Goal: Answer question/provide support: Share knowledge or assist other users

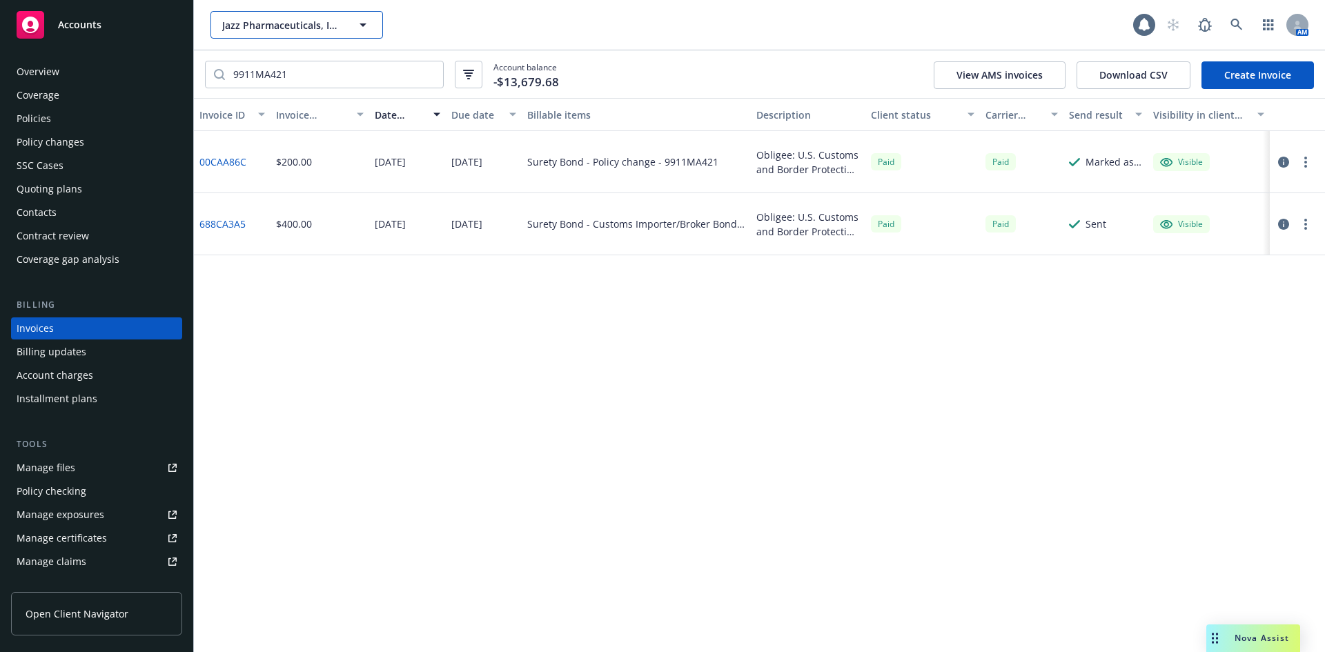
click at [282, 37] on button "Jazz Pharmaceuticals, Inc." at bounding box center [297, 25] width 173 height 28
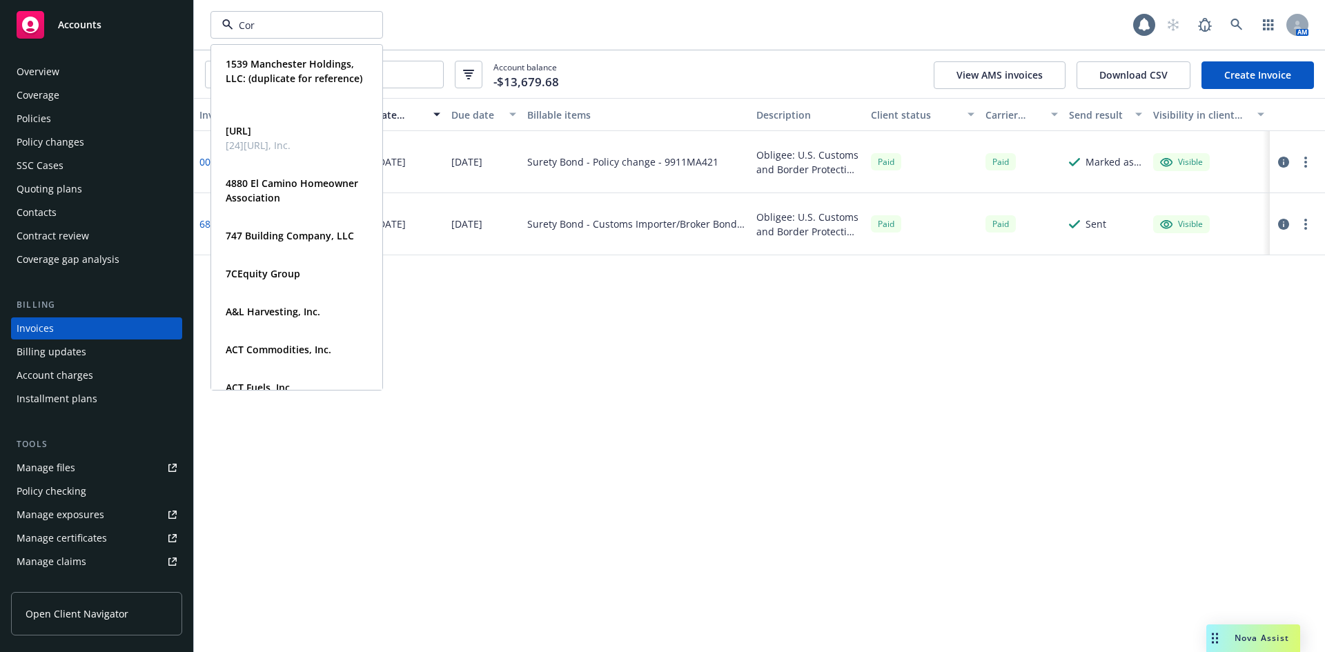
type input "Core"
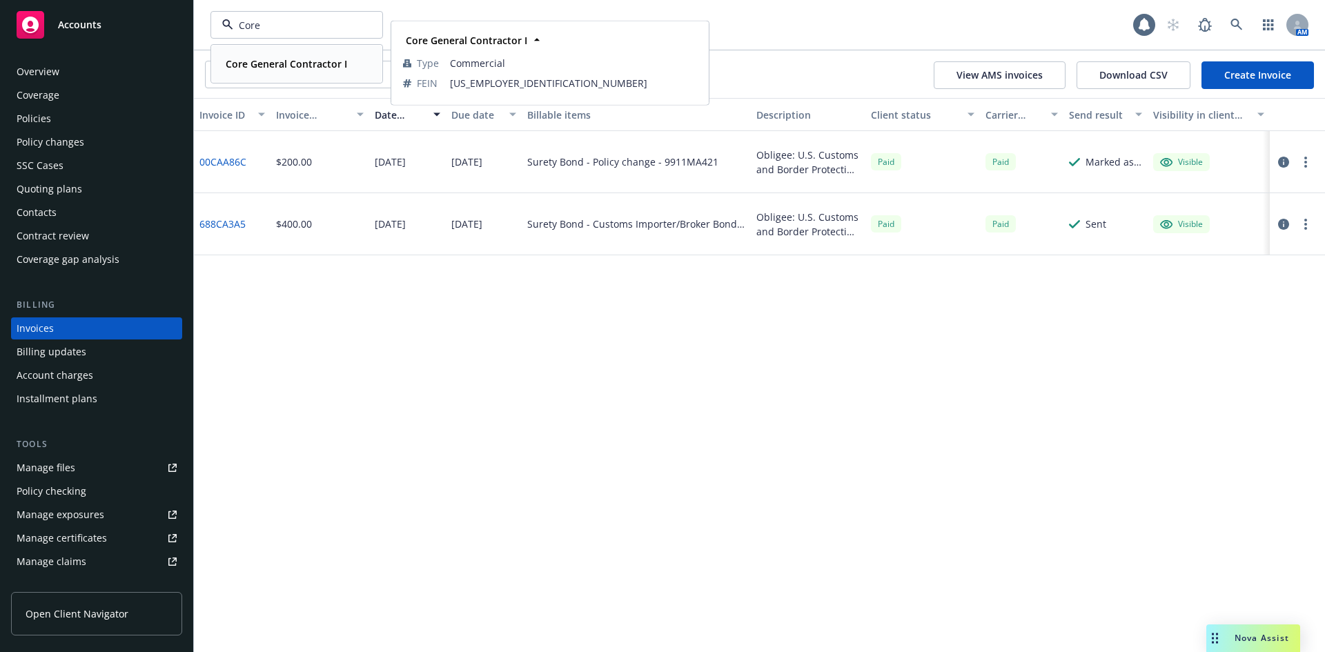
click at [271, 55] on div "Core General Contractor I" at bounding box center [285, 64] width 130 height 20
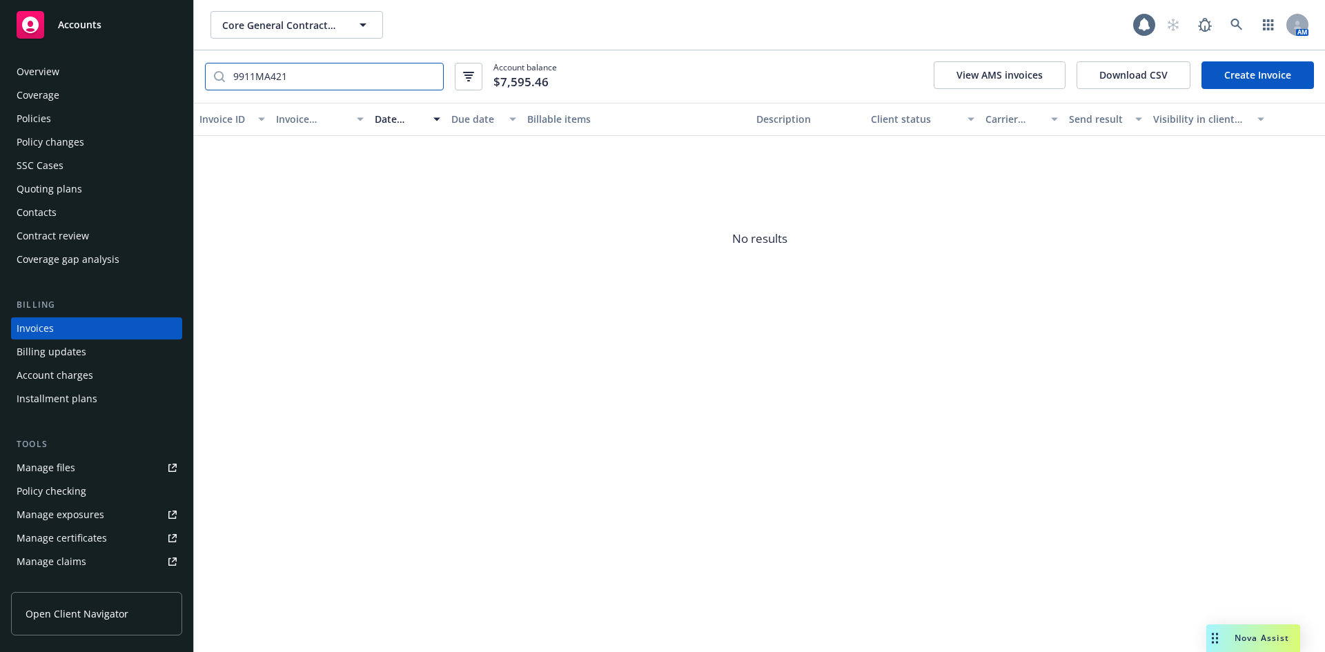
click at [333, 70] on input "9911MA421" at bounding box center [334, 76] width 218 height 26
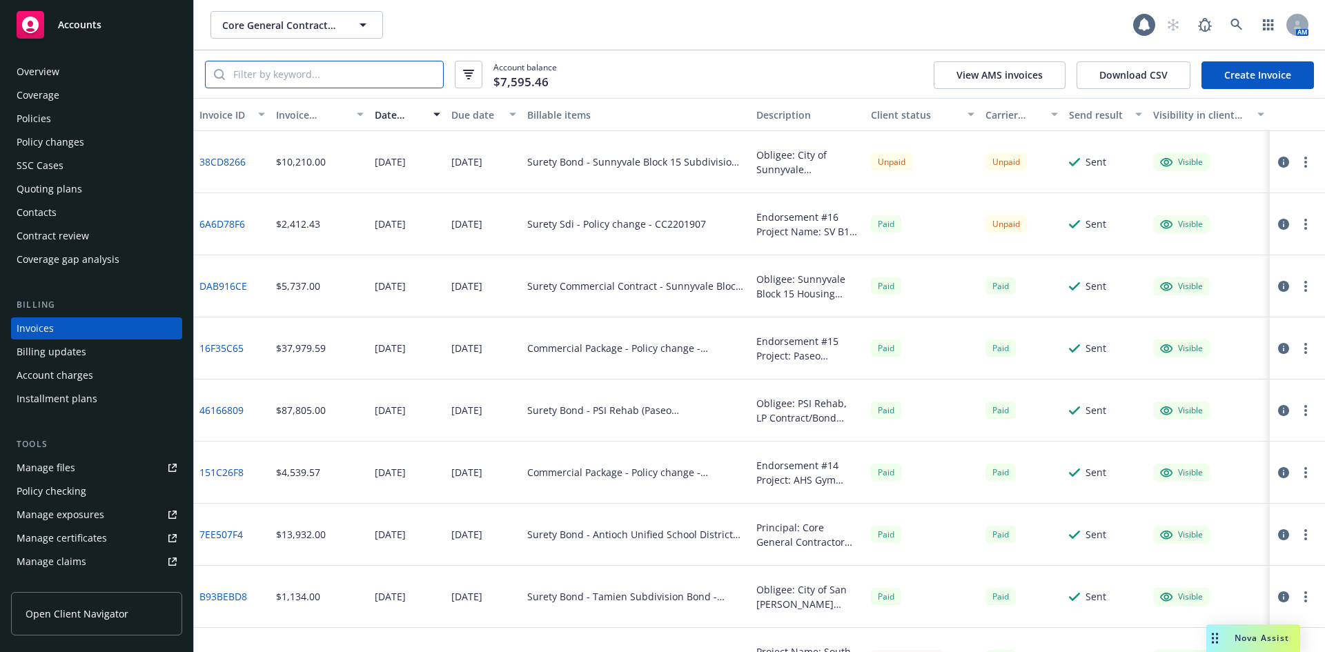
scroll to position [69, 0]
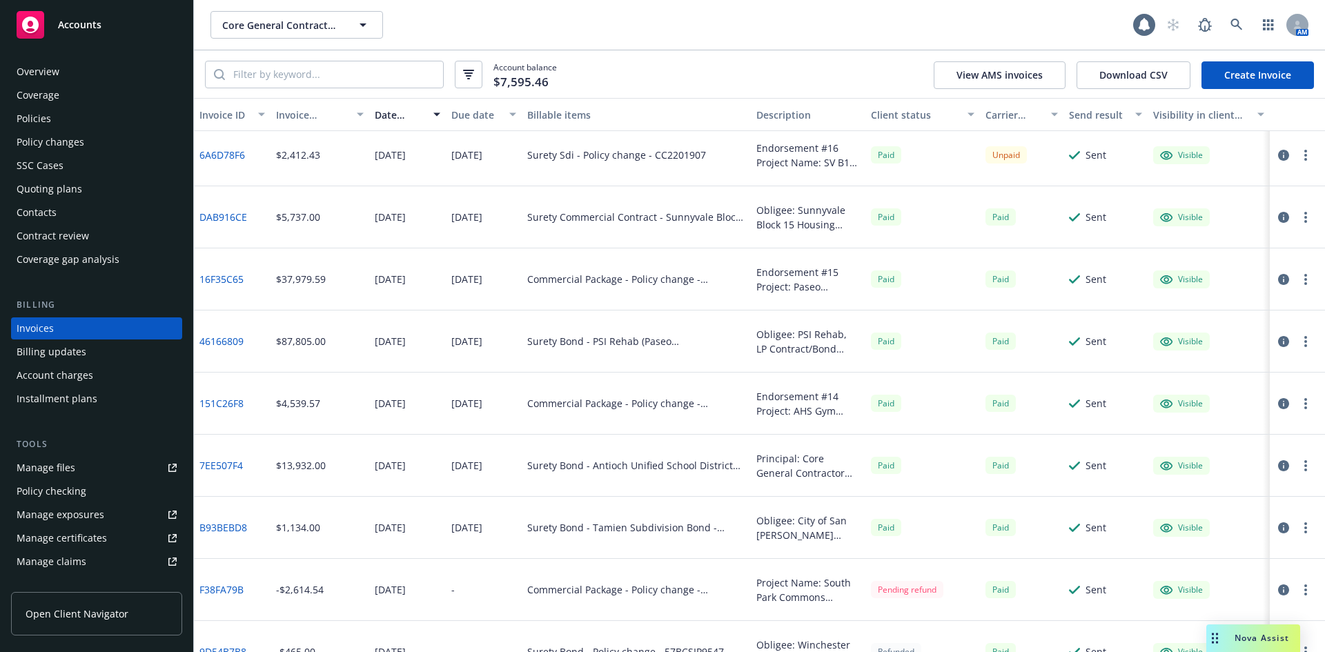
click at [291, 92] on div "Account balance $7,595.46 View AMS invoices Download CSV Create Invoice" at bounding box center [759, 74] width 1131 height 48
click at [293, 81] on input "search" at bounding box center [334, 74] width 218 height 26
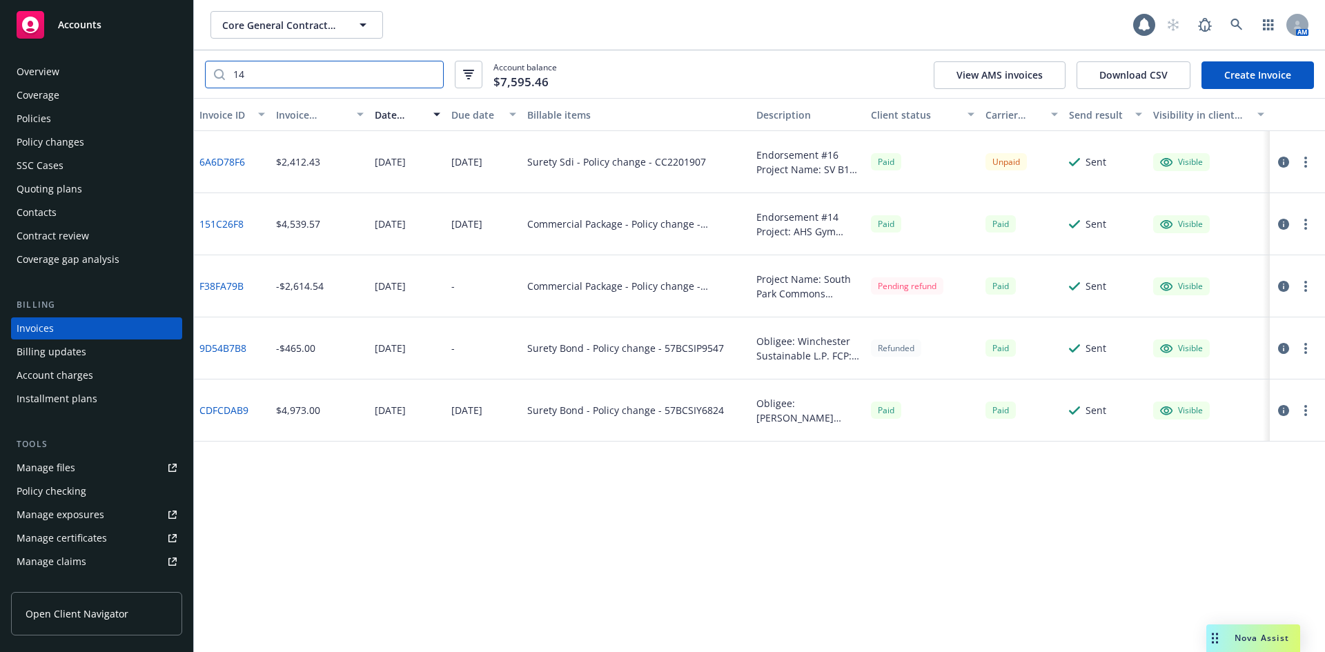
scroll to position [0, 0]
type input "14,576"
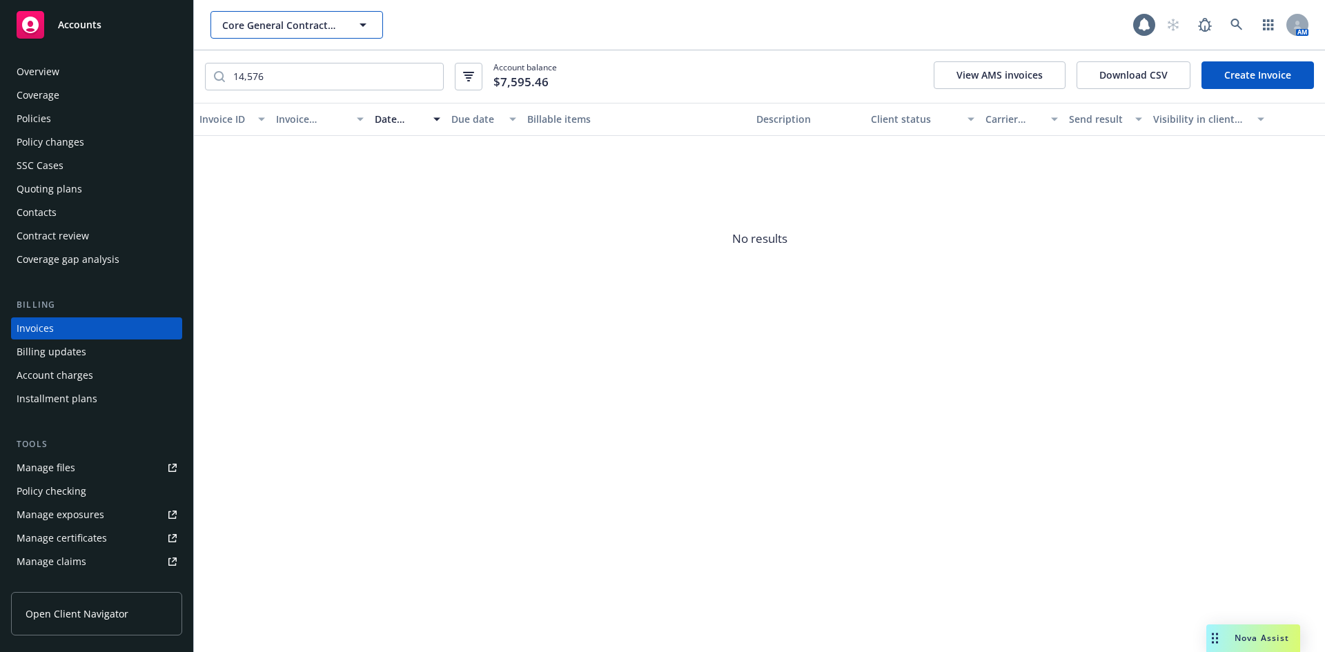
click at [300, 21] on span "Core General Contractor I" at bounding box center [281, 25] width 119 height 14
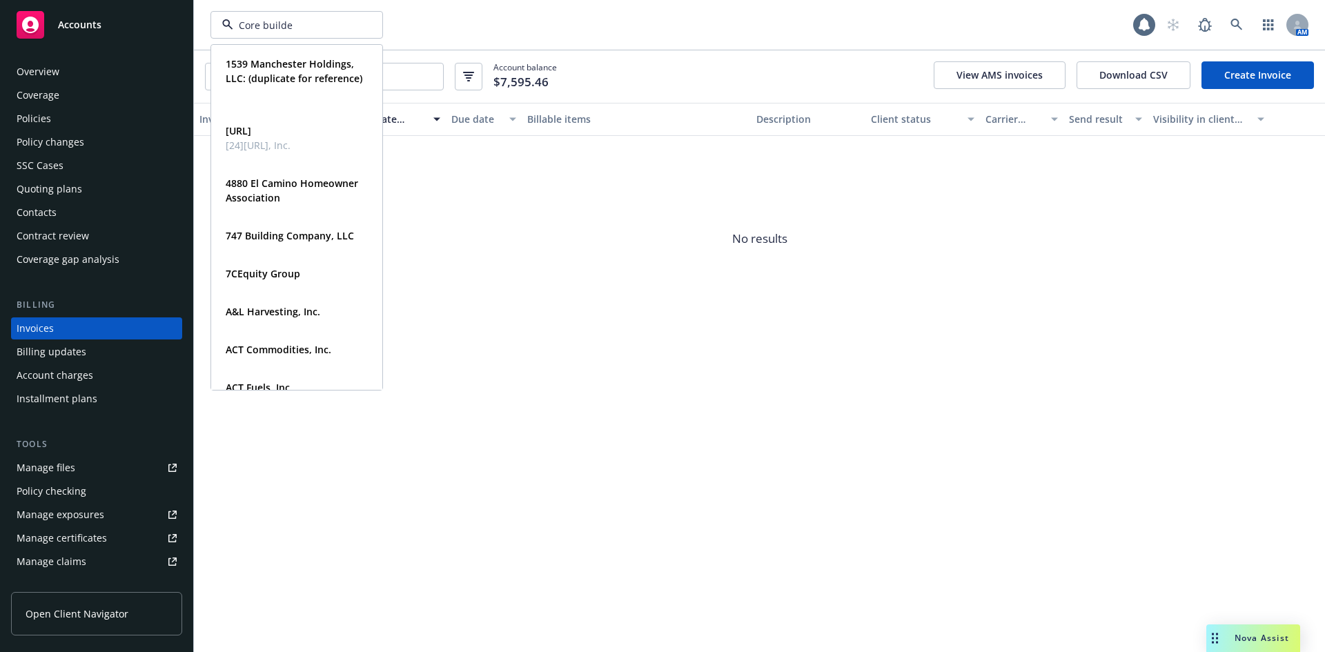
type input "Core builder"
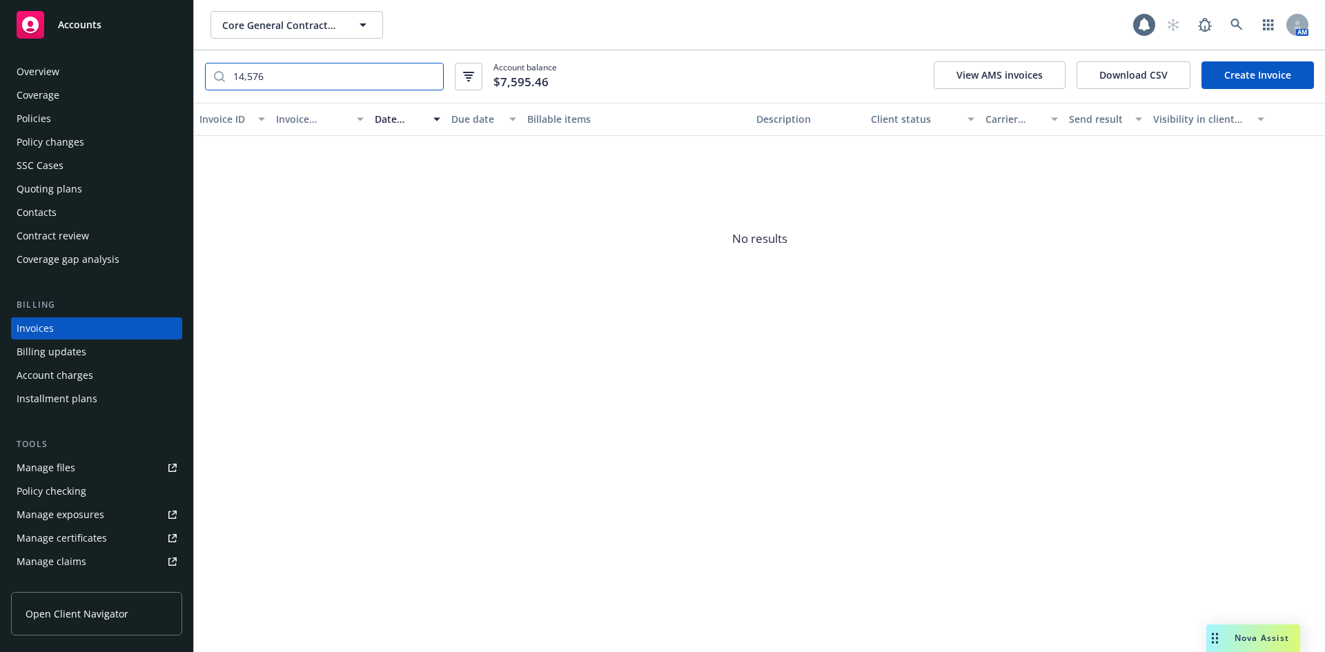
click at [329, 77] on input "14,576" at bounding box center [334, 76] width 218 height 26
click at [297, 40] on div "Core builder Core General Contractor I 1 AM" at bounding box center [759, 25] width 1131 height 50
click at [302, 25] on span "Core General Contractor I" at bounding box center [281, 25] width 119 height 14
type input "Core"
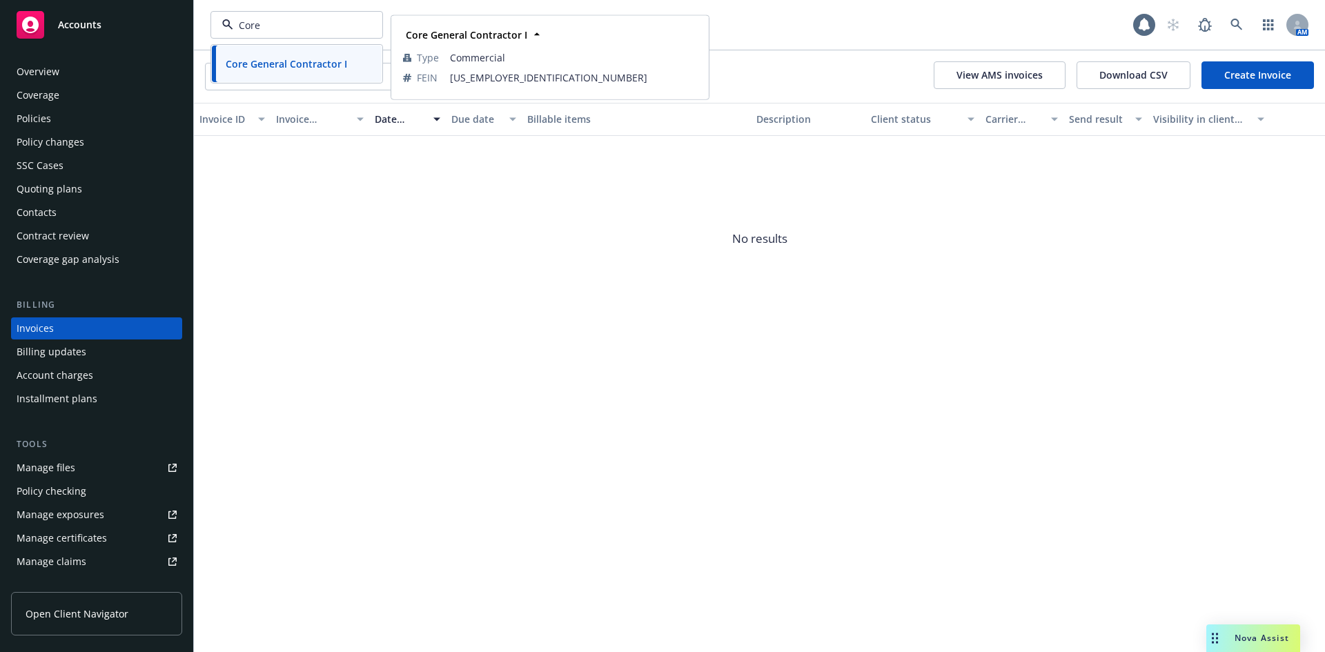
click at [94, 28] on span "Accounts" at bounding box center [79, 24] width 43 height 11
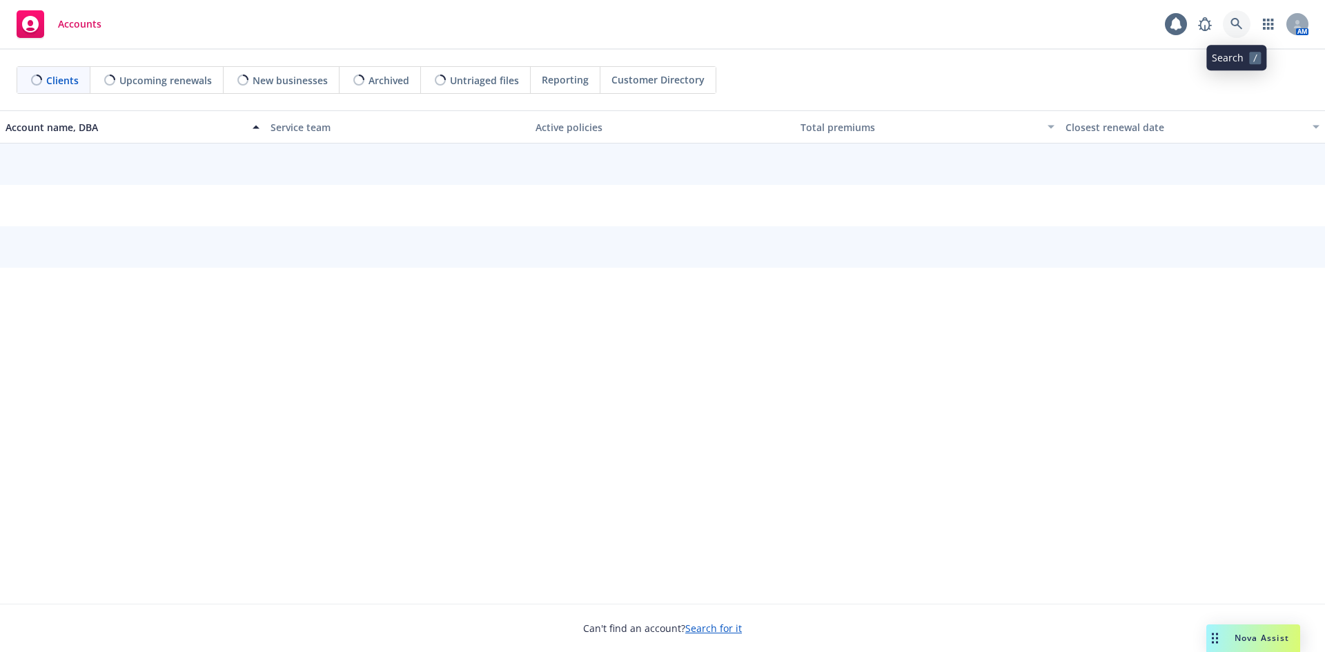
click at [1238, 29] on icon at bounding box center [1237, 24] width 12 height 12
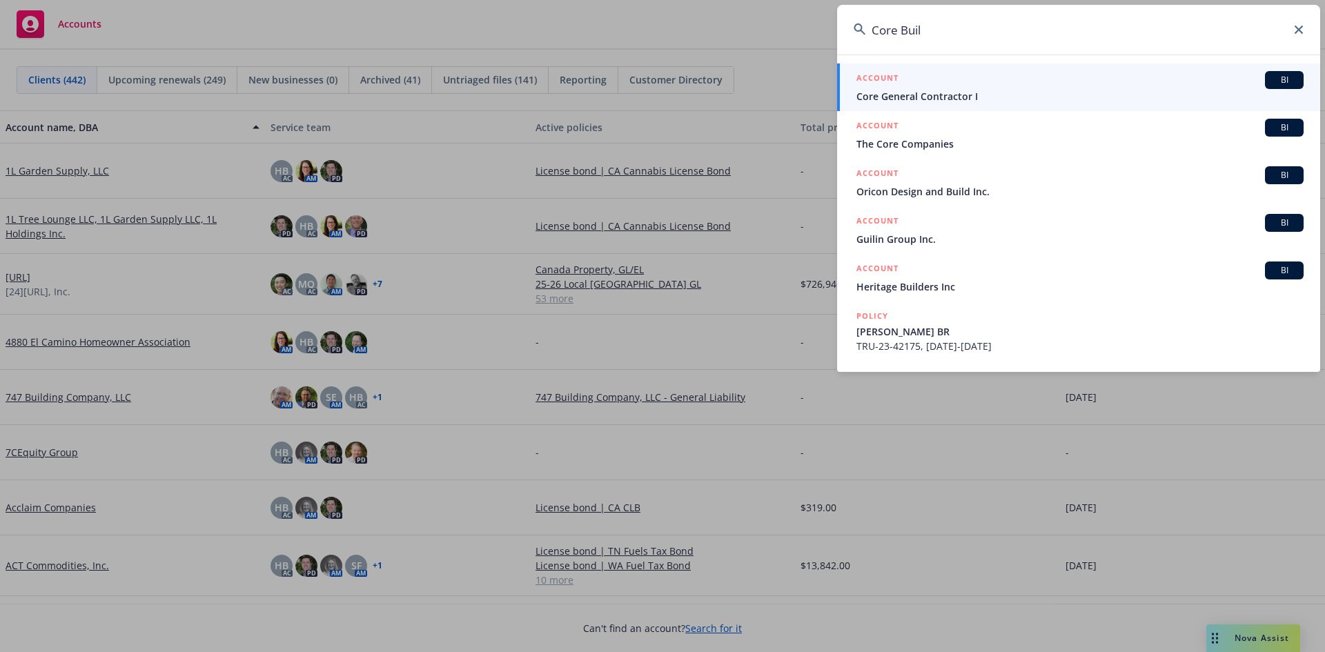
type input "Core Buil"
click at [1053, 104] on link "ACCOUNT BI Core General Contractor I" at bounding box center [1078, 87] width 483 height 48
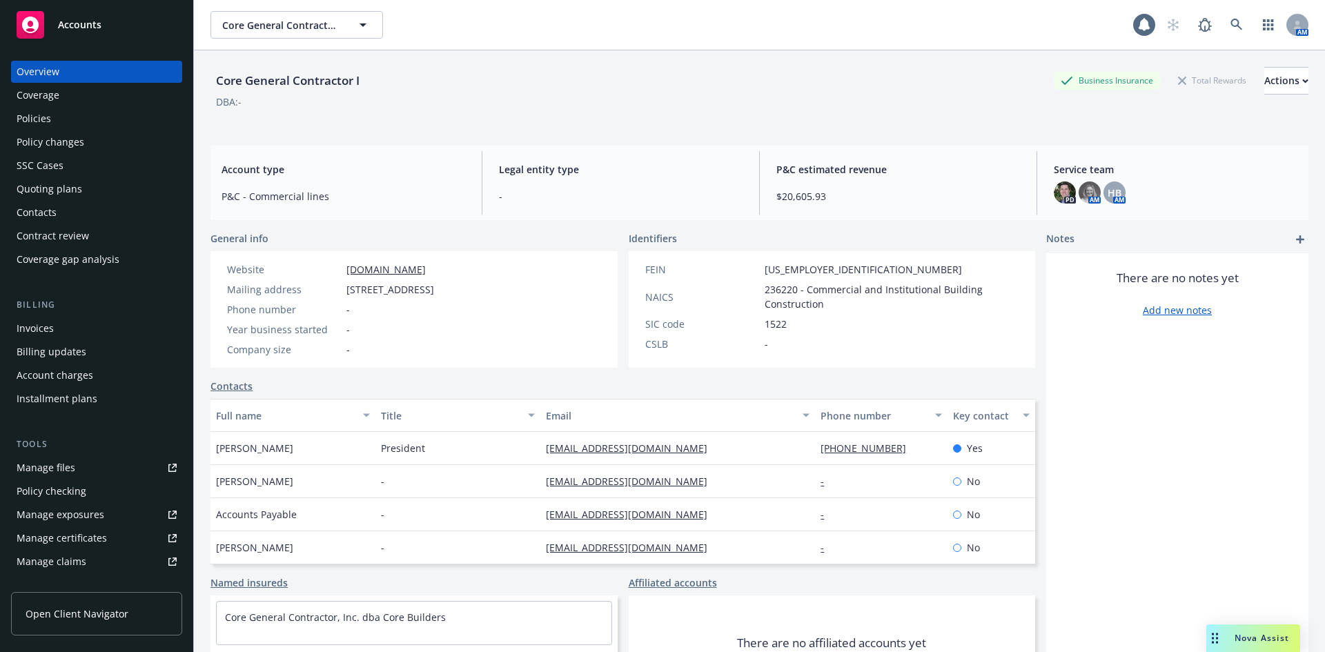
click at [68, 318] on div "Invoices" at bounding box center [97, 328] width 160 height 22
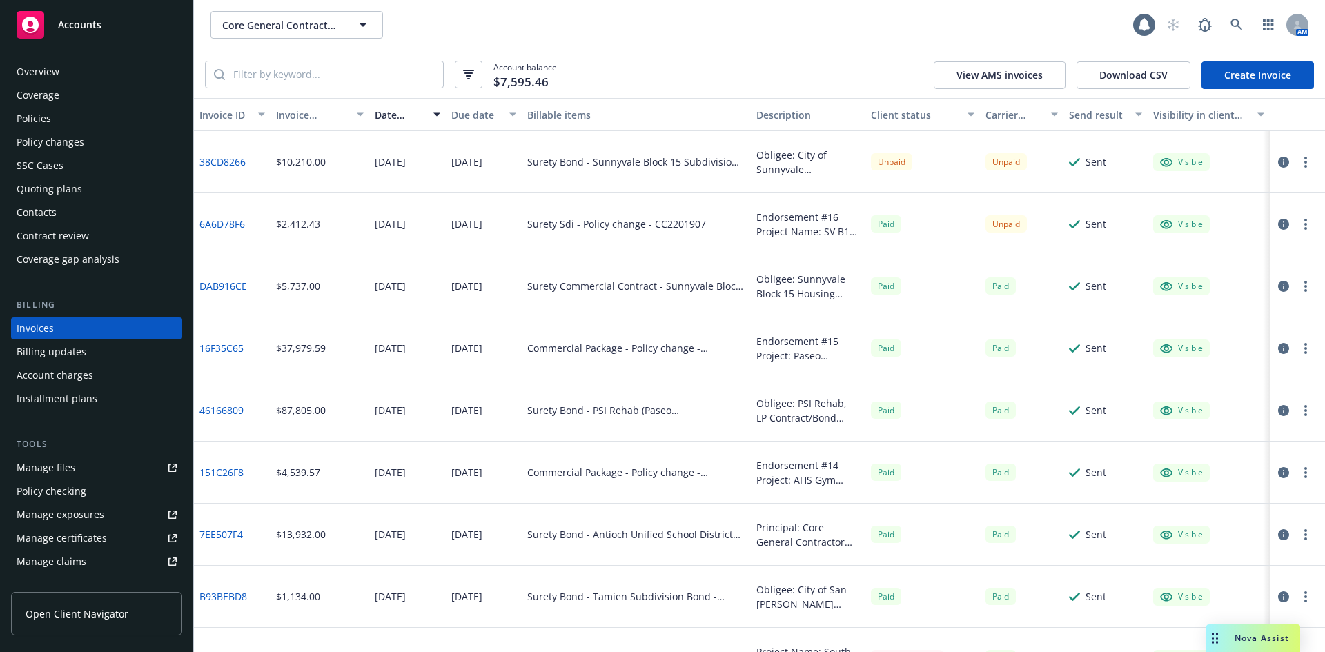
click at [97, 112] on div "Policies" at bounding box center [97, 119] width 160 height 22
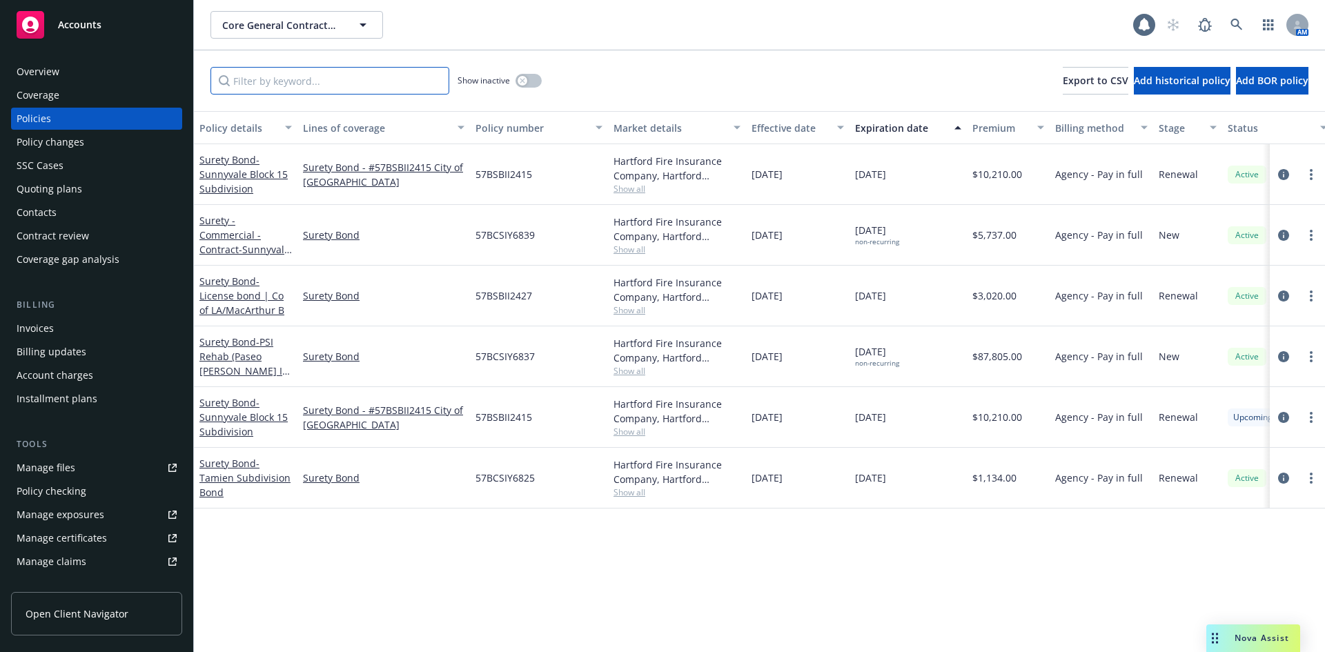
click at [340, 77] on input "Filter by keyword..." at bounding box center [330, 81] width 239 height 28
click at [511, 567] on div "Policy details Lines of coverage Policy number Market details Effective date Ex…" at bounding box center [759, 381] width 1131 height 541
click at [293, 26] on span "Core General Contractor I" at bounding box center [281, 25] width 119 height 14
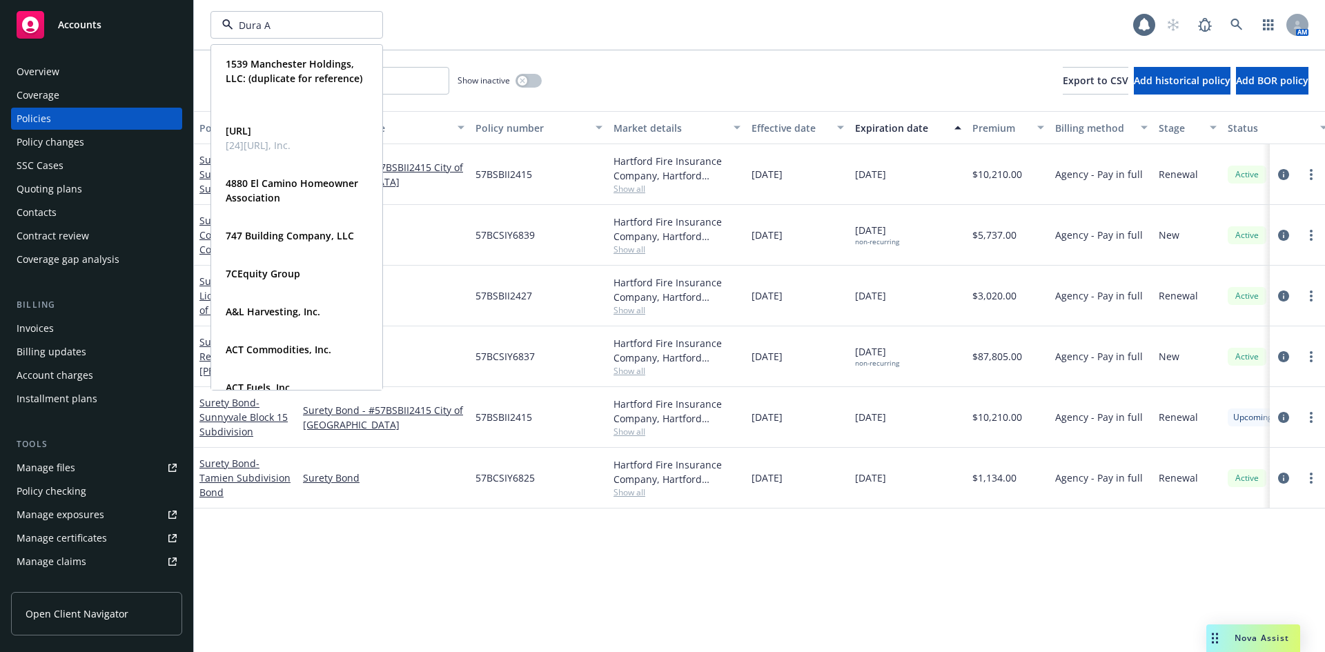
type input "Dura Ar"
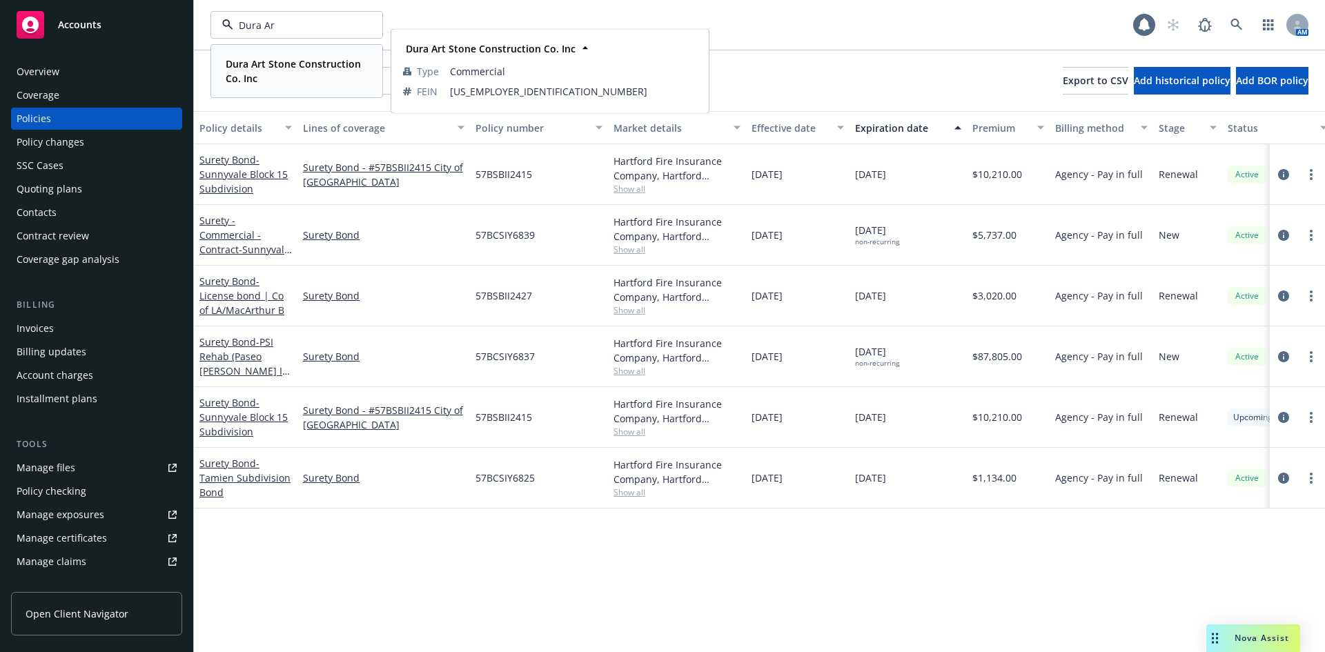
click at [288, 75] on span "Dura Art Stone Construction Co. Inc" at bounding box center [295, 71] width 139 height 29
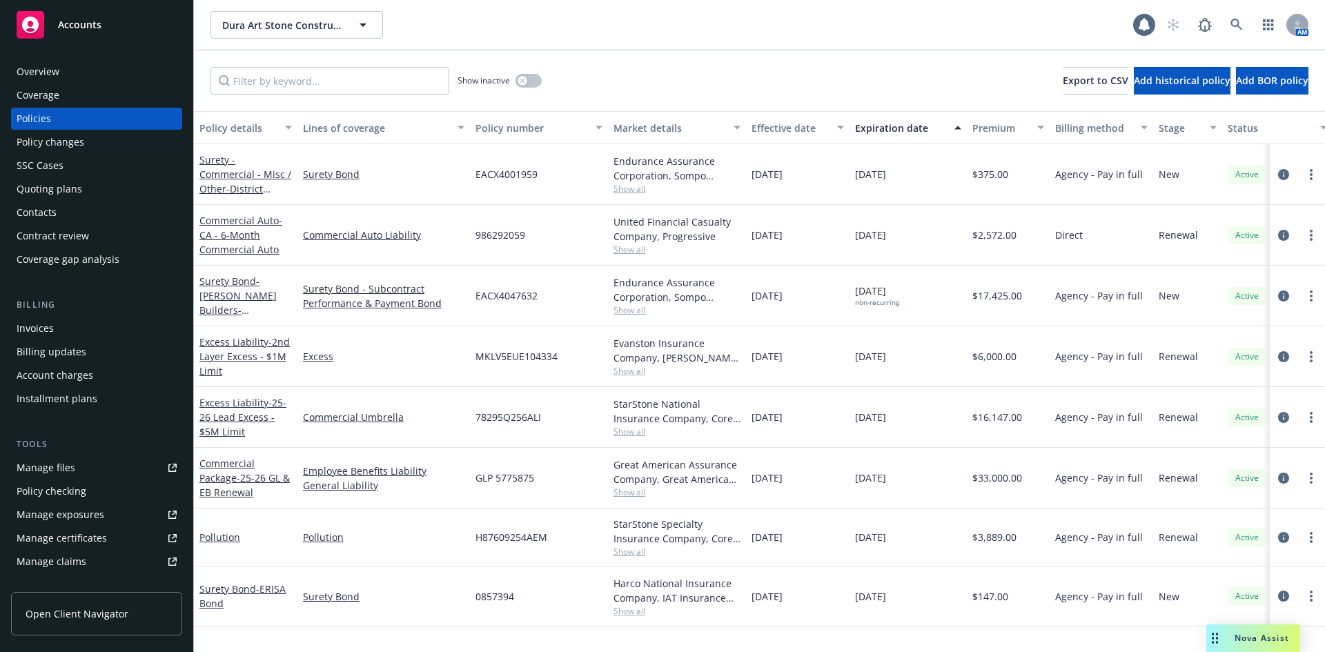
click at [68, 324] on div "Invoices" at bounding box center [97, 328] width 160 height 22
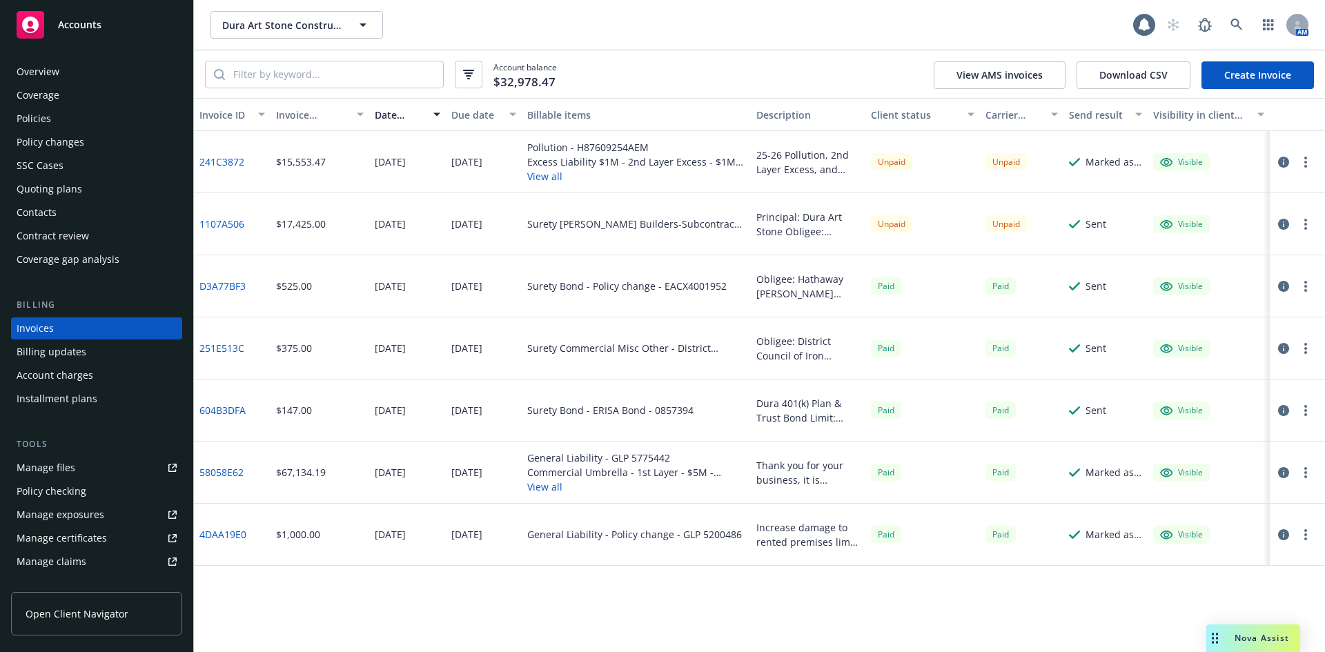
click at [215, 224] on link "1107A506" at bounding box center [221, 224] width 45 height 14
click at [84, 121] on div "Policies" at bounding box center [97, 119] width 160 height 22
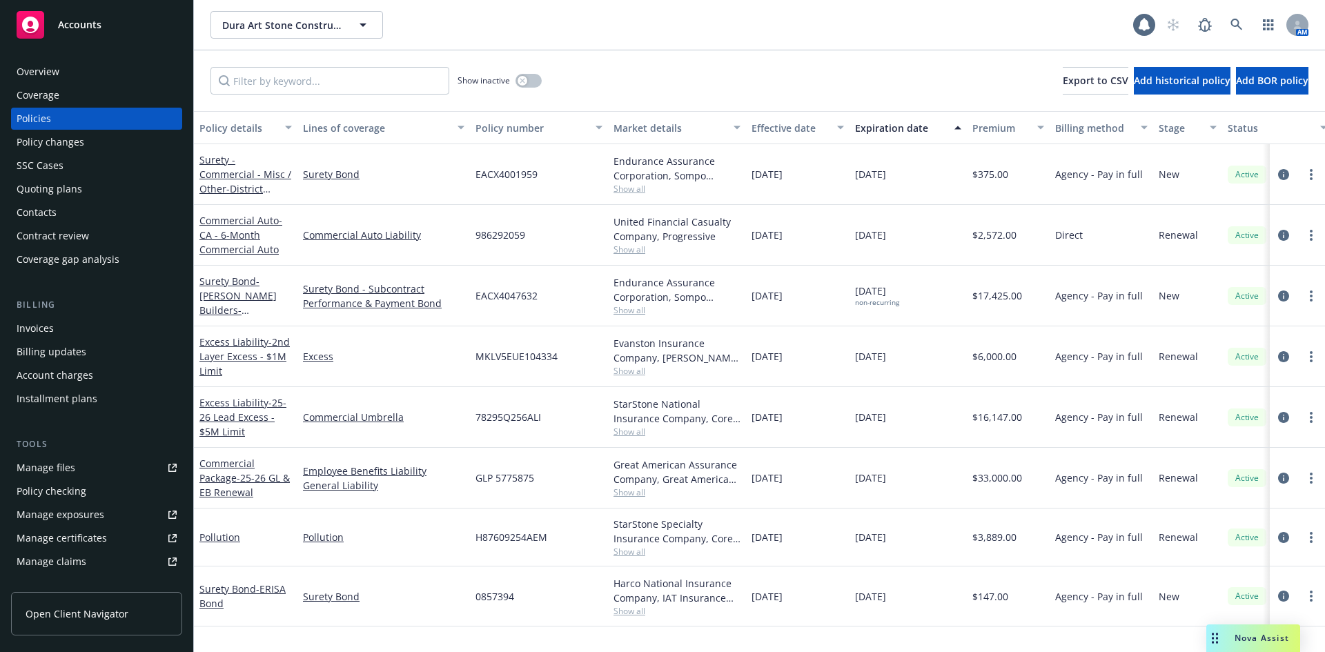
click at [511, 295] on span "EACX4047632" at bounding box center [507, 295] width 62 height 14
drag, startPoint x: 511, startPoint y: 295, endPoint x: 239, endPoint y: 304, distance: 272.1
click at [239, 304] on span "- [PERSON_NAME] Builders-Subcontract Performance & Payment Bond" at bounding box center [237, 318] width 77 height 86
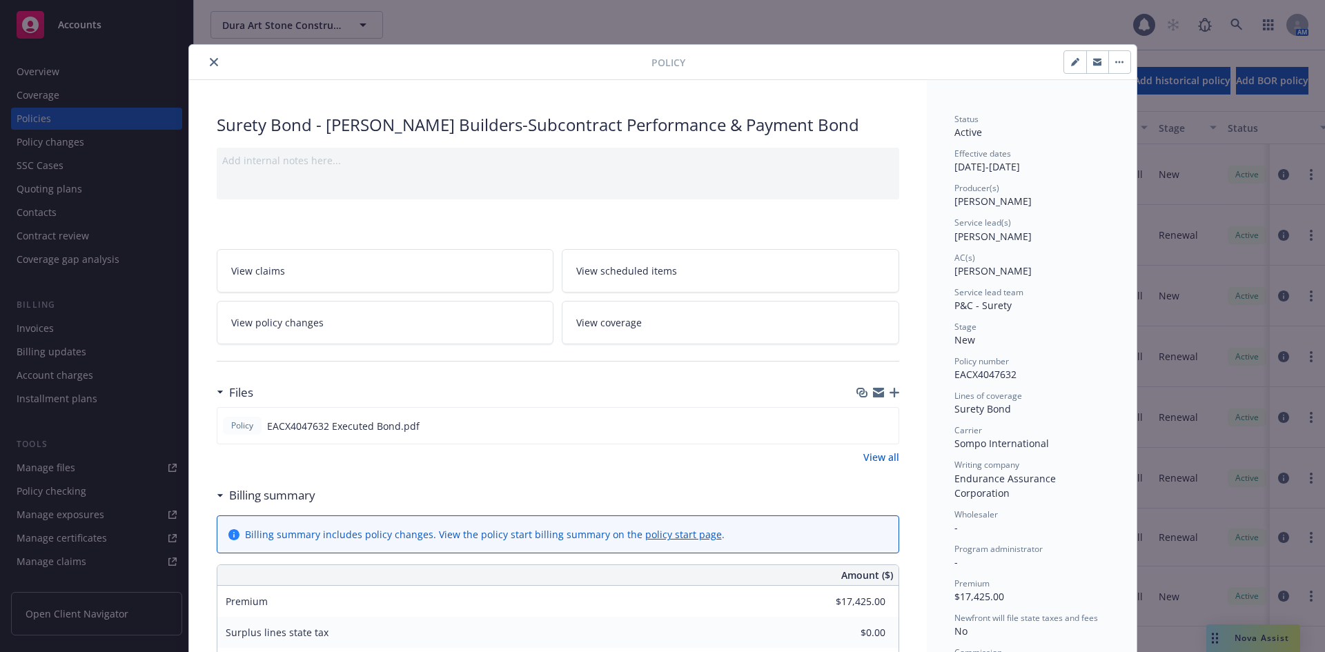
click at [206, 61] on button "close" at bounding box center [214, 62] width 17 height 17
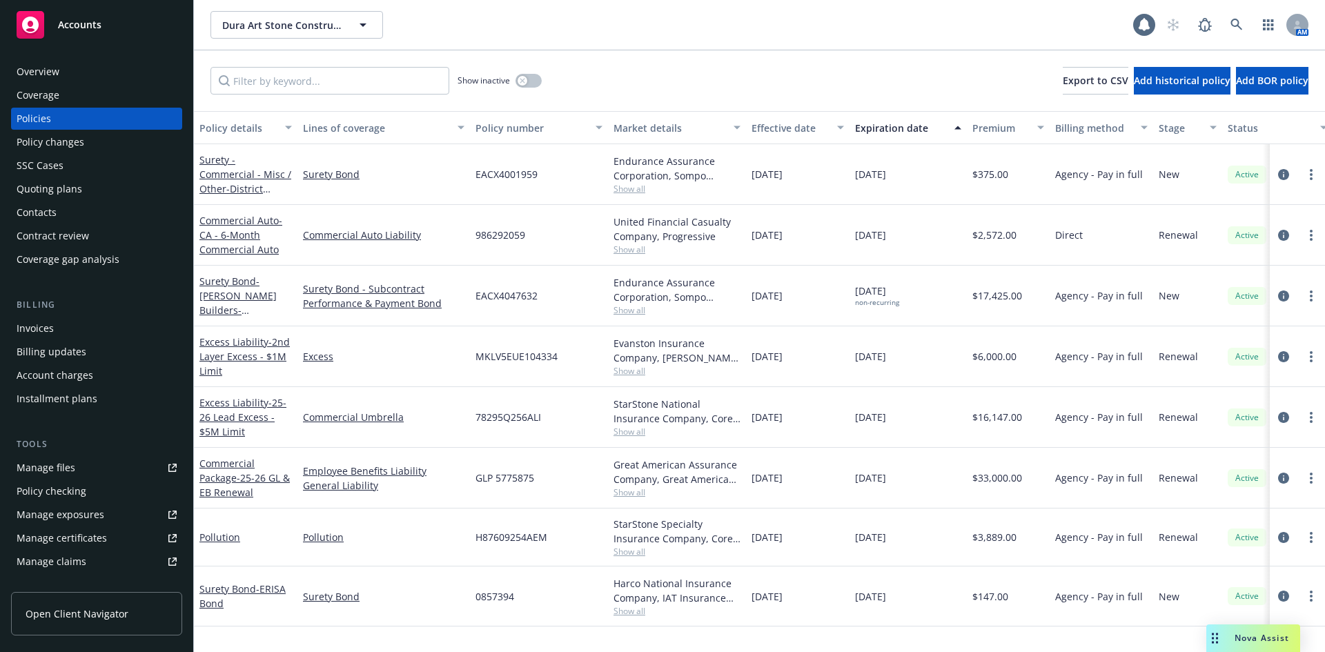
click at [78, 120] on div "Policies" at bounding box center [97, 119] width 160 height 22
click at [278, 36] on button "Dura Art Stone Construction Co. Inc" at bounding box center [297, 25] width 173 height 28
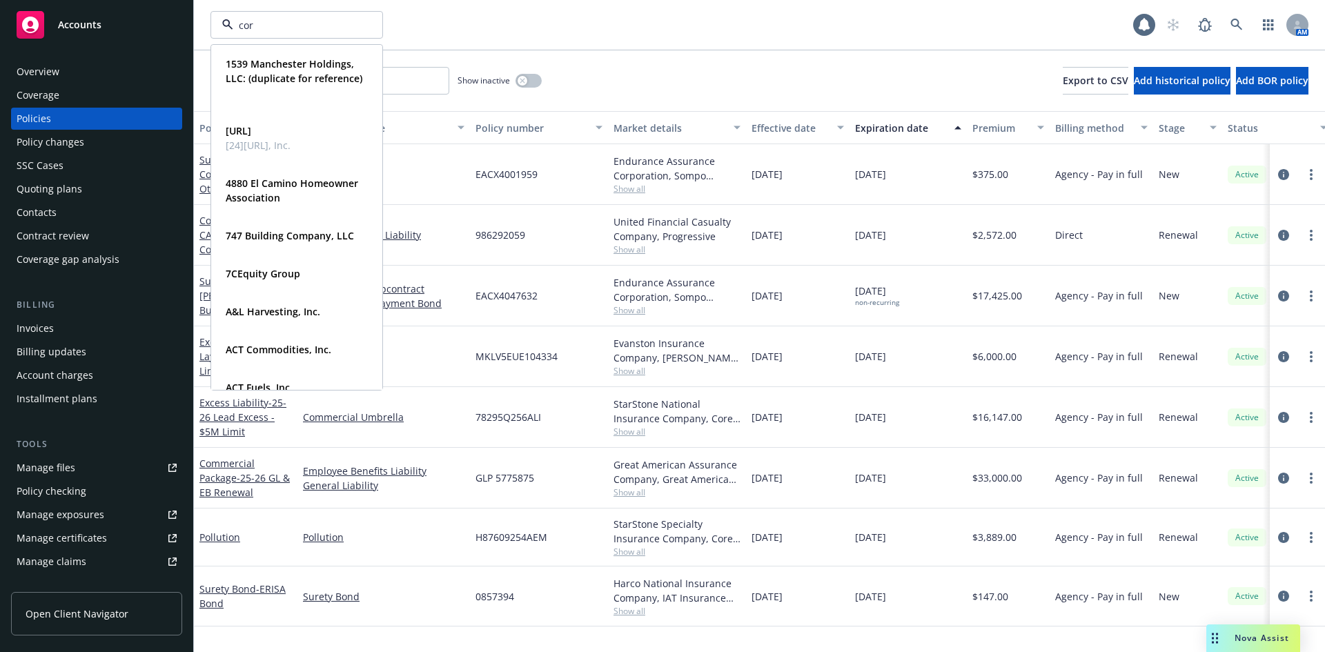
type input "core"
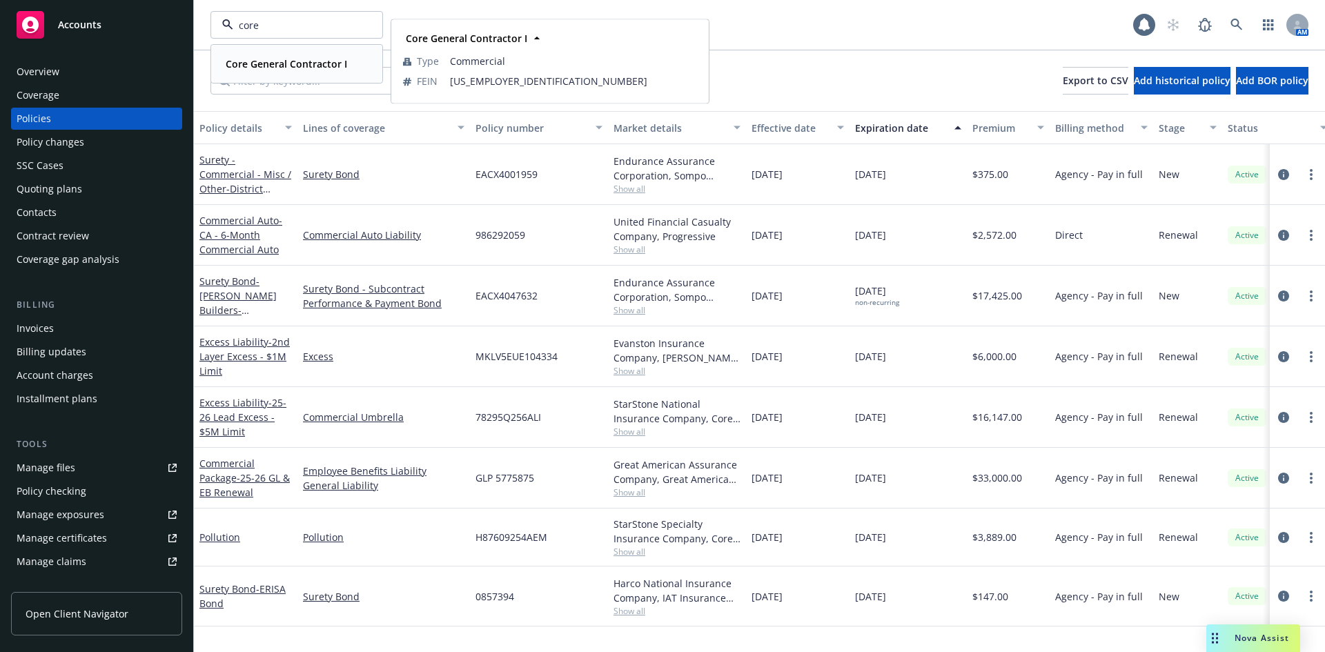
click at [253, 62] on strong "Core General Contractor I" at bounding box center [286, 63] width 121 height 13
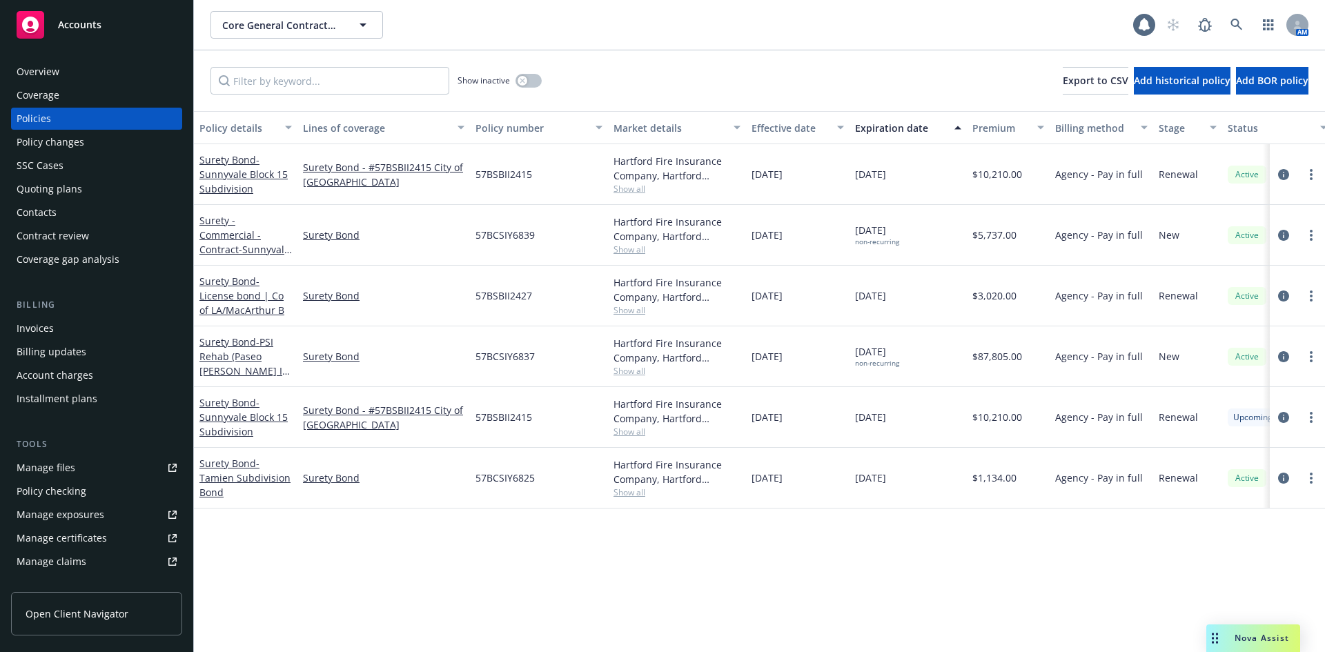
click at [52, 330] on div "Invoices" at bounding box center [35, 328] width 37 height 22
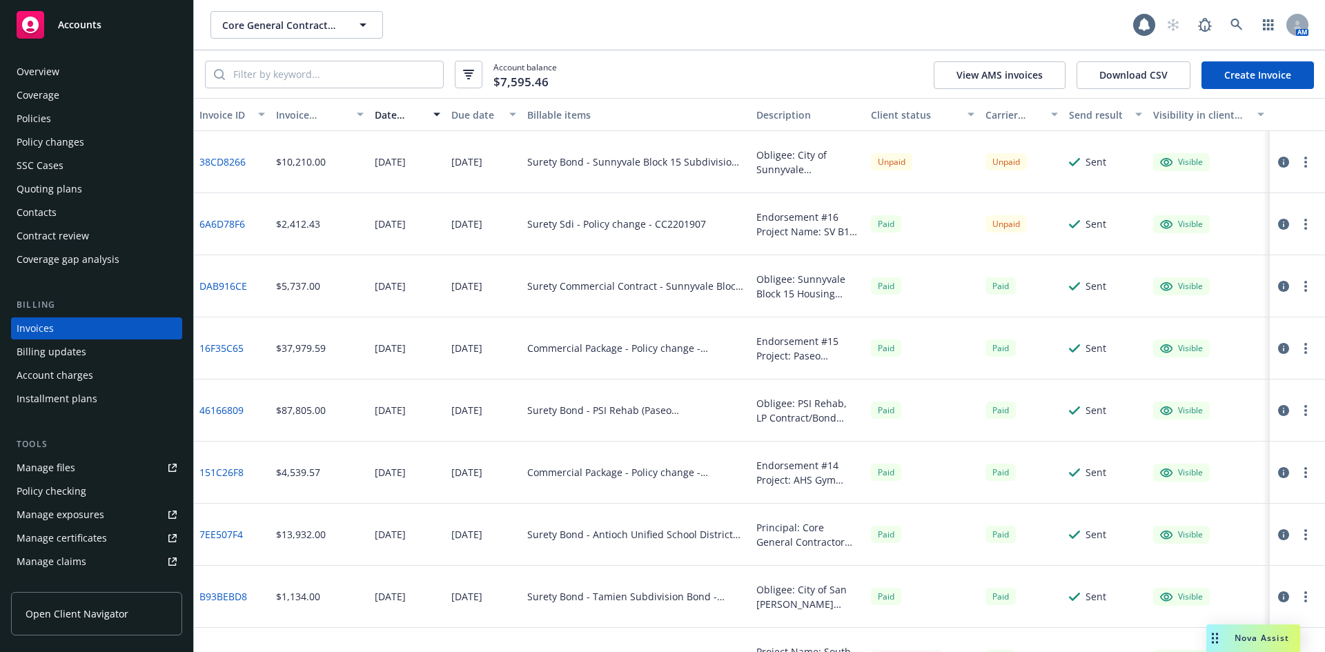
click at [222, 351] on link "16F35C65" at bounding box center [221, 348] width 44 height 14
click at [219, 218] on link "6A6D78F6" at bounding box center [222, 224] width 46 height 14
click at [88, 88] on div "Coverage" at bounding box center [97, 95] width 160 height 22
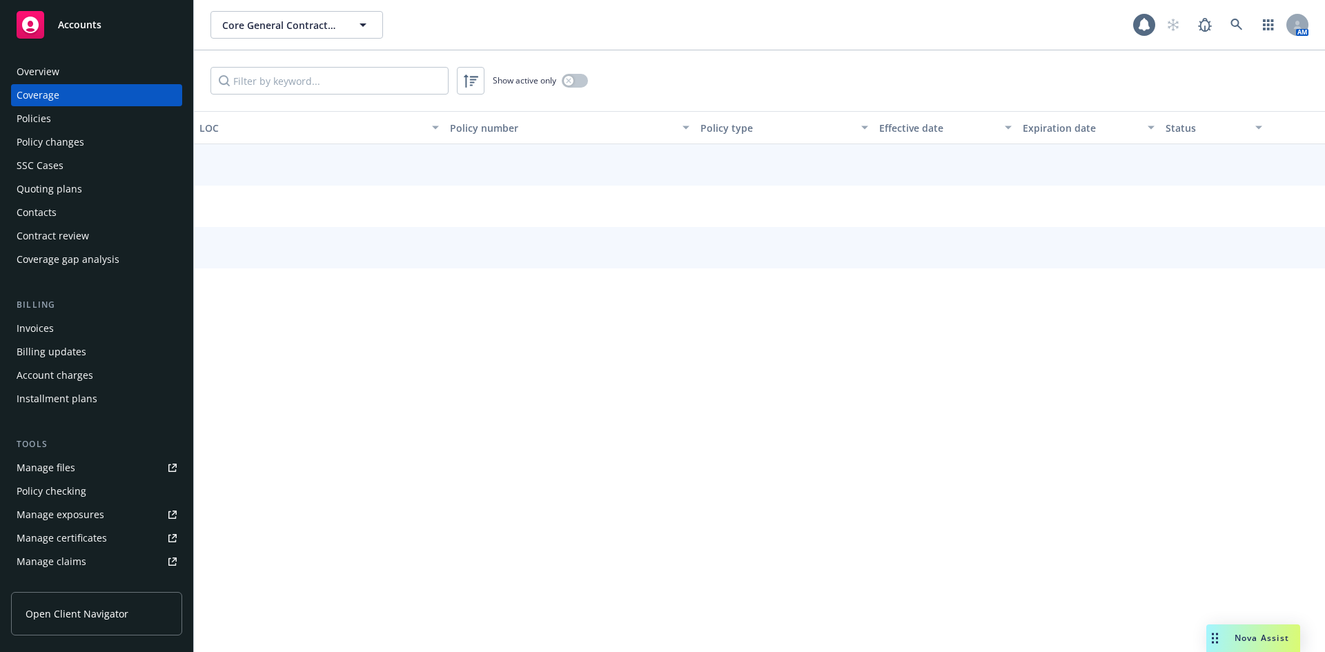
click at [65, 124] on div "Policies" at bounding box center [97, 119] width 160 height 22
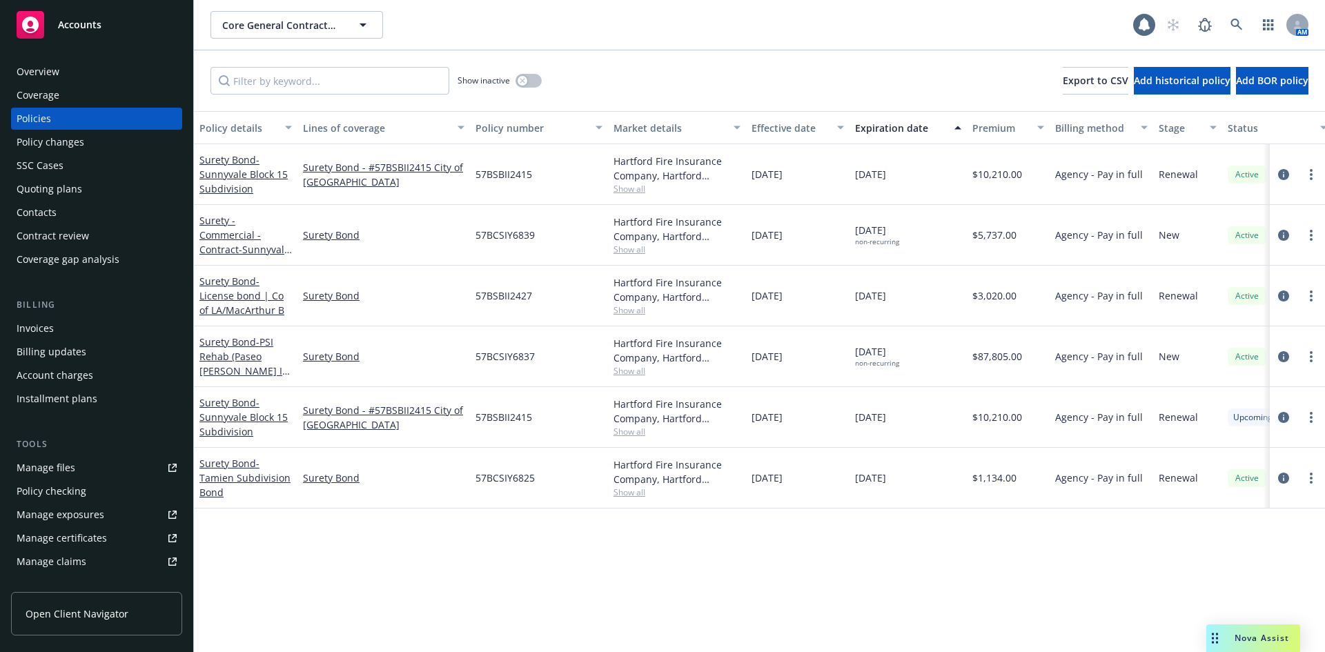
click at [217, 363] on div "Surety Bond - PSI Rehab (Paseo [PERSON_NAME] I Rehab)" at bounding box center [245, 356] width 92 height 43
click at [219, 346] on link "Surety Bond - PSI Rehab (Paseo [PERSON_NAME] I Rehab)" at bounding box center [240, 363] width 83 height 57
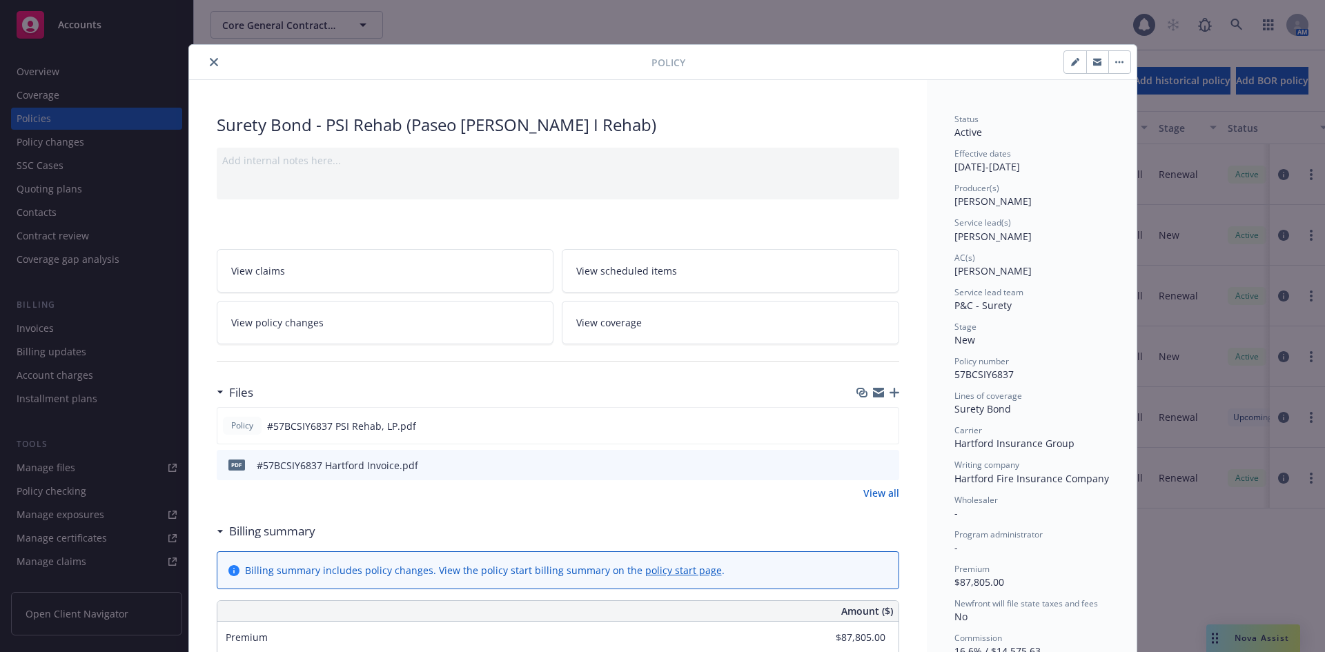
click at [210, 61] on icon "close" at bounding box center [214, 62] width 8 height 8
click at [340, 36] on button "Core General Contractor I" at bounding box center [297, 25] width 173 height 28
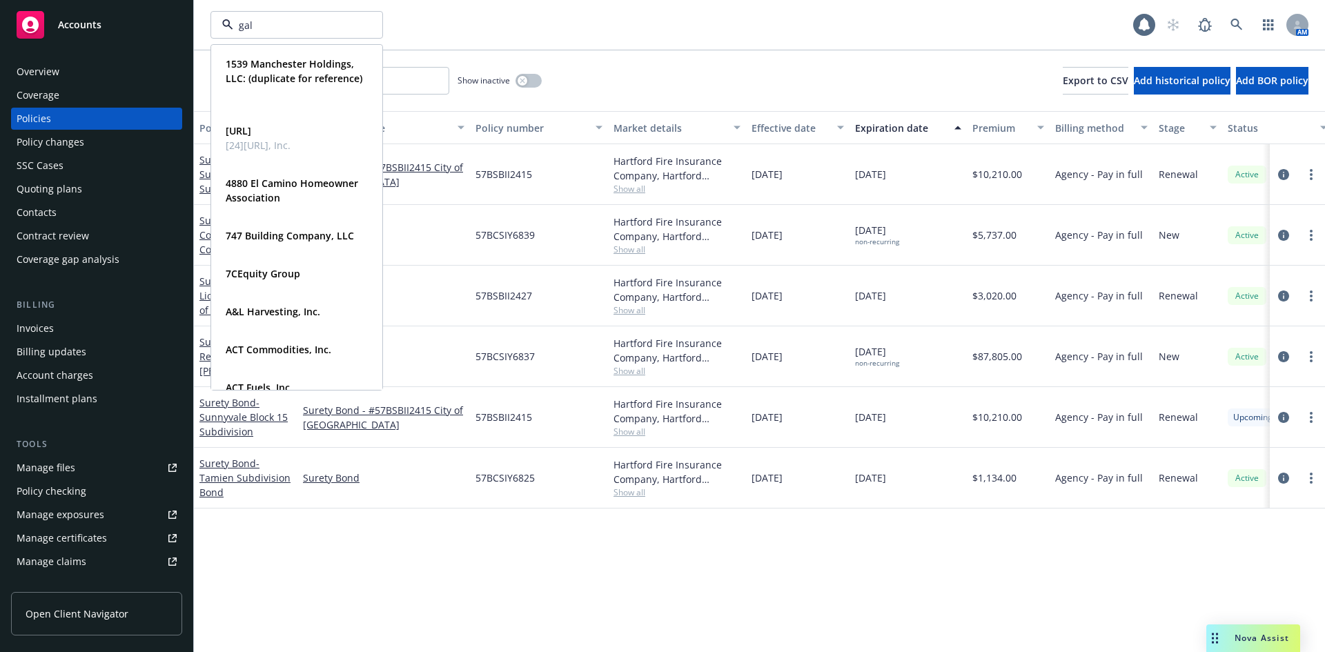
type input "[PERSON_NAME]"
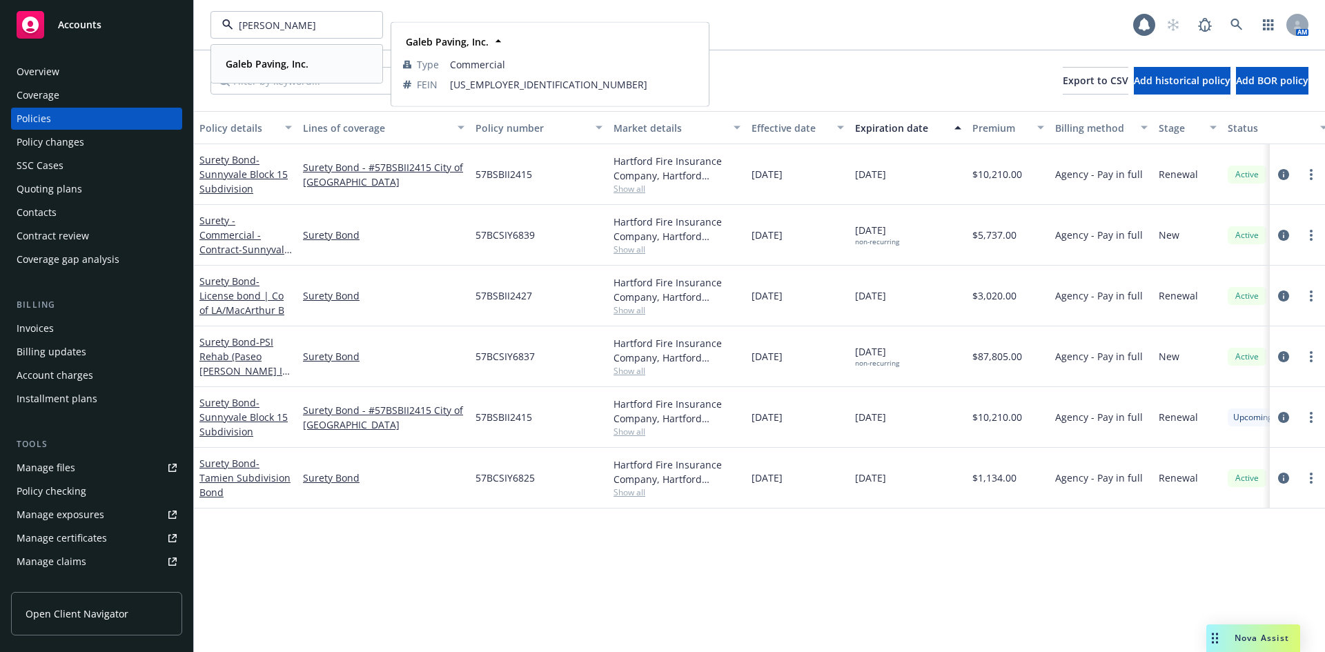
click at [265, 66] on strong "Galeb Paving, Inc." at bounding box center [267, 63] width 83 height 13
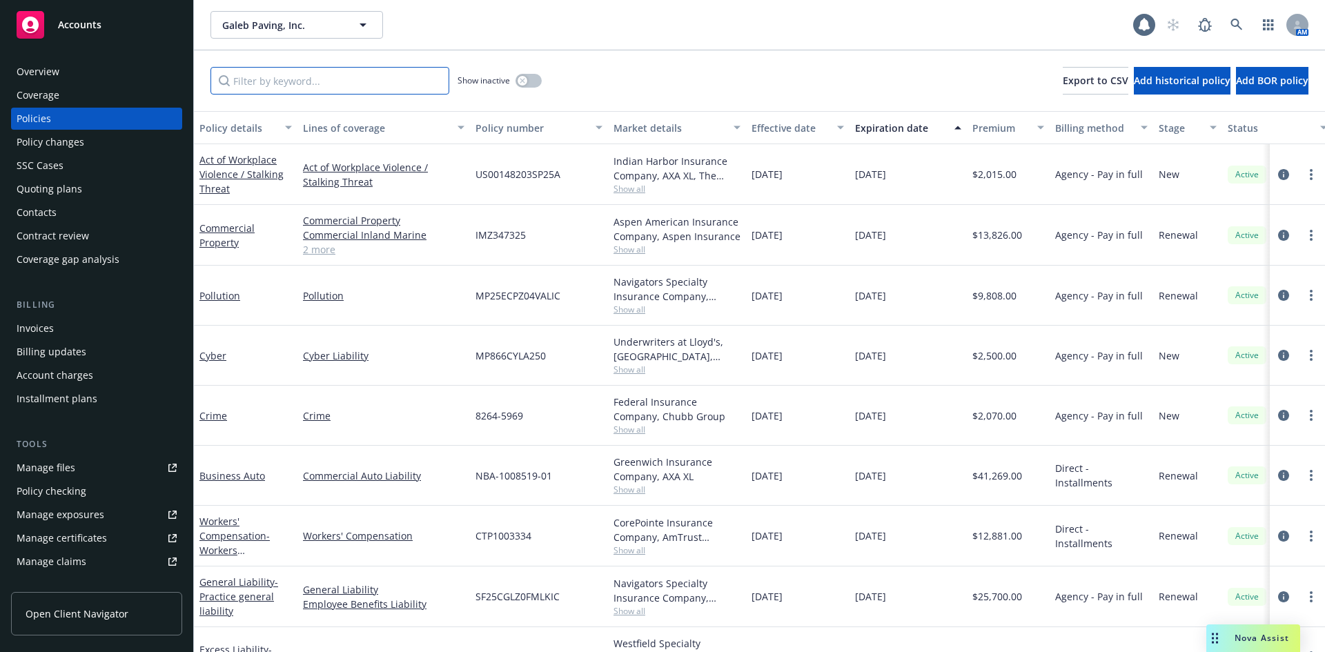
click at [302, 79] on input "Filter by keyword..." at bounding box center [330, 81] width 239 height 28
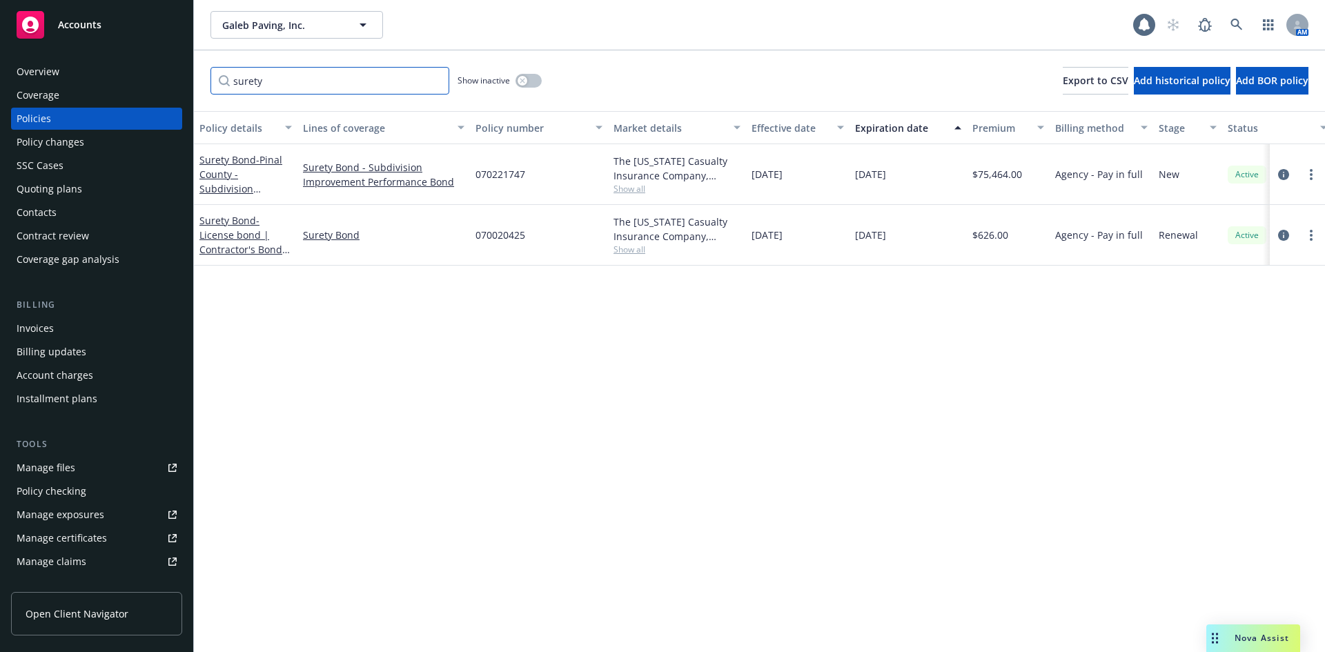
type input "surety"
click at [259, 184] on span "- Pinal County - Subdivision Improvement Performance Bond (Borgata Ventures, LL…" at bounding box center [242, 203] width 86 height 100
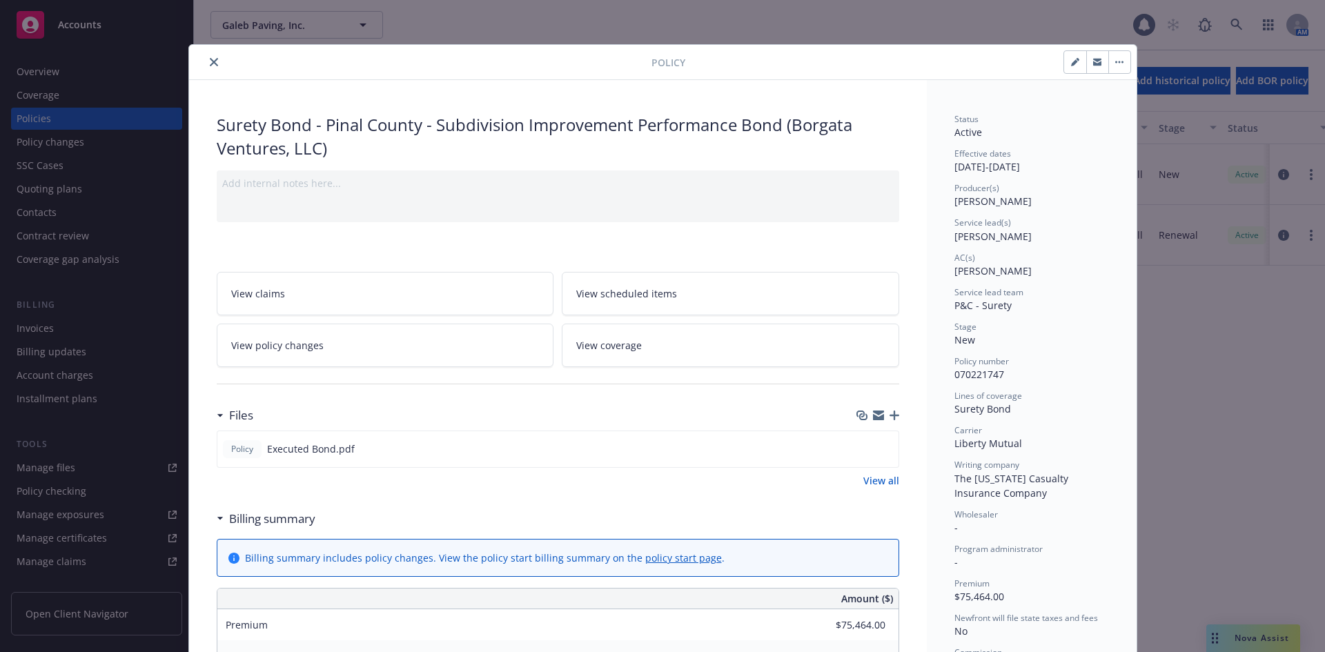
click at [210, 69] on button "close" at bounding box center [214, 62] width 17 height 17
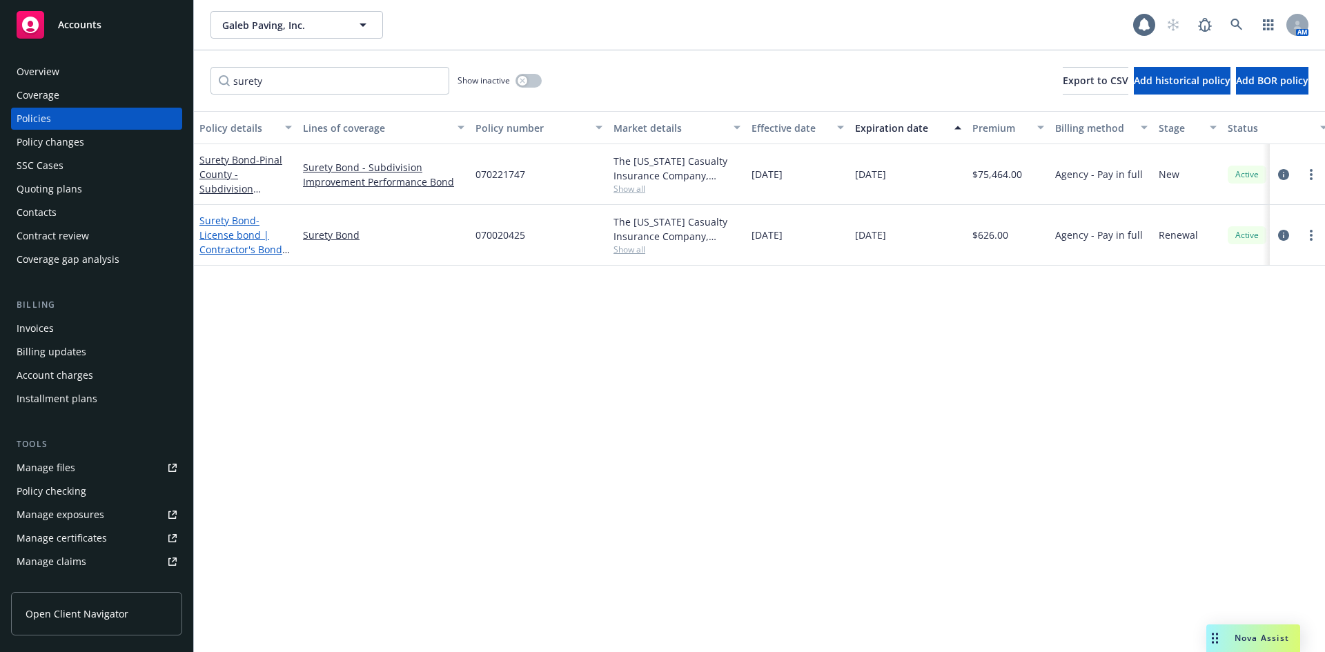
click at [224, 236] on span "- License bond | Contractor's Bond #325912" at bounding box center [244, 242] width 90 height 57
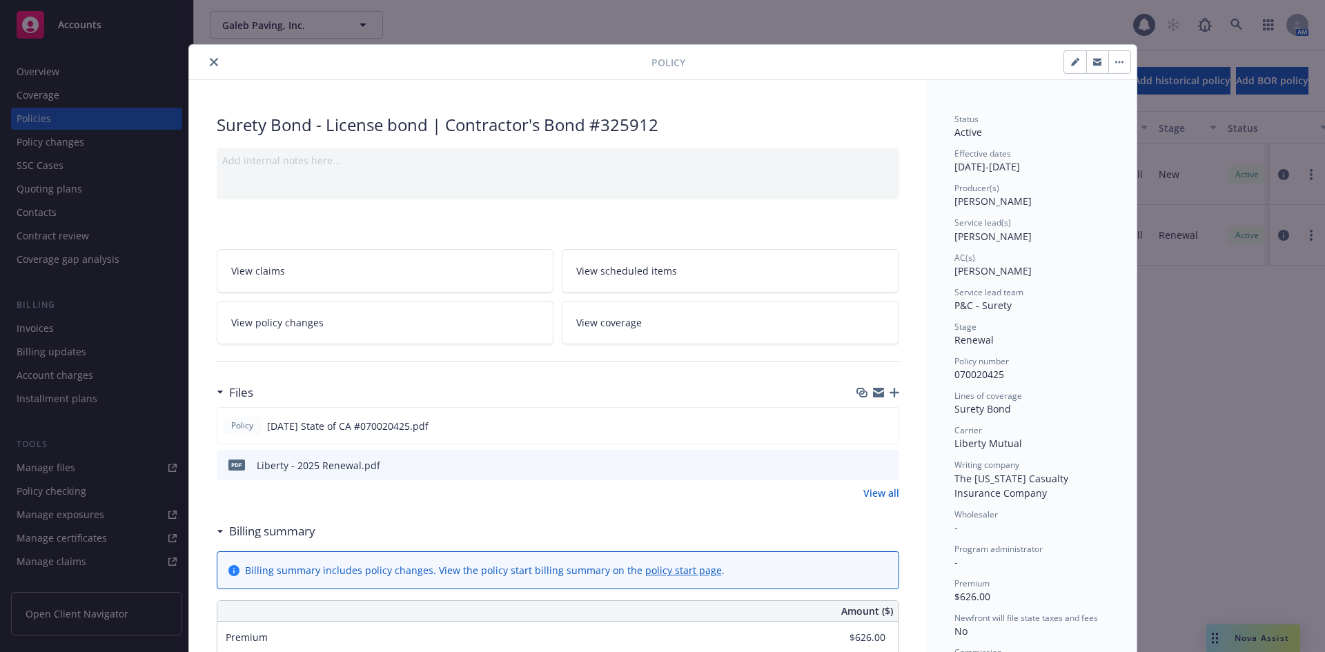
click at [210, 63] on icon "close" at bounding box center [214, 62] width 8 height 8
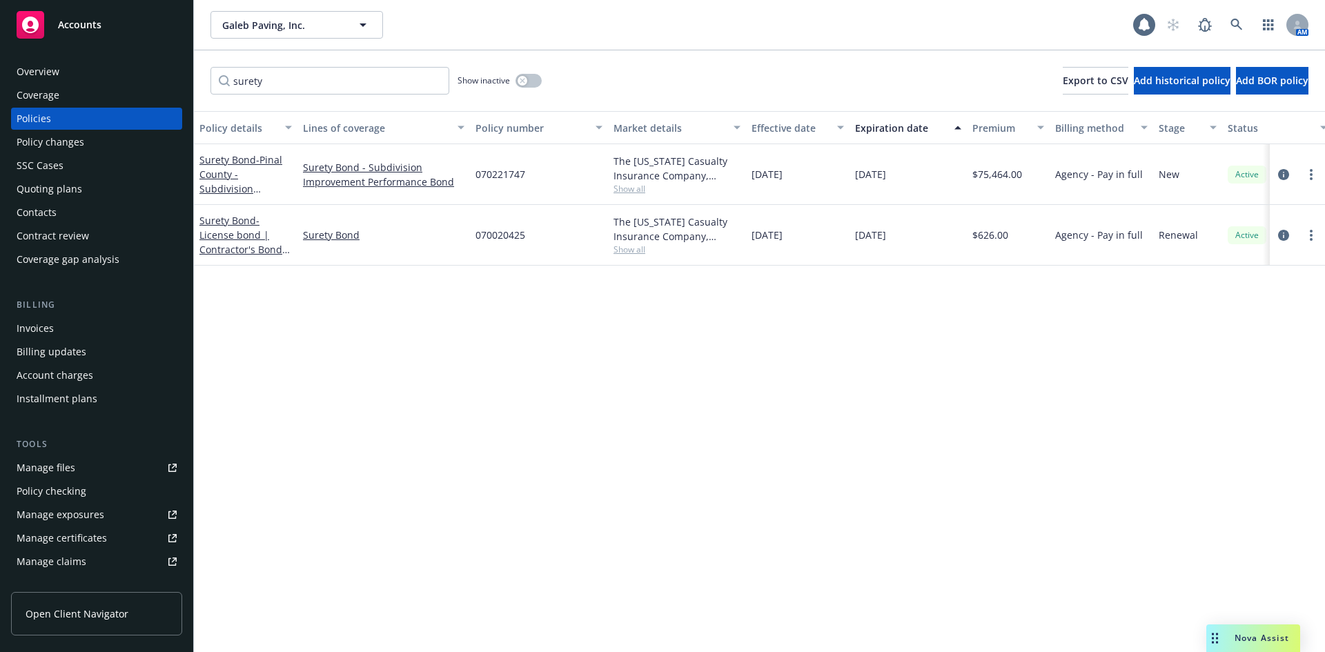
click at [76, 327] on div "Invoices" at bounding box center [97, 328] width 160 height 22
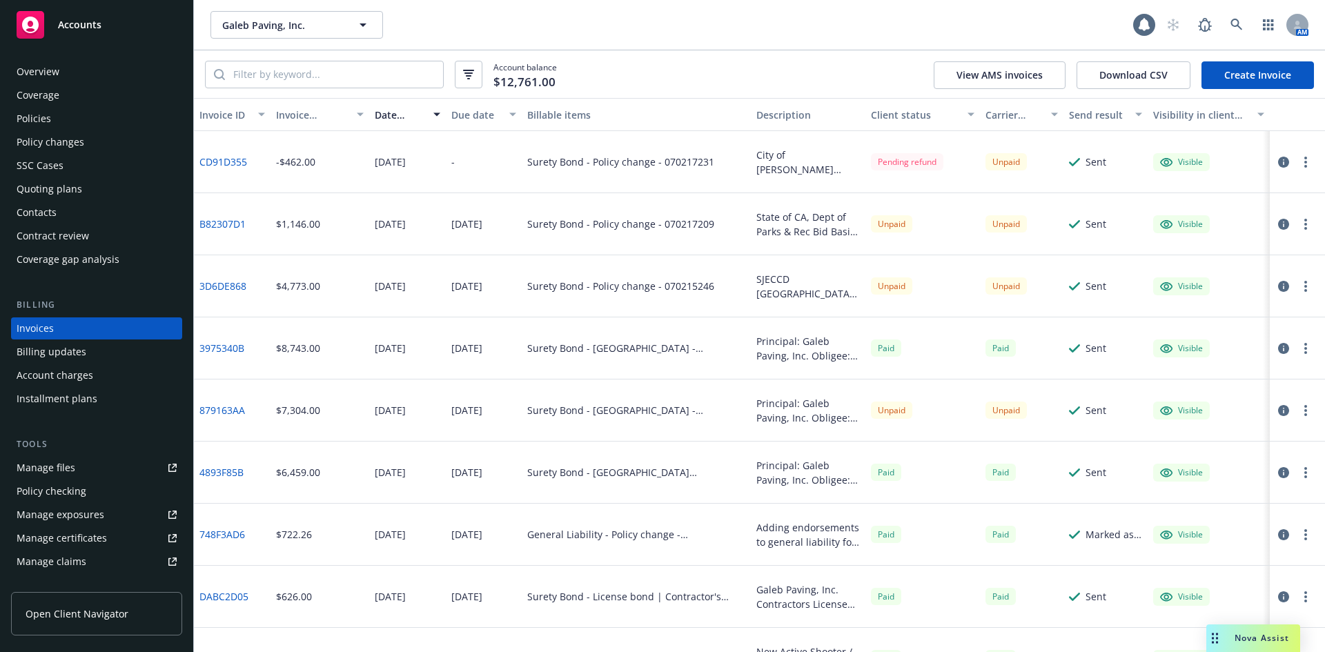
click at [156, 112] on div "Policies" at bounding box center [97, 119] width 160 height 22
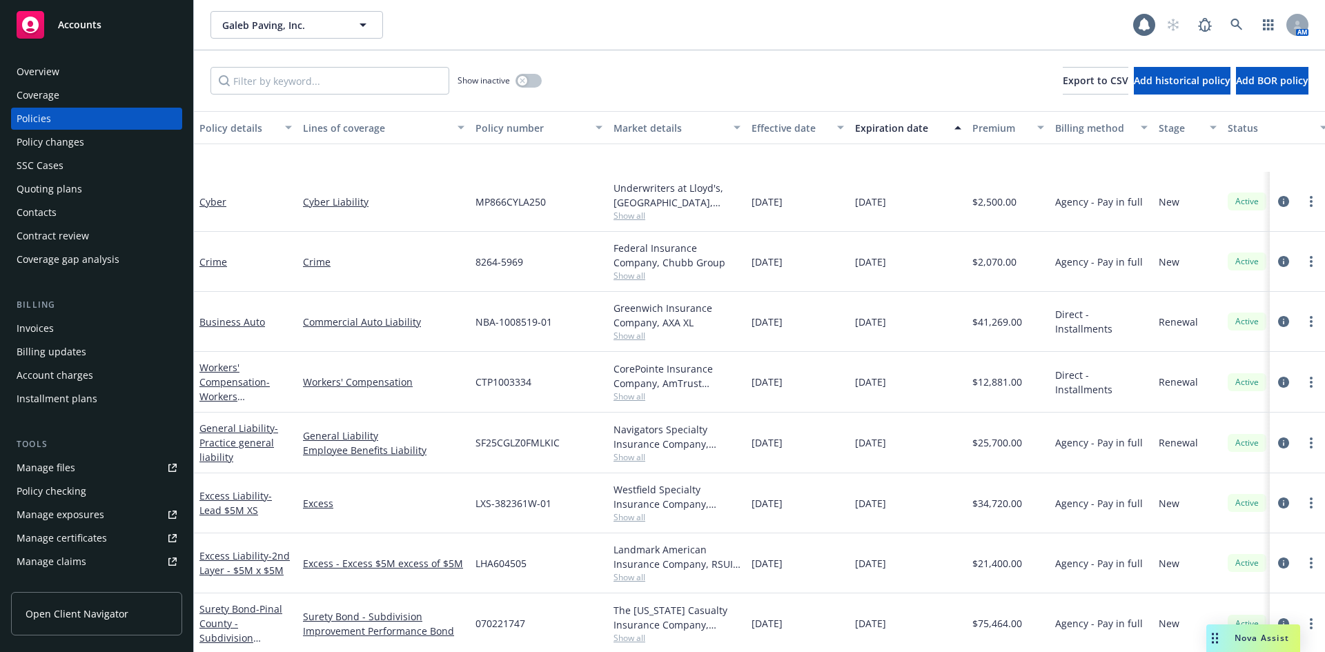
scroll to position [272, 0]
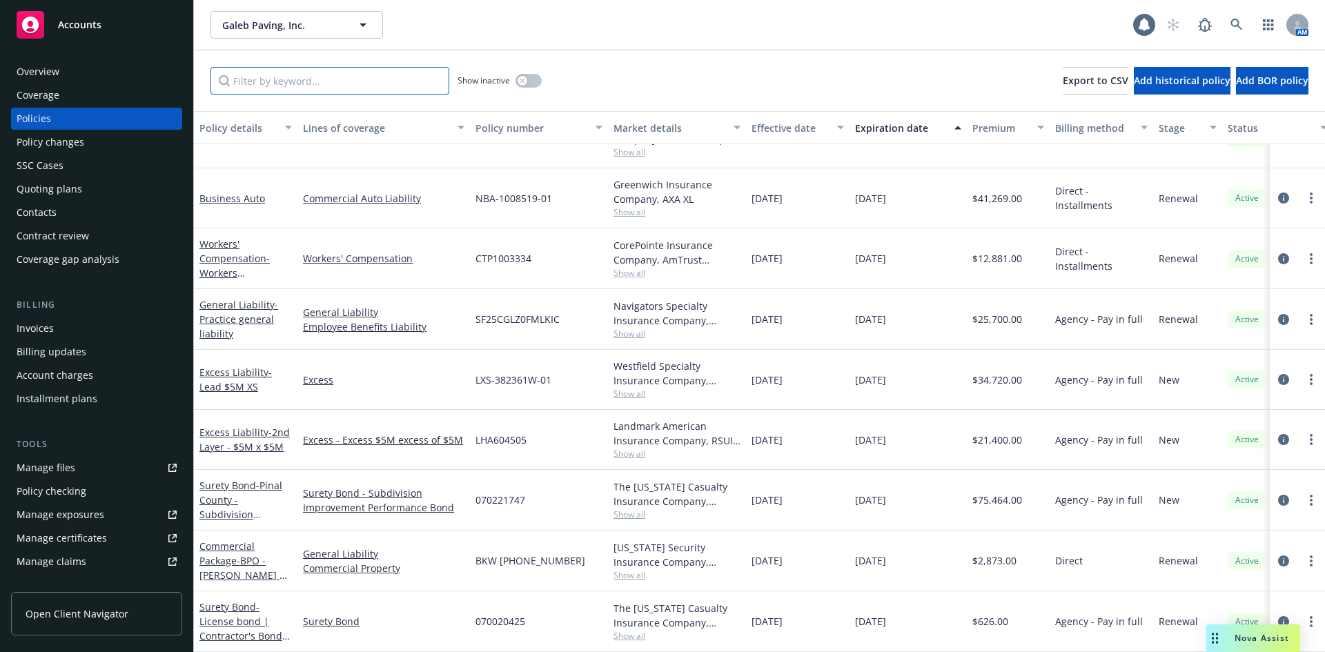
click at [324, 93] on input "Filter by keyword..." at bounding box center [330, 81] width 239 height 28
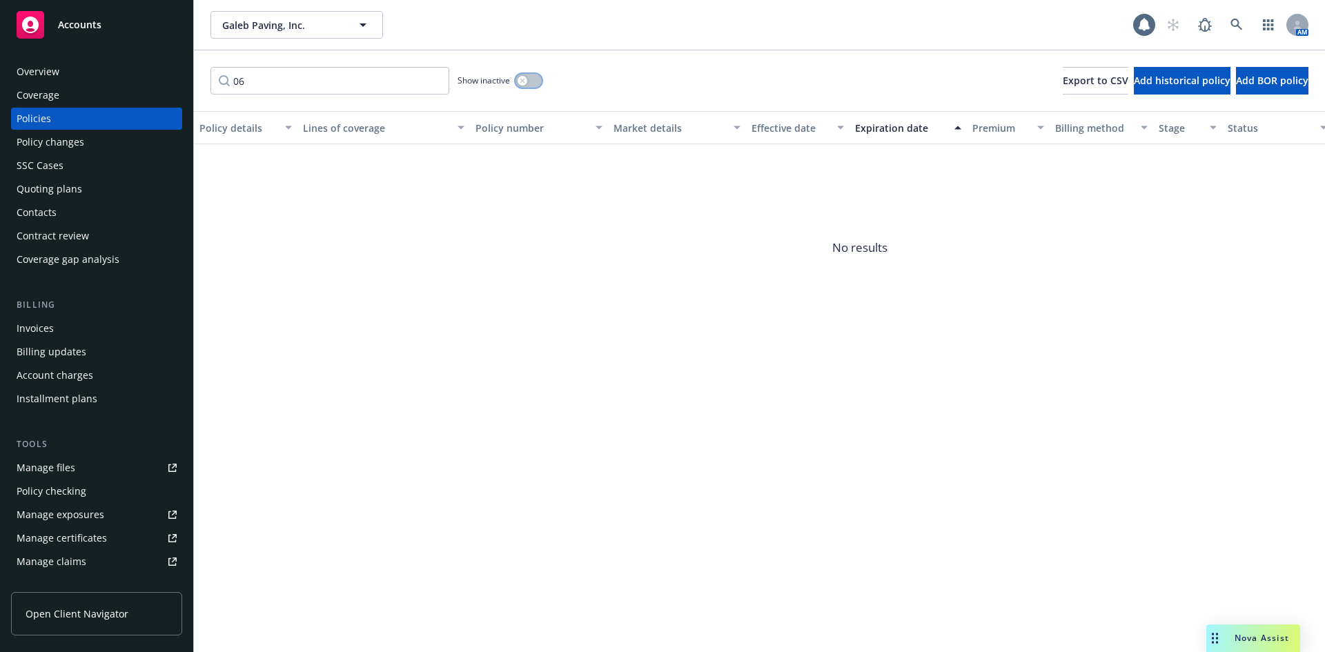
click at [525, 79] on icon "button" at bounding box center [522, 80] width 5 height 5
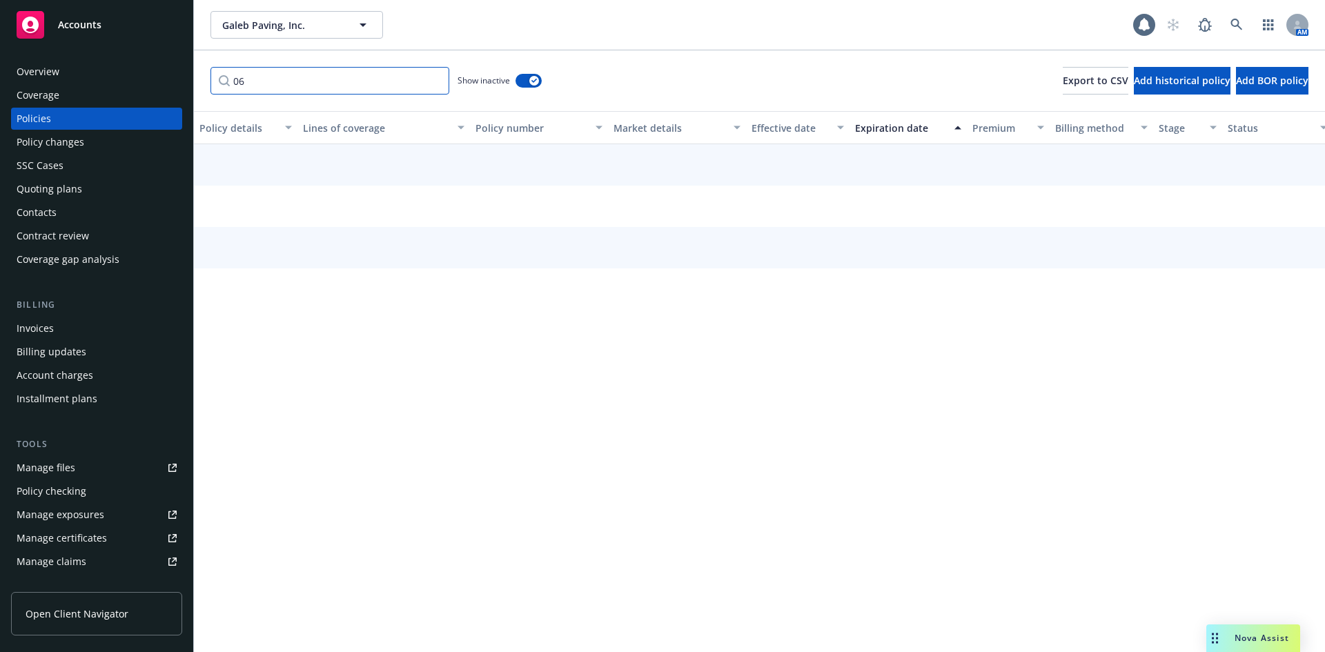
click at [342, 89] on input "06" at bounding box center [330, 81] width 239 height 28
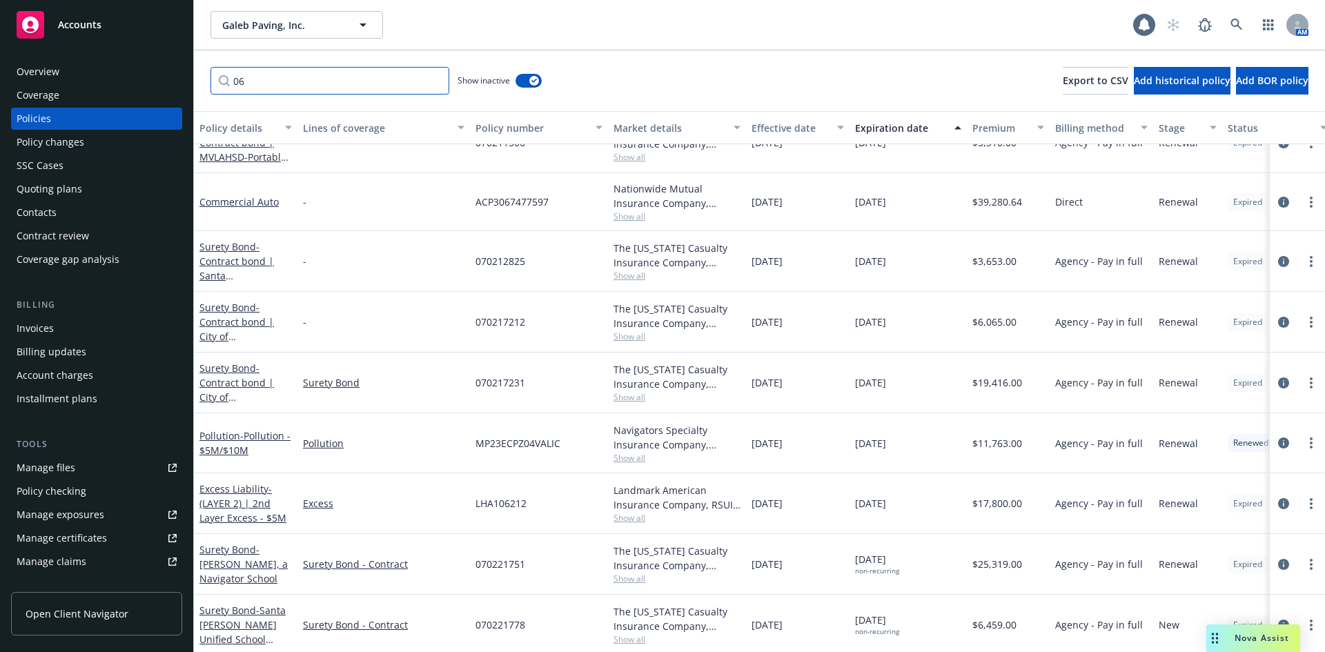
scroll to position [46, 0]
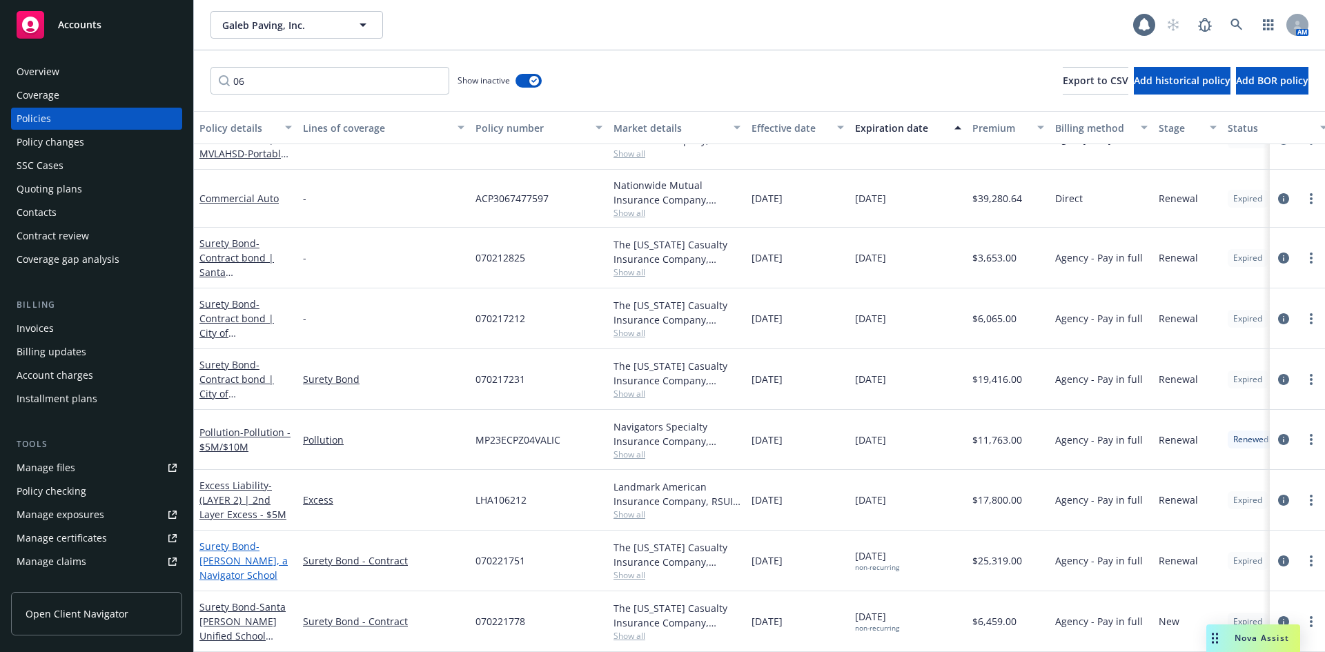
click at [254, 556] on span "- [PERSON_NAME], a Navigator School" at bounding box center [243, 561] width 88 height 42
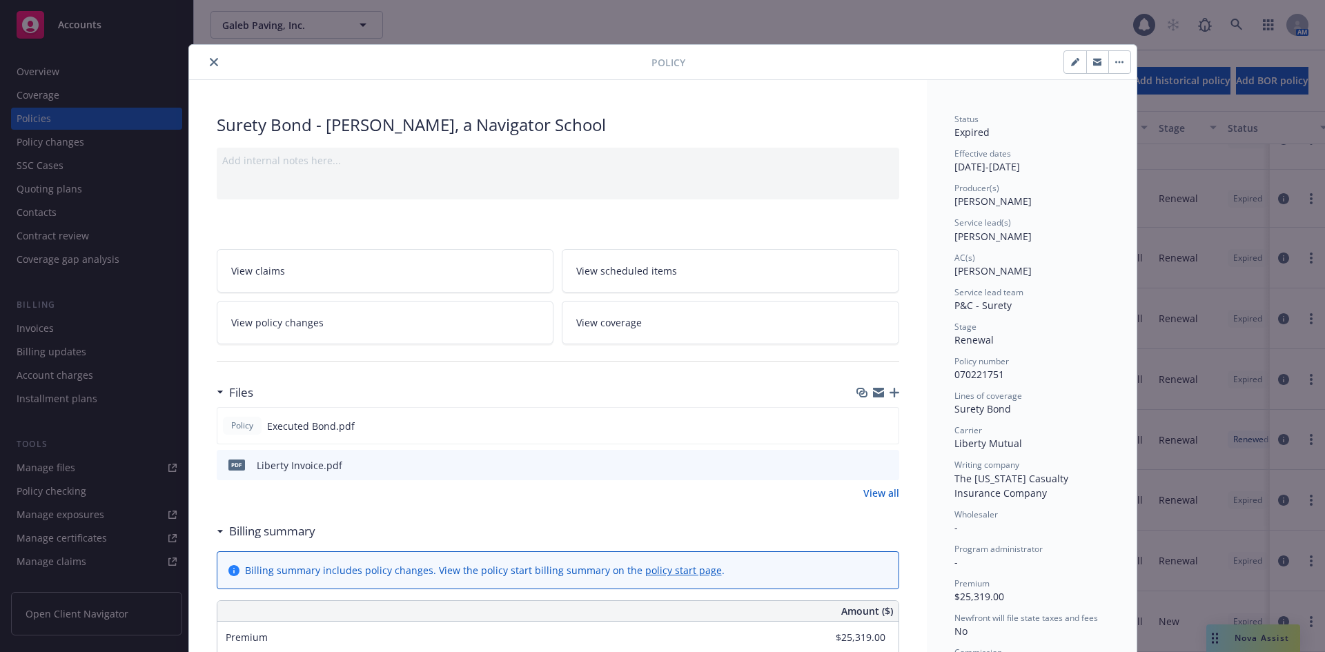
click at [206, 57] on button "close" at bounding box center [214, 62] width 17 height 17
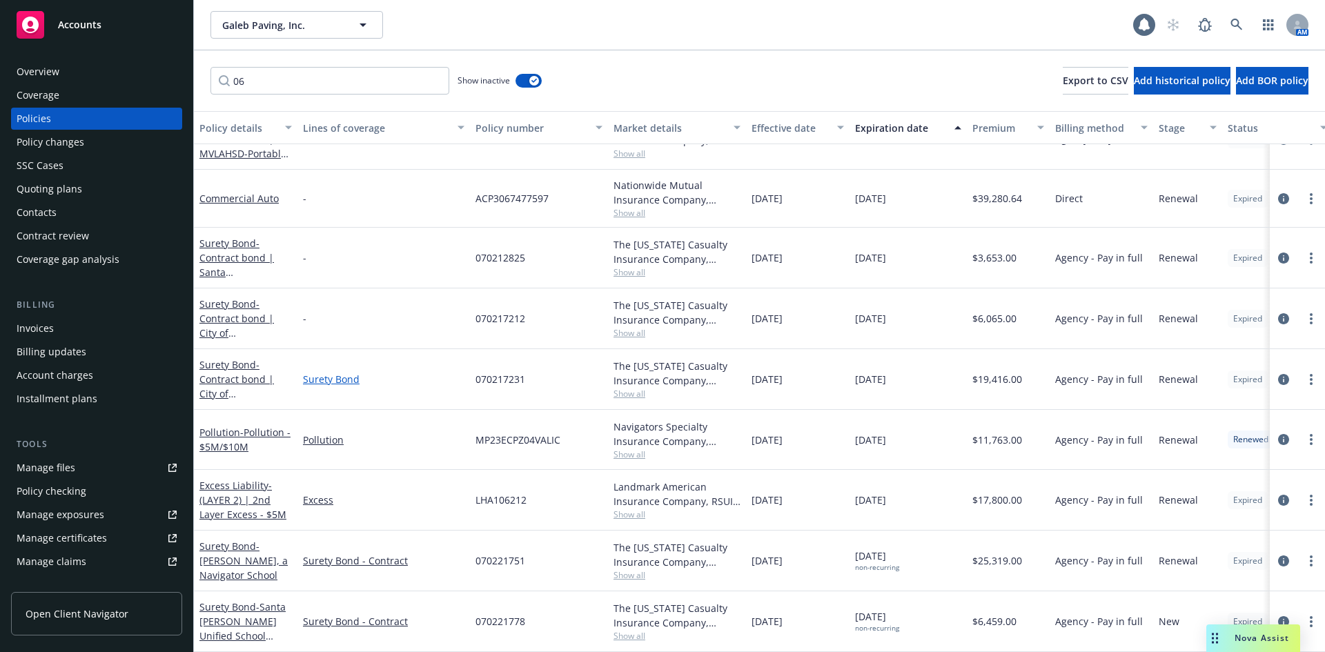
scroll to position [46, 0]
click at [263, 74] on input "06" at bounding box center [330, 81] width 239 height 28
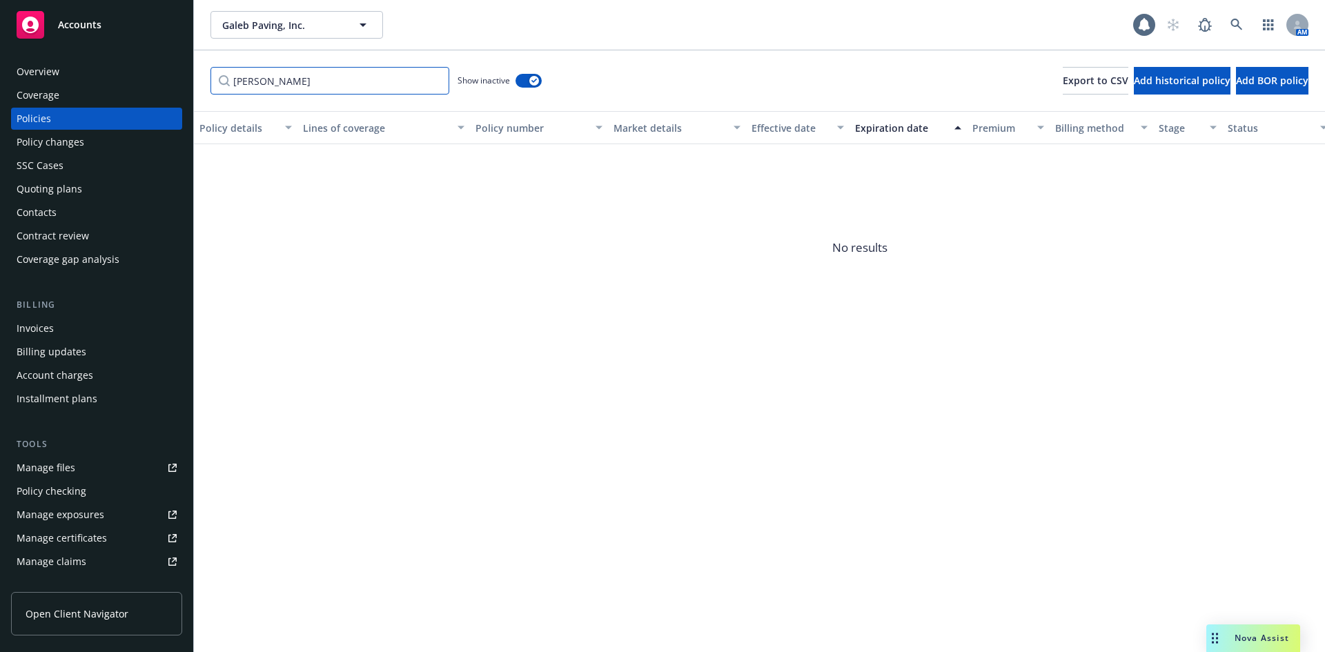
type input "[PERSON_NAME]"
click at [297, 16] on button "Galeb Paving, Inc." at bounding box center [297, 25] width 173 height 28
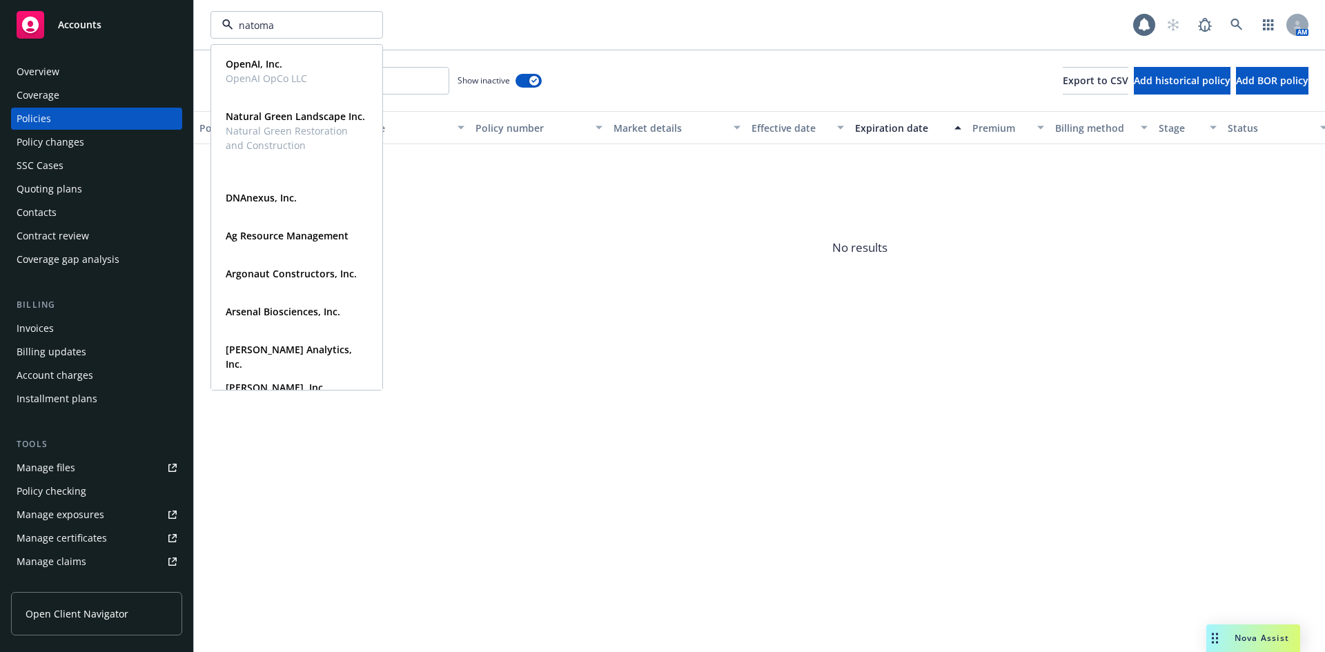
type input "natomas"
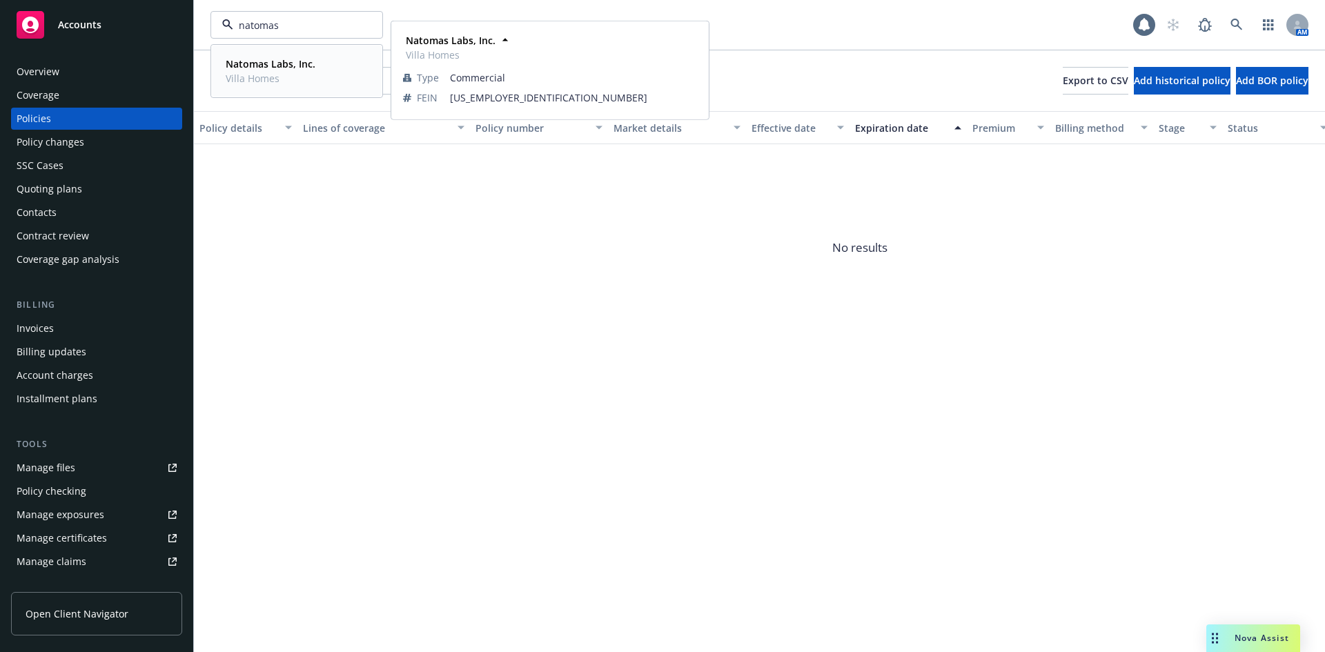
click at [301, 59] on strong "Natomas Labs, Inc." at bounding box center [271, 63] width 90 height 13
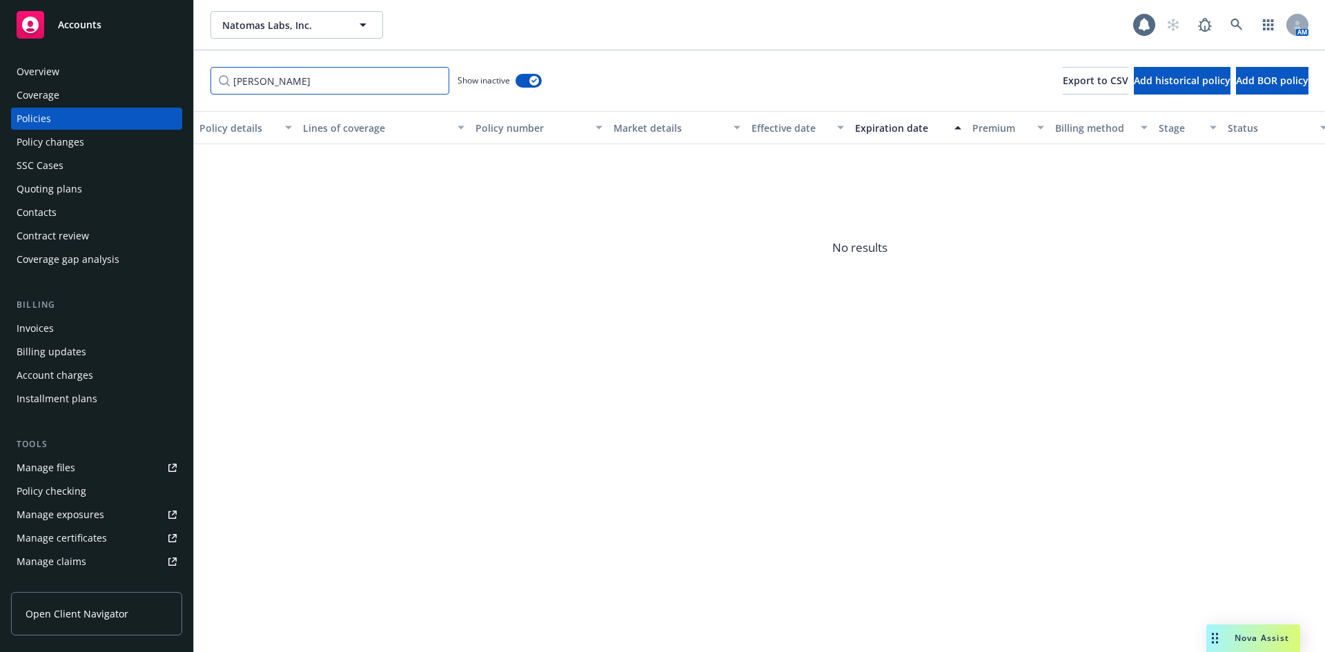
click at [435, 83] on input "[PERSON_NAME]" at bounding box center [330, 81] width 239 height 28
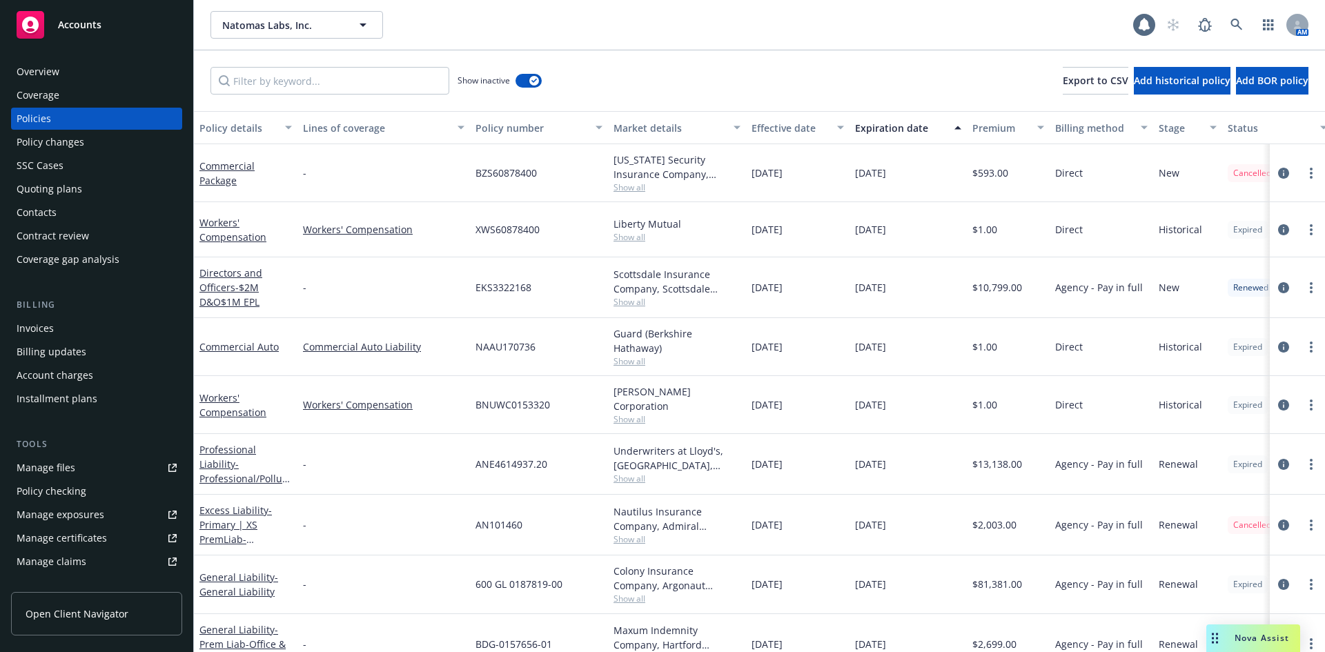
click at [43, 333] on div "Invoices" at bounding box center [35, 328] width 37 height 22
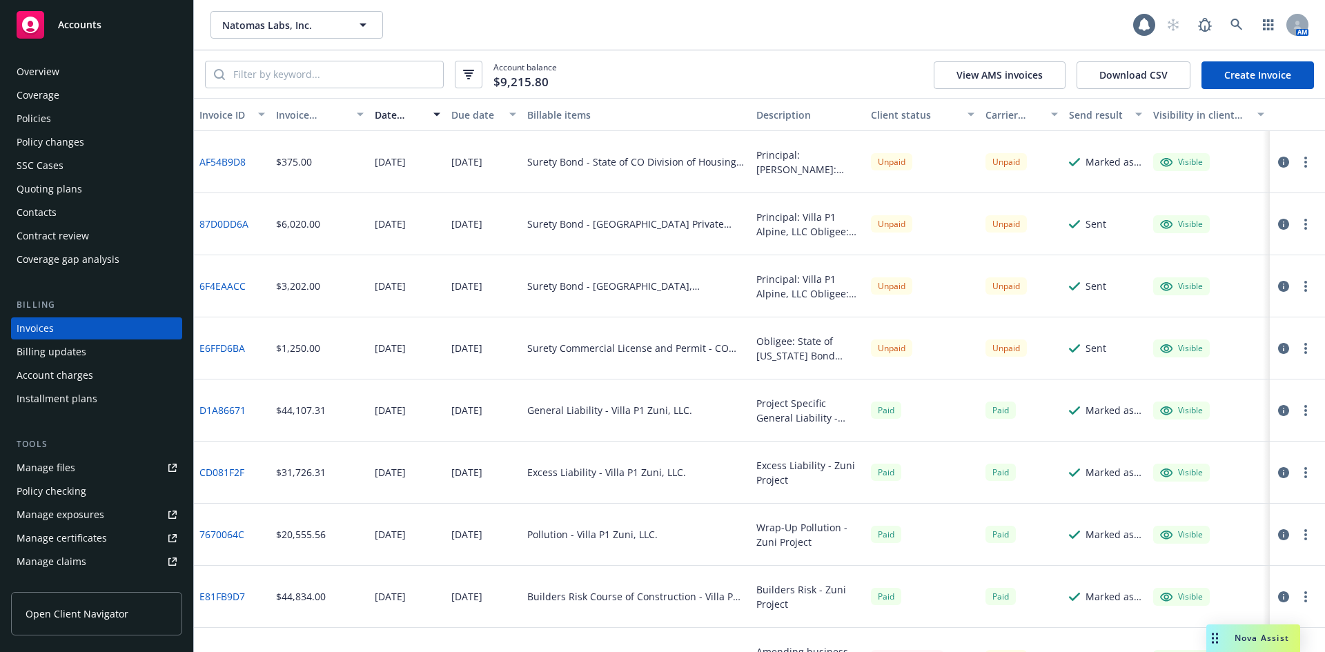
click at [49, 117] on div "Policies" at bounding box center [34, 119] width 35 height 22
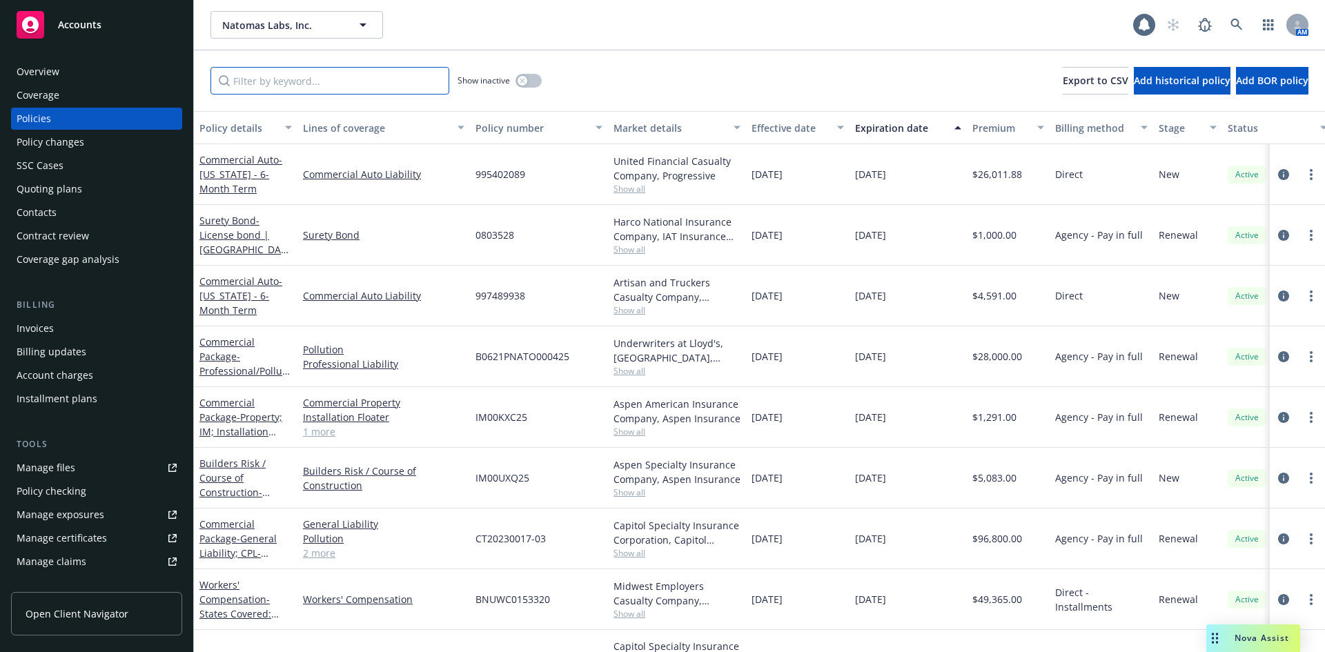
click at [295, 81] on input "Filter by keyword..." at bounding box center [330, 81] width 239 height 28
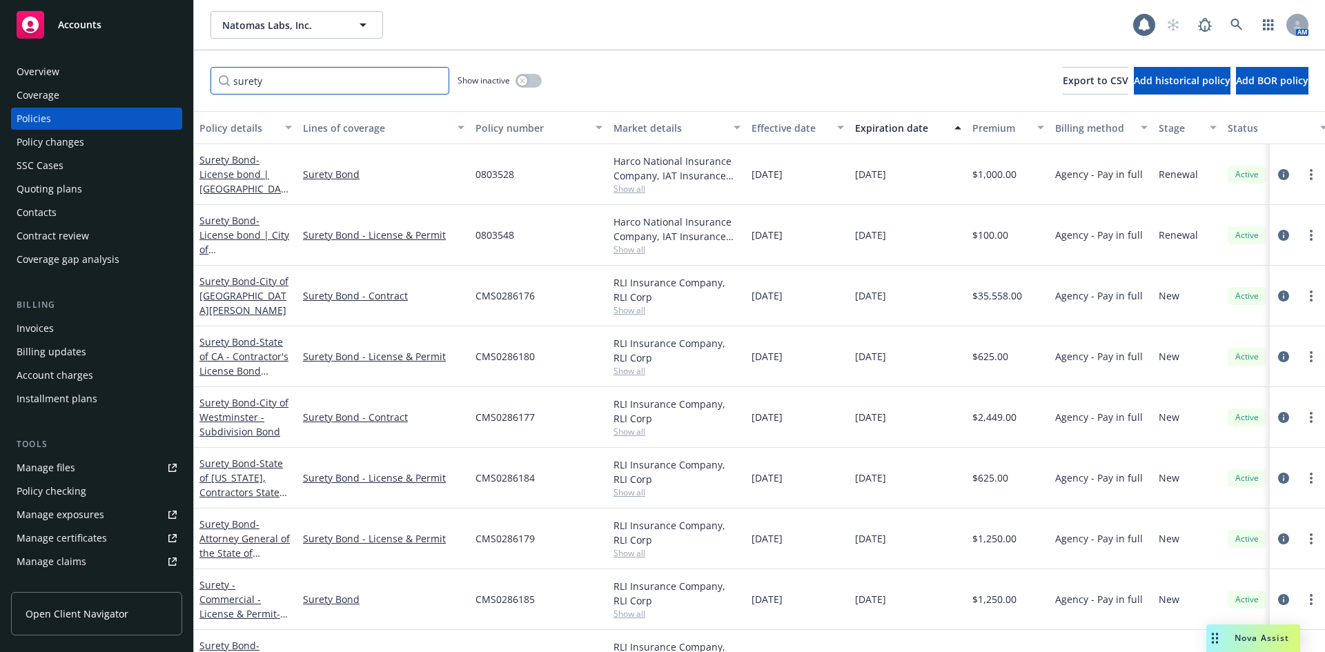
type input "surety"
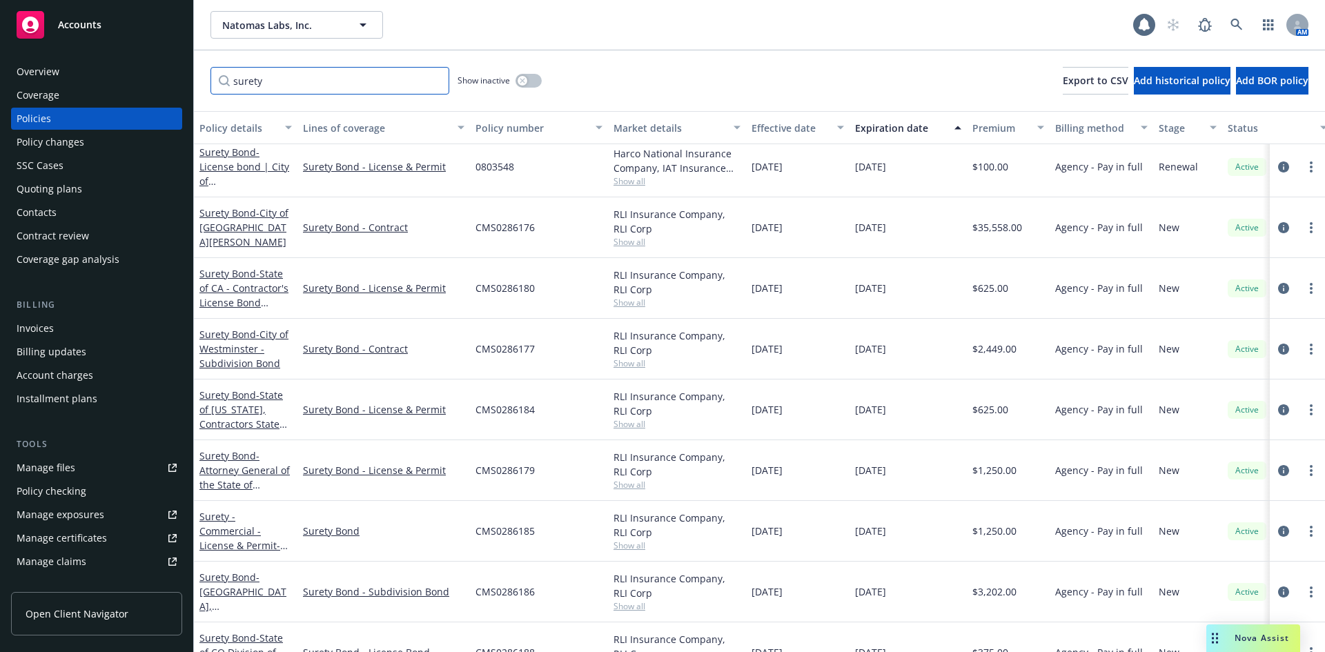
scroll to position [69, 0]
click at [242, 518] on link "Surety - Commercial - License & Permit - CO Home Sale Down Payment Bond" at bounding box center [239, 552] width 81 height 86
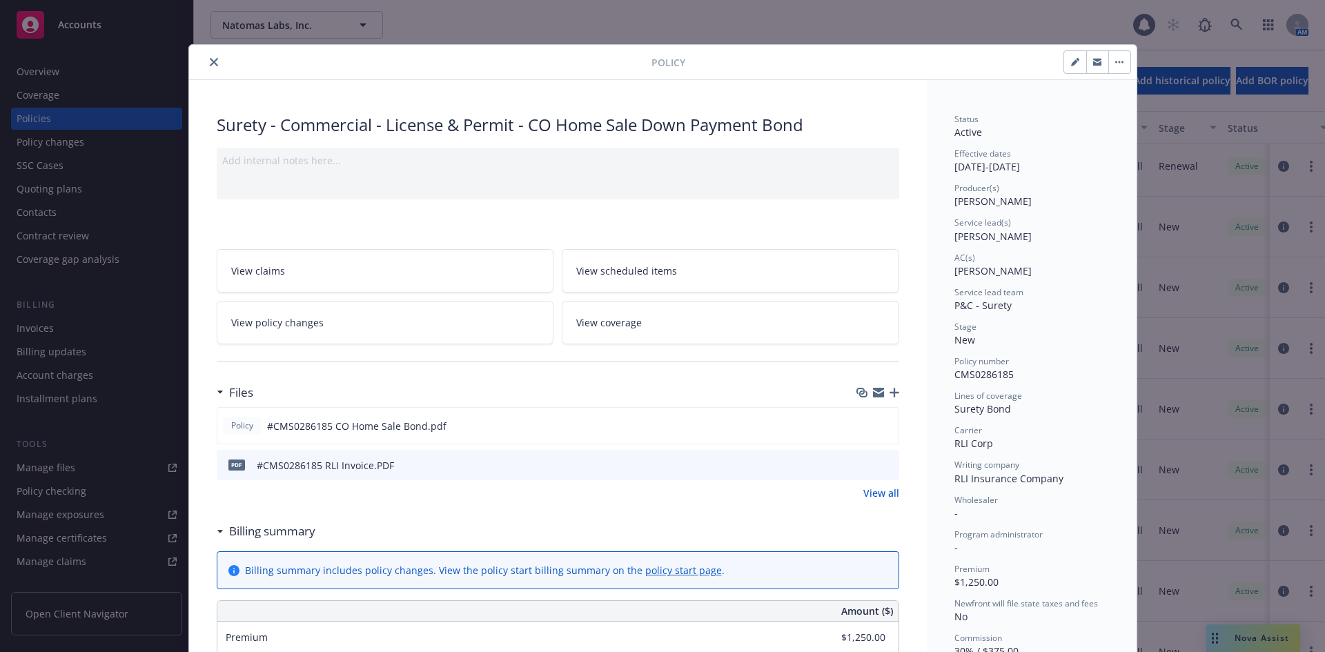
click at [210, 62] on icon "close" at bounding box center [214, 62] width 8 height 8
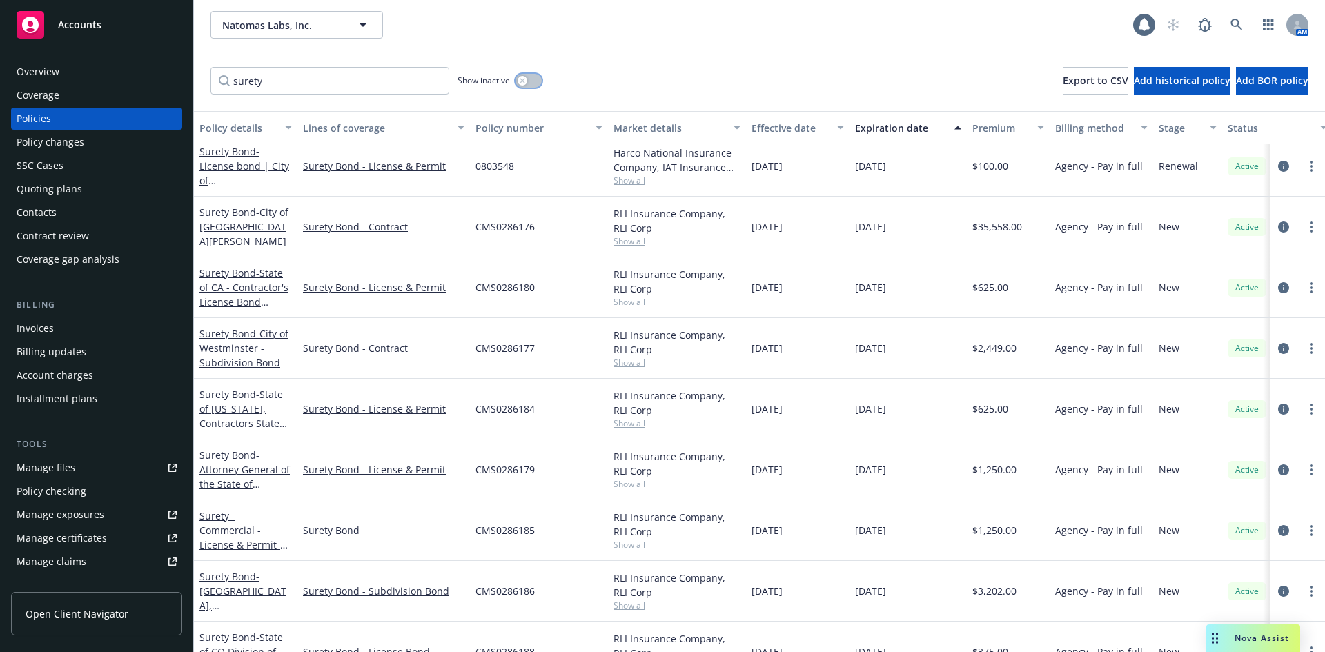
click at [522, 78] on icon "button" at bounding box center [523, 81] width 6 height 6
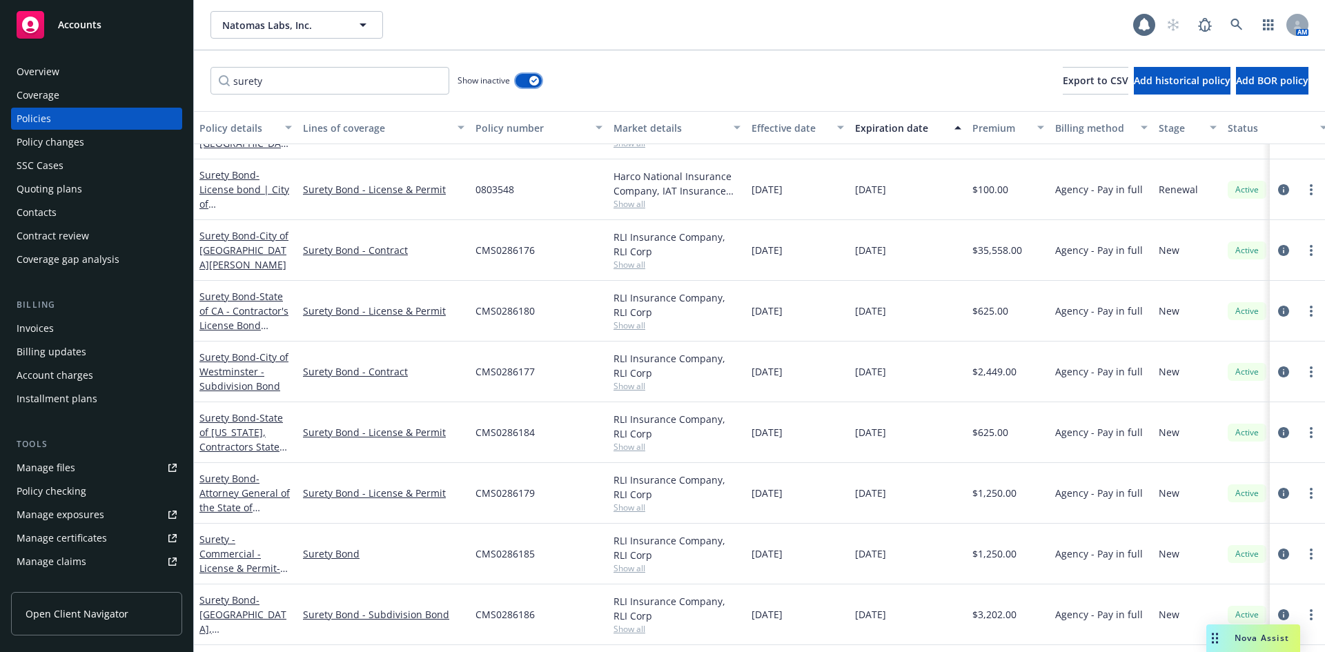
scroll to position [634, 0]
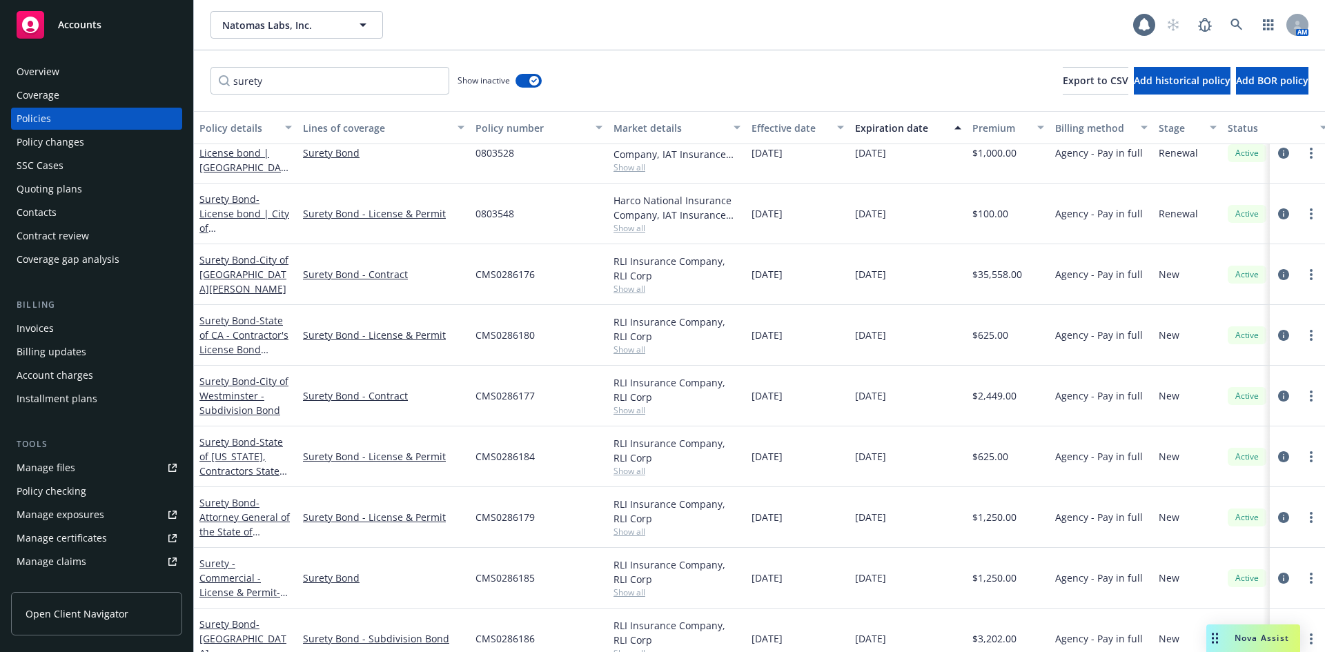
click at [59, 332] on div "Invoices" at bounding box center [97, 328] width 160 height 22
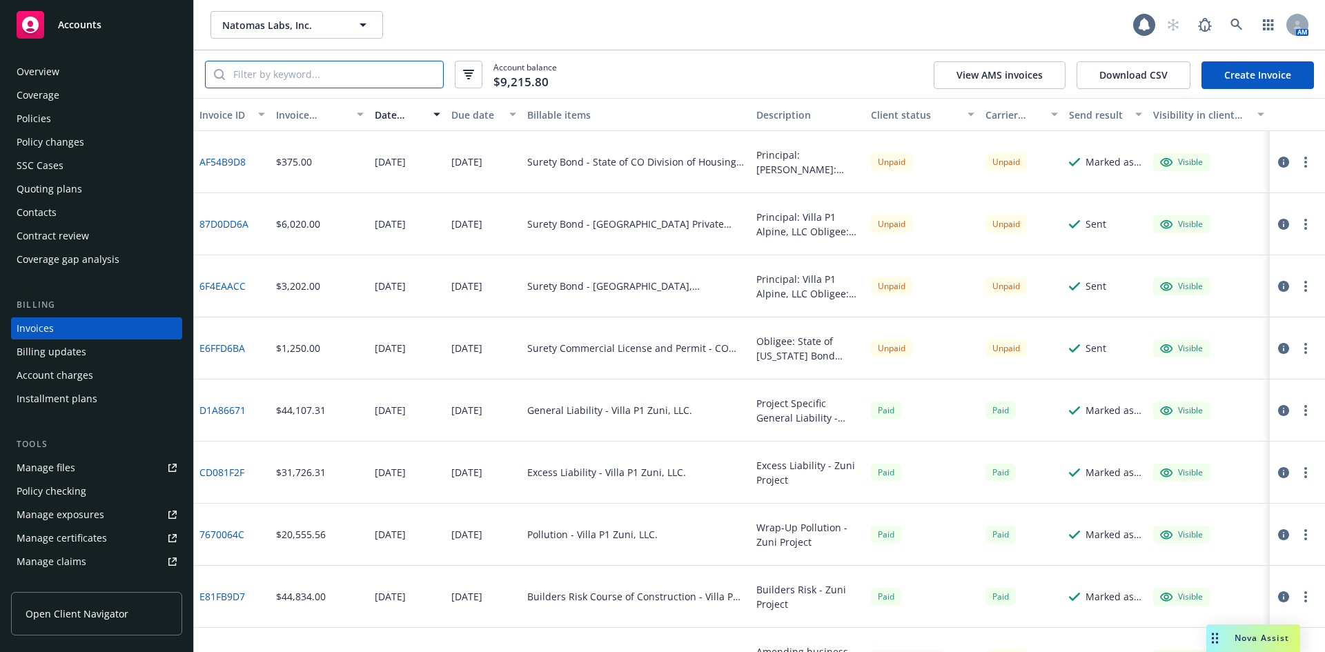
click at [296, 79] on input "search" at bounding box center [334, 74] width 218 height 26
type input "Surety"
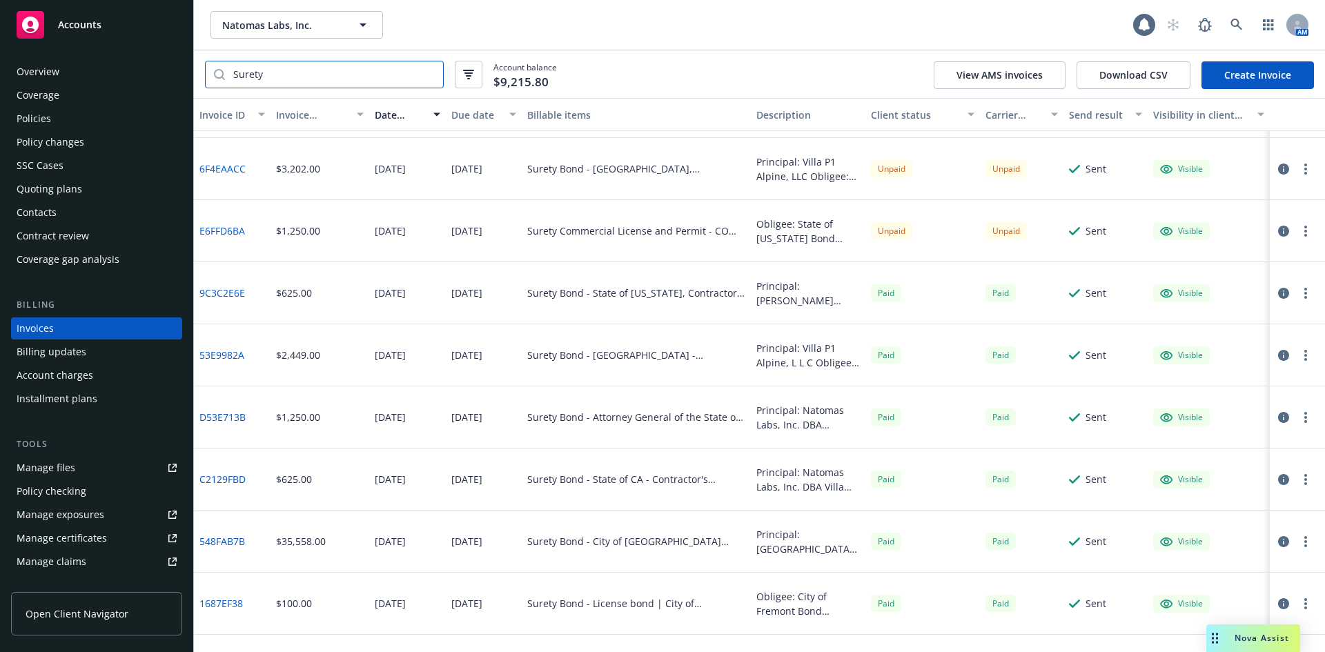
scroll to position [138, 0]
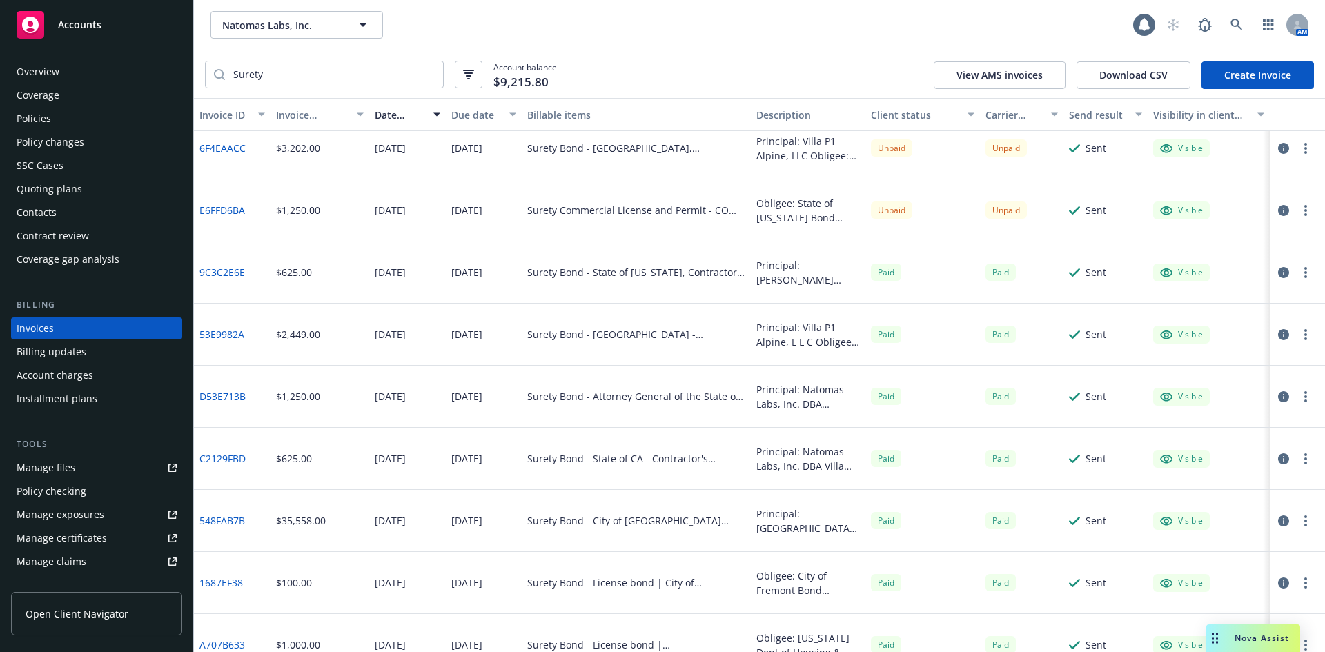
click at [205, 518] on link "548FAB7B" at bounding box center [222, 520] width 46 height 14
click at [86, 104] on div "Coverage" at bounding box center [97, 95] width 160 height 22
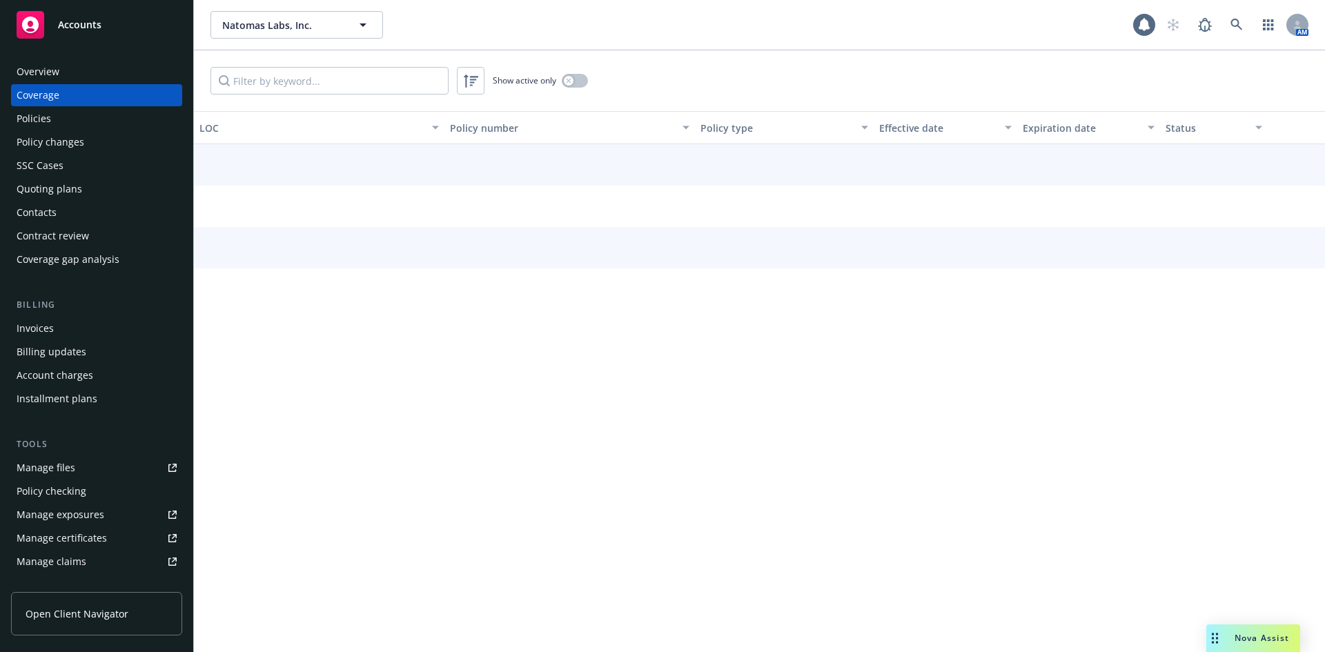
click at [86, 113] on div "Policies" at bounding box center [97, 119] width 160 height 22
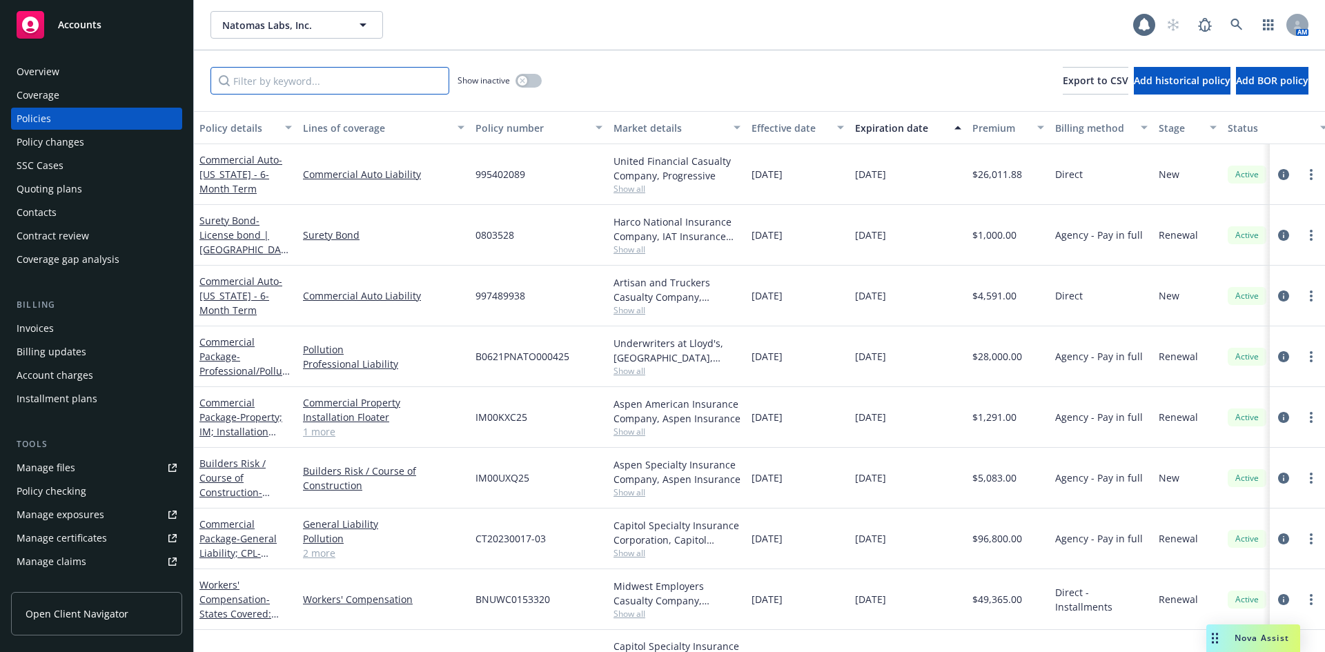
click at [264, 84] on input "Filter by keyword..." at bounding box center [330, 81] width 239 height 28
paste input "CMS0286176"
type input "CMS0286176"
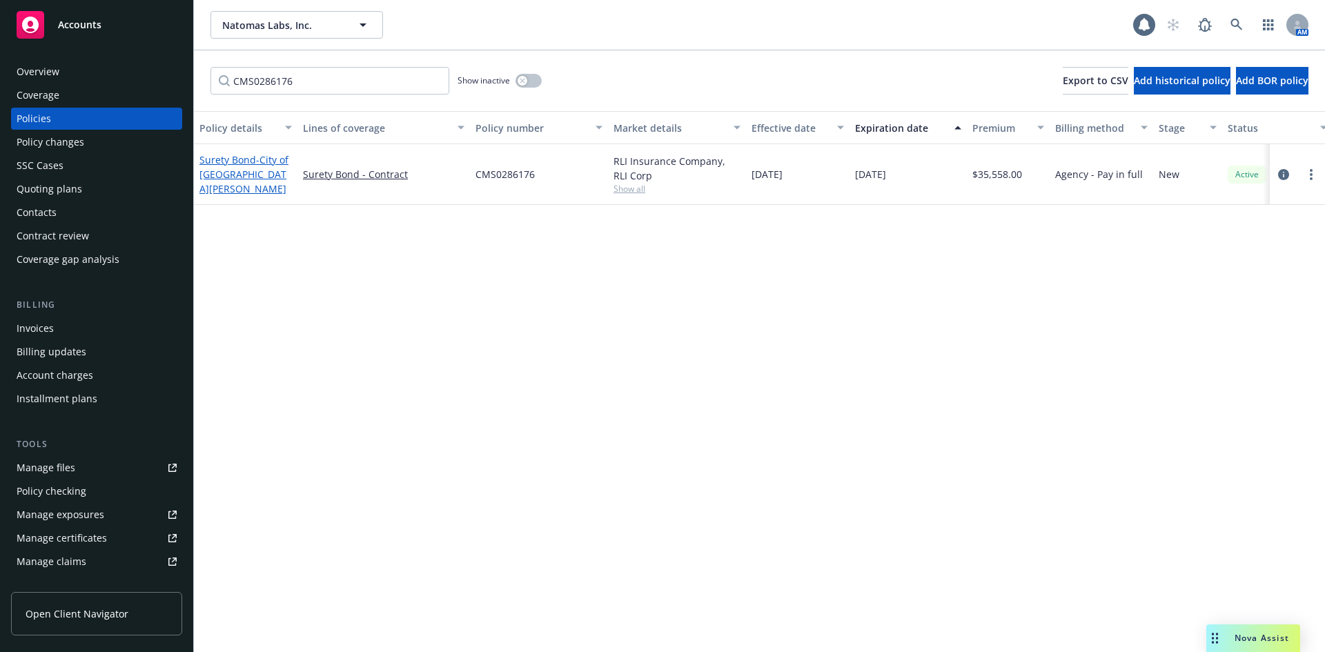
click at [234, 169] on span "- City of [GEOGRAPHIC_DATA][PERSON_NAME]" at bounding box center [243, 174] width 89 height 42
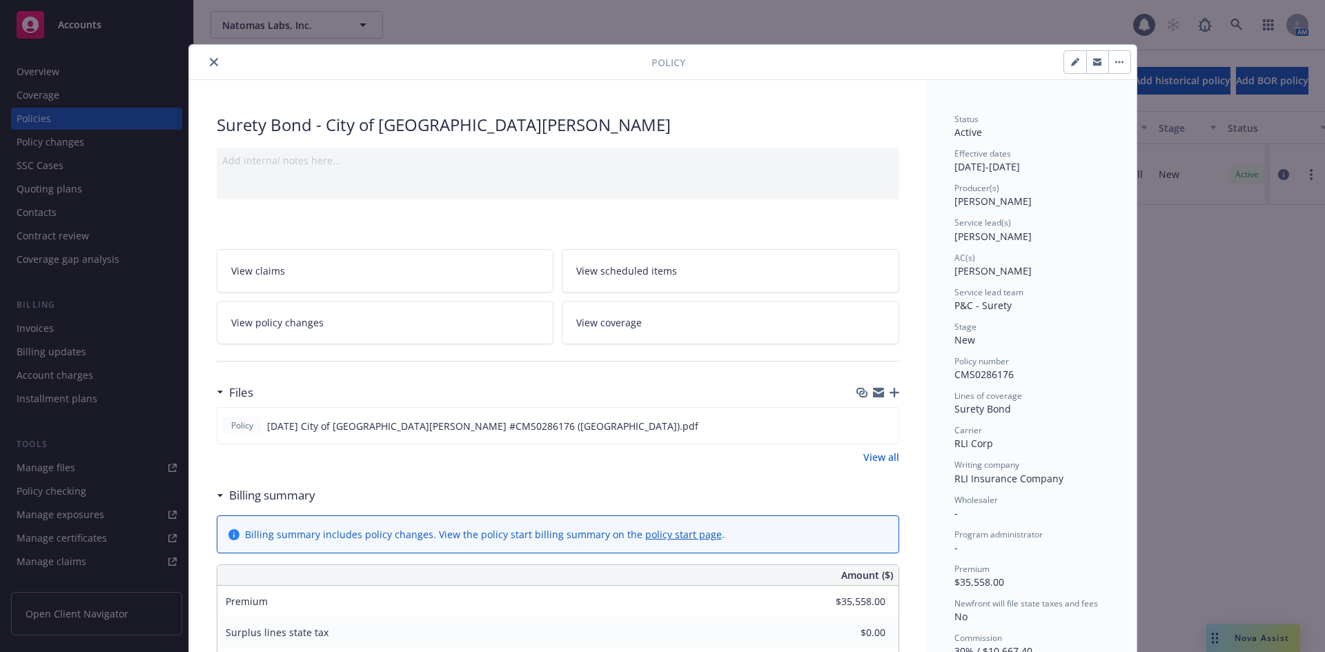
click at [210, 66] on icon "close" at bounding box center [214, 62] width 8 height 8
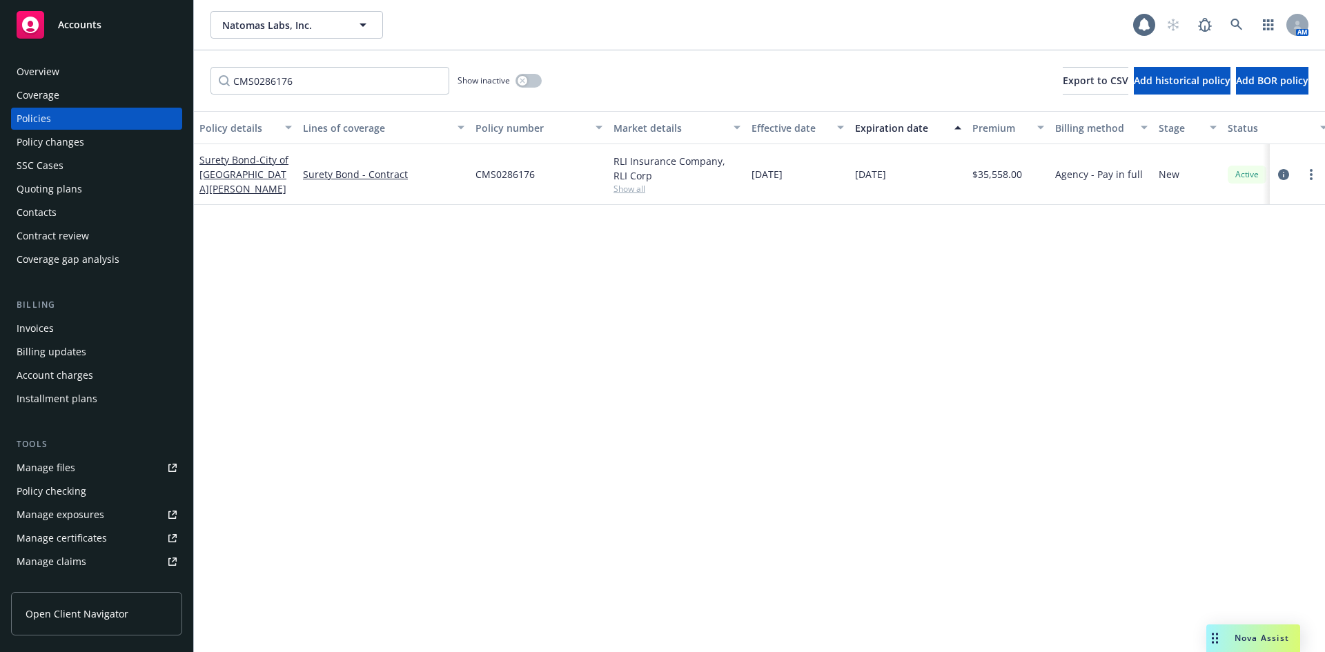
click at [26, 339] on div "Invoices" at bounding box center [35, 328] width 37 height 22
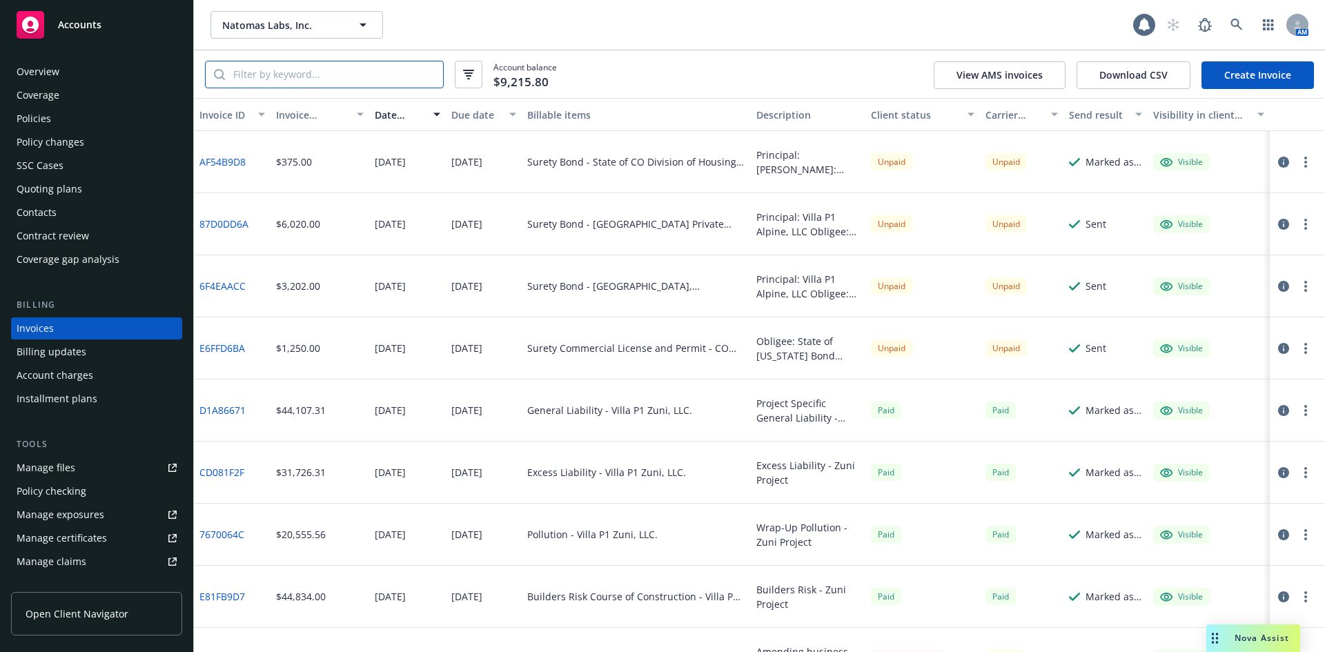
click at [283, 72] on input "search" at bounding box center [334, 74] width 218 height 26
type input "Surety"
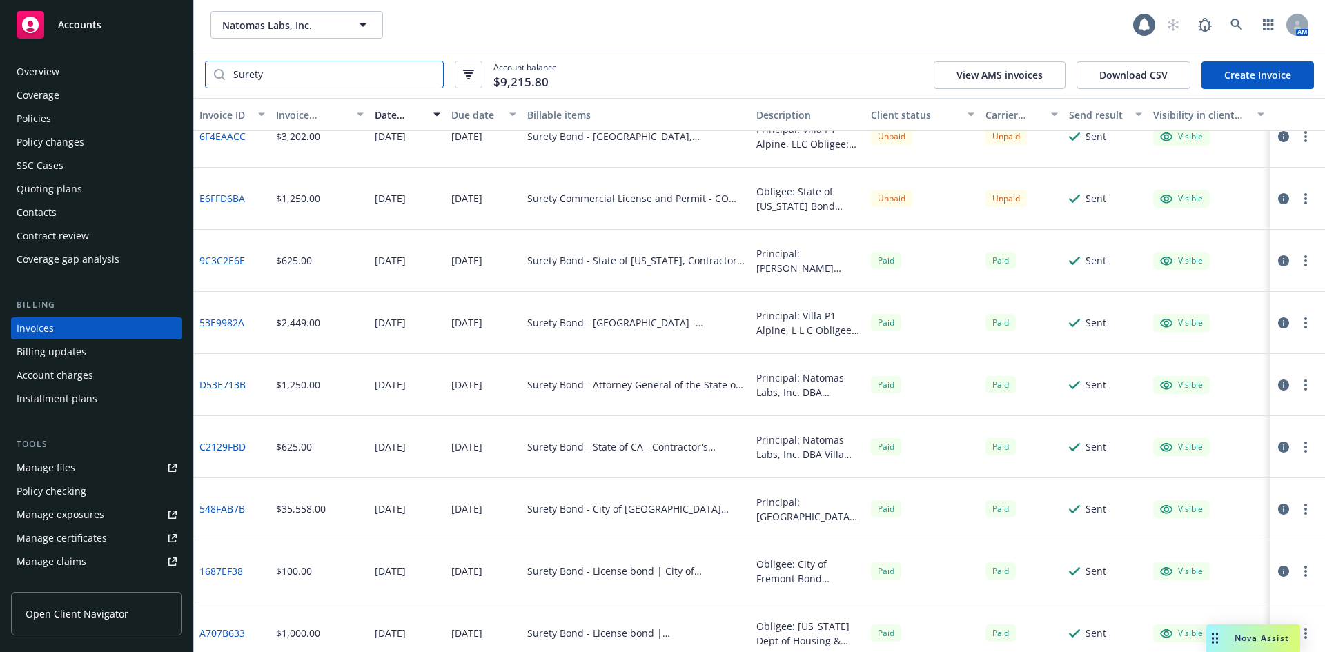
scroll to position [207, 0]
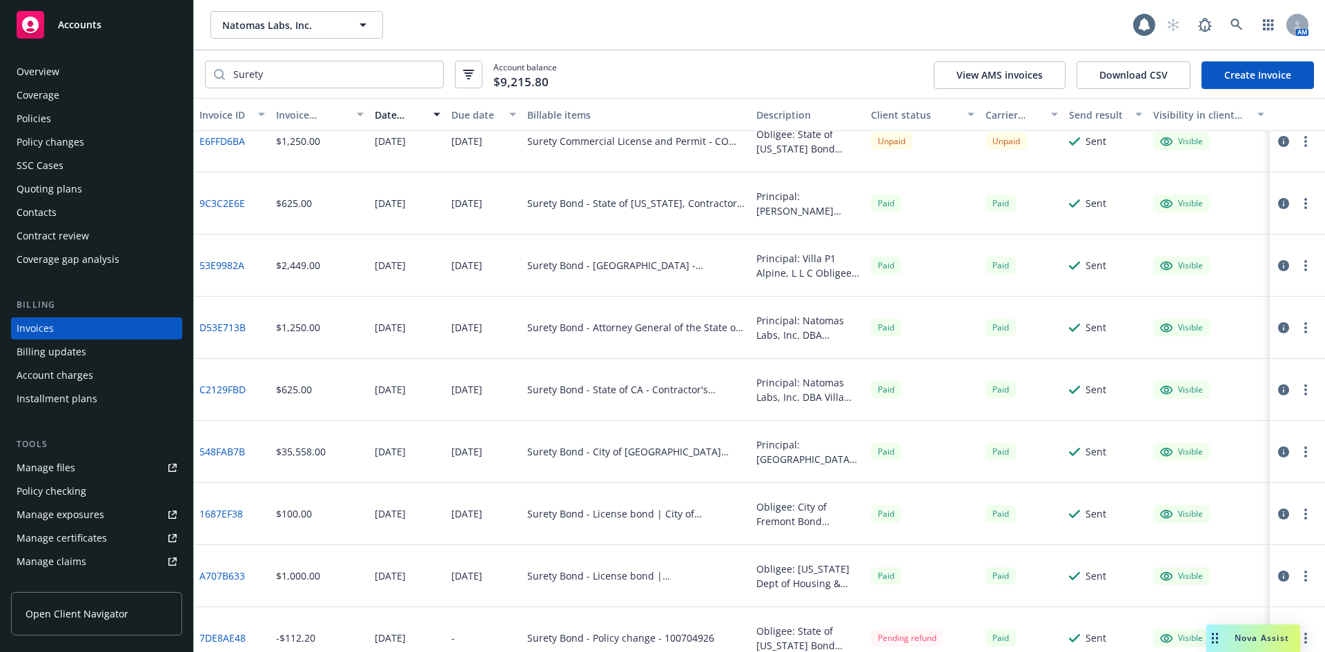
click at [231, 455] on link "548FAB7B" at bounding box center [222, 451] width 46 height 14
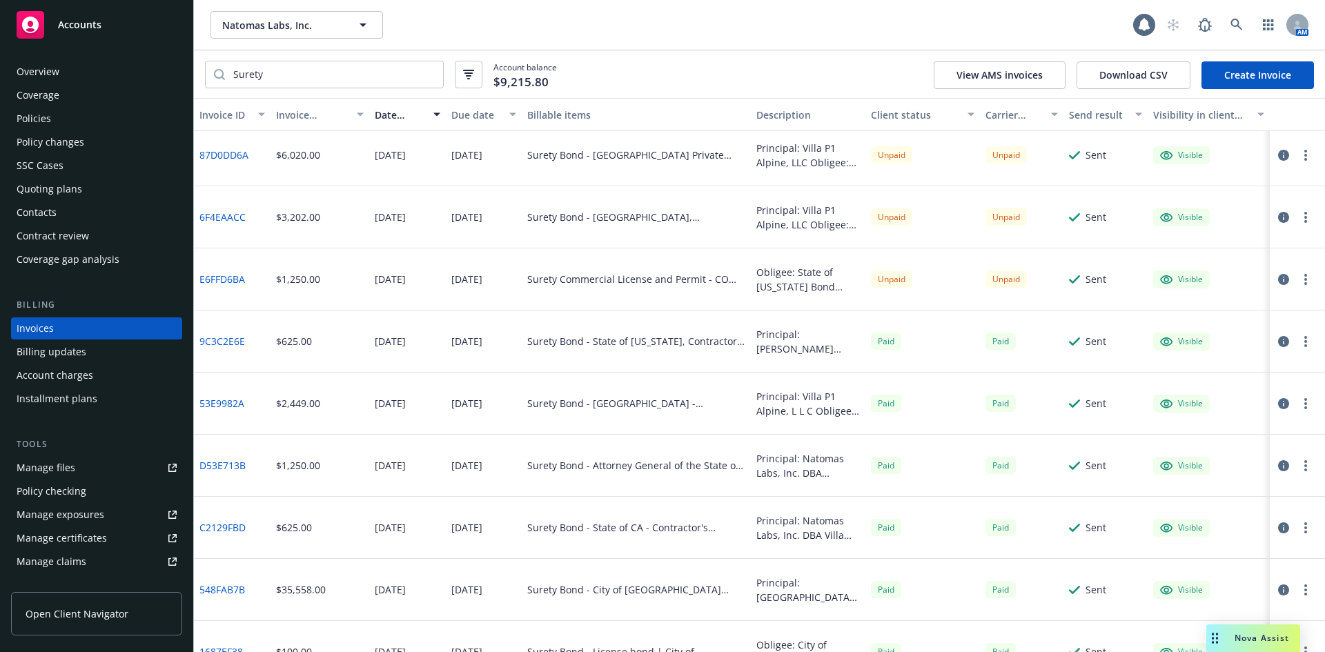
scroll to position [0, 0]
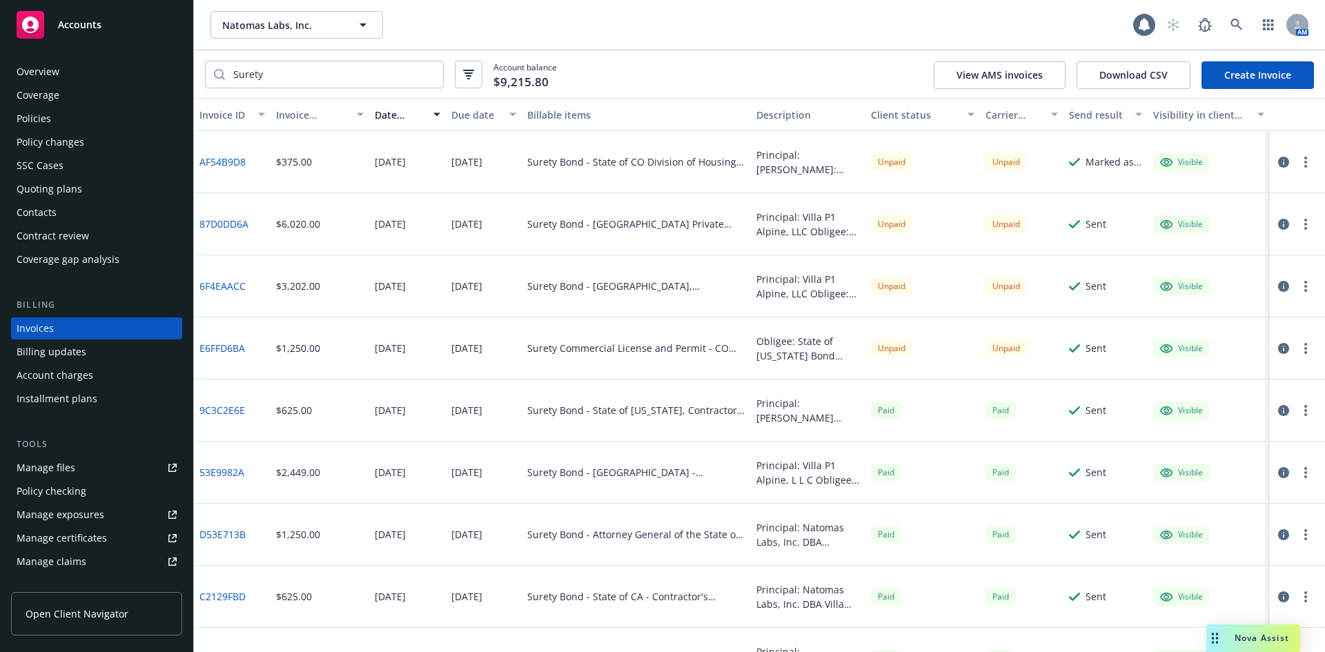
click at [122, 35] on div "Accounts" at bounding box center [97, 25] width 160 height 28
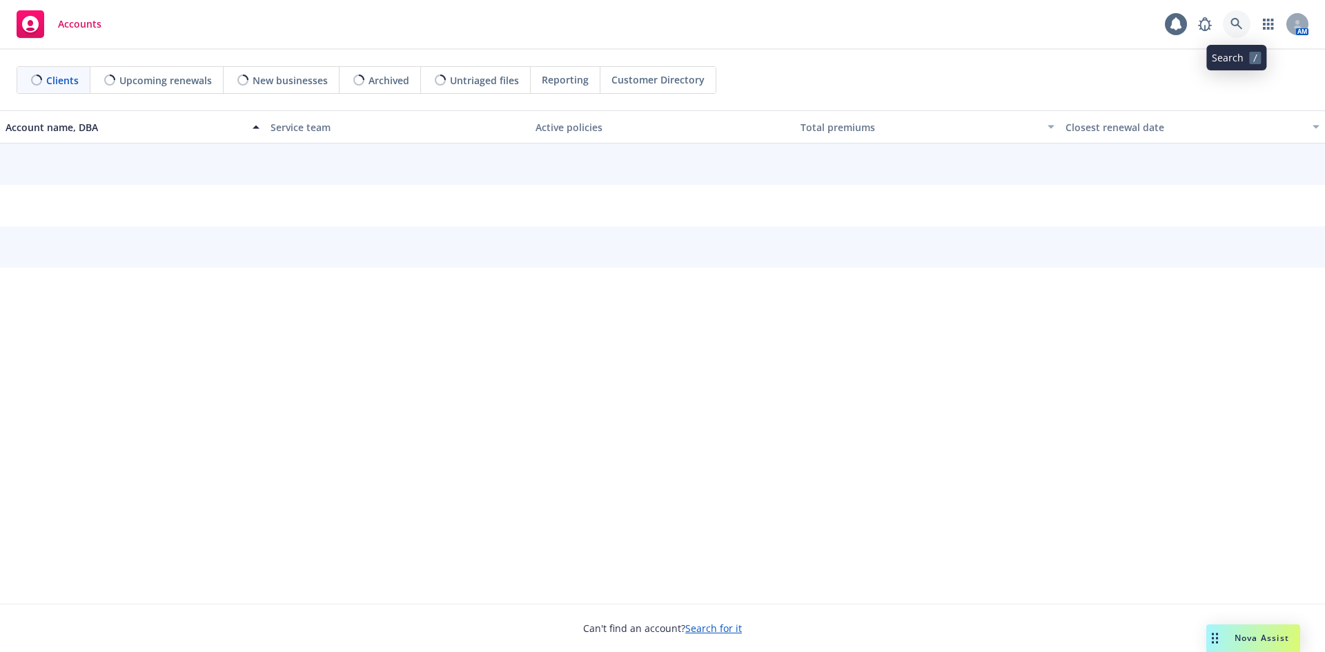
click at [1233, 30] on link at bounding box center [1237, 24] width 28 height 28
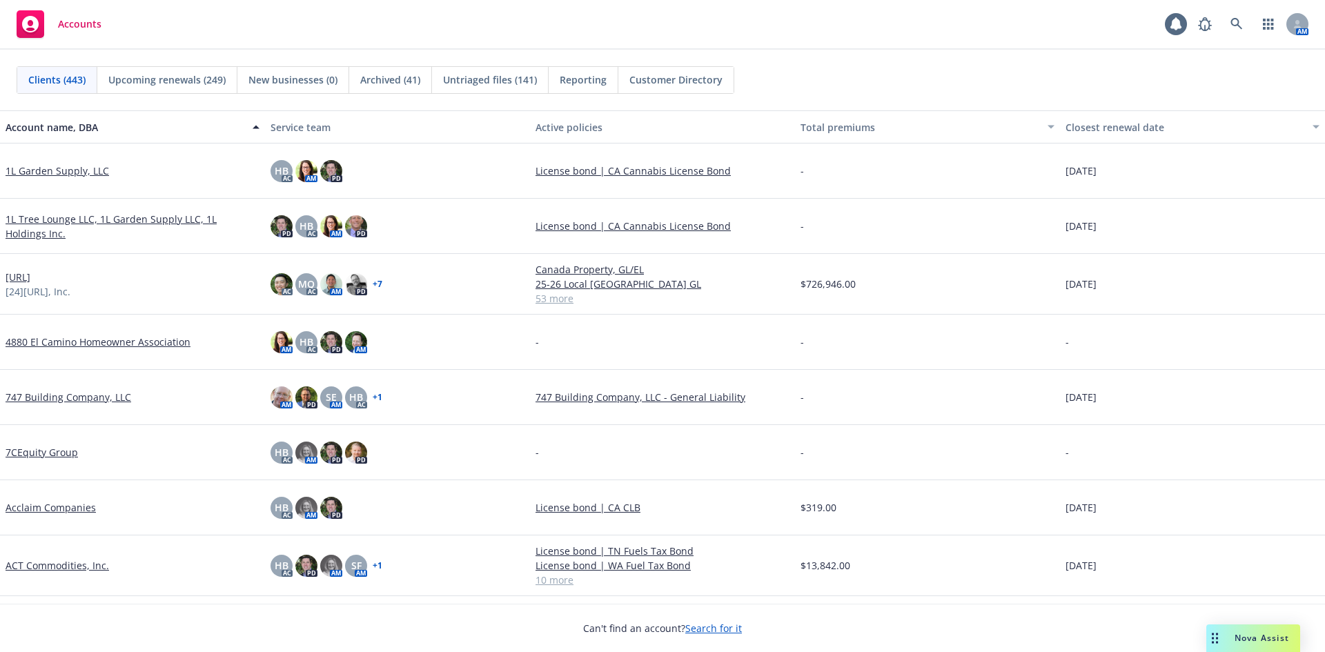
click at [1278, 640] on span "Nova Assist" at bounding box center [1262, 638] width 55 height 12
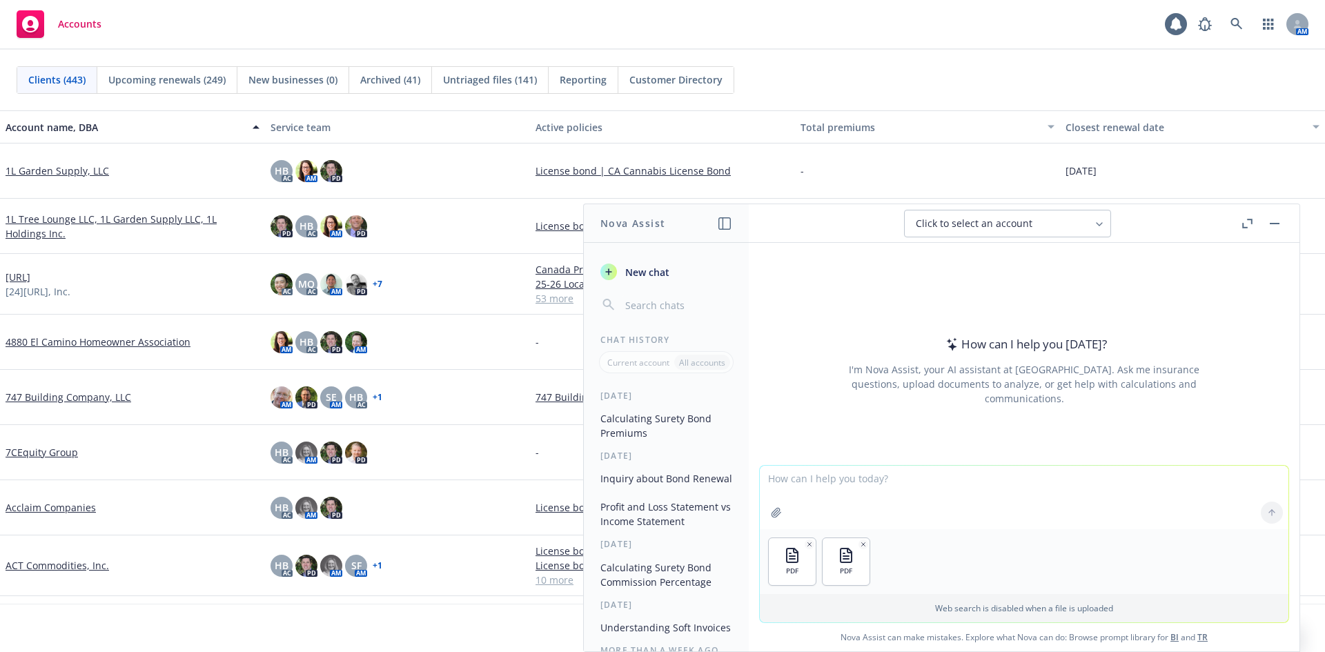
click at [955, 507] on textarea at bounding box center [1024, 497] width 529 height 63
type textarea "O"
click at [862, 545] on icon "button" at bounding box center [863, 543] width 3 height 3
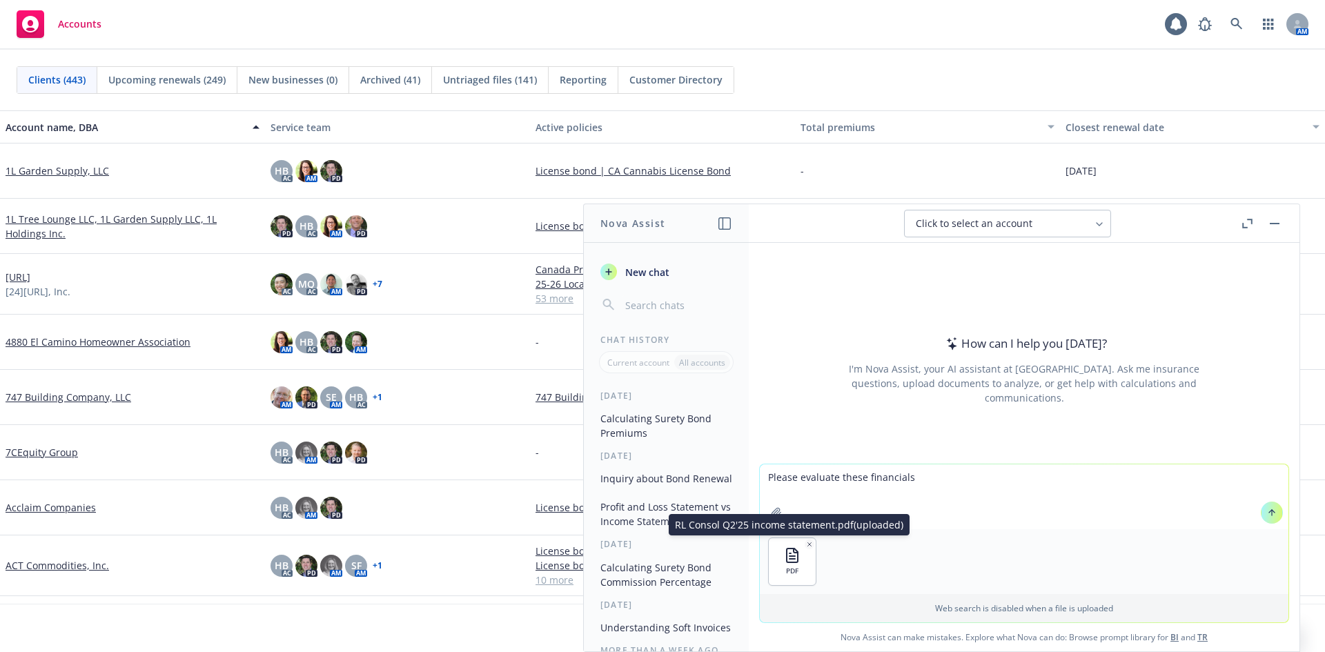
click at [805, 543] on button "button" at bounding box center [810, 545] width 10 height 10
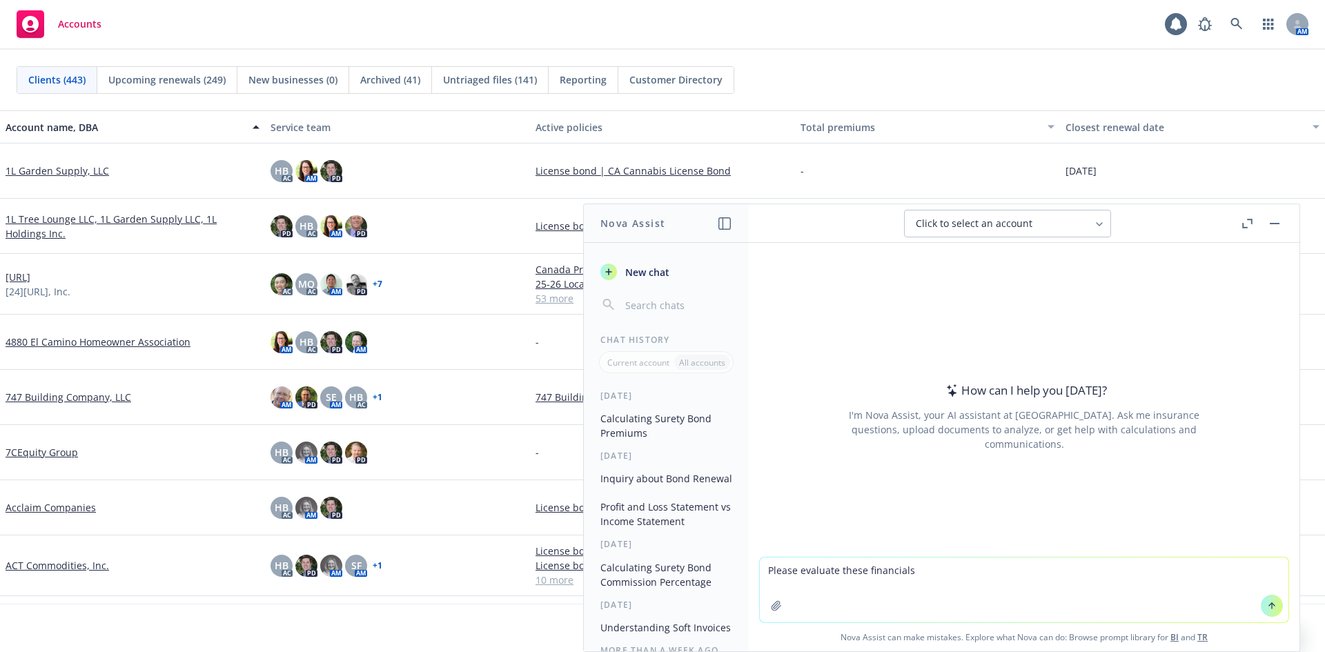
click at [807, 583] on textarea "Please evaluate these financials" at bounding box center [1024, 590] width 529 height 65
click at [926, 579] on textarea "Please evaluate these financials" at bounding box center [1024, 590] width 529 height 65
type textarea "Please evaluate these financials:"
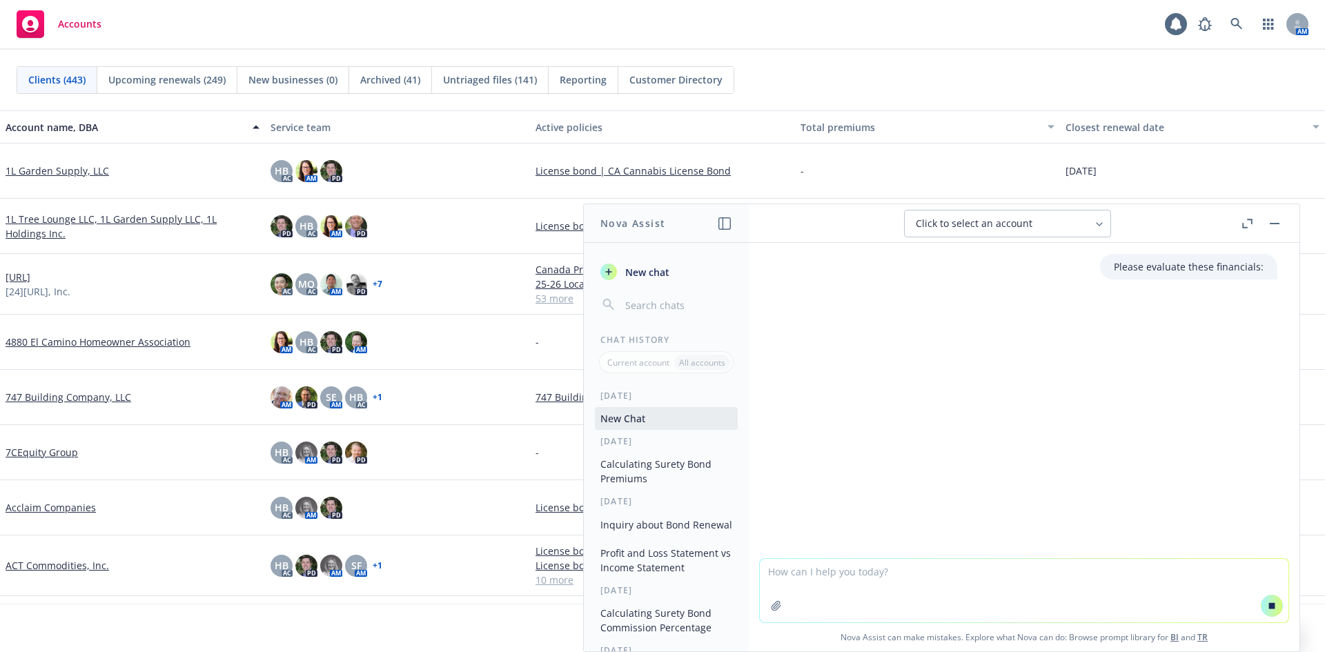
paste textarea "Unaudited Quarter Ended [DATE] Revenues: Digital asset transactions $ 3,362,450…"
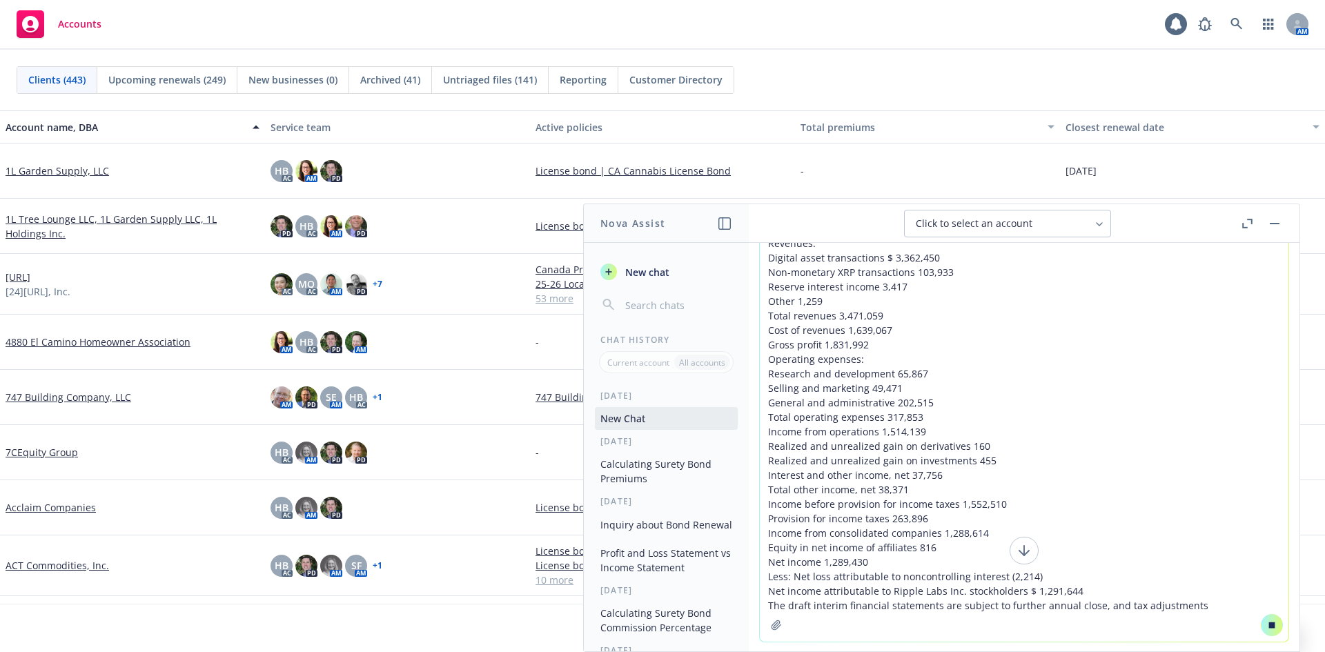
scroll to position [76, 0]
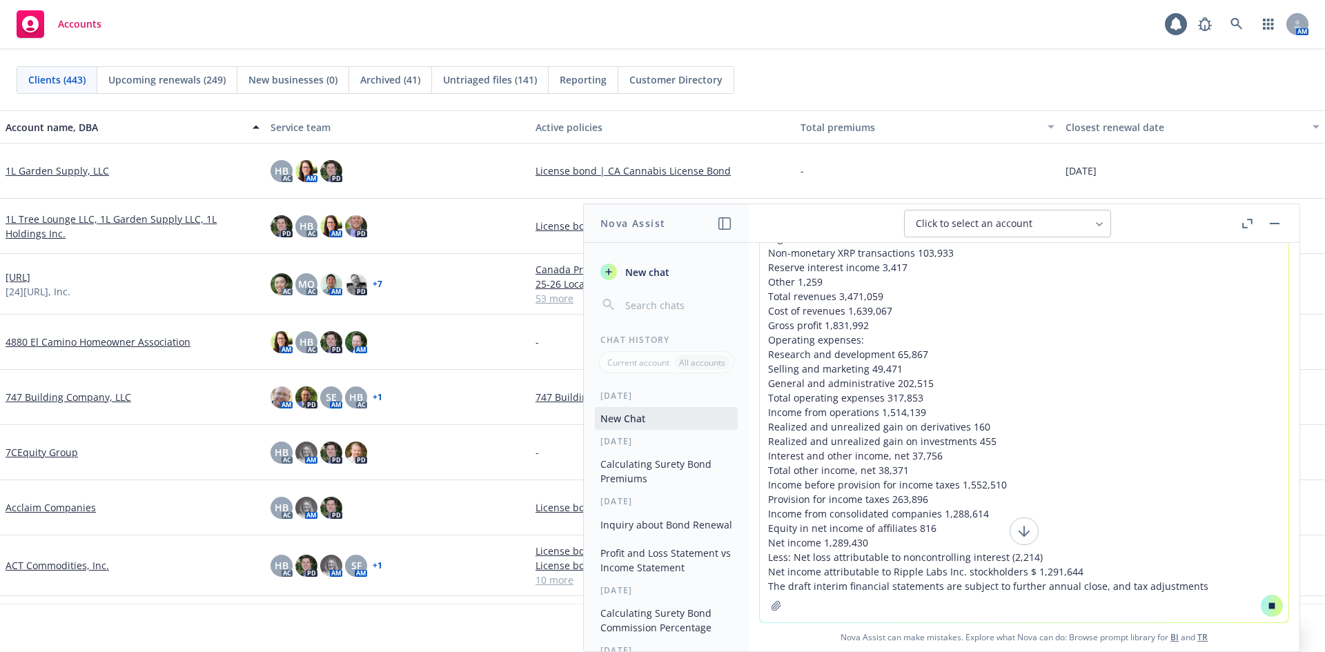
type textarea "Unaudited Quarter Ended [DATE] Revenues: Digital asset transactions $ 3,362,450…"
click at [1010, 534] on button at bounding box center [1024, 532] width 29 height 28
click at [1117, 600] on textarea "Unaudited Quarter Ended [DATE] Revenues: Digital asset transactions $ 3,362,450…" at bounding box center [1024, 395] width 529 height 455
click at [1273, 611] on button at bounding box center [1272, 606] width 22 height 22
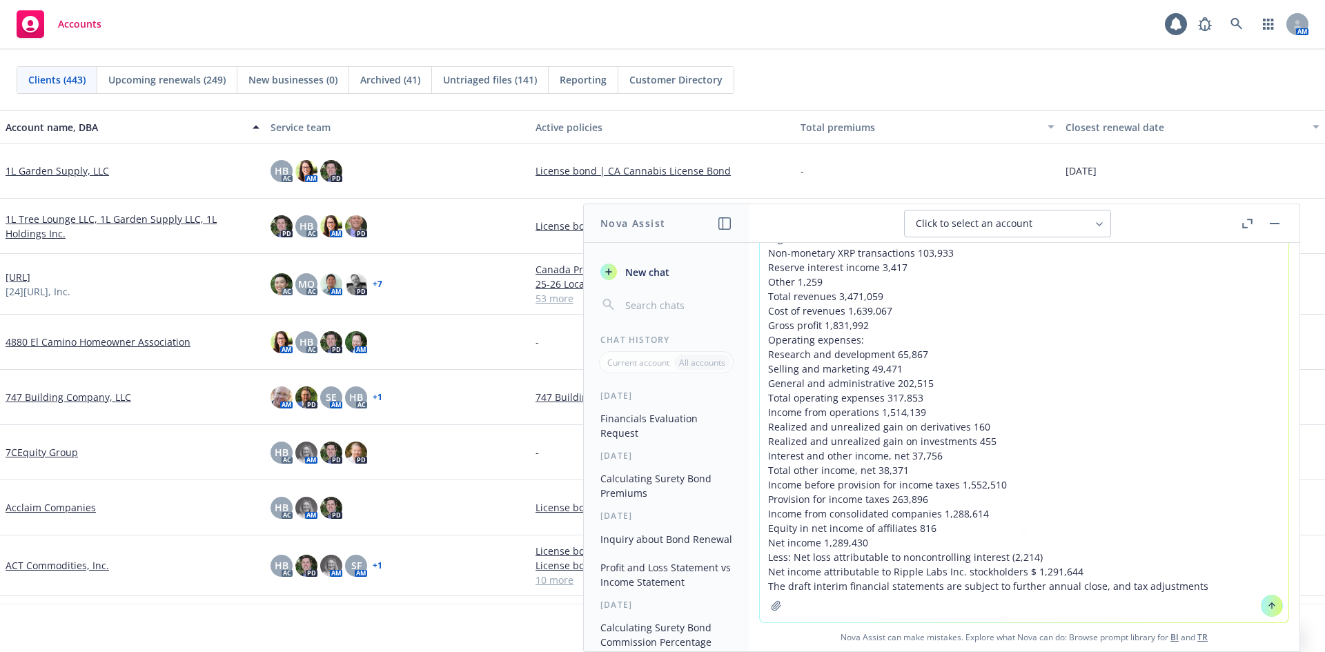
click at [1261, 603] on button at bounding box center [1272, 606] width 22 height 22
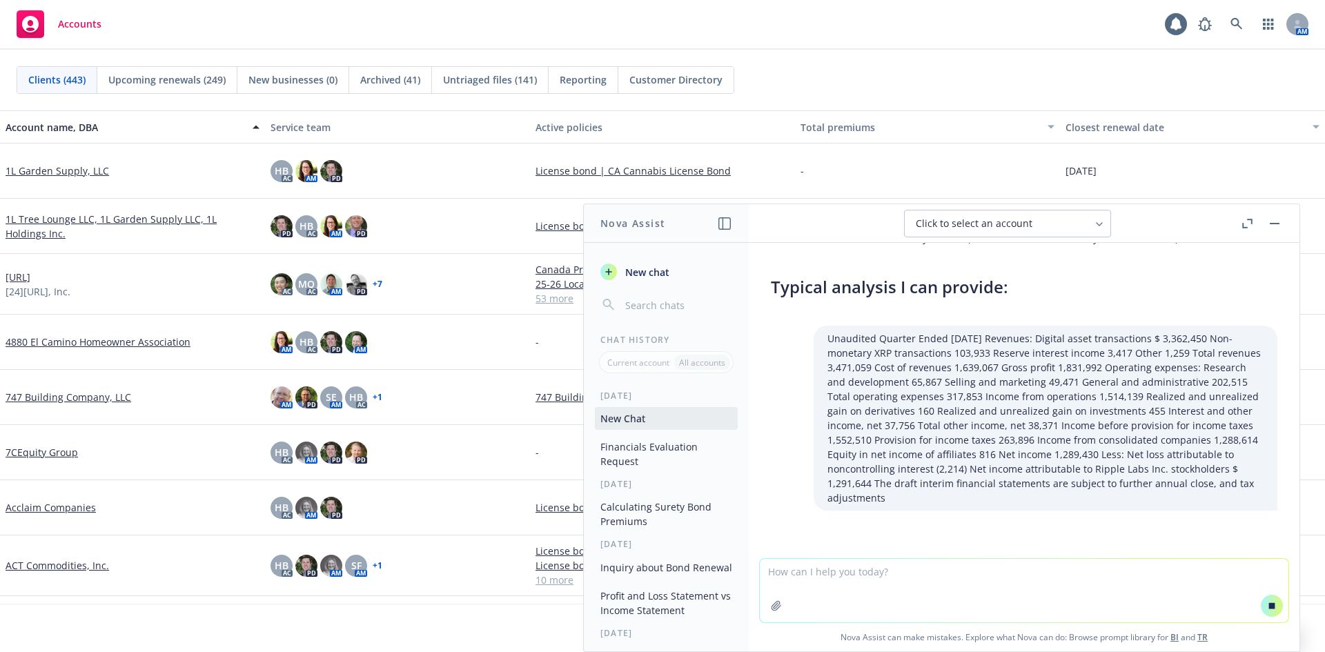
scroll to position [208, 0]
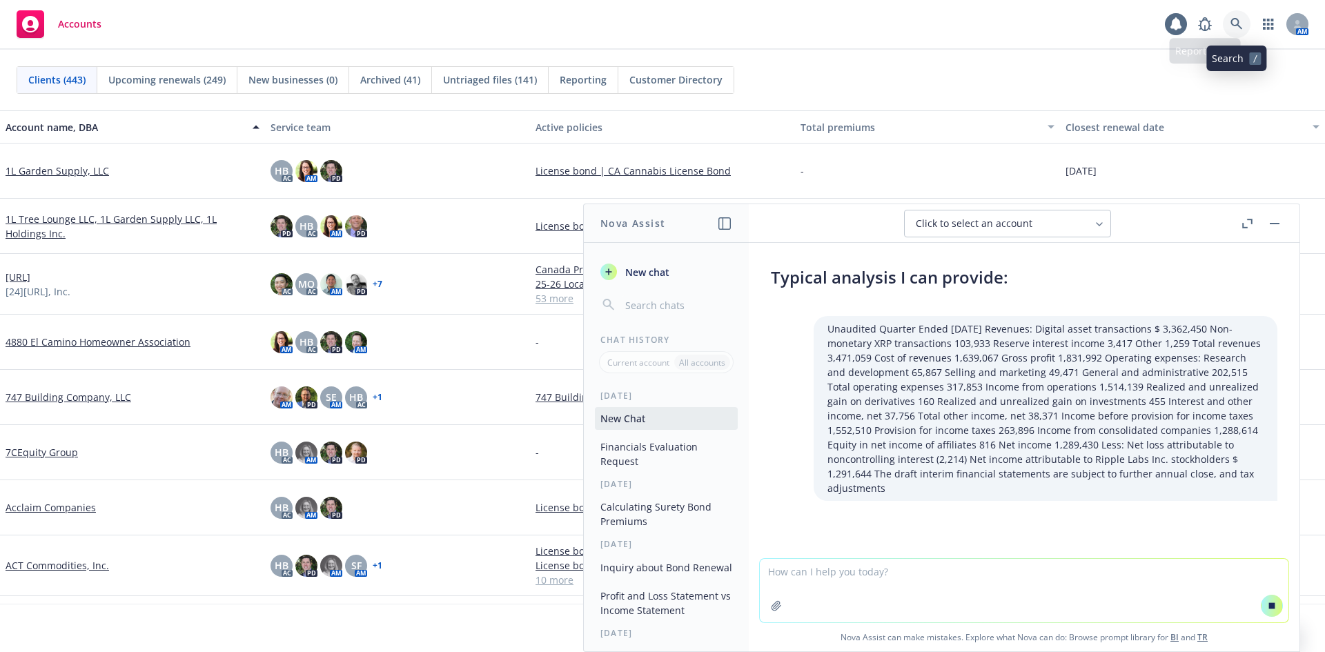
click at [1245, 25] on link at bounding box center [1237, 24] width 28 height 28
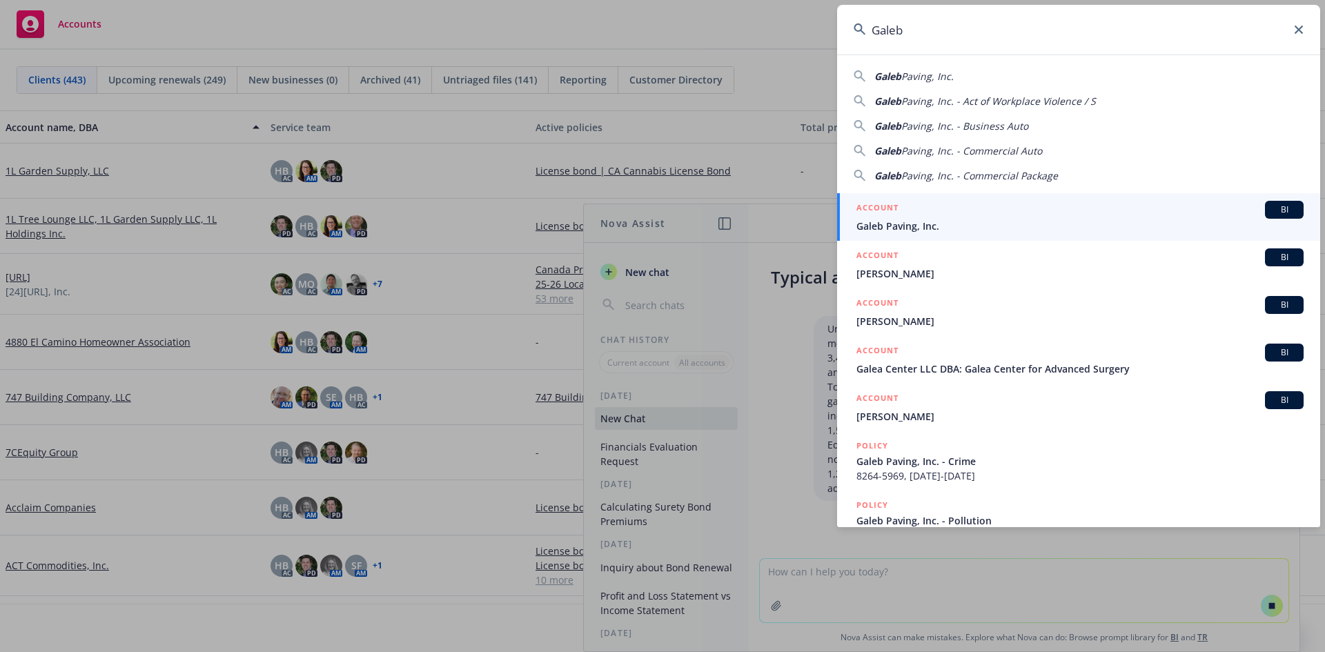
click at [940, 75] on span "Paving, Inc." at bounding box center [927, 76] width 52 height 13
type input "Galeb Paving, Inc."
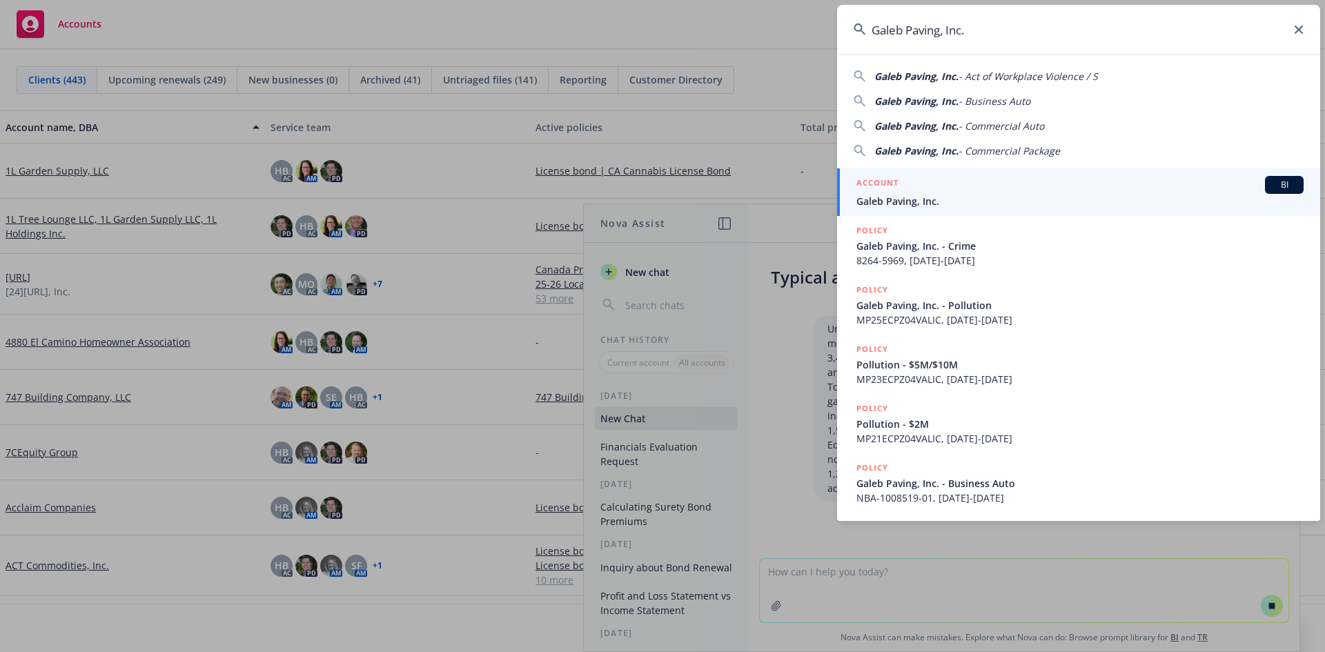
click at [946, 199] on span "Galeb Paving, Inc." at bounding box center [1080, 201] width 447 height 14
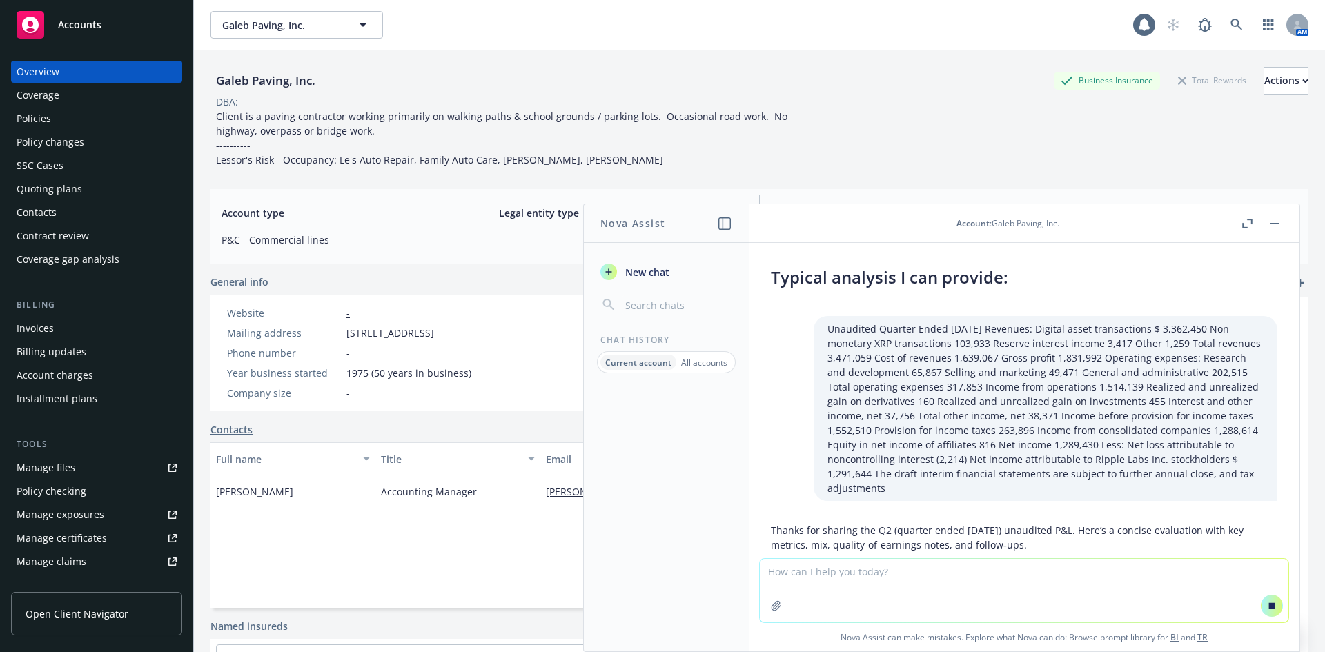
click at [62, 187] on div "Quoting plans" at bounding box center [50, 189] width 66 height 22
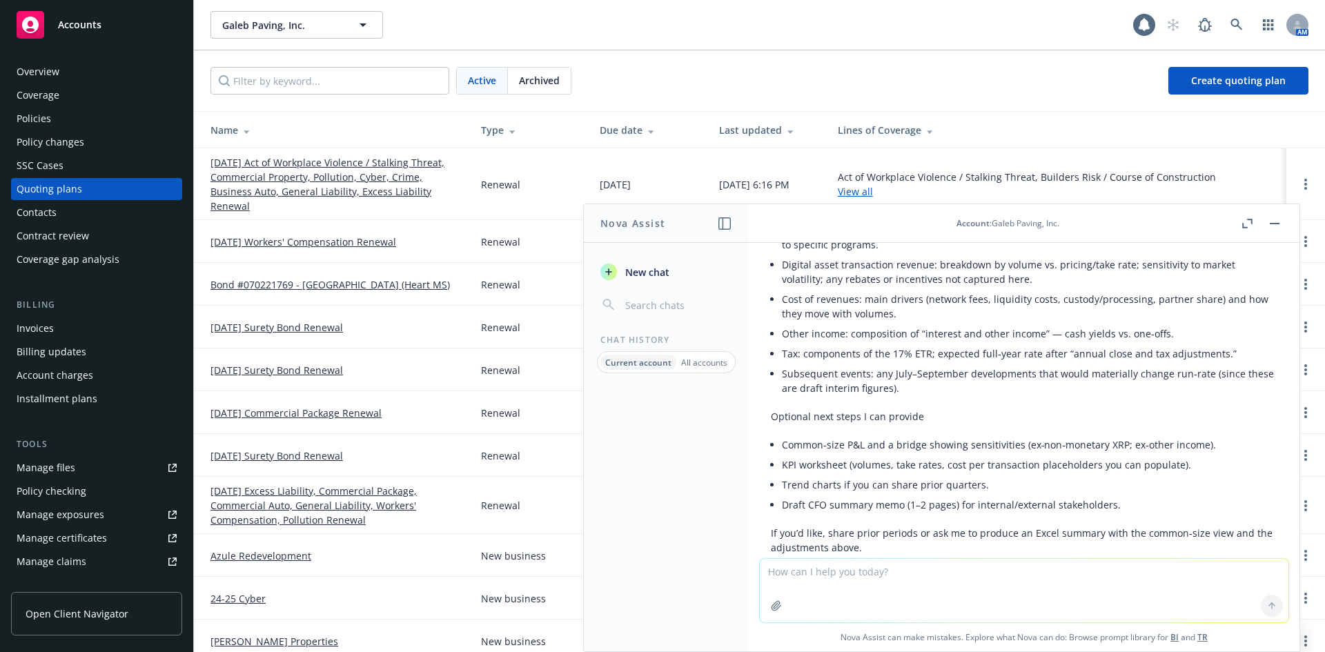
scroll to position [1349, 0]
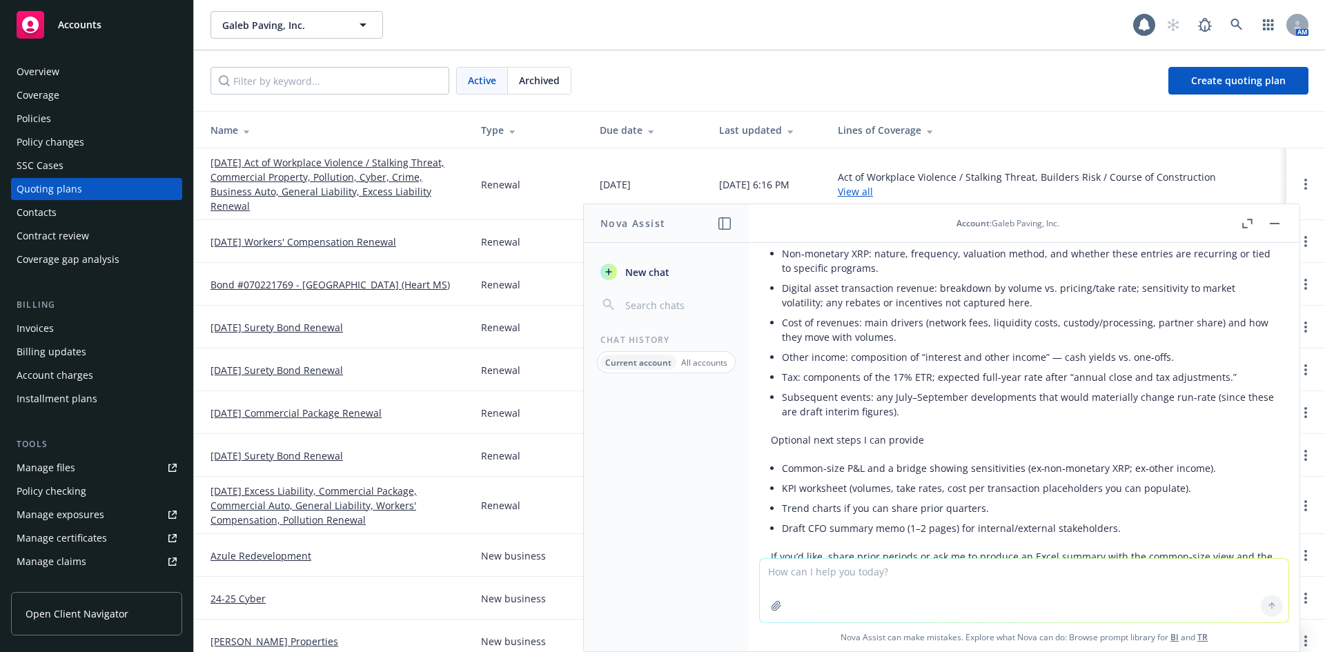
click at [1267, 221] on button "button" at bounding box center [1274, 223] width 17 height 17
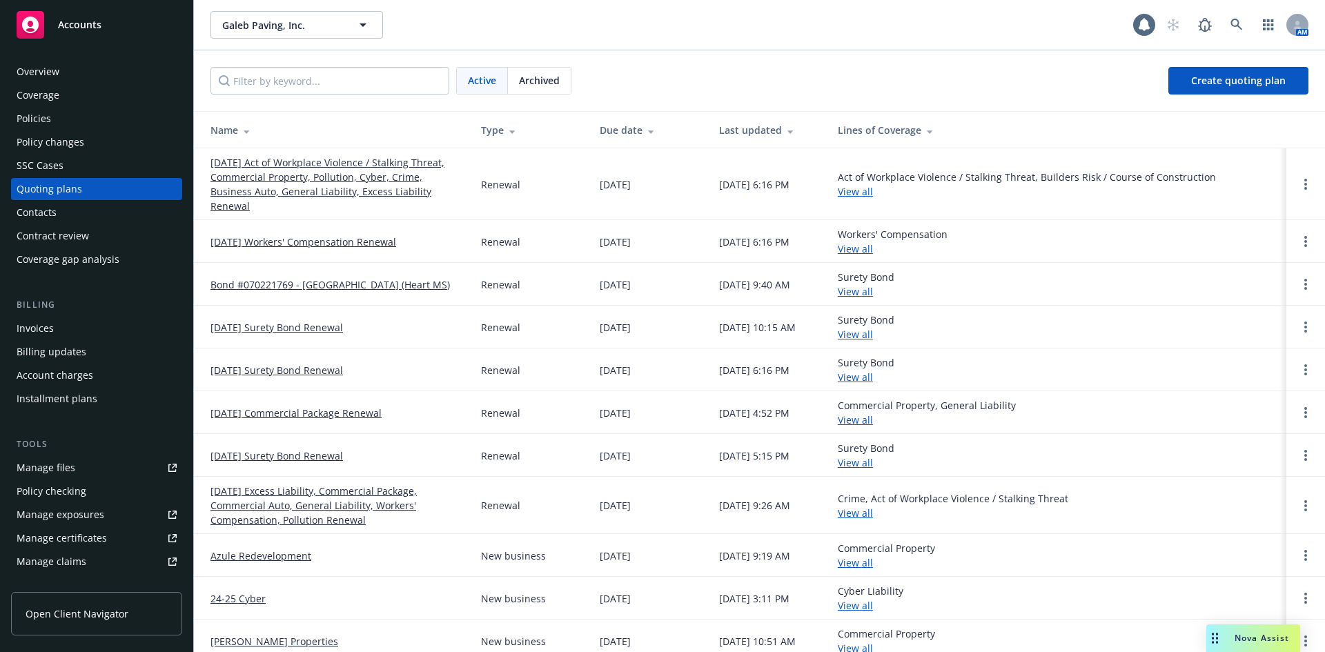
click at [53, 109] on div "Policies" at bounding box center [97, 119] width 160 height 22
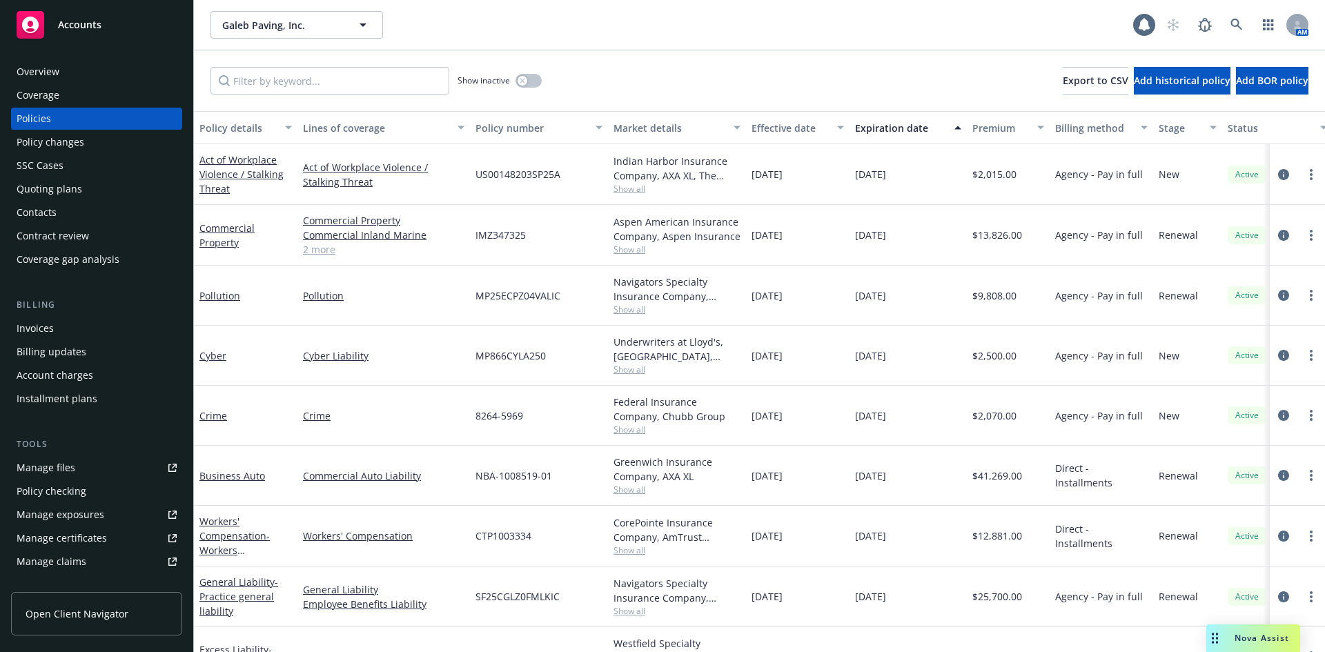
click at [1224, 644] on div "Nova Assist" at bounding box center [1262, 638] width 77 height 12
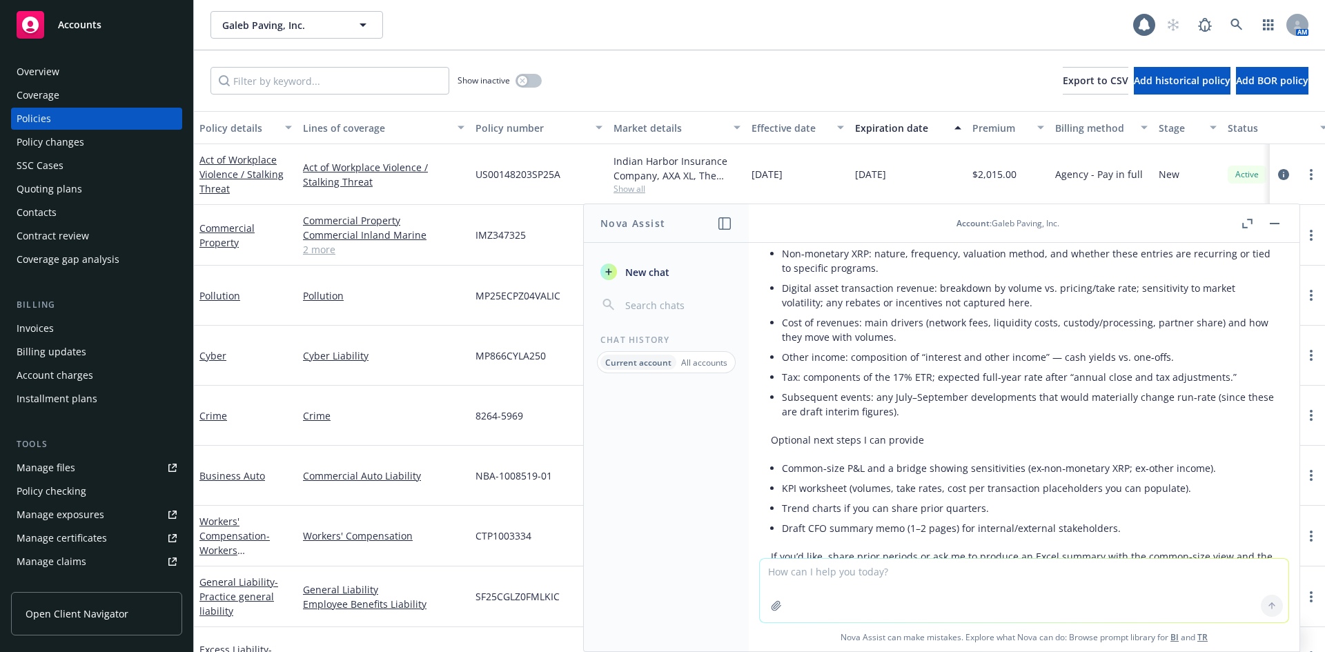
click at [685, 267] on button "New chat" at bounding box center [666, 272] width 143 height 25
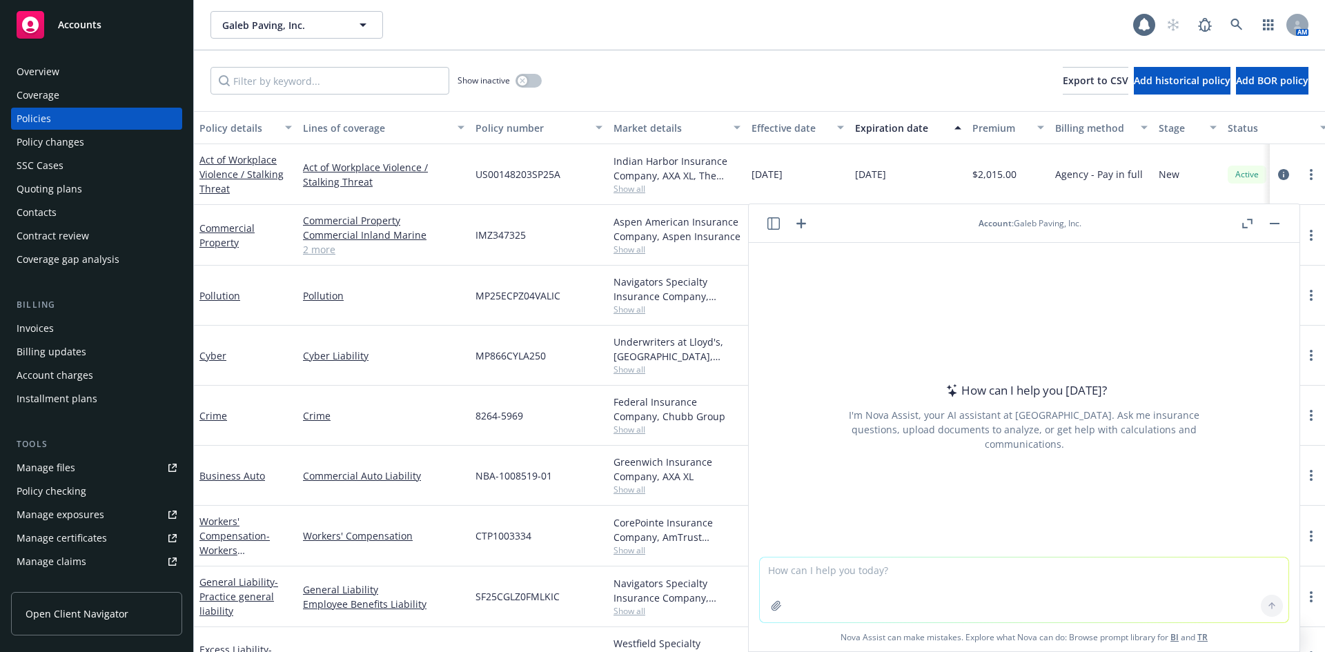
click at [814, 574] on textarea at bounding box center [1024, 590] width 529 height 65
type textarea "Which Galeb Policy was billed in June and has a commission amount of $7,877"
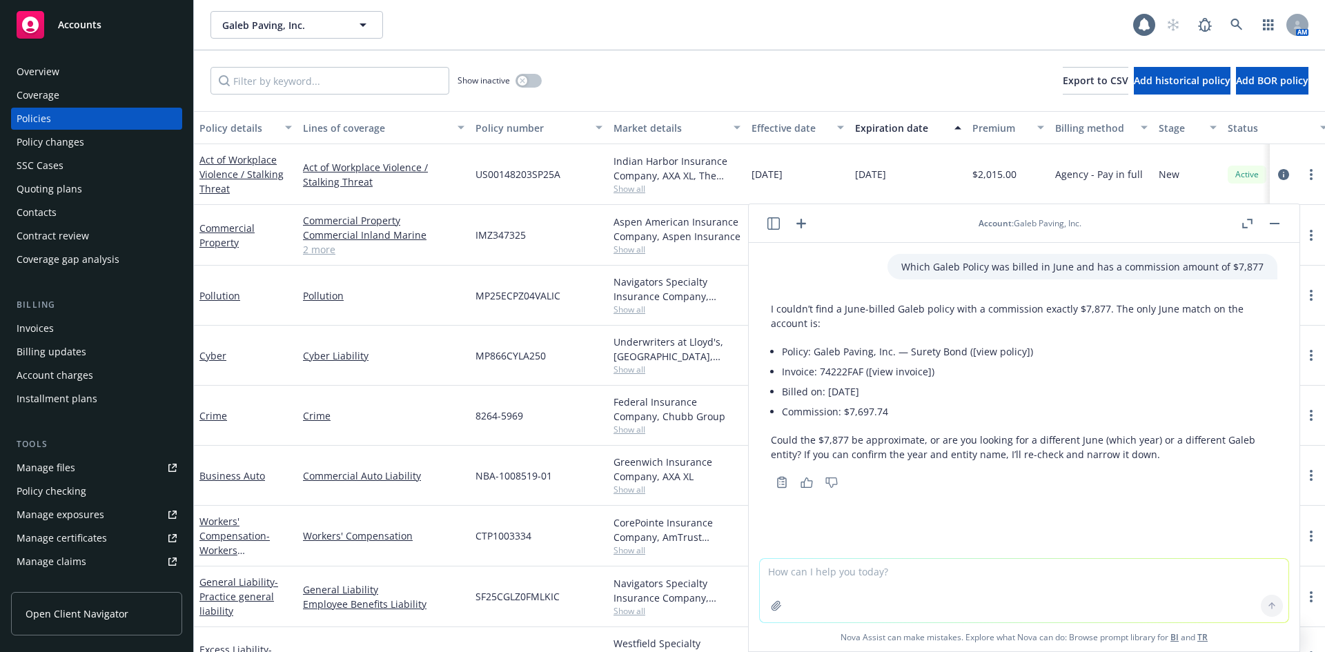
click at [845, 370] on li "Invoice: 74222FAF ([view invoice])" at bounding box center [1030, 372] width 496 height 20
drag, startPoint x: 845, startPoint y: 370, endPoint x: 1183, endPoint y: 554, distance: 384.2
click at [1183, 554] on div "Which Galeb Policy was billed in June and has a commission amount of $7,877 I c…" at bounding box center [1024, 400] width 551 height 315
click at [845, 370] on li "Invoice: 74222FAF ([view invoice])" at bounding box center [1030, 372] width 496 height 20
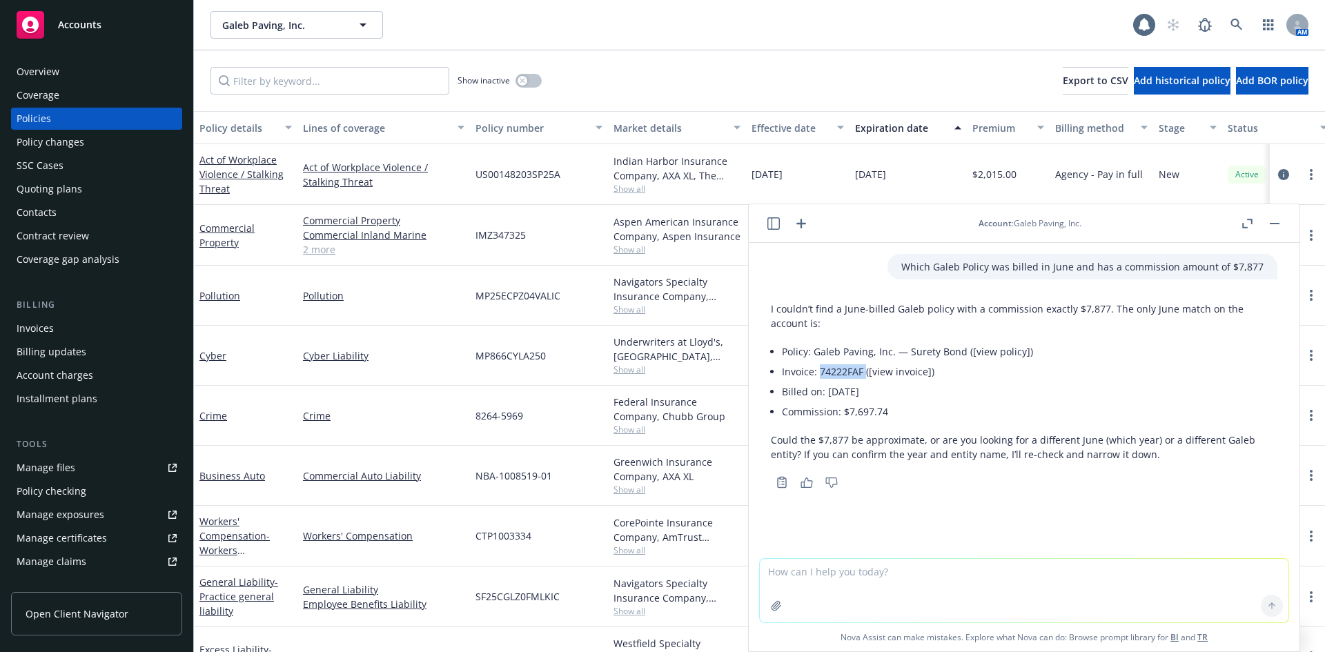
click at [845, 370] on li "Invoice: 74222FAF ([view invoice])" at bounding box center [1030, 372] width 496 height 20
click at [999, 353] on li "Policy: Galeb Paving, Inc. — Surety Bond ([view policy])" at bounding box center [1030, 352] width 496 height 20
click at [951, 357] on li "Policy: Galeb Paving, Inc. — Surety Bond ([view policy])" at bounding box center [1030, 352] width 496 height 20
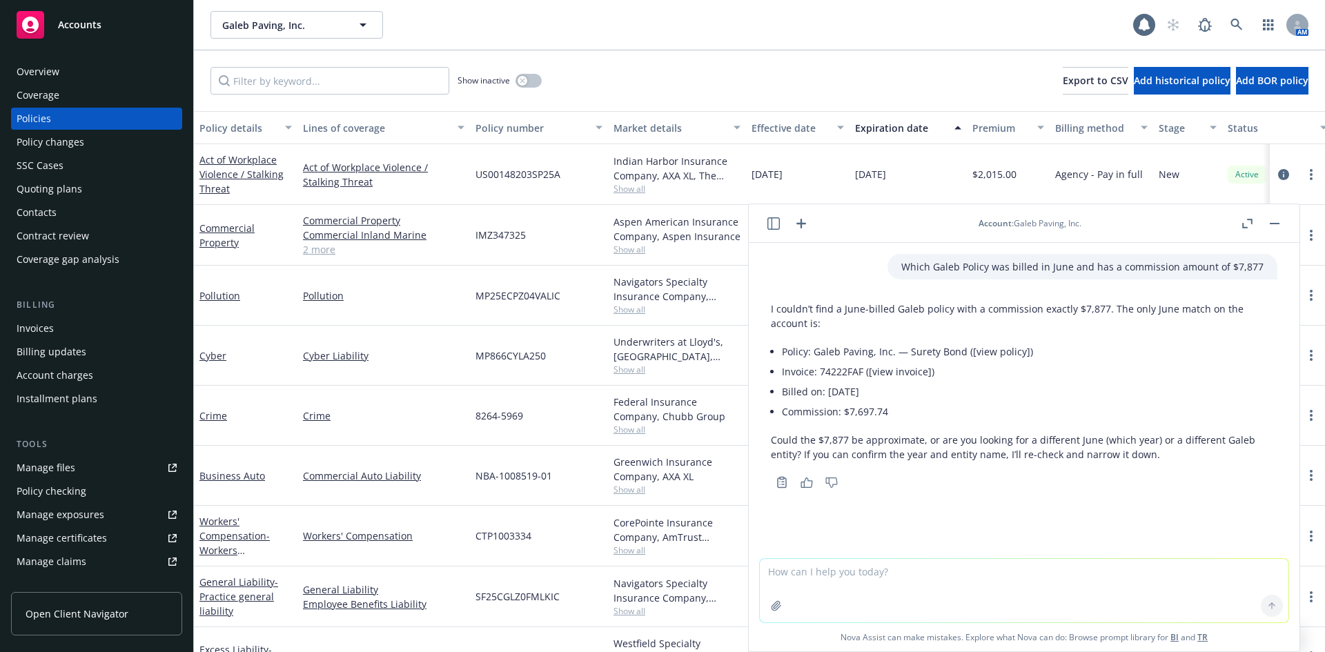
click at [841, 364] on li "Invoice: 74222FAF ([view invoice])" at bounding box center [1030, 372] width 496 height 20
click at [840, 373] on li "Invoice: 74222FAF ([view invoice])" at bounding box center [1030, 372] width 496 height 20
copy li "74222FAF"
drag, startPoint x: 40, startPoint y: 324, endPoint x: 75, endPoint y: 314, distance: 36.0
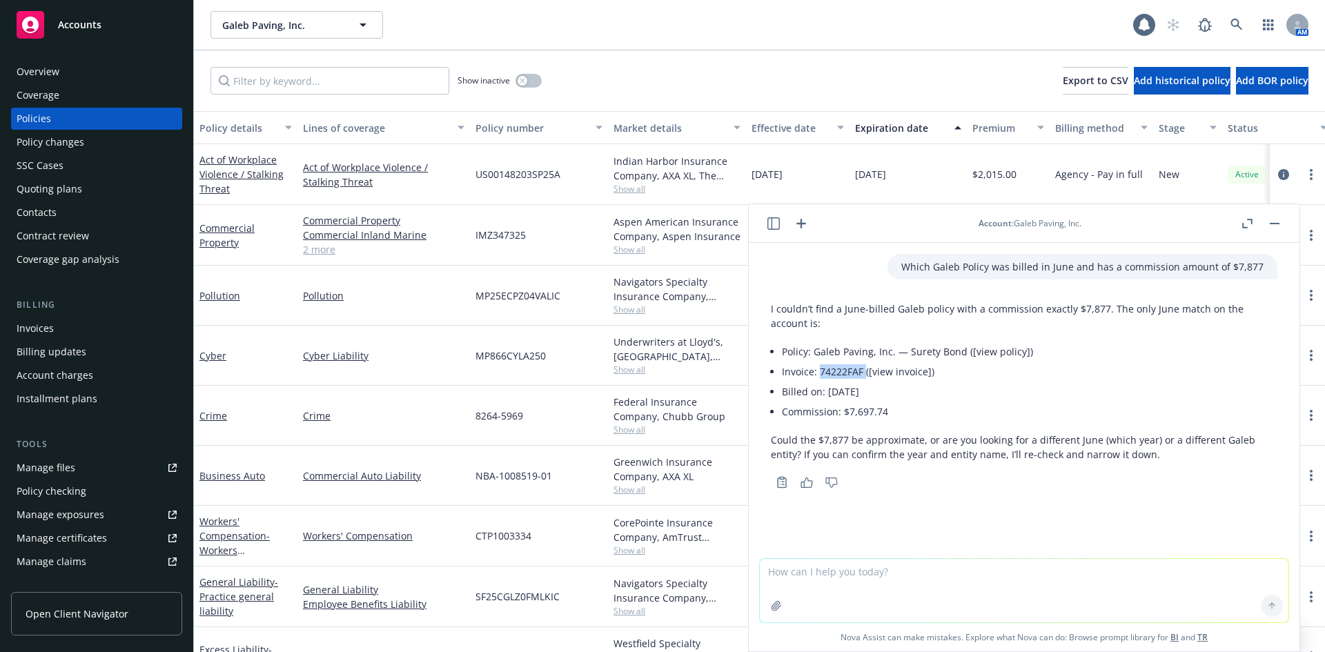
click at [40, 324] on div "Invoices" at bounding box center [35, 328] width 37 height 22
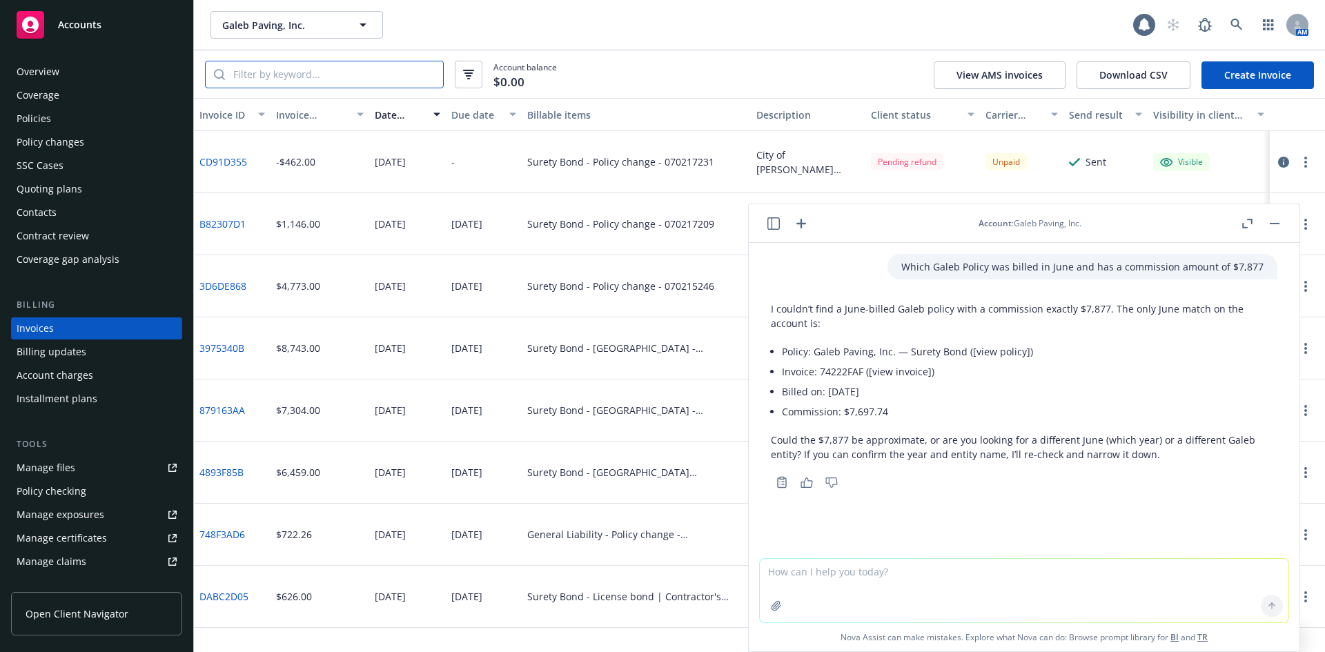
click at [255, 61] on input "search" at bounding box center [334, 74] width 218 height 26
click at [1271, 223] on icon "button" at bounding box center [1275, 223] width 10 height 1
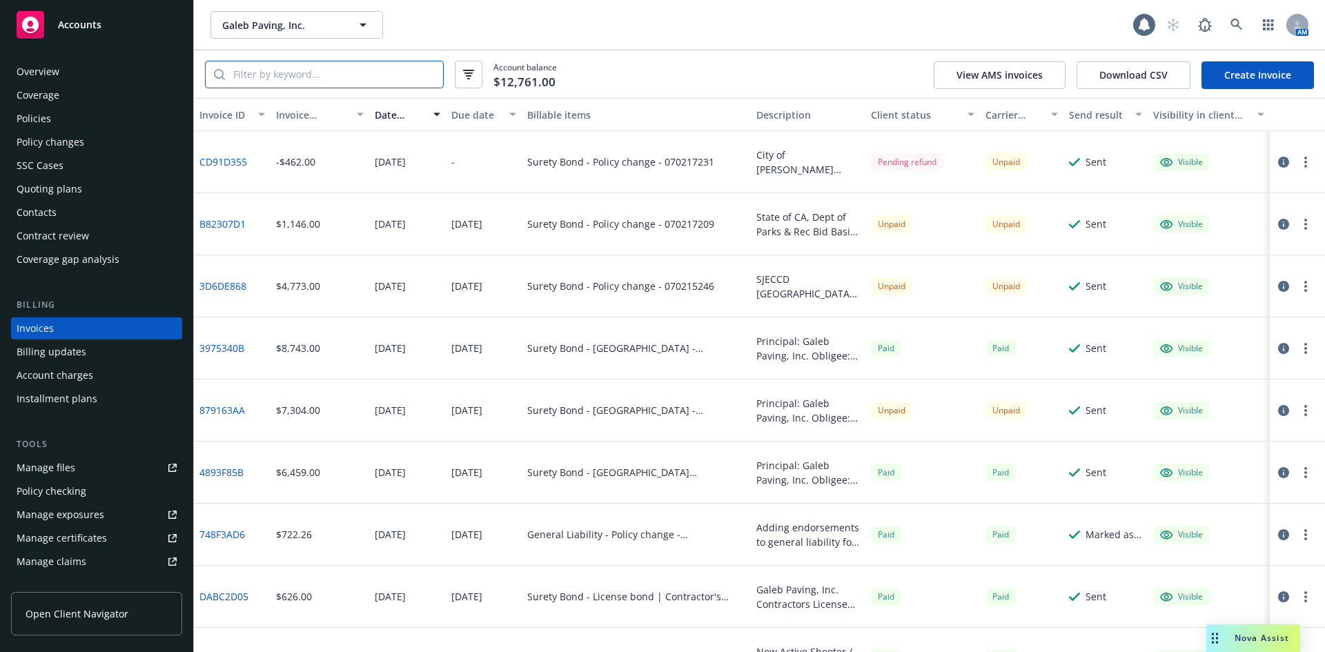
click at [406, 77] on input "search" at bounding box center [334, 74] width 218 height 26
paste input "74222FAF"
type input "74222FAF"
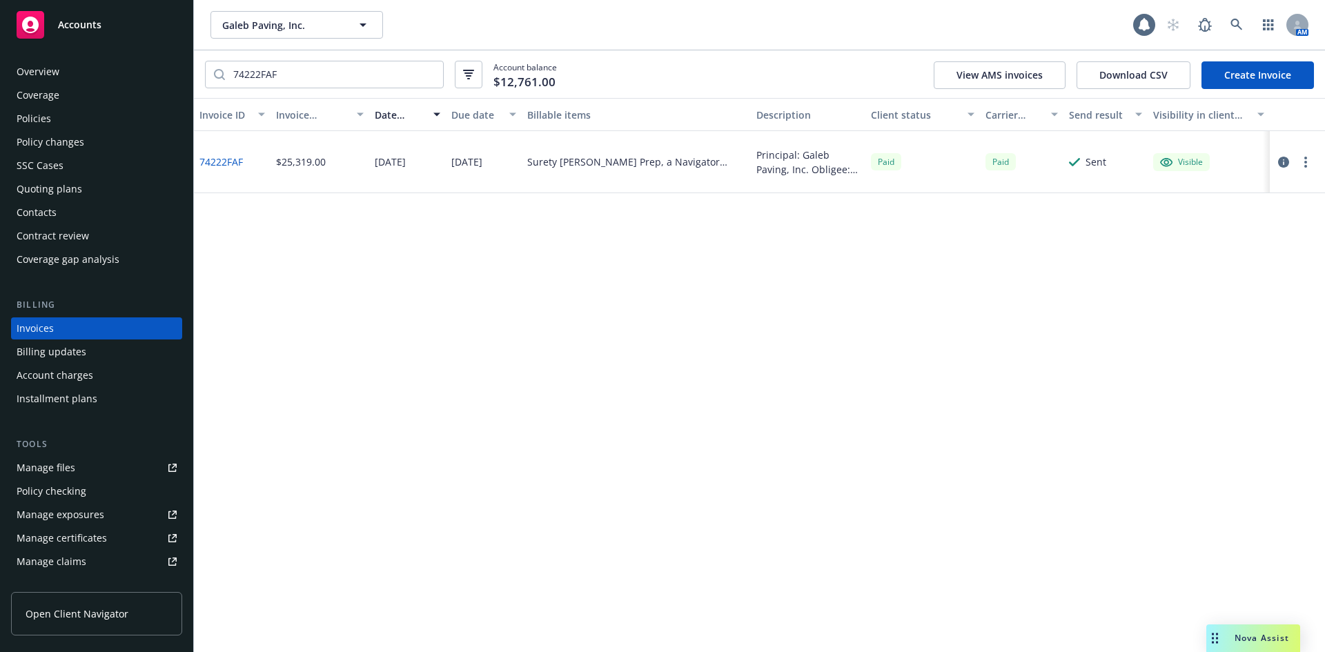
click at [225, 166] on link "74222FAF" at bounding box center [220, 162] width 43 height 14
click at [92, 124] on div "Policies" at bounding box center [97, 119] width 160 height 22
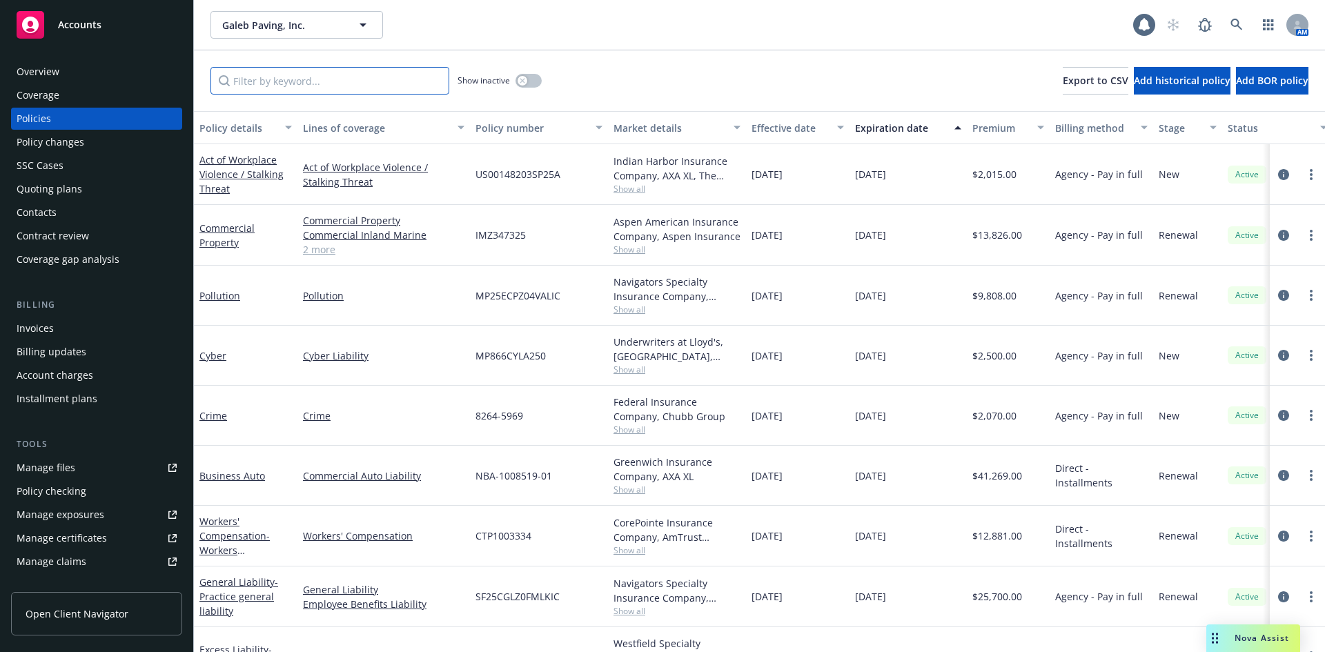
click at [317, 81] on input "Filter by keyword..." at bounding box center [330, 81] width 239 height 28
paste input "070221754"
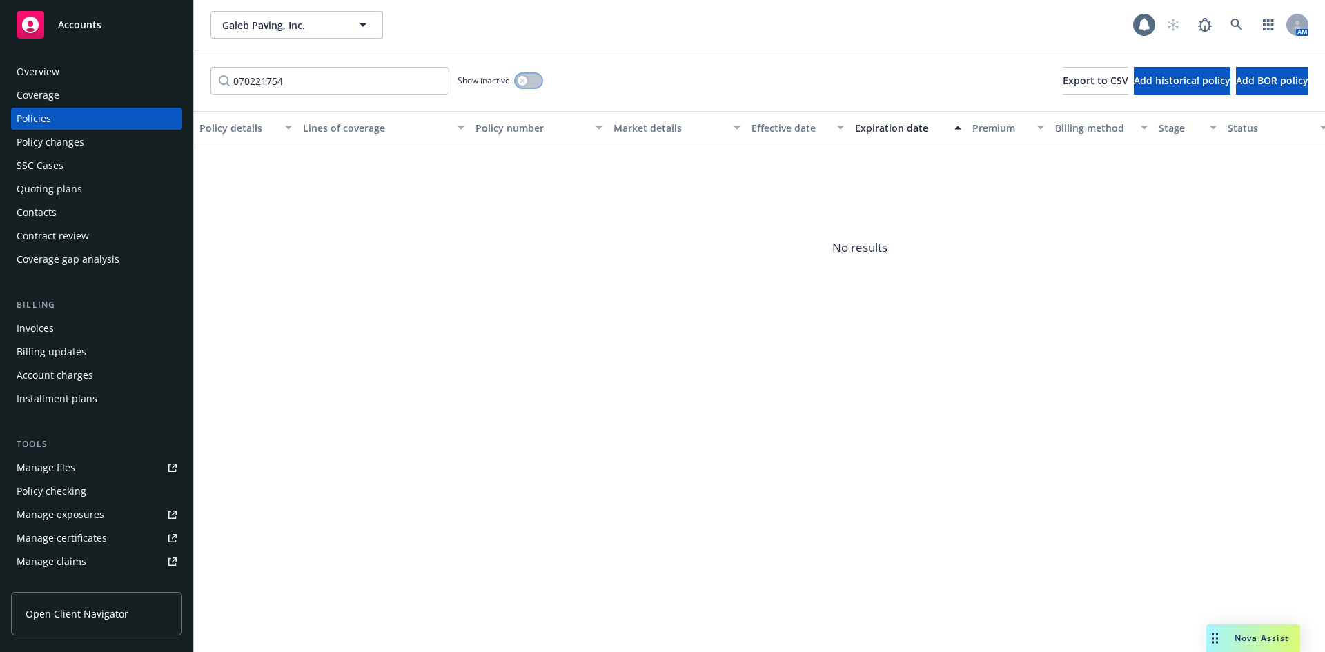
click at [525, 75] on button "button" at bounding box center [529, 81] width 26 height 14
click at [316, 77] on input "070221754" at bounding box center [330, 81] width 239 height 28
click at [236, 82] on input "070221754" at bounding box center [330, 81] width 239 height 28
type input "70221754"
click at [239, 84] on input "70221754" at bounding box center [330, 81] width 239 height 28
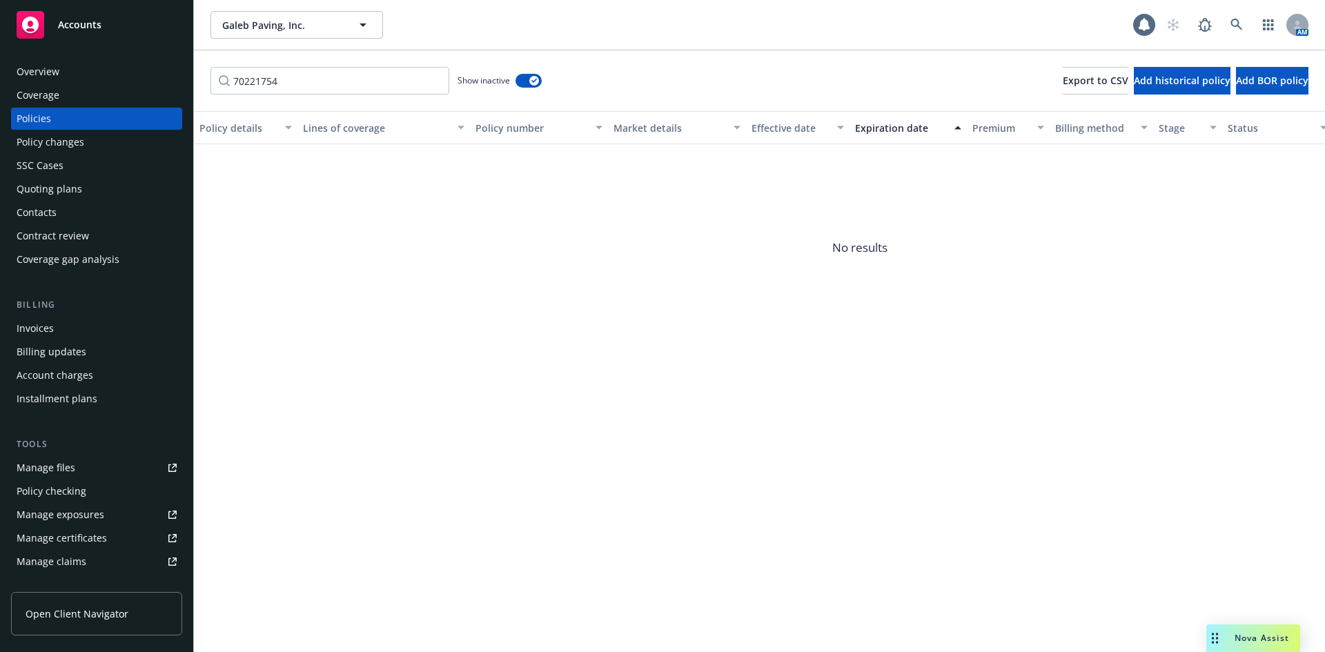
click at [1269, 643] on span "Nova Assist" at bounding box center [1262, 638] width 55 height 12
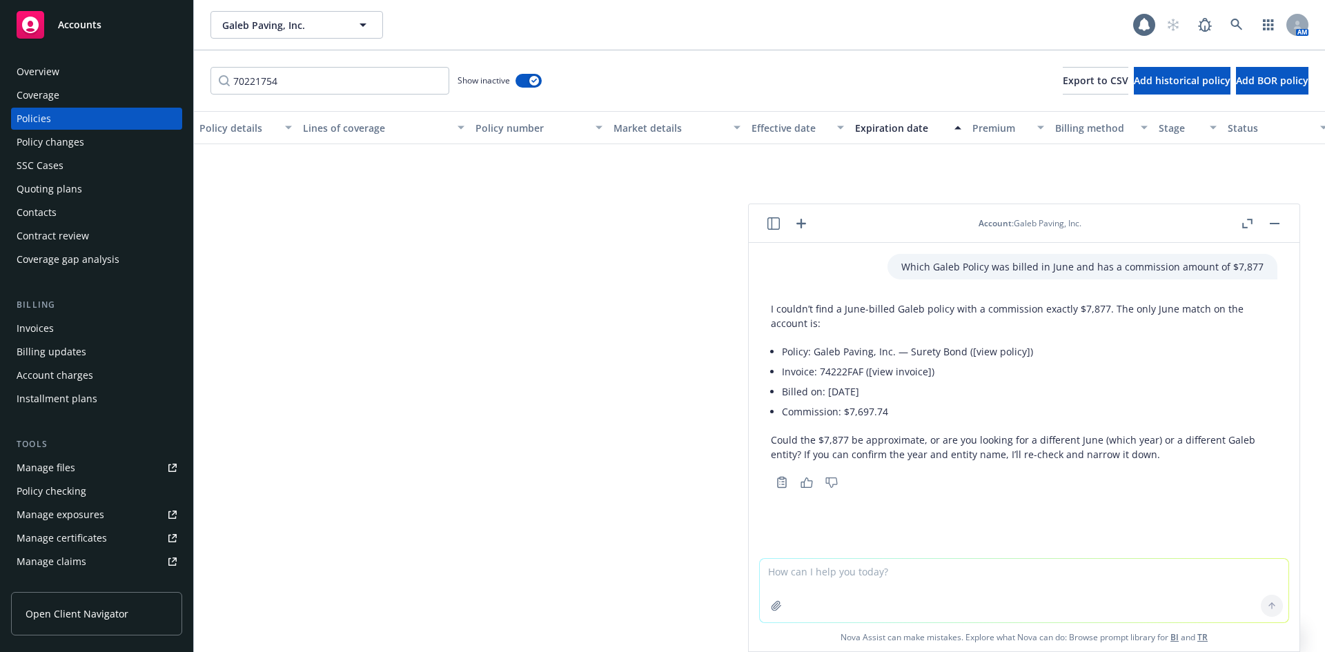
click at [838, 369] on li "Invoice: 74222FAF ([view invoice])" at bounding box center [1030, 372] width 496 height 20
drag, startPoint x: 838, startPoint y: 370, endPoint x: 630, endPoint y: 336, distance: 210.5
click at [630, 336] on span "No results" at bounding box center [860, 247] width 1332 height 207
click at [841, 372] on li "Invoice: 74222FAF ([view invoice])" at bounding box center [1030, 372] width 496 height 20
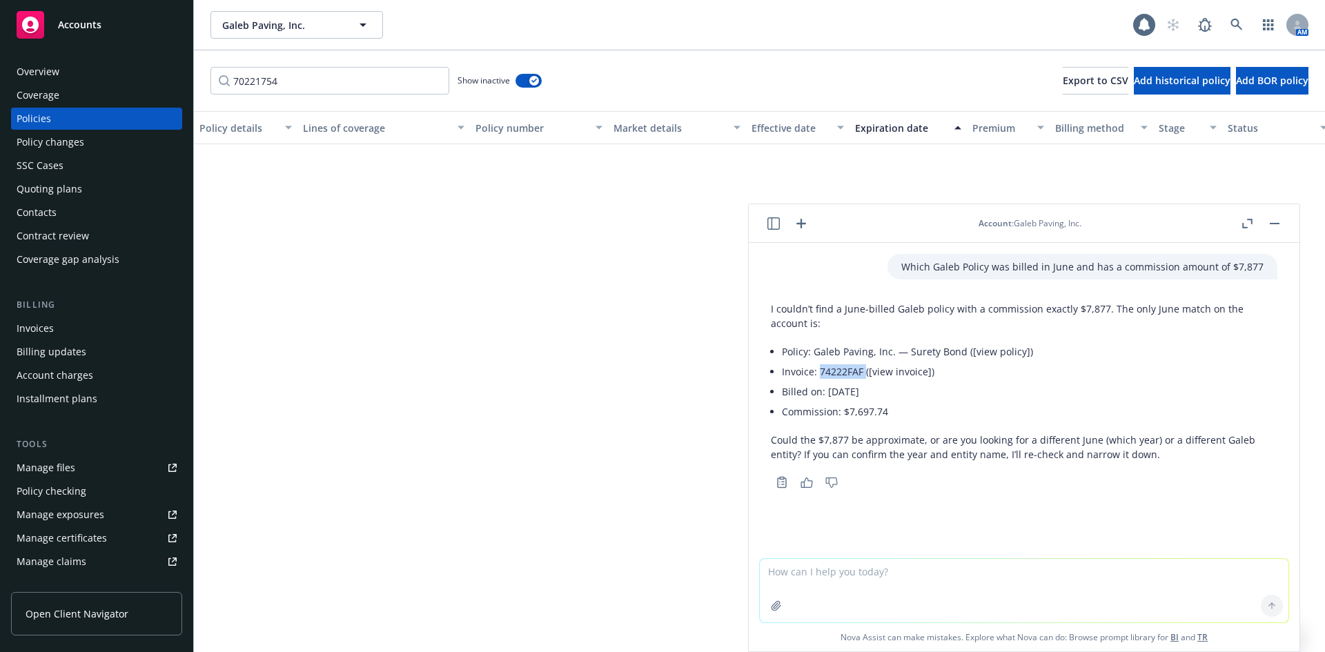
click at [841, 372] on li "Invoice: 74222FAF ([view invoice])" at bounding box center [1030, 372] width 496 height 20
copy li "74222FAF"
click at [54, 334] on div "Invoices" at bounding box center [97, 328] width 160 height 22
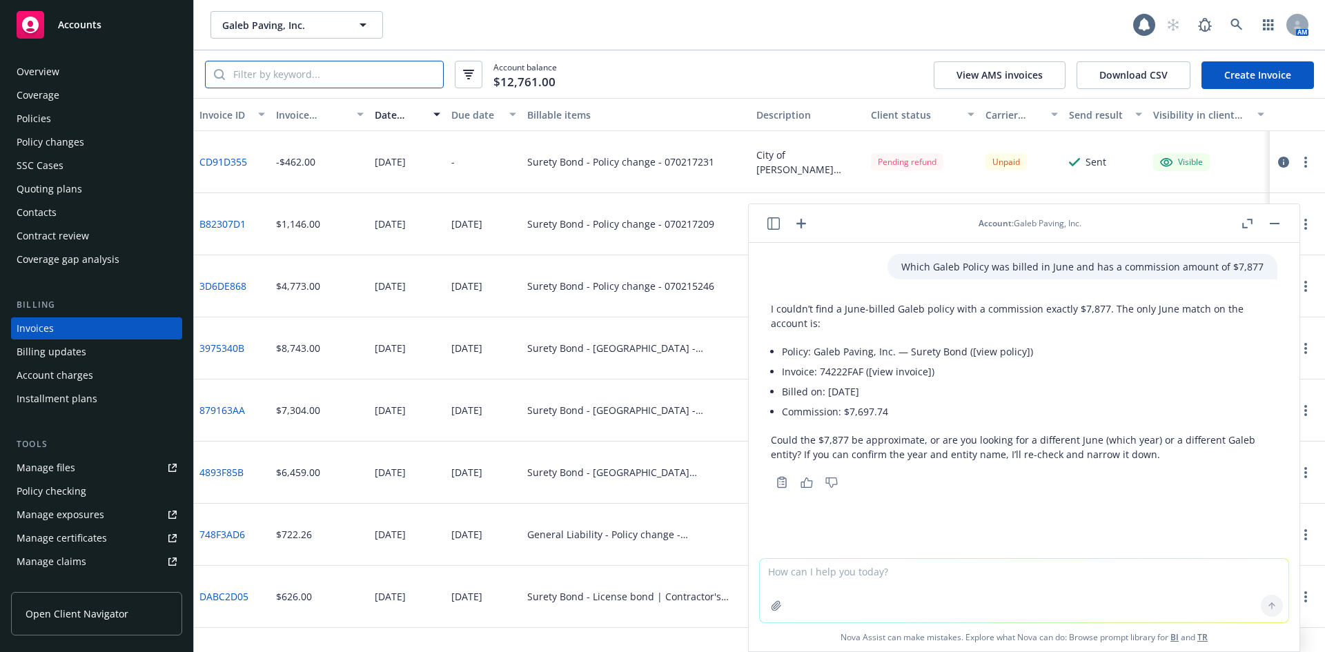
click at [284, 68] on input "search" at bounding box center [334, 74] width 218 height 26
paste input "74222FAF"
type input "74222FAF"
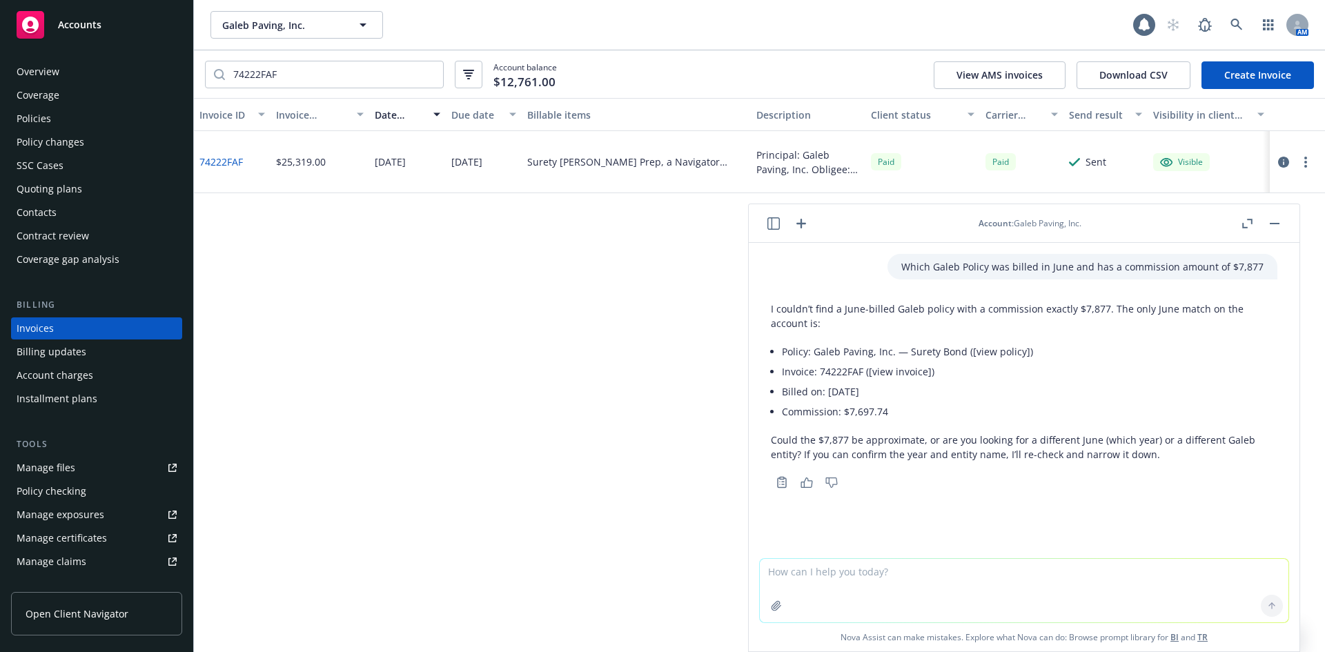
click at [217, 159] on link "74222FAF" at bounding box center [220, 162] width 43 height 14
click at [40, 120] on div "Policies" at bounding box center [34, 119] width 35 height 22
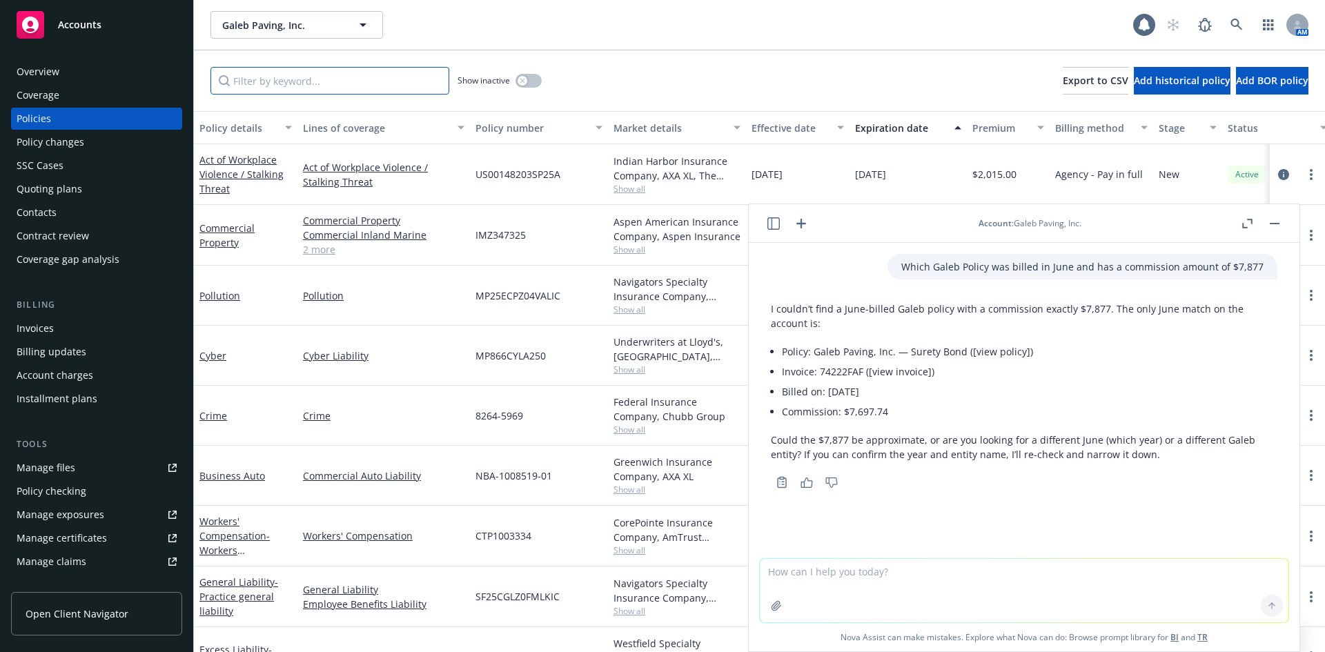
click at [303, 79] on input "Filter by keyword..." at bounding box center [330, 81] width 239 height 28
type input "Navigator"
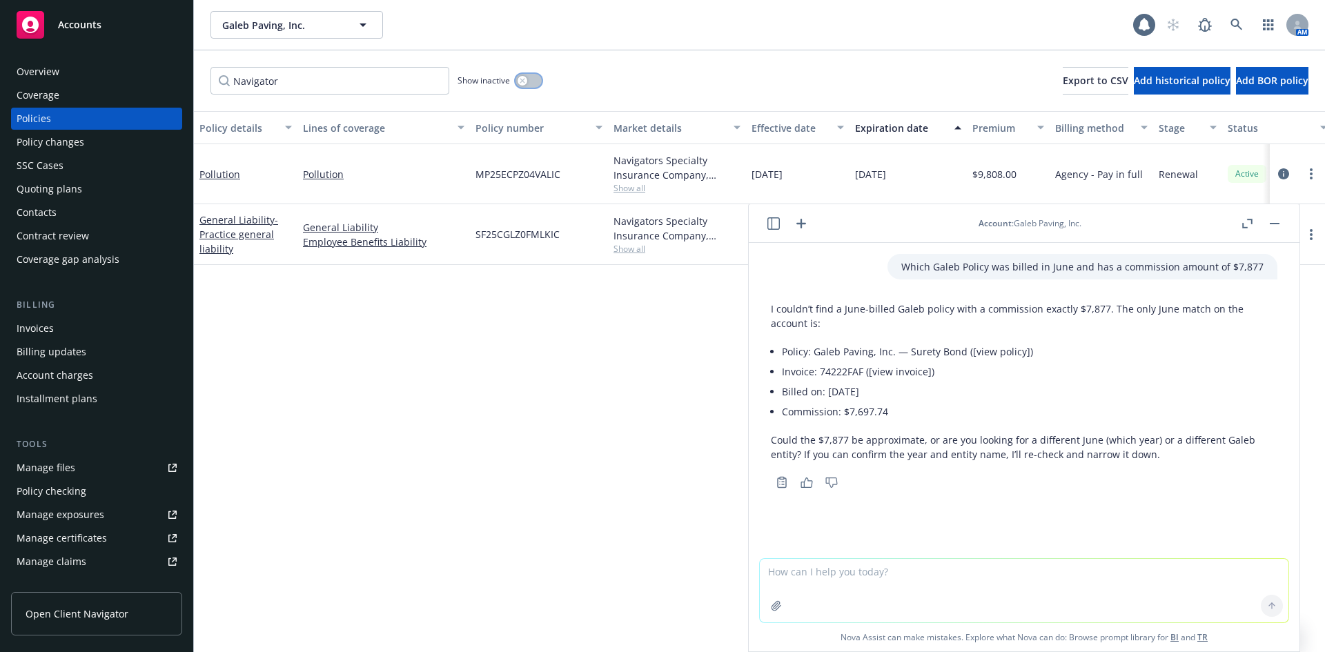
click at [520, 81] on icon "button" at bounding box center [523, 81] width 6 height 6
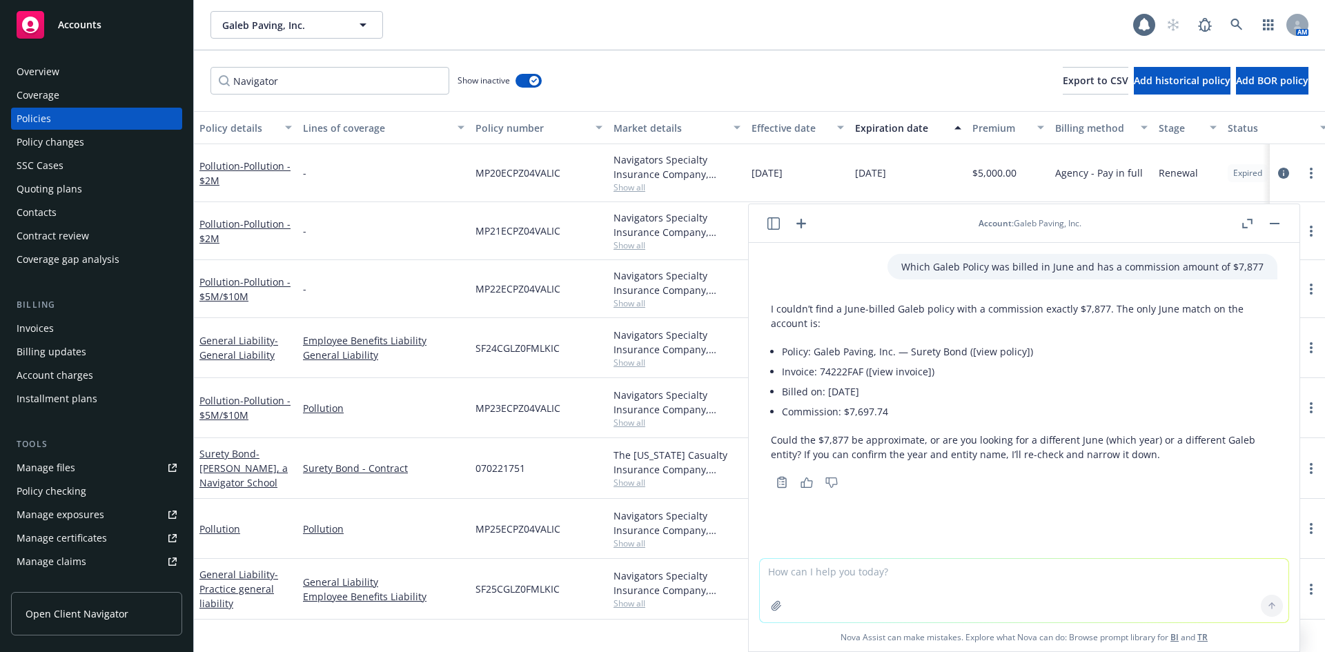
click at [322, 509] on div "Pollution" at bounding box center [383, 529] width 173 height 60
click at [1275, 228] on button "button" at bounding box center [1274, 223] width 17 height 17
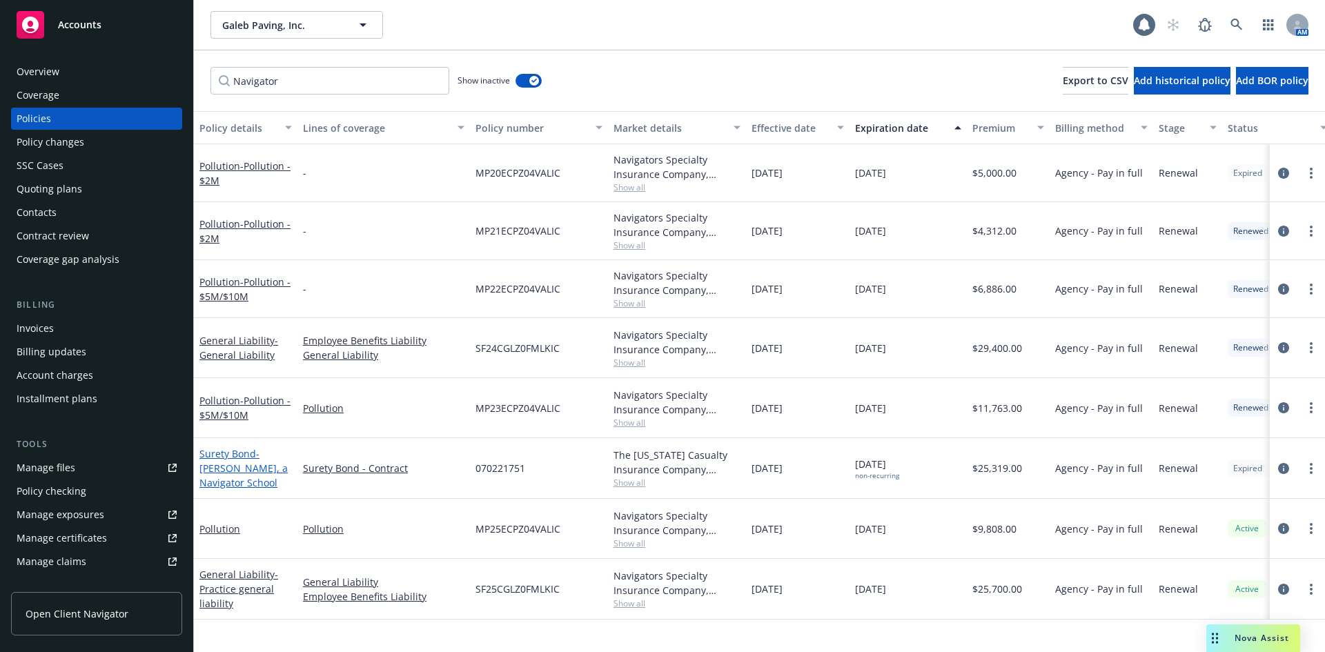
click at [223, 467] on span "- [PERSON_NAME], a Navigator School" at bounding box center [243, 468] width 88 height 42
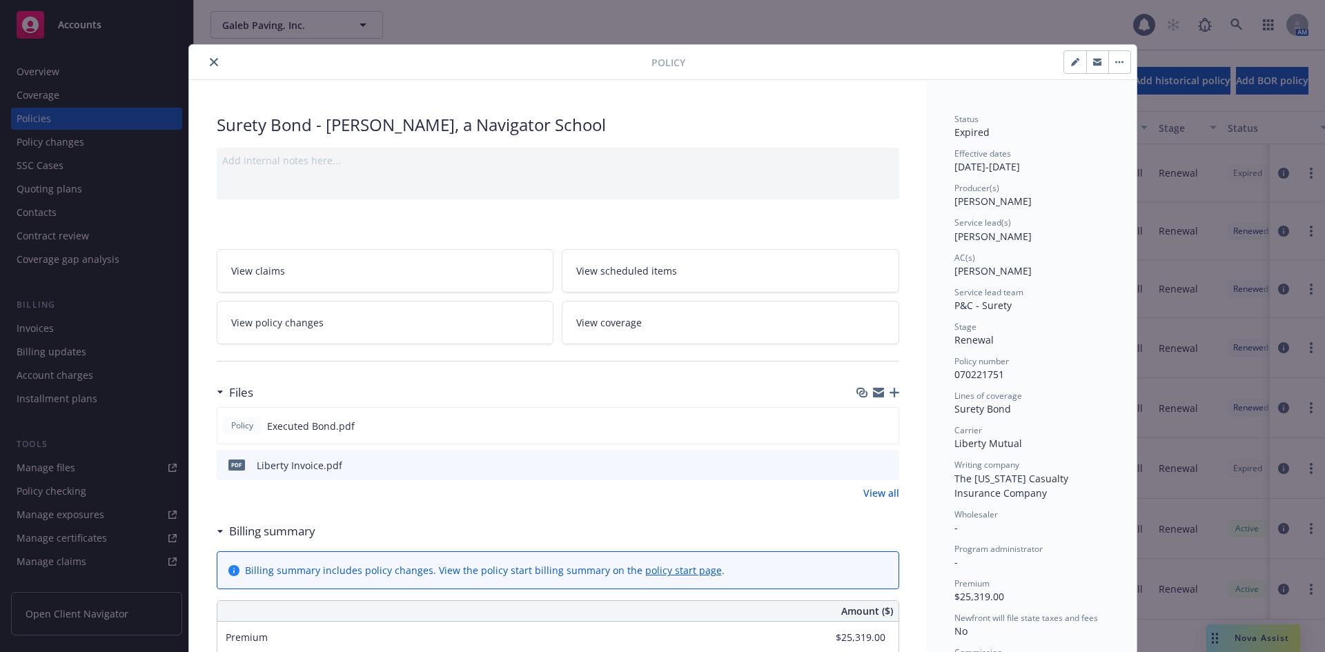
click at [1064, 65] on button "button" at bounding box center [1075, 62] width 22 height 22
select select "RENEWAL"
select select "12"
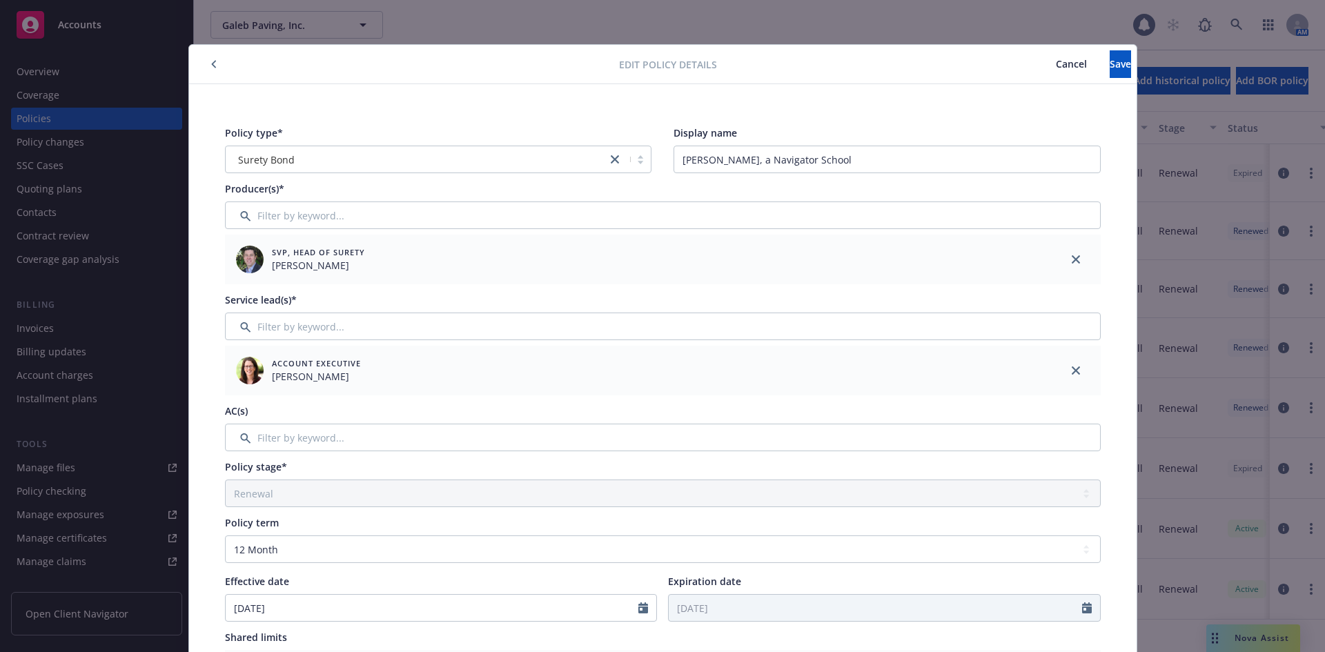
click at [1056, 68] on span "Cancel" at bounding box center [1071, 63] width 31 height 13
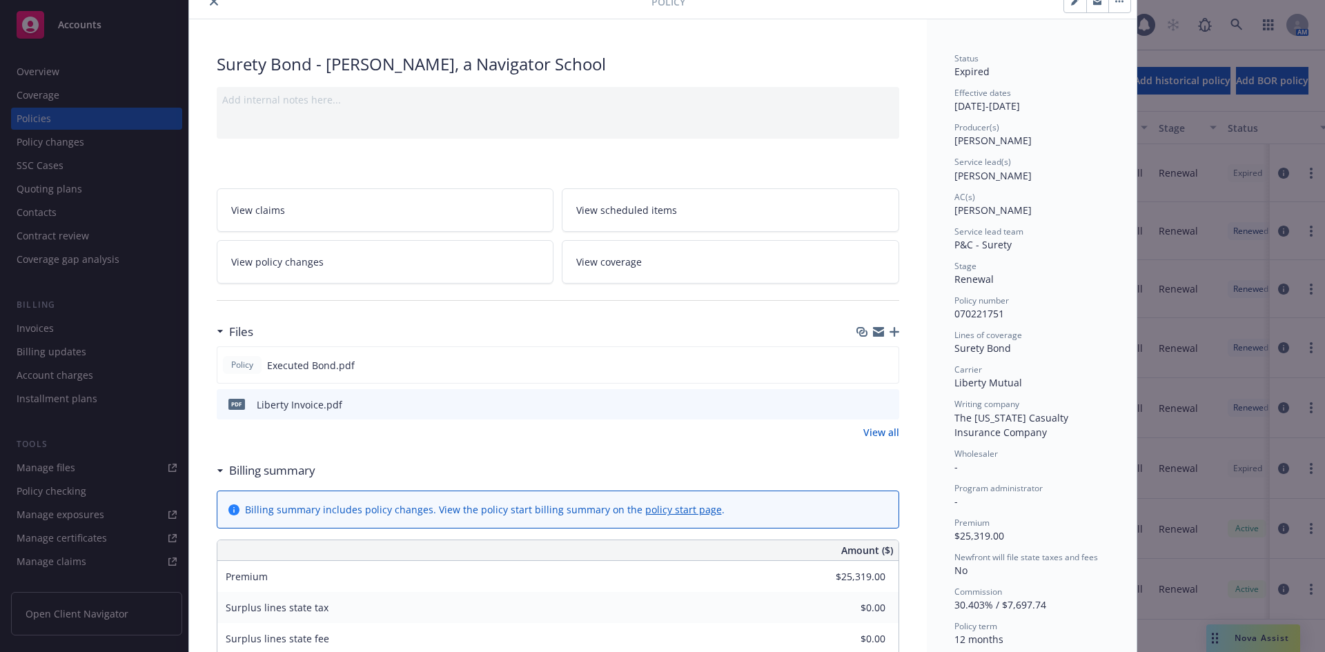
scroll to position [55, 0]
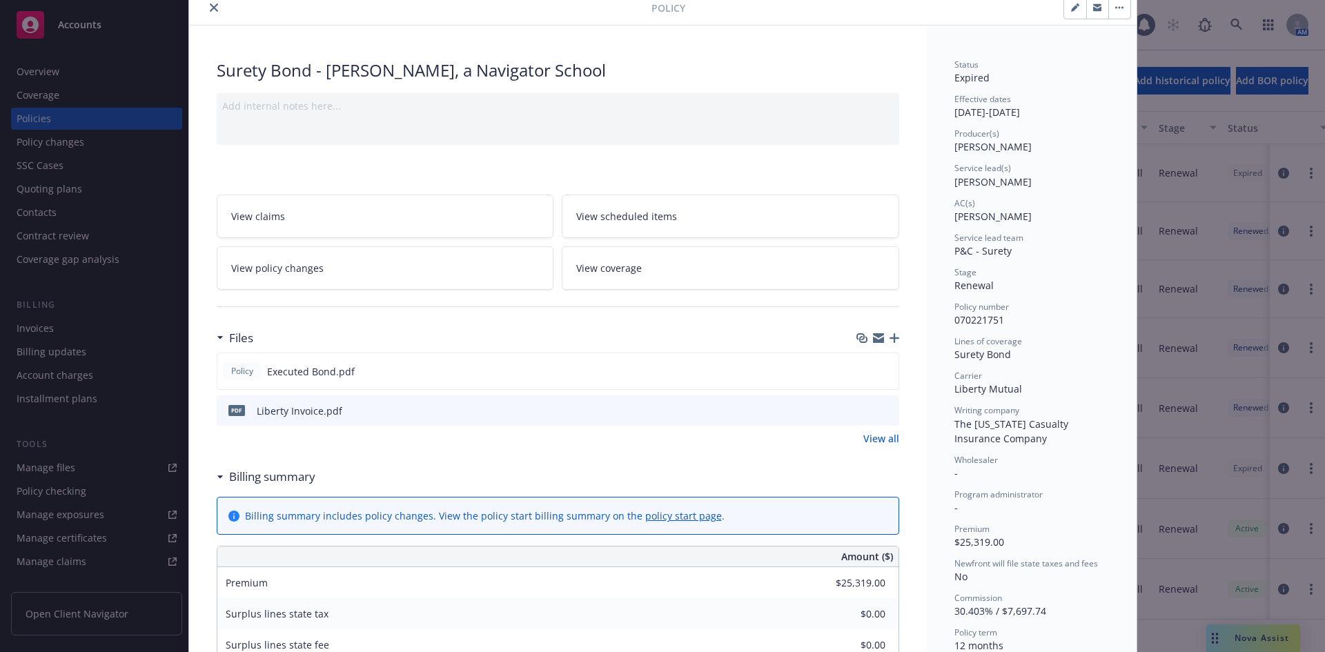
click at [1067, 12] on button "button" at bounding box center [1075, 8] width 22 height 22
select select "RENEWAL"
select select "12"
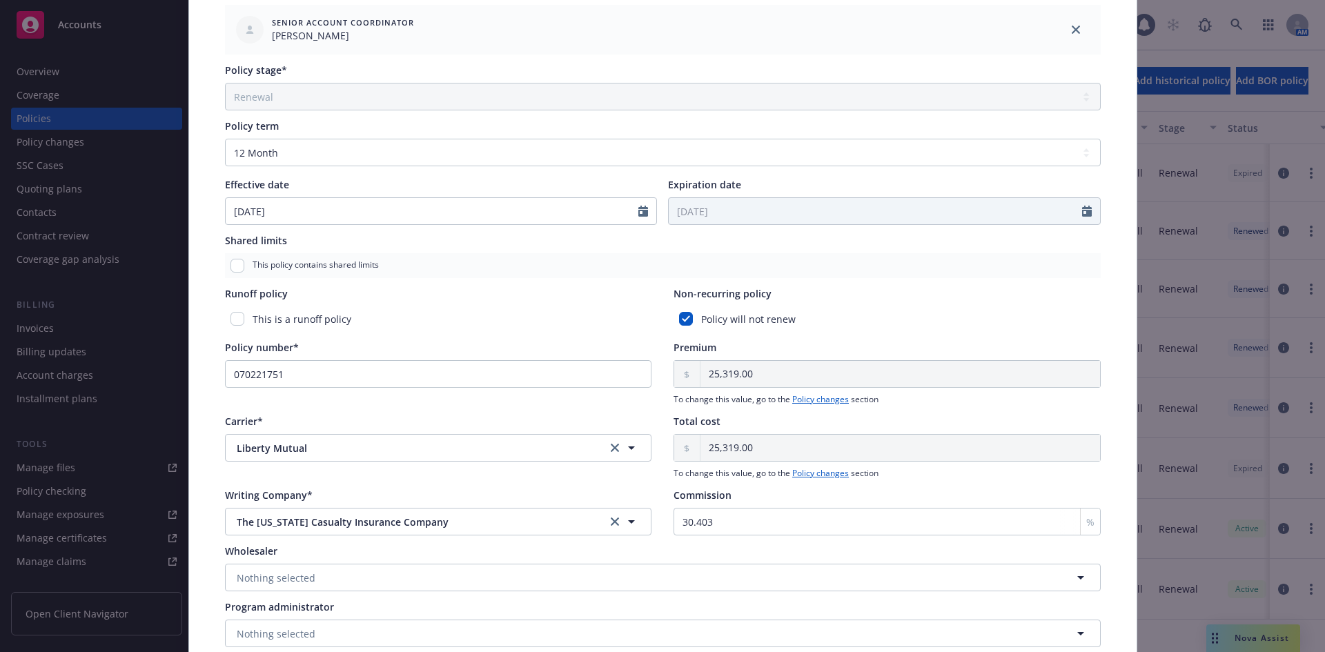
scroll to position [483, 0]
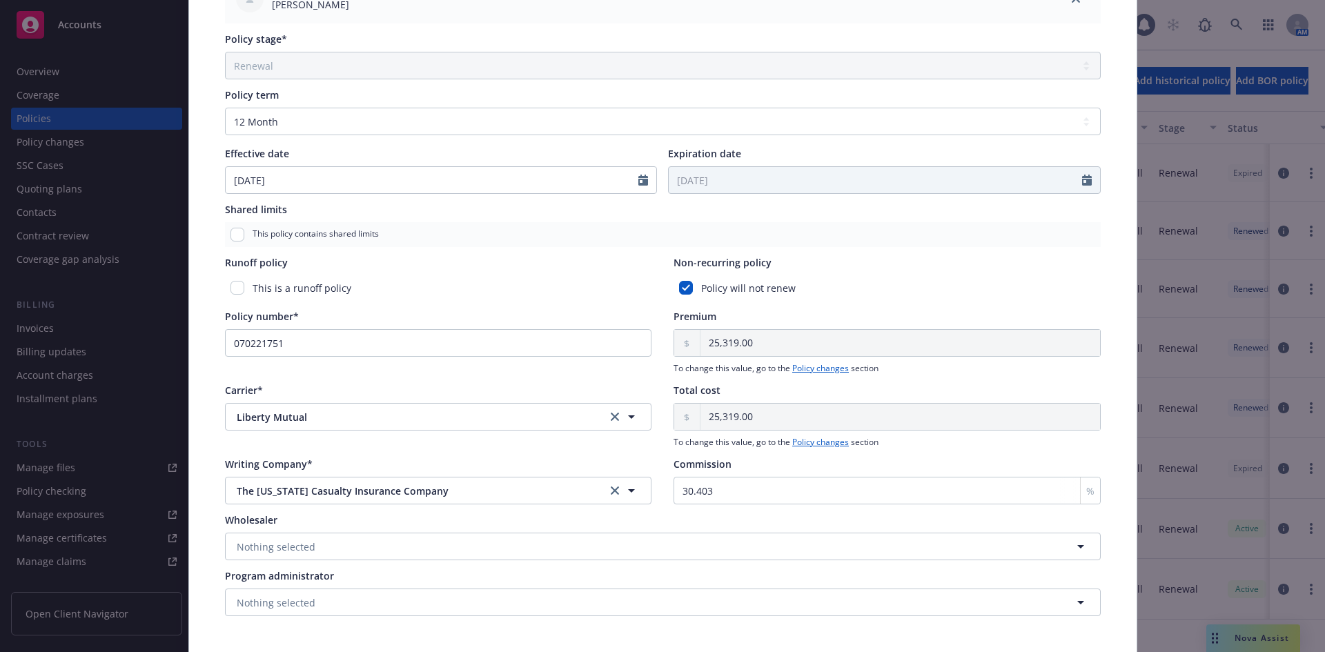
drag, startPoint x: 208, startPoint y: 43, endPoint x: 217, endPoint y: 61, distance: 20.1
click at [208, 43] on div "Policy type* Surety Bond Display name [PERSON_NAME], a Navigator School Produce…" at bounding box center [663, 129] width 948 height 1057
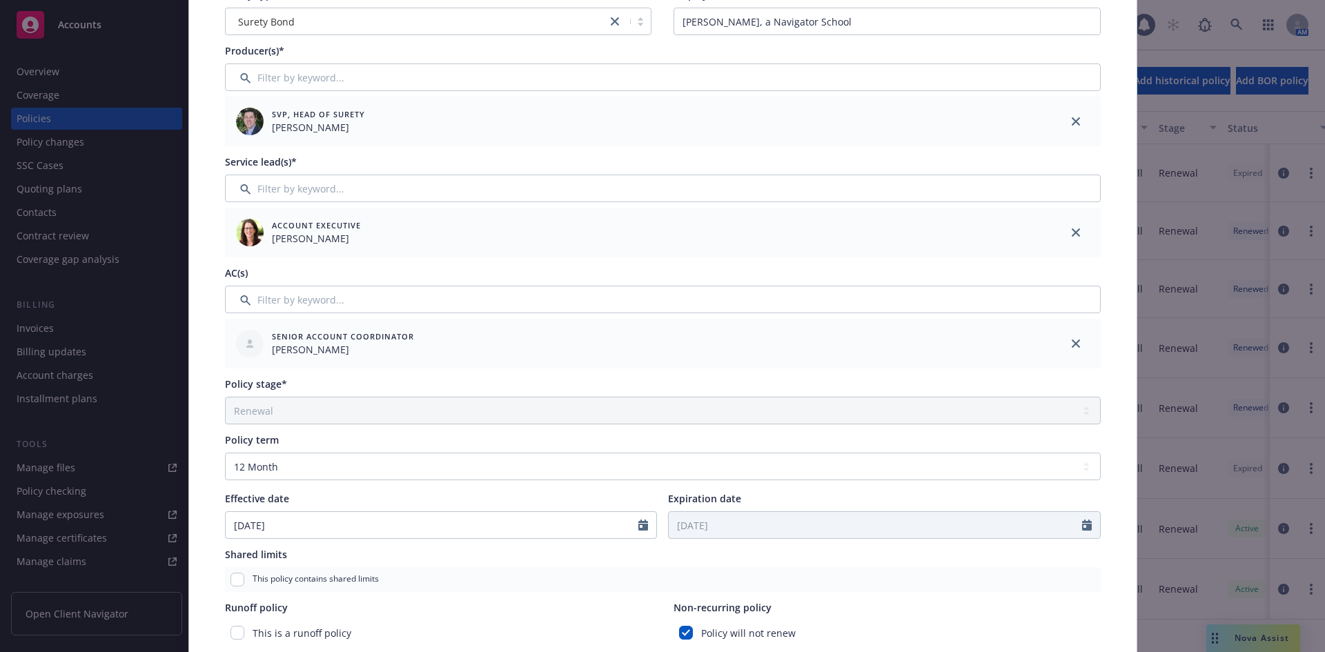
scroll to position [0, 0]
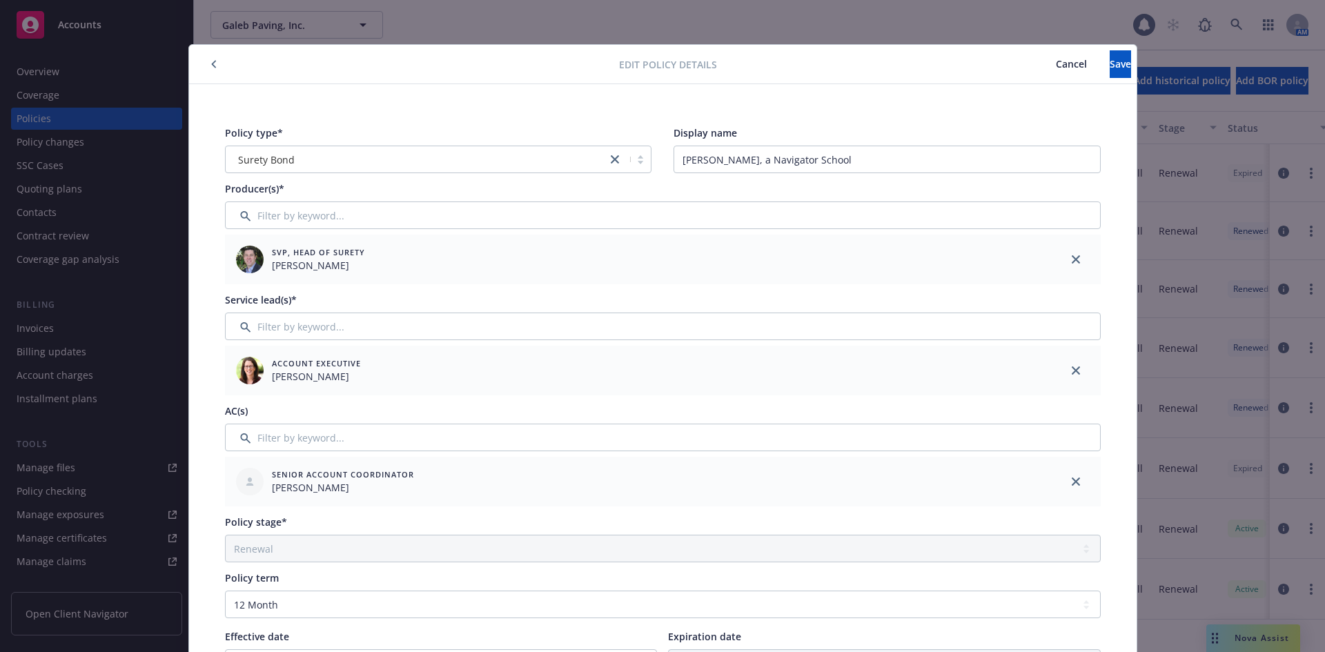
click at [1056, 66] on span "Cancel" at bounding box center [1071, 63] width 31 height 13
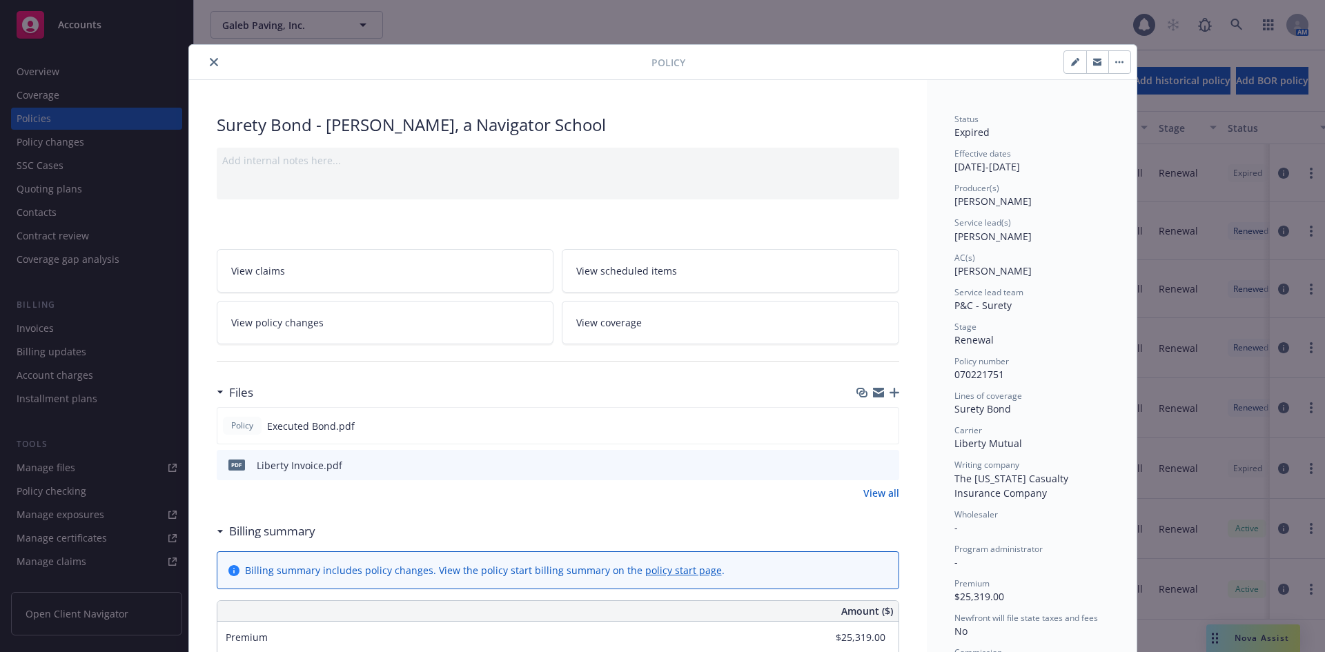
click at [211, 64] on icon "close" at bounding box center [214, 62] width 8 height 8
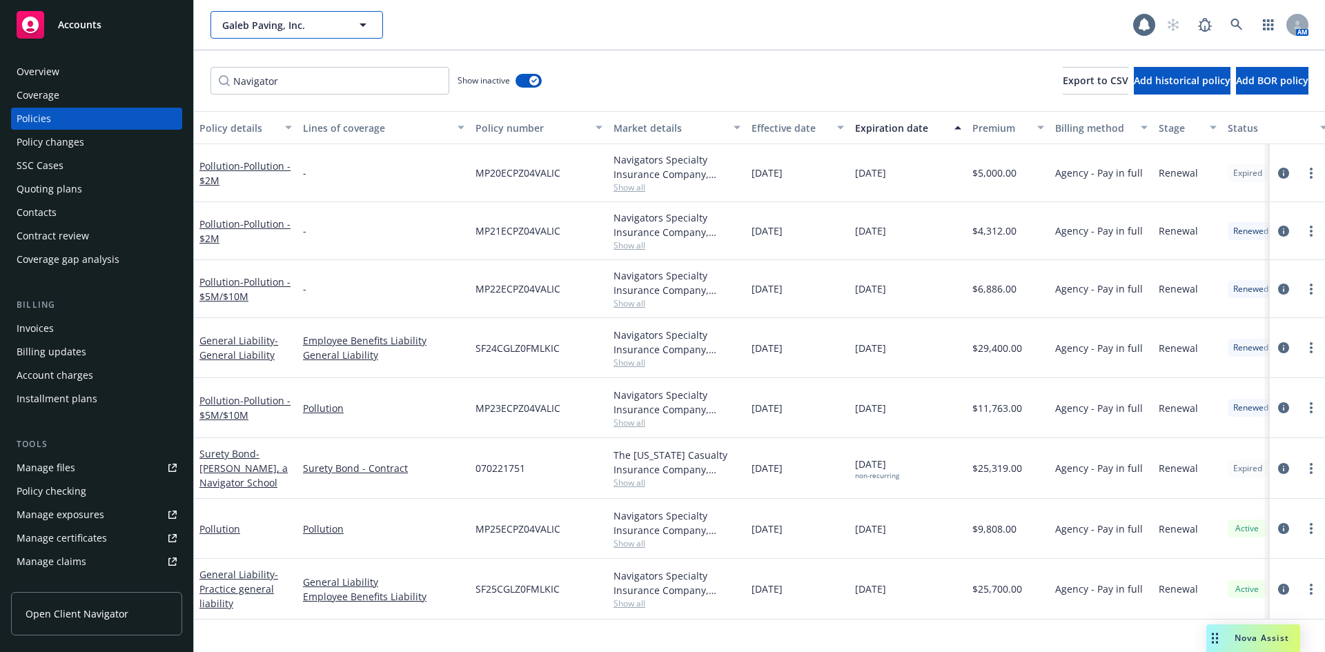
click at [226, 18] on span "Galeb Paving, Inc." at bounding box center [281, 25] width 119 height 14
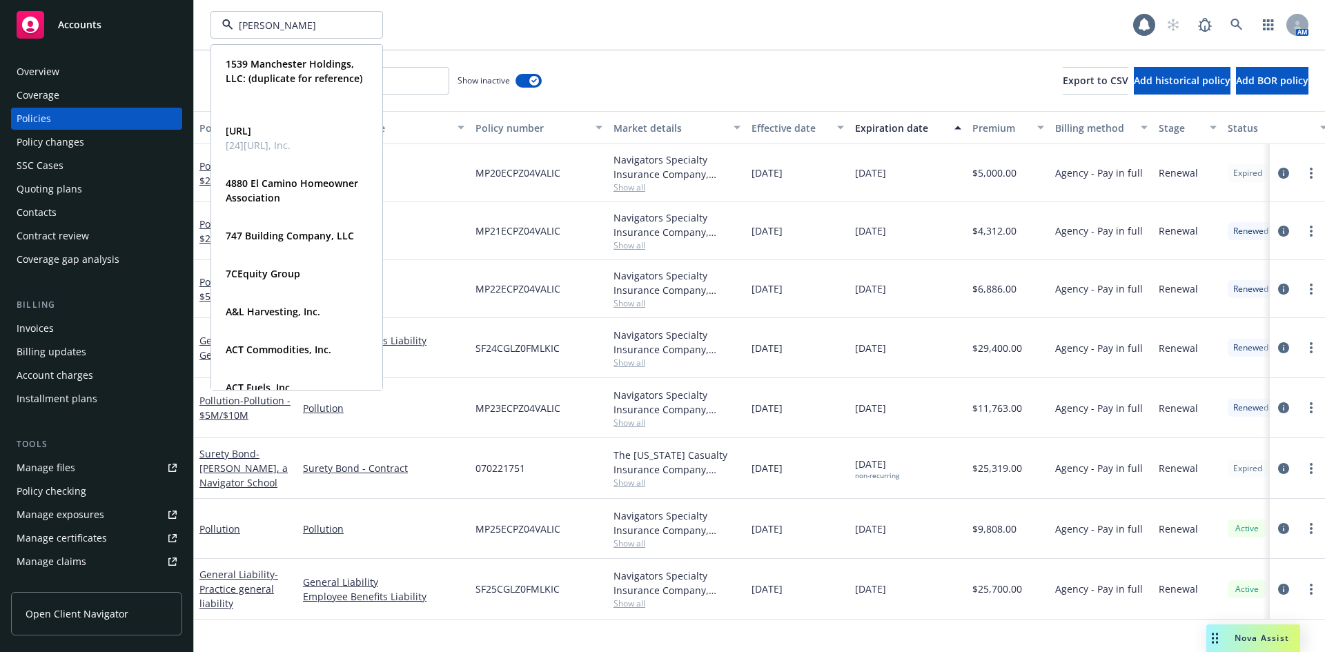
type input "JOhnst"
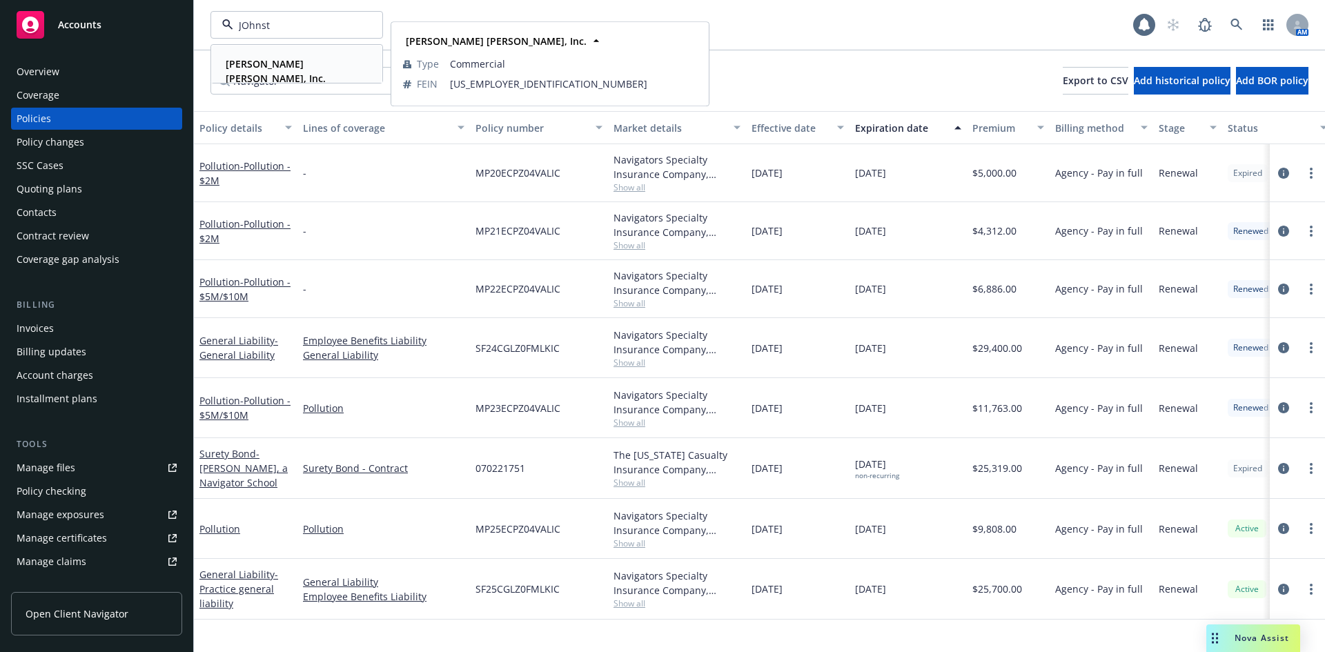
click at [310, 56] on div "[PERSON_NAME] [PERSON_NAME], Inc." at bounding box center [294, 71] width 148 height 35
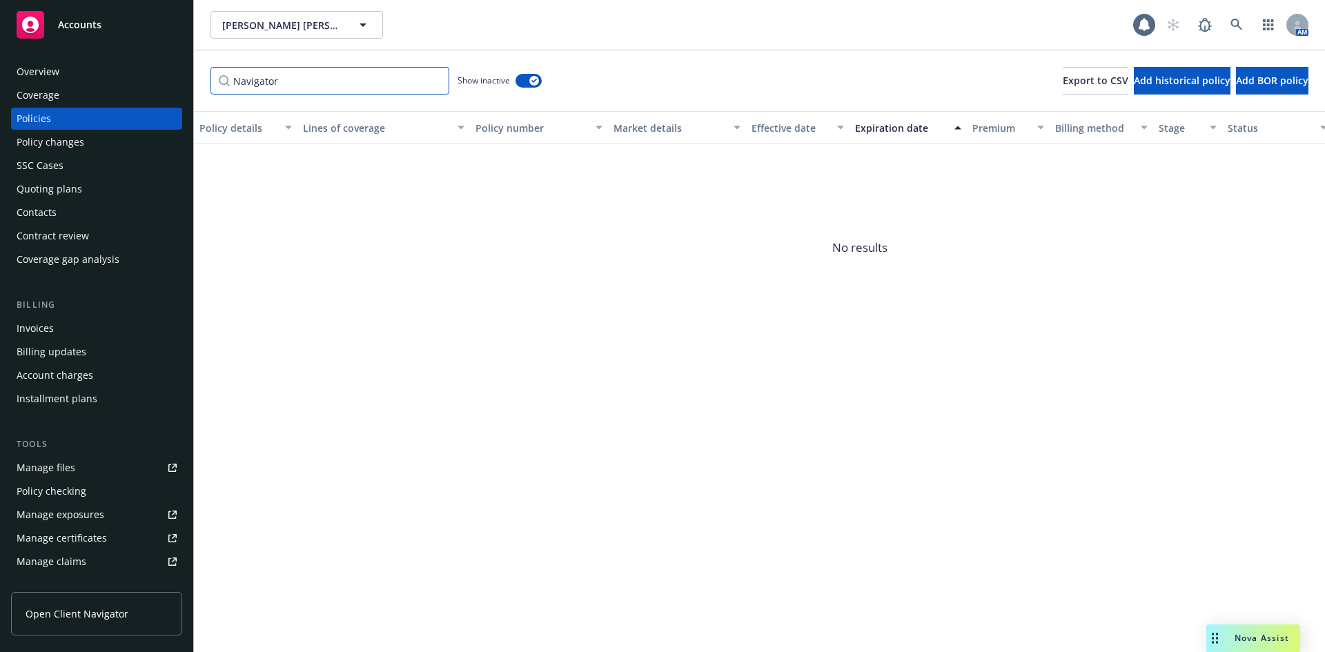
click at [377, 87] on input "Navigator" at bounding box center [330, 81] width 239 height 28
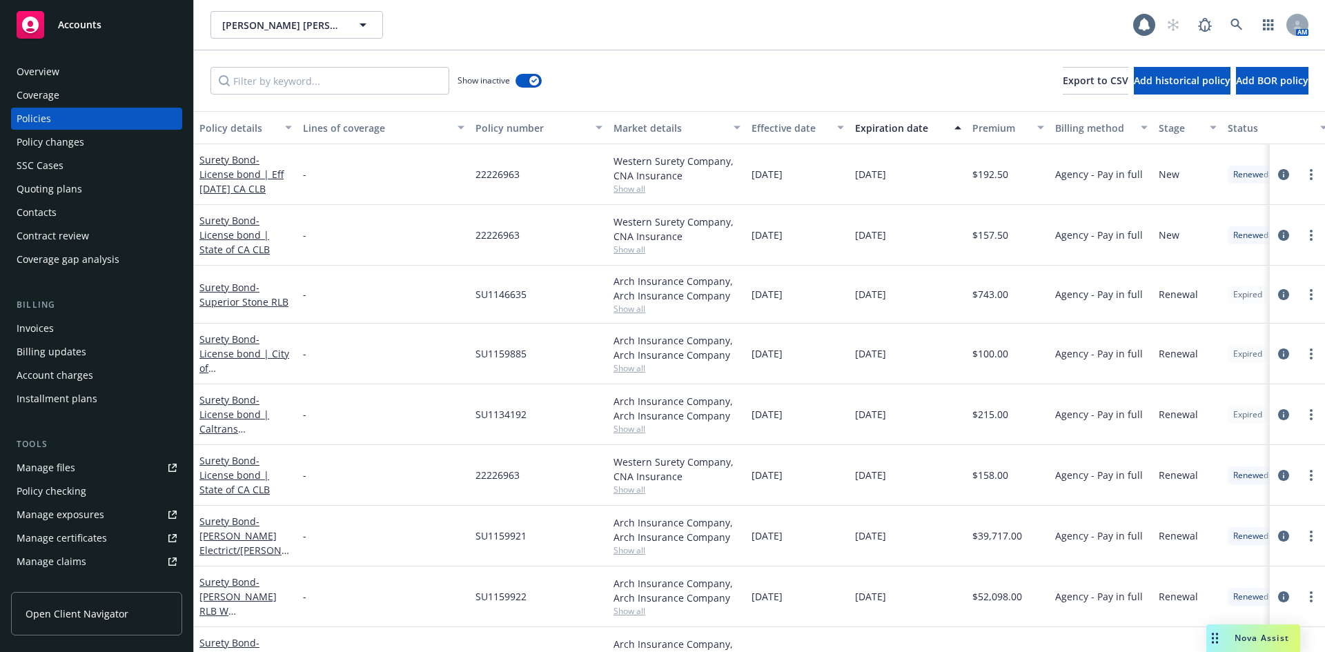
click at [110, 27] on div "Accounts" at bounding box center [97, 25] width 160 height 28
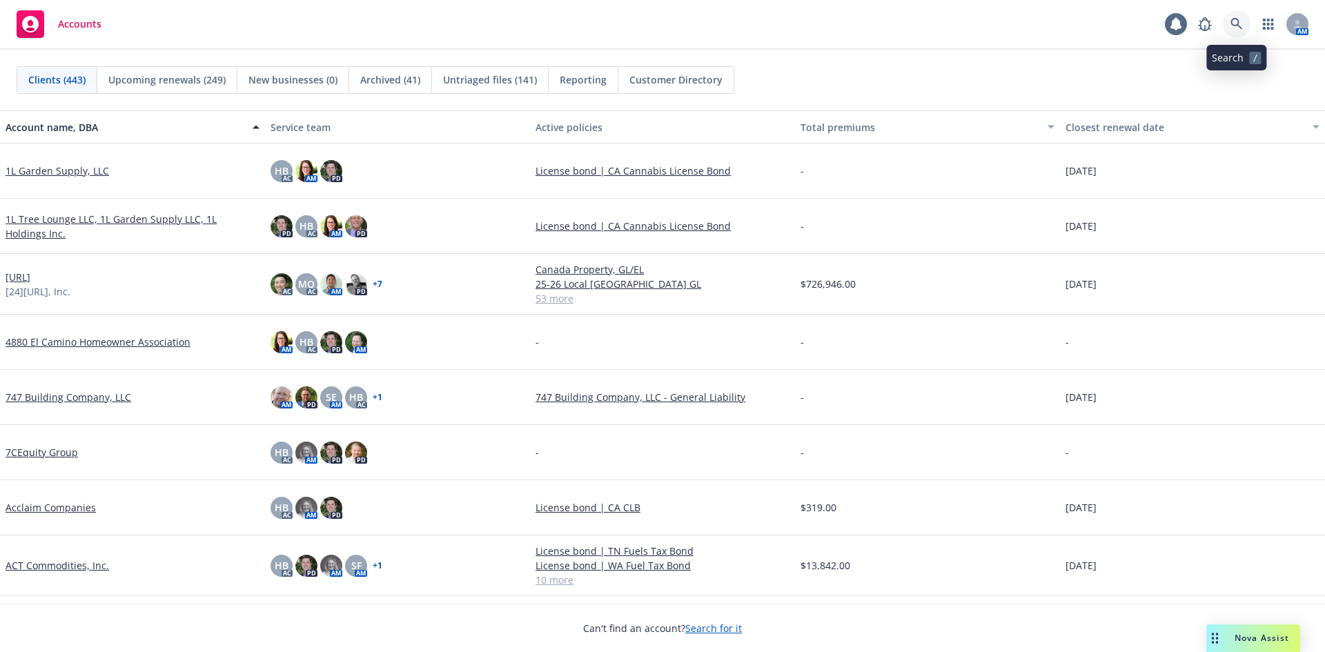
click at [1244, 24] on link at bounding box center [1237, 24] width 28 height 28
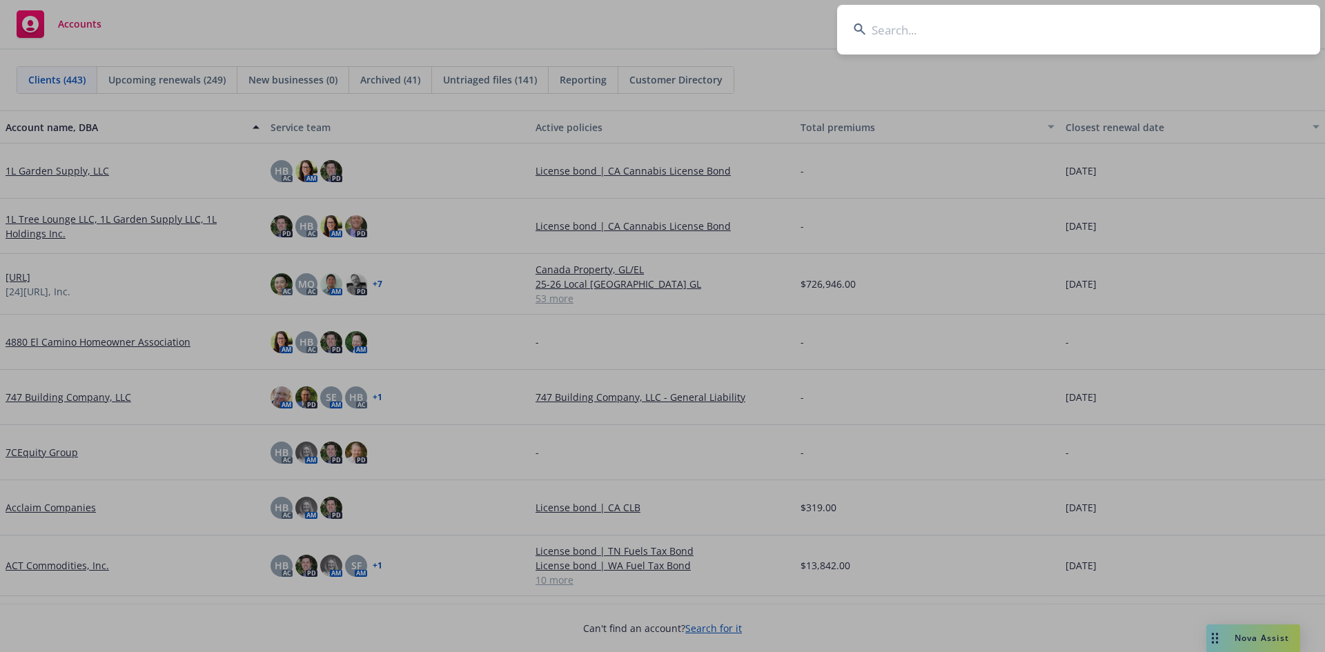
click at [979, 35] on input at bounding box center [1078, 30] width 483 height 50
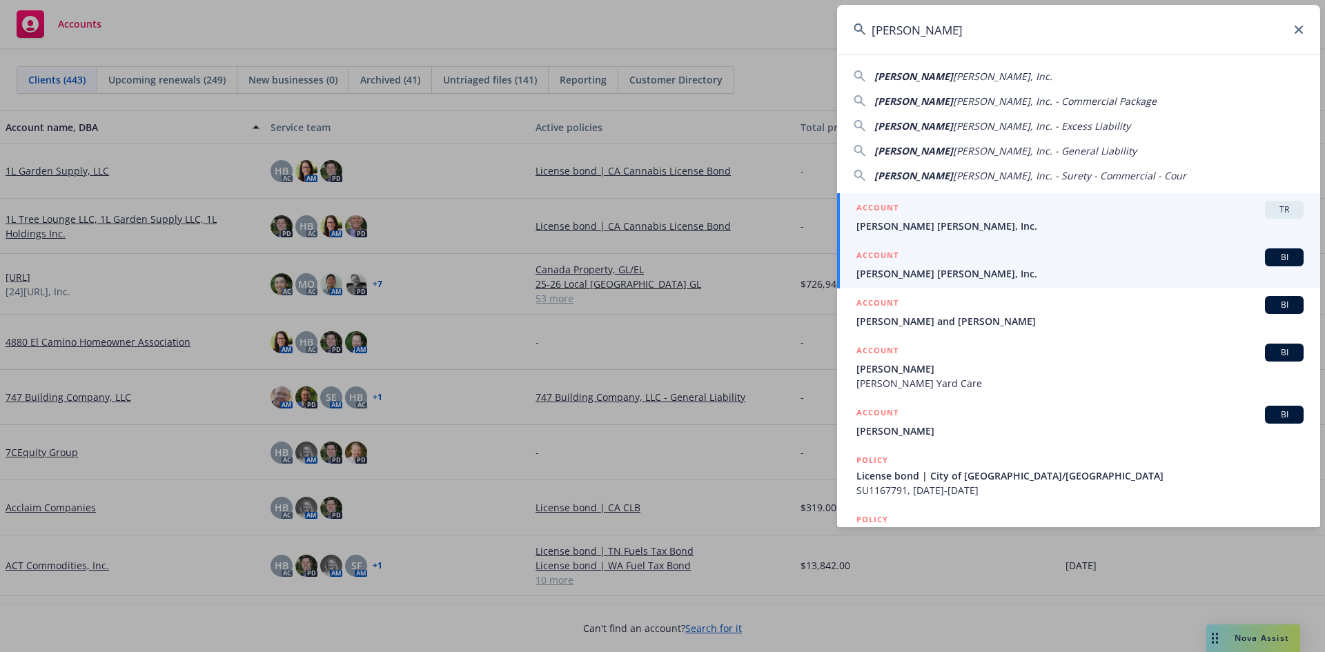
type input "[PERSON_NAME]"
click at [978, 268] on span "[PERSON_NAME] [PERSON_NAME], Inc." at bounding box center [1080, 273] width 447 height 14
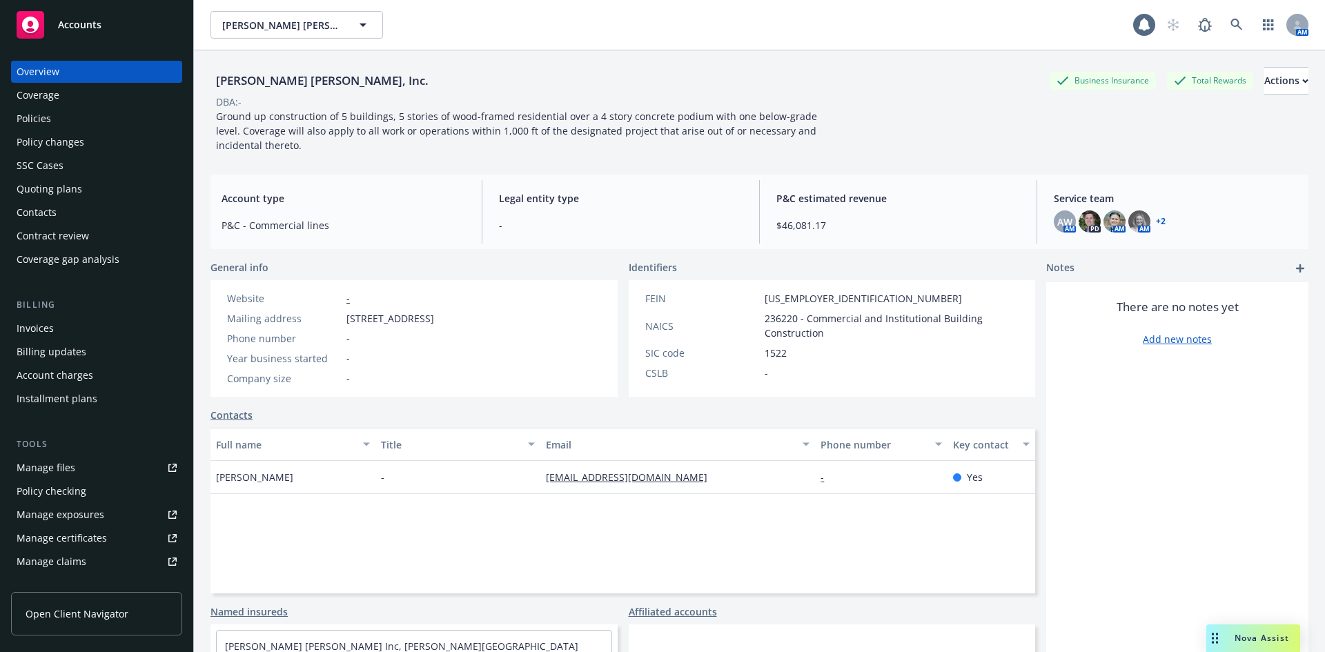
click at [1260, 638] on span "Nova Assist" at bounding box center [1262, 638] width 55 height 12
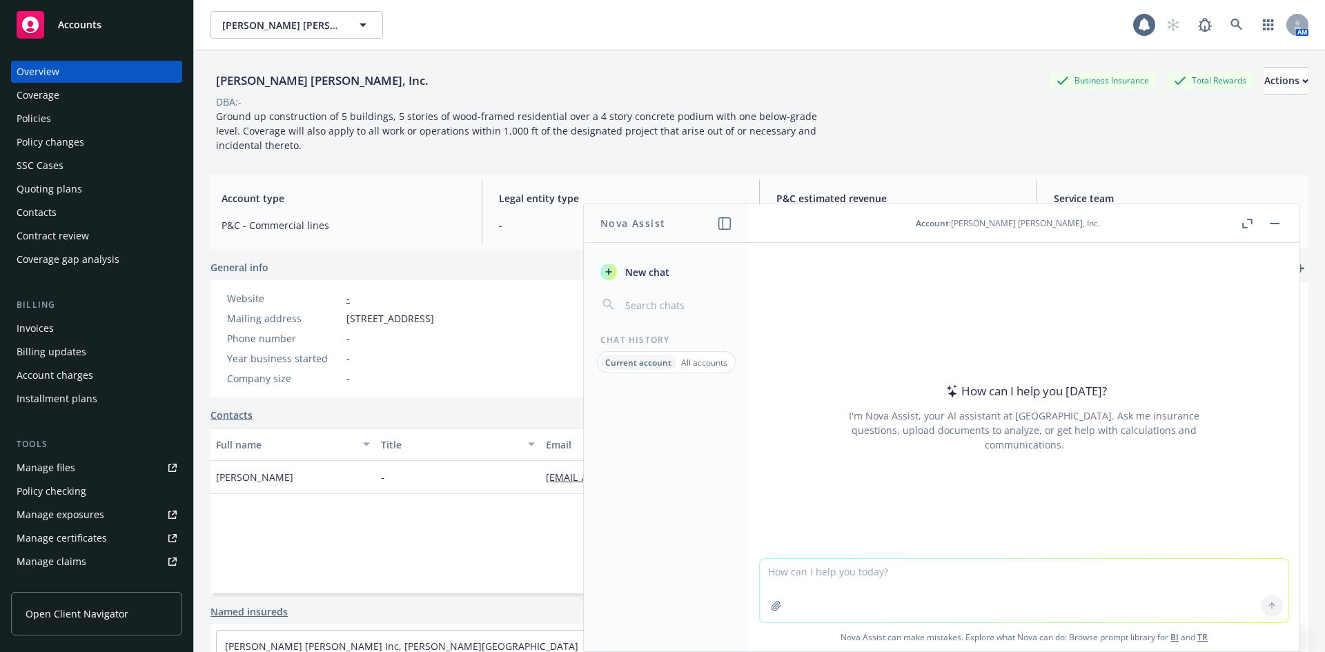
click at [864, 577] on textarea at bounding box center [1024, 590] width 529 height 63
click at [943, 574] on textarea "Which Policy has a commission of" at bounding box center [1024, 590] width 529 height 65
type textarea "Which Policy has a commission of $3,431?"
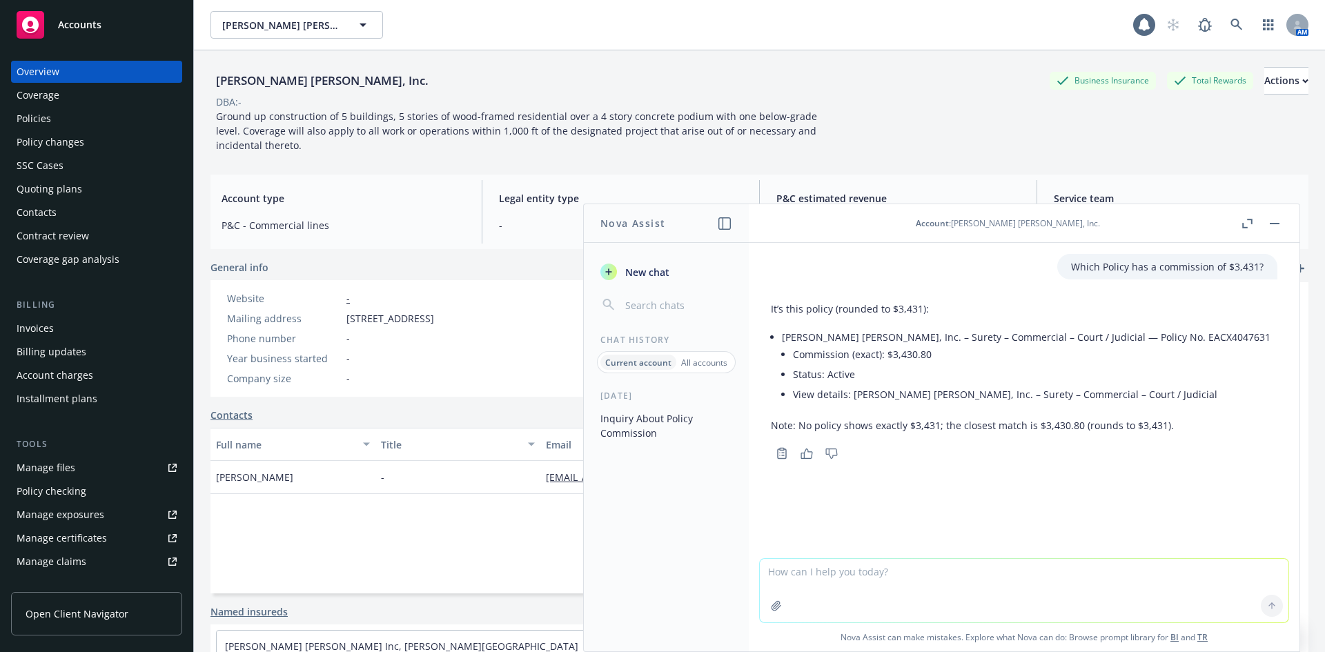
click at [1139, 337] on li "[PERSON_NAME] [PERSON_NAME], Inc. – Surety – Commercial – Court / Judicial — Po…" at bounding box center [1026, 367] width 489 height 80
copy li "EACX4047631"
click at [53, 128] on div "Policies" at bounding box center [97, 119] width 160 height 22
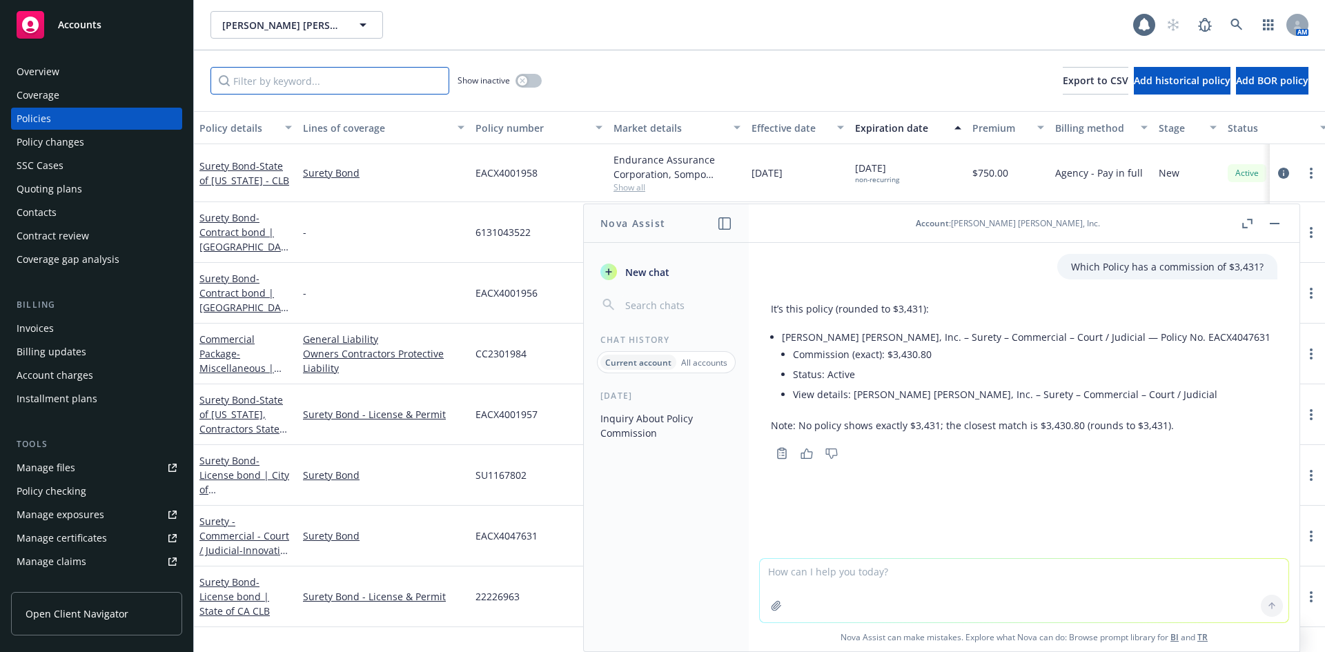
click at [271, 84] on input "Filter by keyword..." at bounding box center [330, 81] width 239 height 28
paste input "EACX4047631"
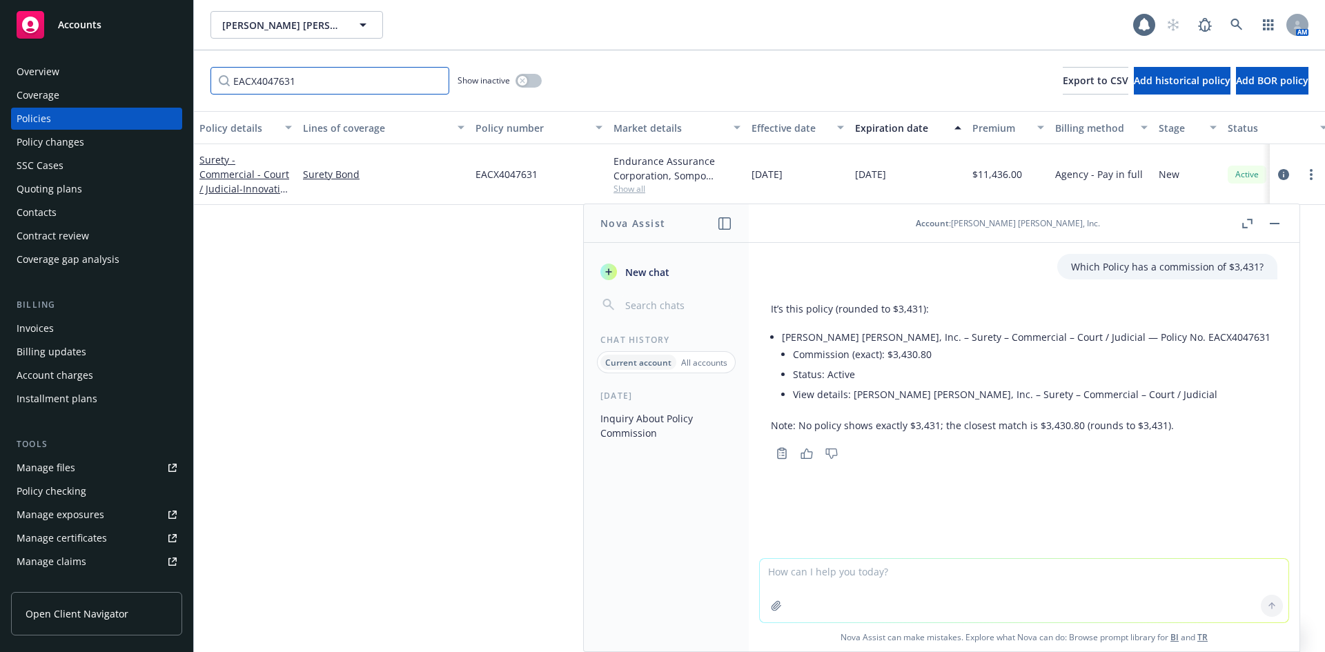
type input "EACX4047631"
click at [235, 165] on link "Surety - Commercial - Court / Judicial - Innovative Construction Solutions RLB" at bounding box center [244, 188] width 91 height 71
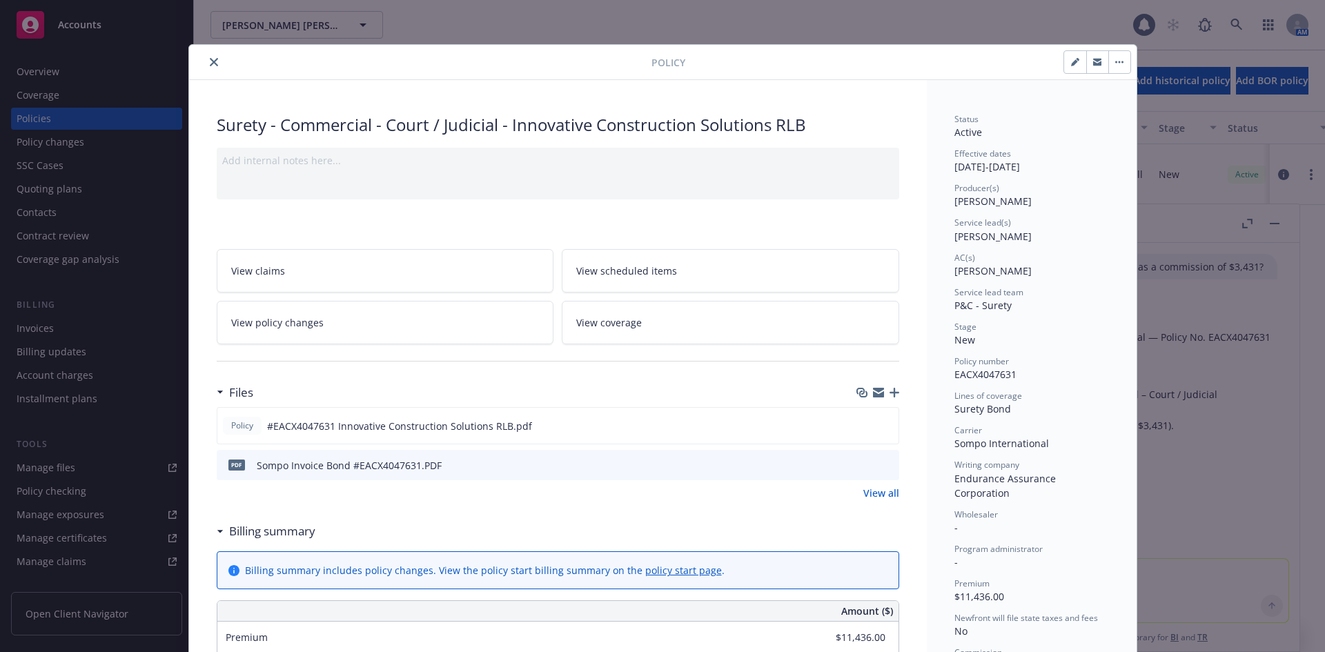
click at [210, 65] on icon "close" at bounding box center [214, 62] width 8 height 8
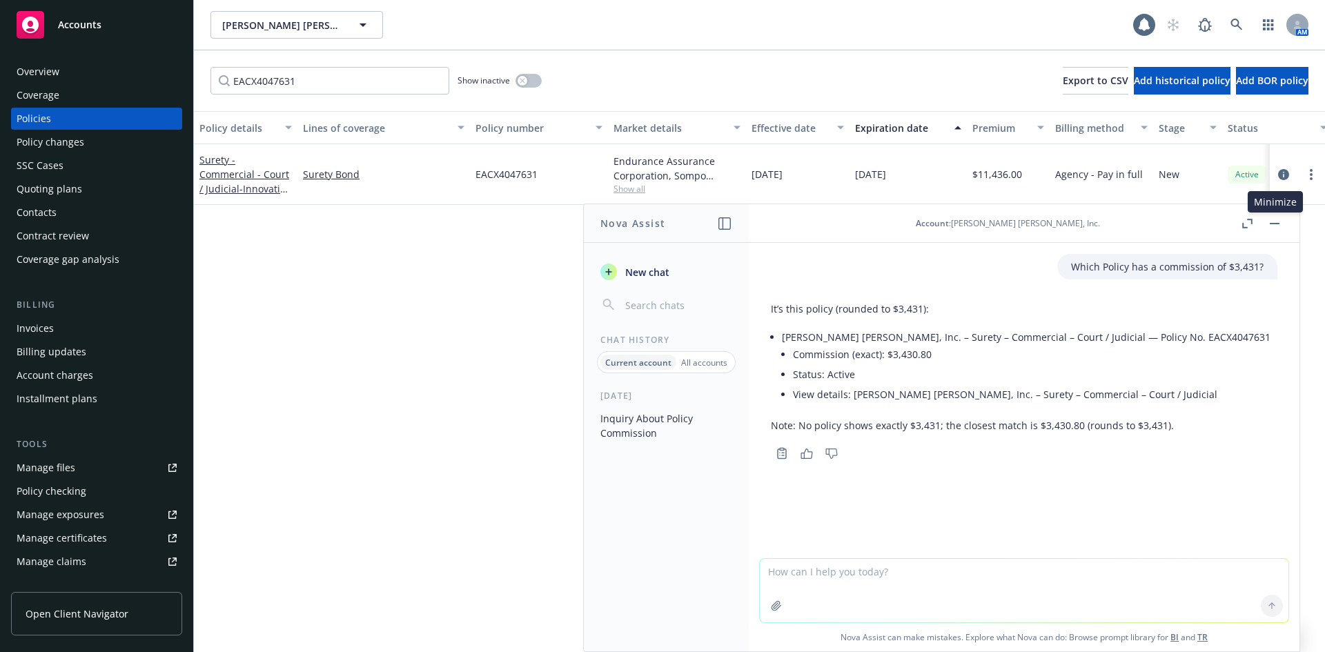
click at [1280, 228] on button "button" at bounding box center [1274, 223] width 17 height 17
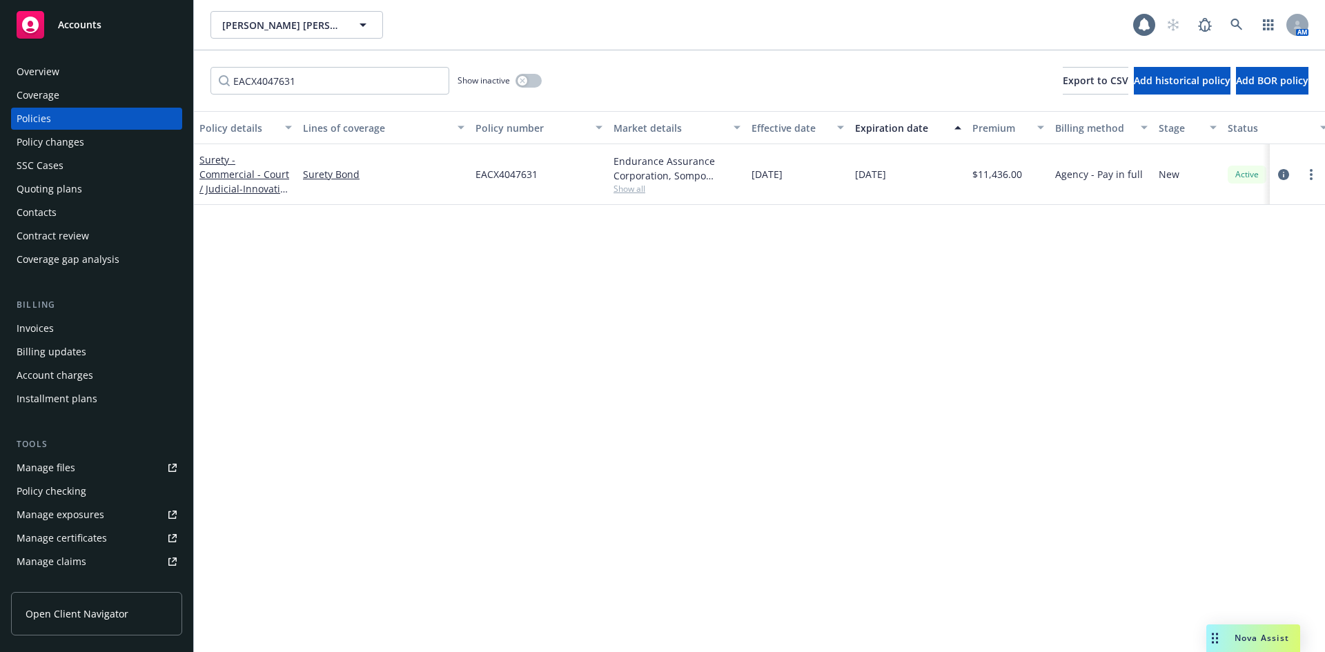
click at [106, 33] on div "Accounts" at bounding box center [97, 25] width 160 height 28
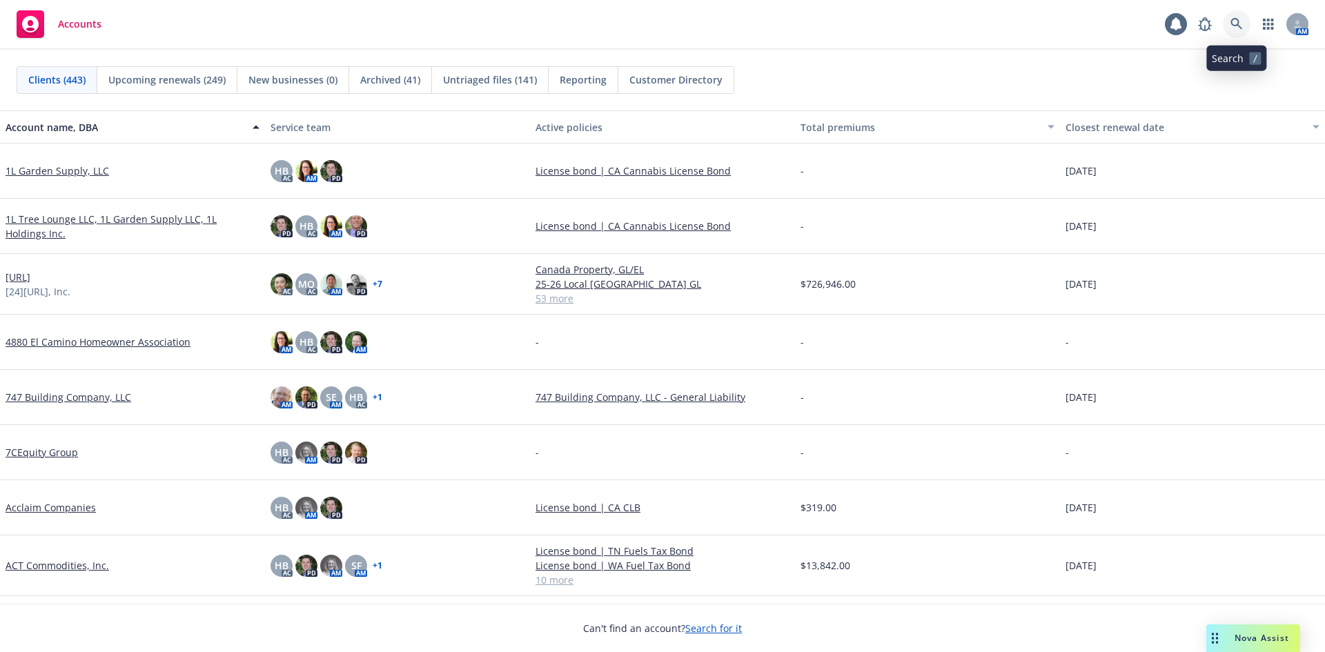
click at [1246, 21] on link at bounding box center [1237, 24] width 28 height 28
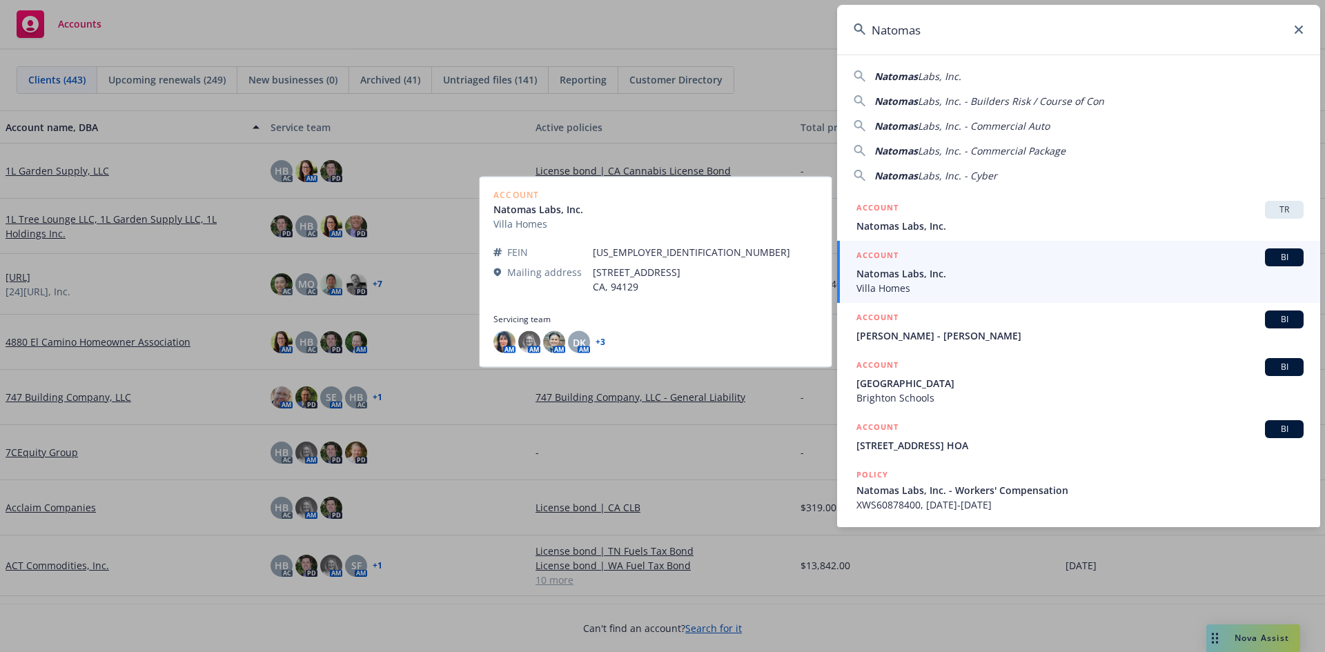
type input "Natomas"
click at [904, 280] on span "Natomas Labs, Inc." at bounding box center [1080, 273] width 447 height 14
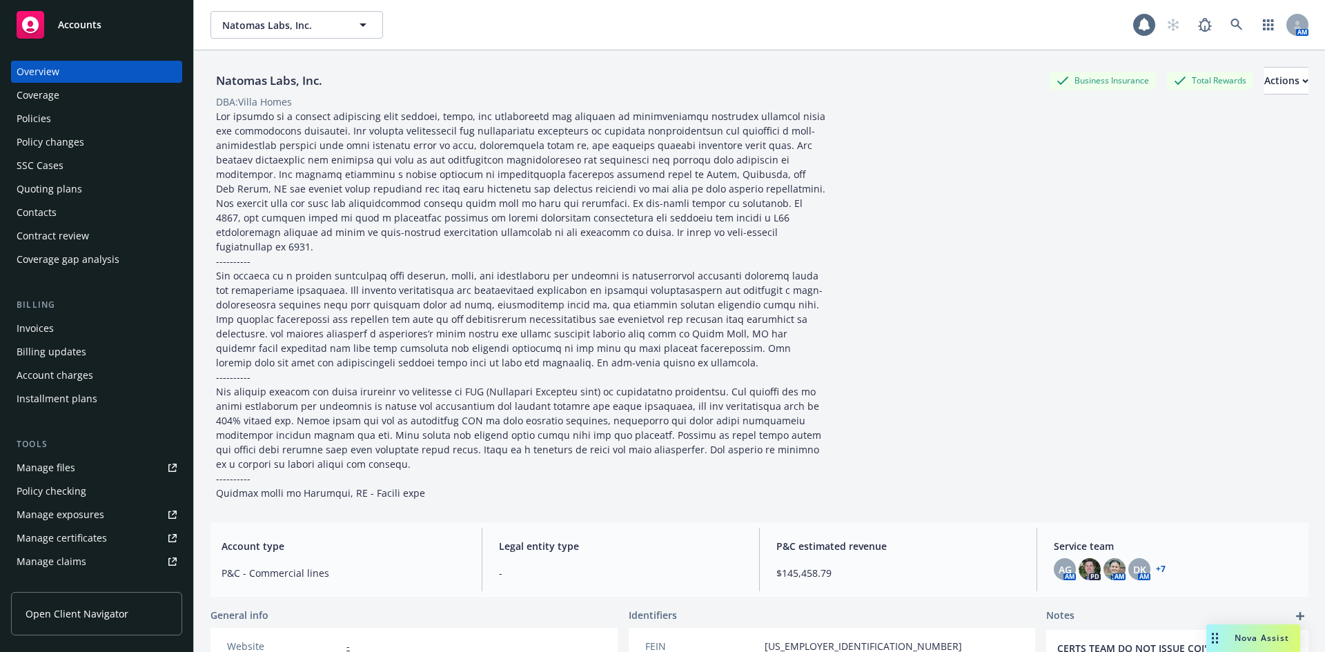
click at [122, 116] on div "Policies" at bounding box center [97, 119] width 160 height 22
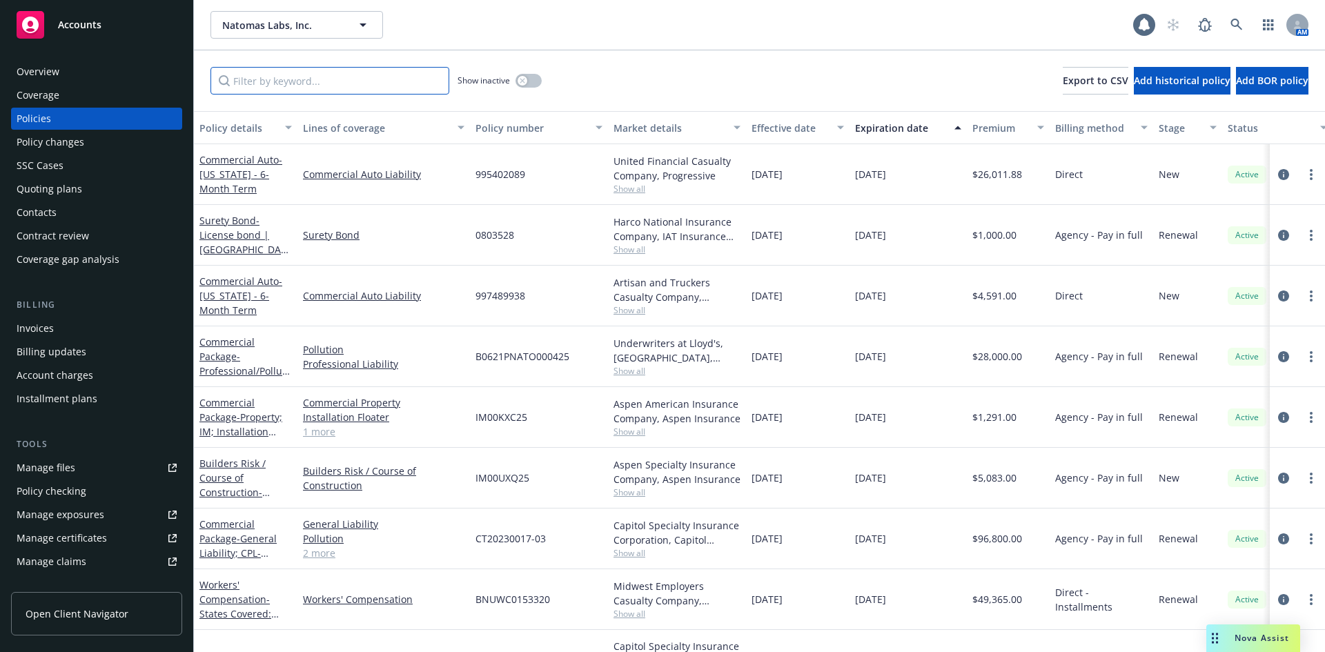
click at [399, 84] on input "Filter by keyword..." at bounding box center [330, 81] width 239 height 28
click at [393, 97] on div "Show inactive Export to CSV Add historical policy Add BOR policy" at bounding box center [759, 80] width 1131 height 61
click at [404, 84] on input "Filter by keyword..." at bounding box center [330, 81] width 239 height 28
click at [1277, 638] on span "Nova Assist" at bounding box center [1262, 638] width 55 height 12
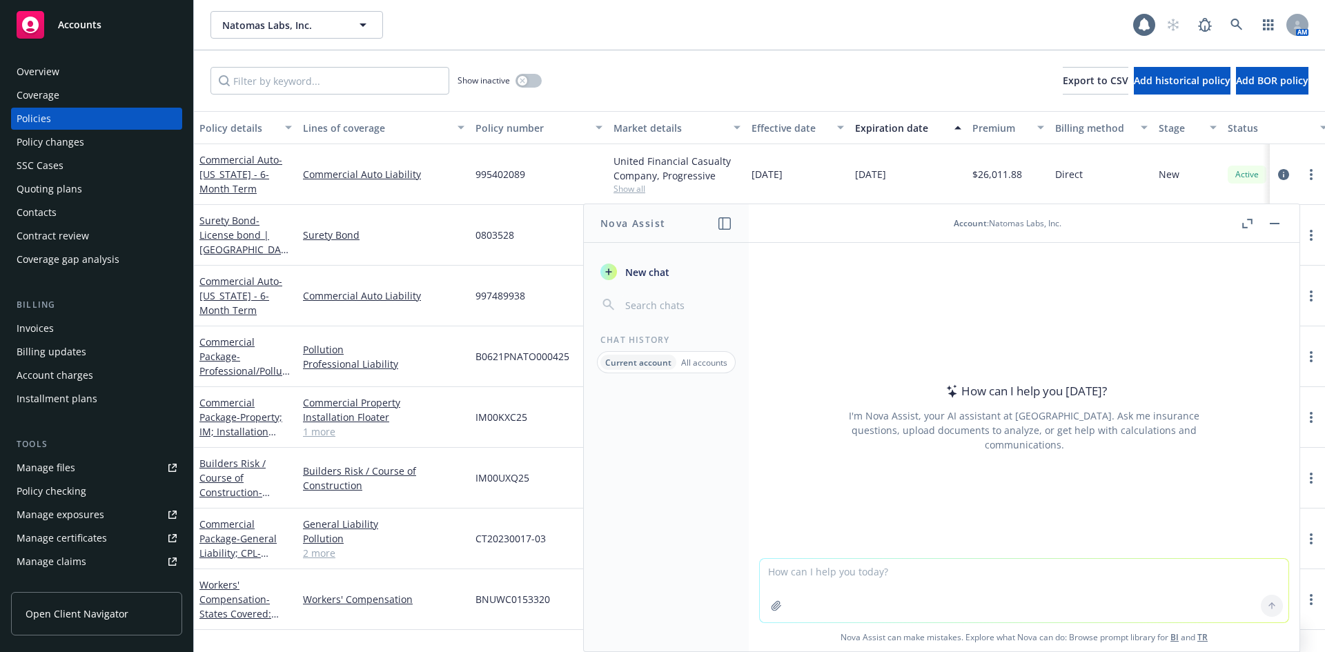
click at [894, 587] on textarea at bounding box center [1024, 590] width 529 height 63
type textarea "Which Policy has a commission amount $11,965?"
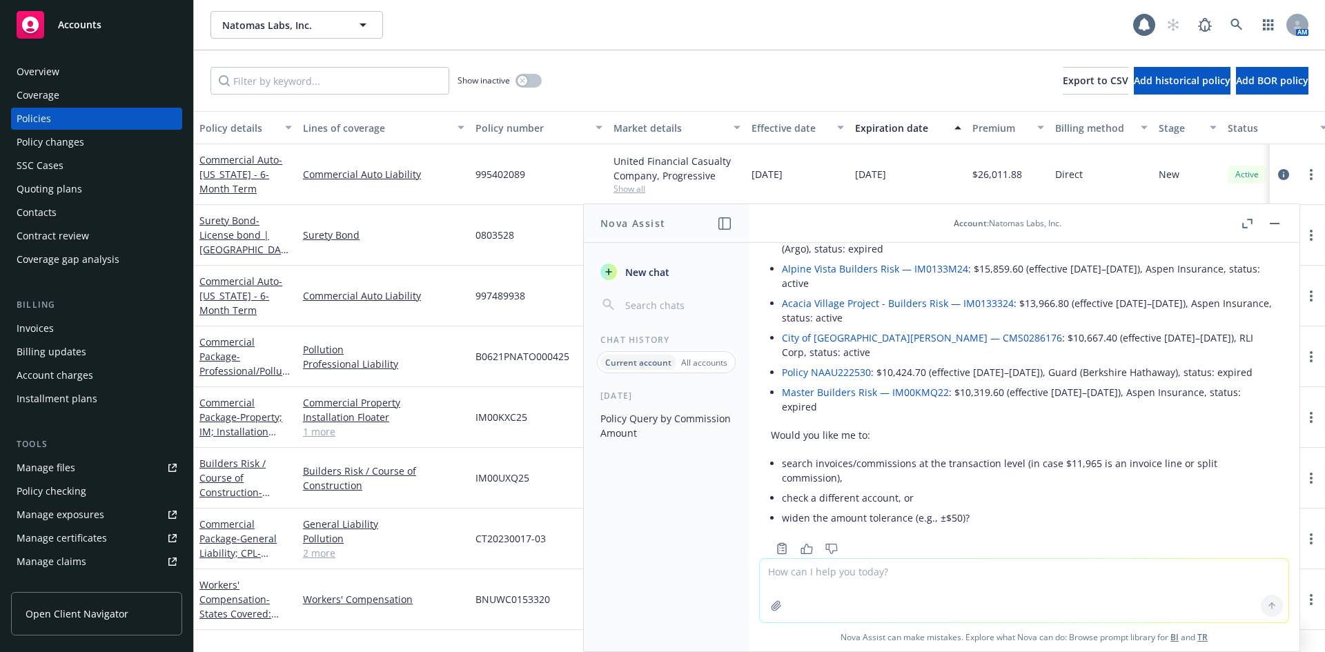
scroll to position [107, 0]
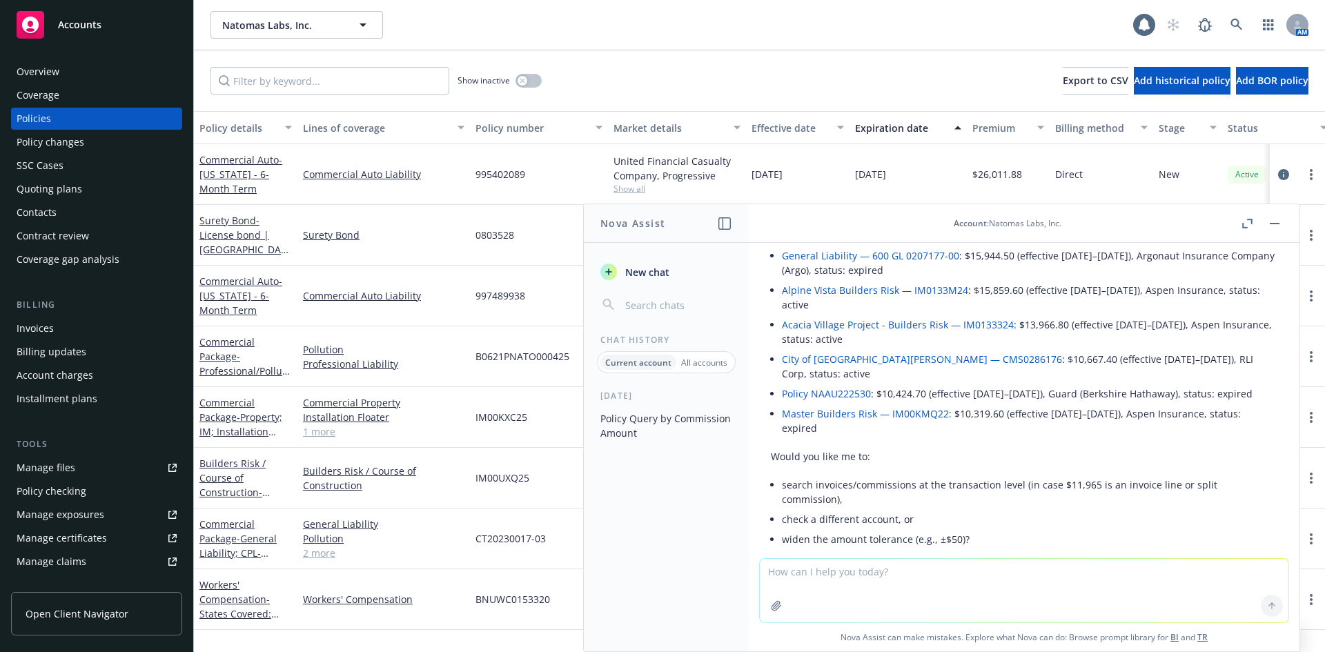
click at [858, 582] on textarea at bounding box center [1024, 590] width 529 height 63
type textarea "C"
type textarea "It could be a combination of policies"
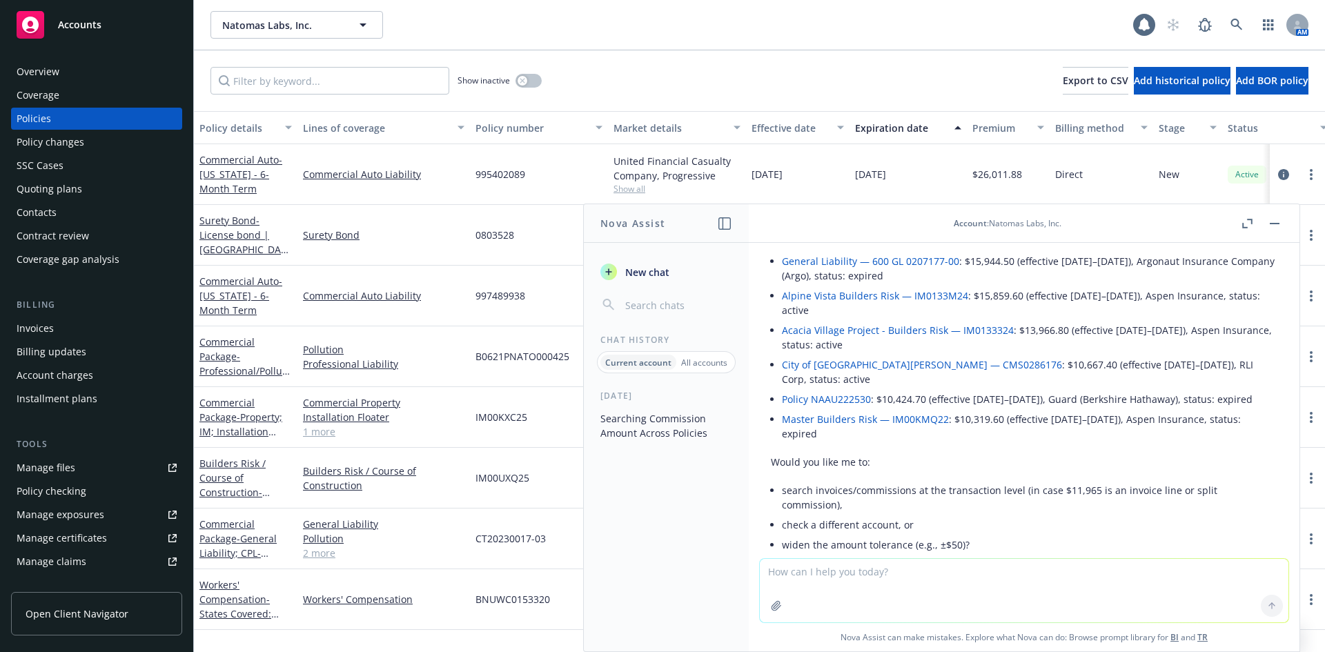
scroll to position [93, 0]
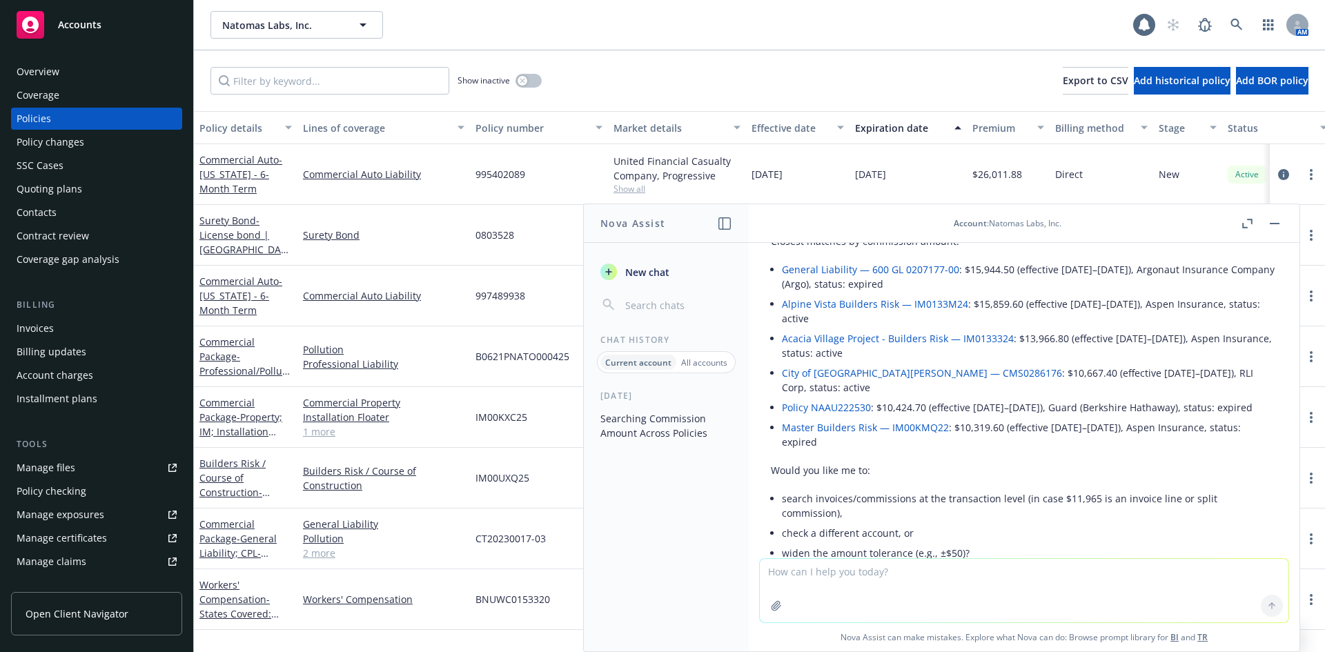
click at [1282, 224] on button "button" at bounding box center [1274, 223] width 17 height 17
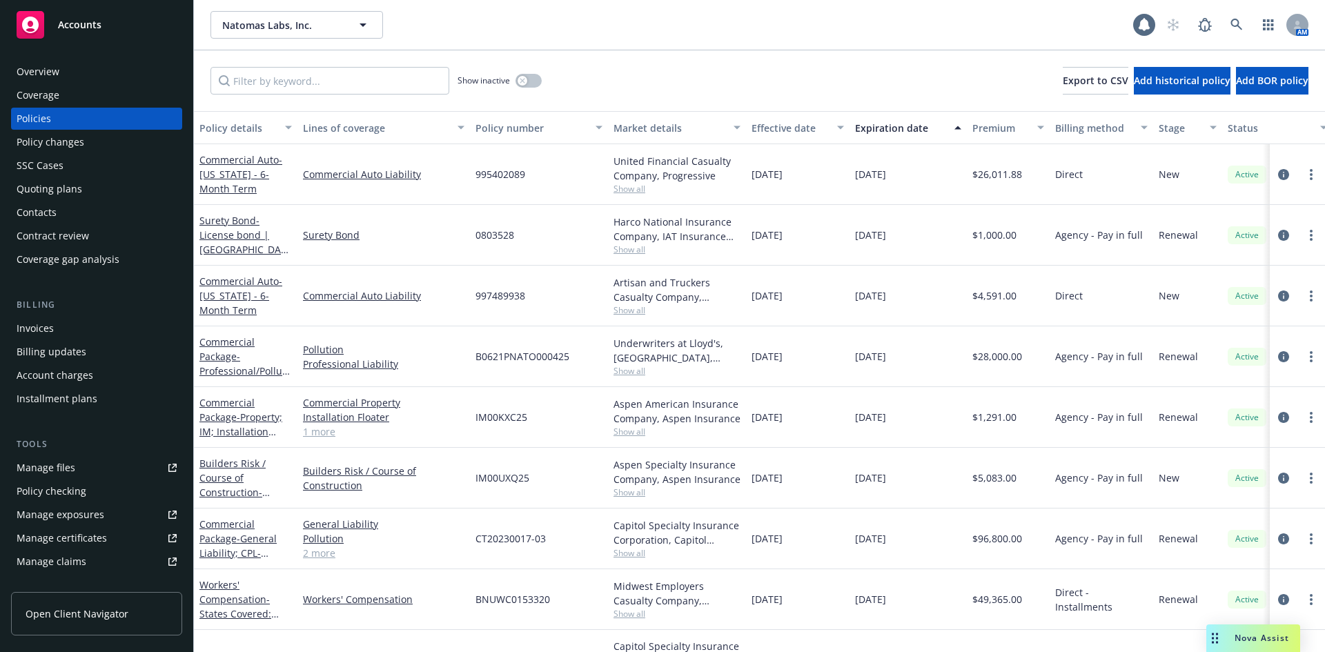
click at [88, 23] on span "Accounts" at bounding box center [79, 24] width 43 height 11
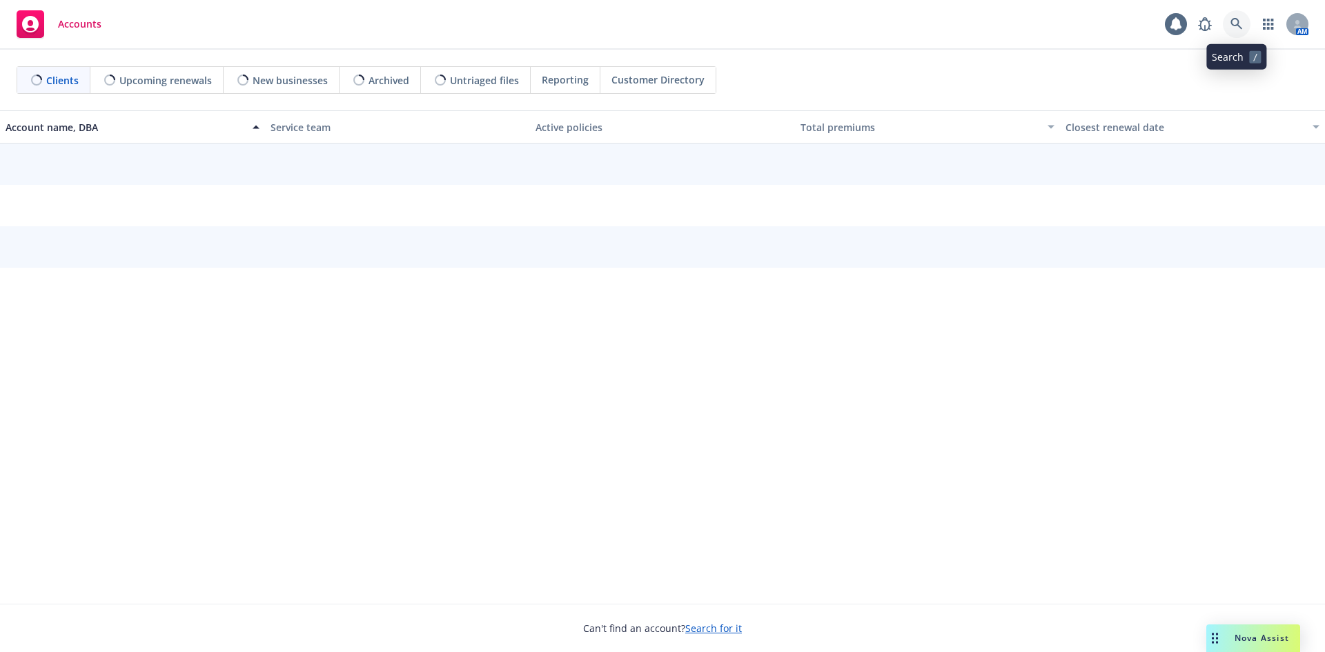
click at [1236, 19] on icon at bounding box center [1237, 24] width 12 height 12
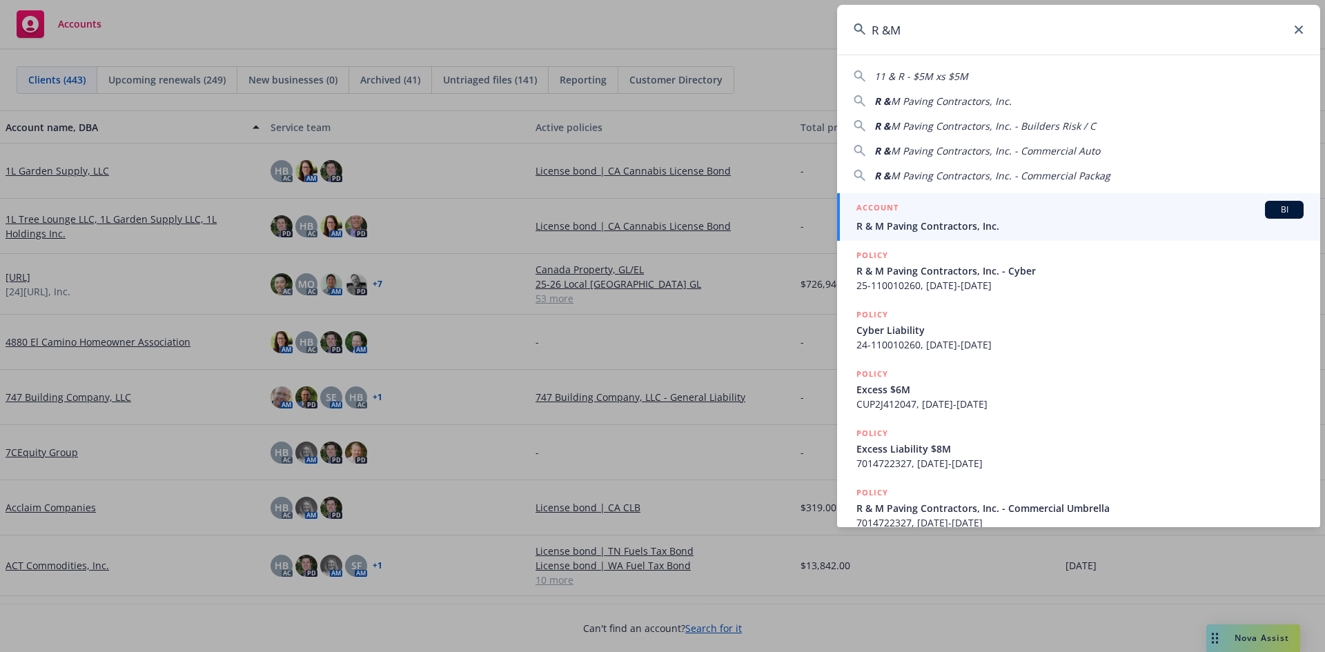
type input "R &M"
click at [896, 233] on span "R & M Paving Contractors, Inc." at bounding box center [1080, 226] width 447 height 14
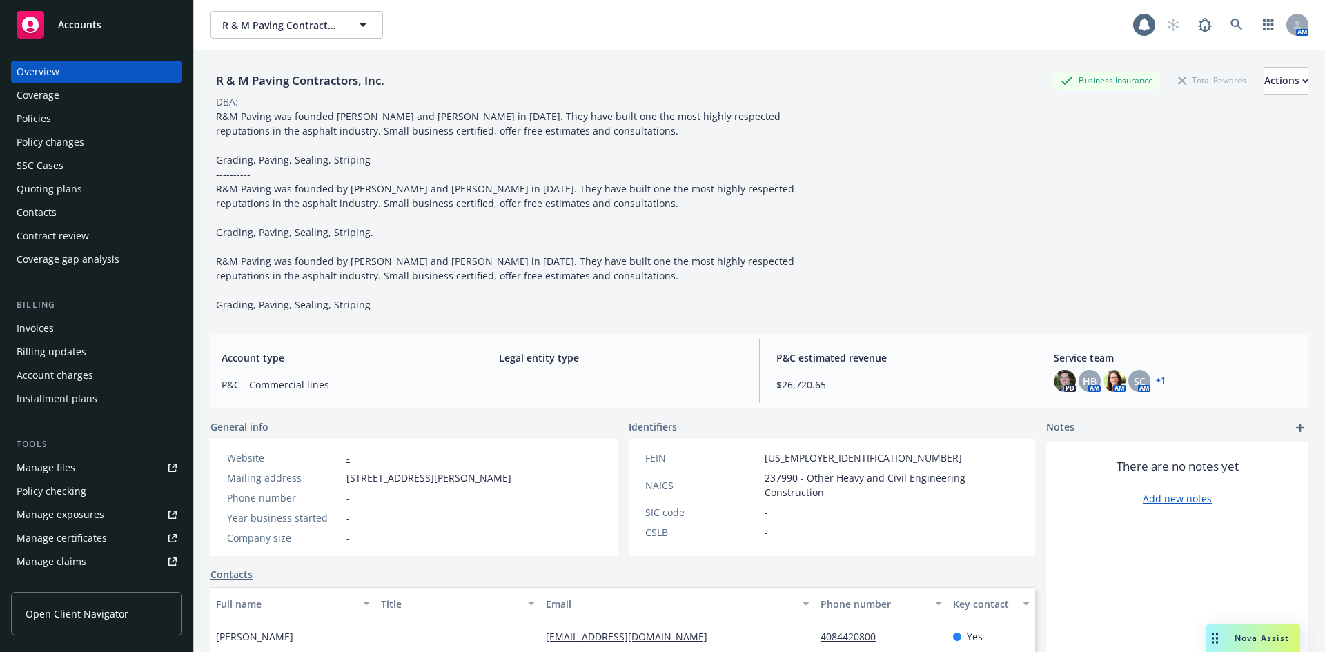
click at [86, 122] on div "Policies" at bounding box center [97, 119] width 160 height 22
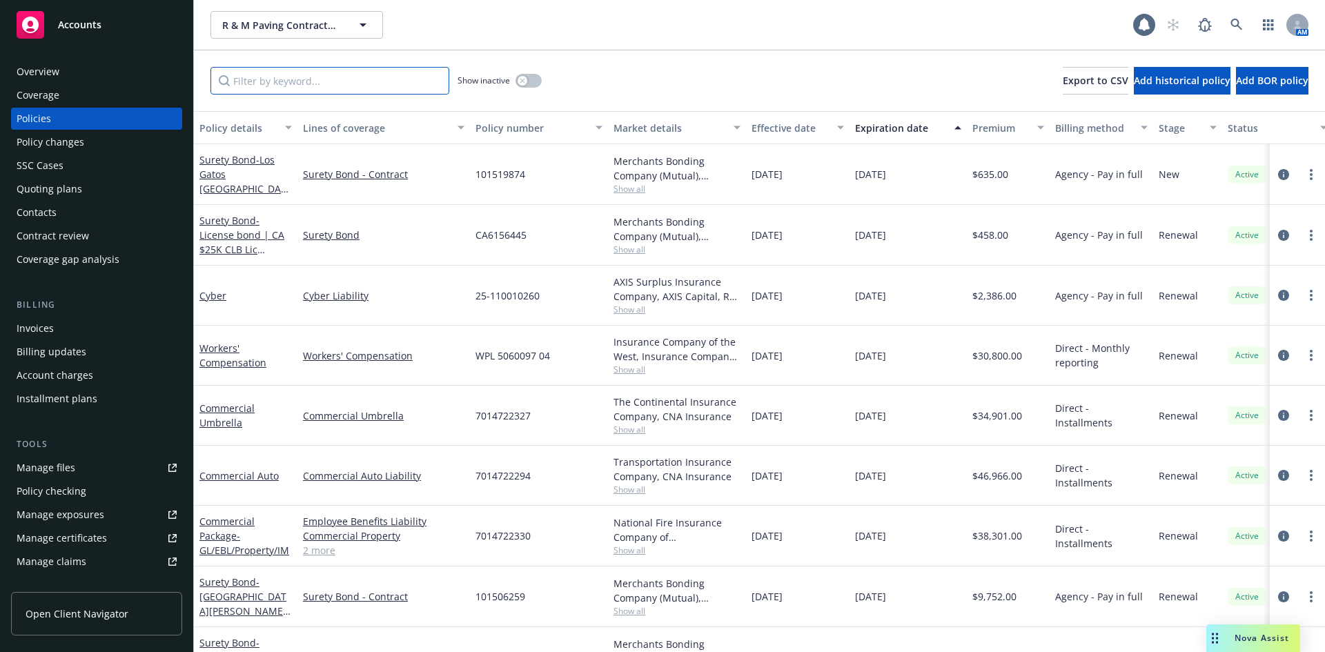
click at [386, 81] on input "Filter by keyword..." at bounding box center [330, 81] width 239 height 28
click at [1258, 646] on div "Nova Assist" at bounding box center [1253, 639] width 94 height 28
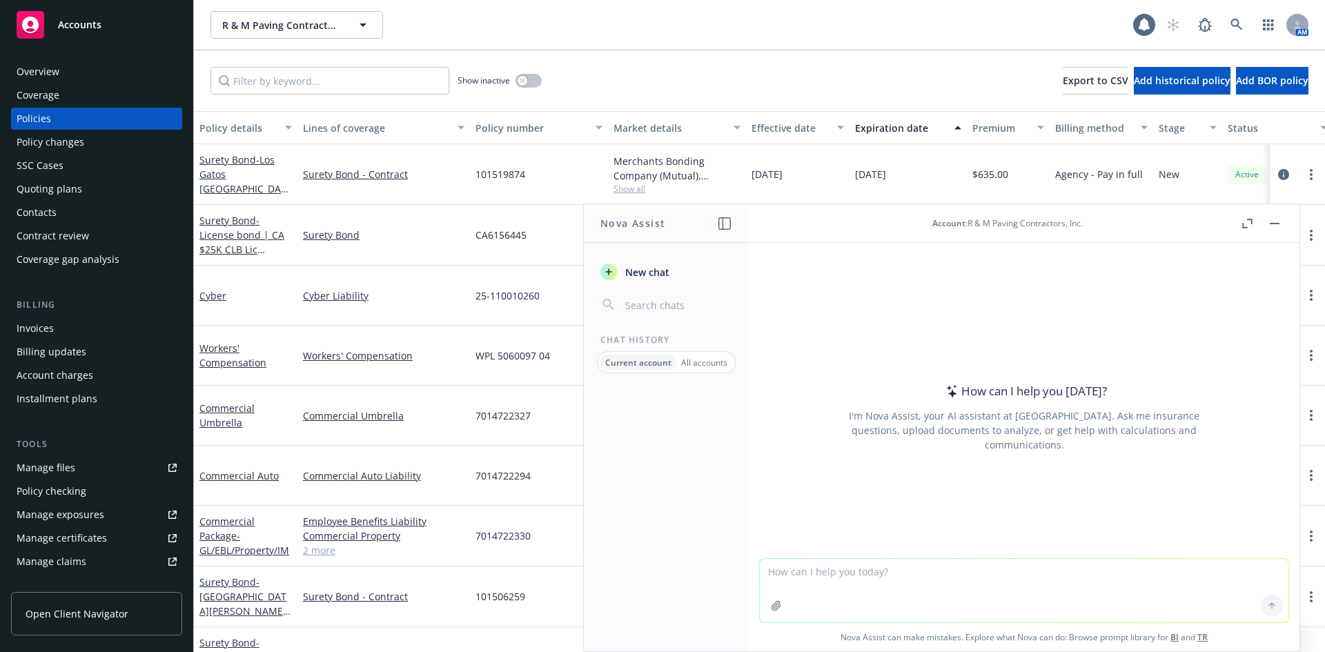
click at [943, 553] on div "How can I help you [DATE]? I'm Nova Assist, your AI assistant at Newfront. Ask …" at bounding box center [1024, 447] width 551 height 409
type textarea "Which policy has a commission of $4389?"
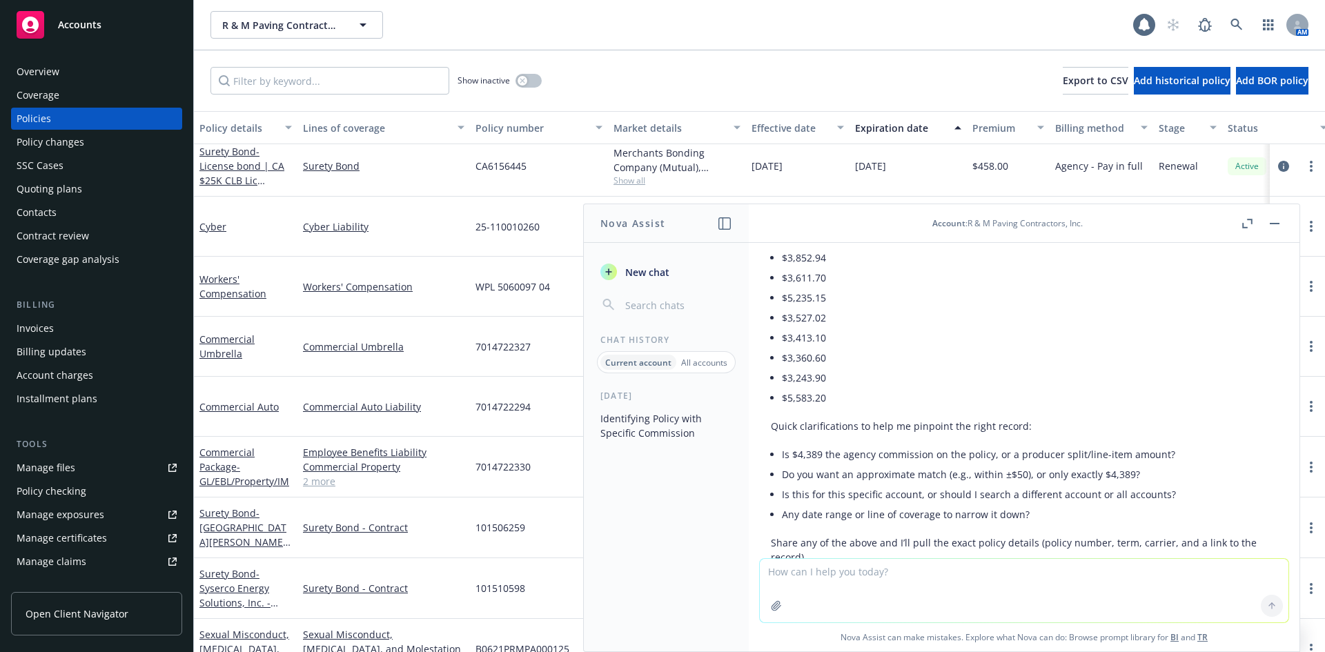
scroll to position [146, 0]
click at [776, 437] on div "I didn’t find any policy in this account with an exact commission of $4,389. Cl…" at bounding box center [1024, 359] width 507 height 419
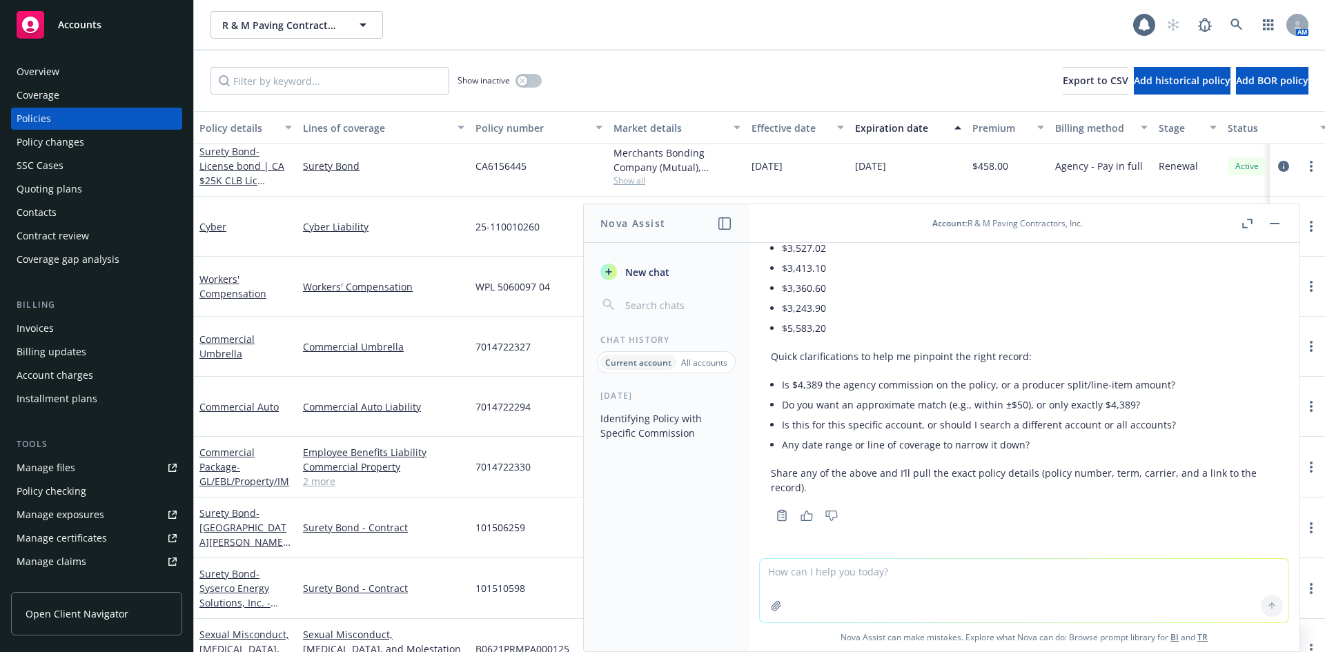
click at [772, 576] on textarea at bounding box center [1024, 590] width 529 height 63
click at [850, 574] on textarea "it could be a comination of policies and it was billed in may" at bounding box center [1024, 590] width 529 height 65
type textarea "it could be a commination of policies and it was billed in may"
click at [996, 580] on textarea "it could be a commination of policies and it was billed in may" at bounding box center [1024, 590] width 529 height 65
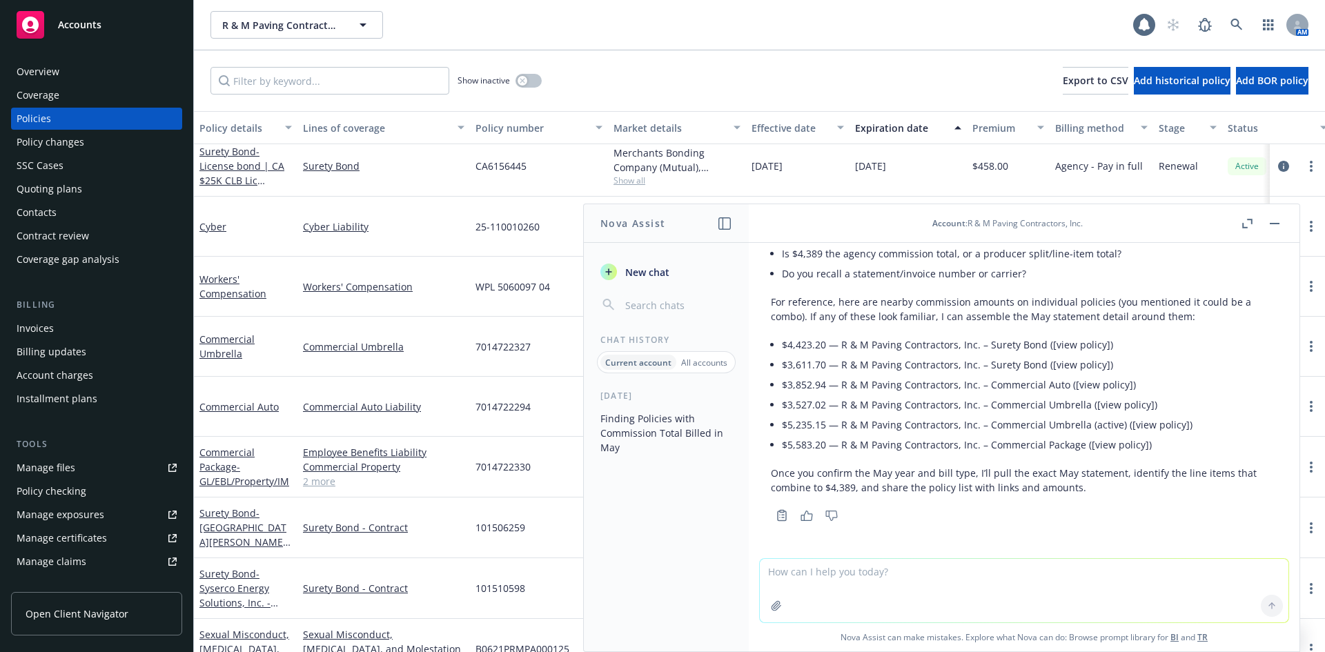
scroll to position [0, 0]
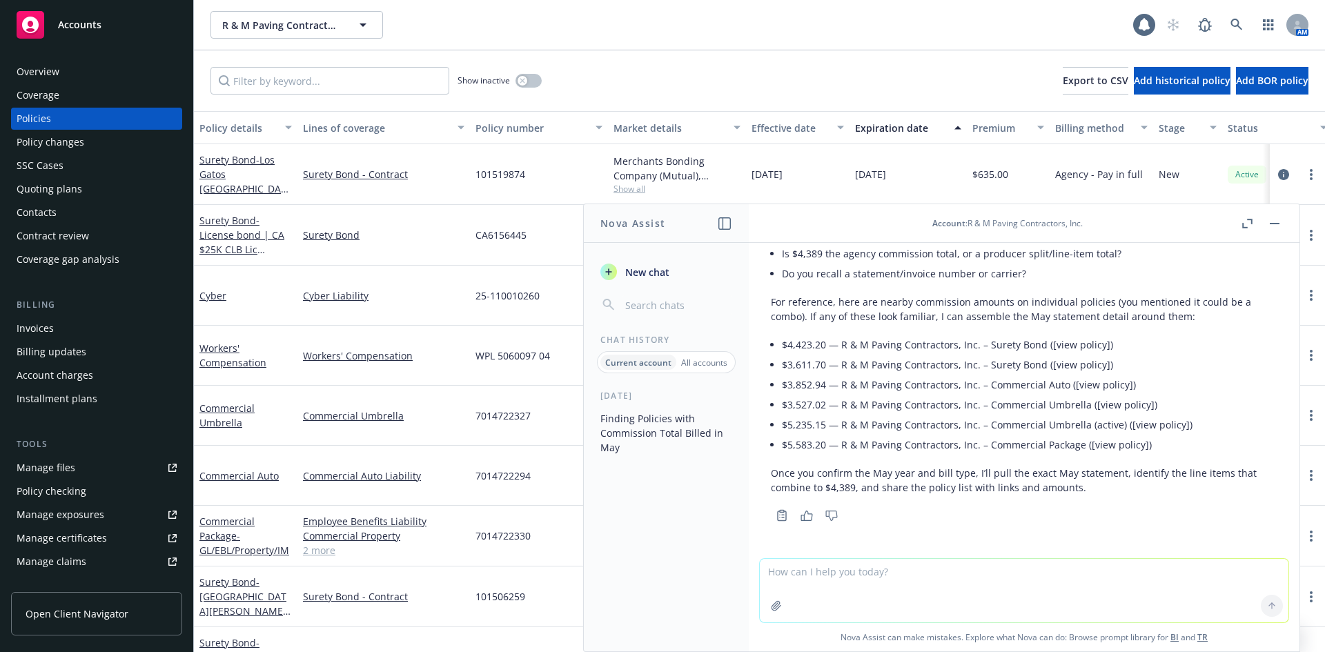
click at [1081, 360] on li "$3,611.70 — R & M Paving Contractors, Inc. – Surety Bond ([view policy])" at bounding box center [1030, 365] width 496 height 20
click at [1084, 363] on li "$3,611.70 — R & M Paving Contractors, Inc. – Surety Bond ([view policy])" at bounding box center [1030, 365] width 496 height 20
click at [788, 362] on li "$3,611.70 — R & M Paving Contractors, Inc. – Surety Bond ([view policy])" at bounding box center [1030, 365] width 496 height 20
click at [939, 363] on li "$3,611.70 — R & M Paving Contractors, Inc. – Surety Bond ([view policy])" at bounding box center [1030, 365] width 496 height 20
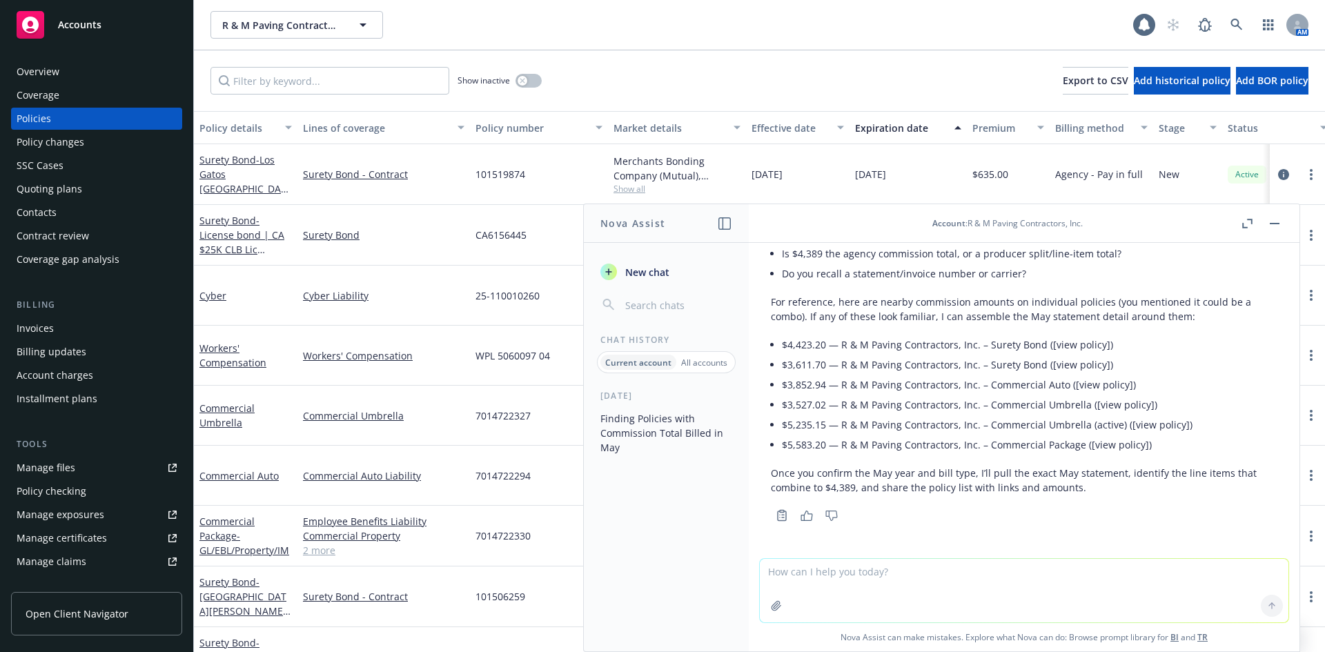
click at [868, 579] on textarea at bounding box center [1024, 590] width 529 height 63
type textarea "It should be a surety bonf"
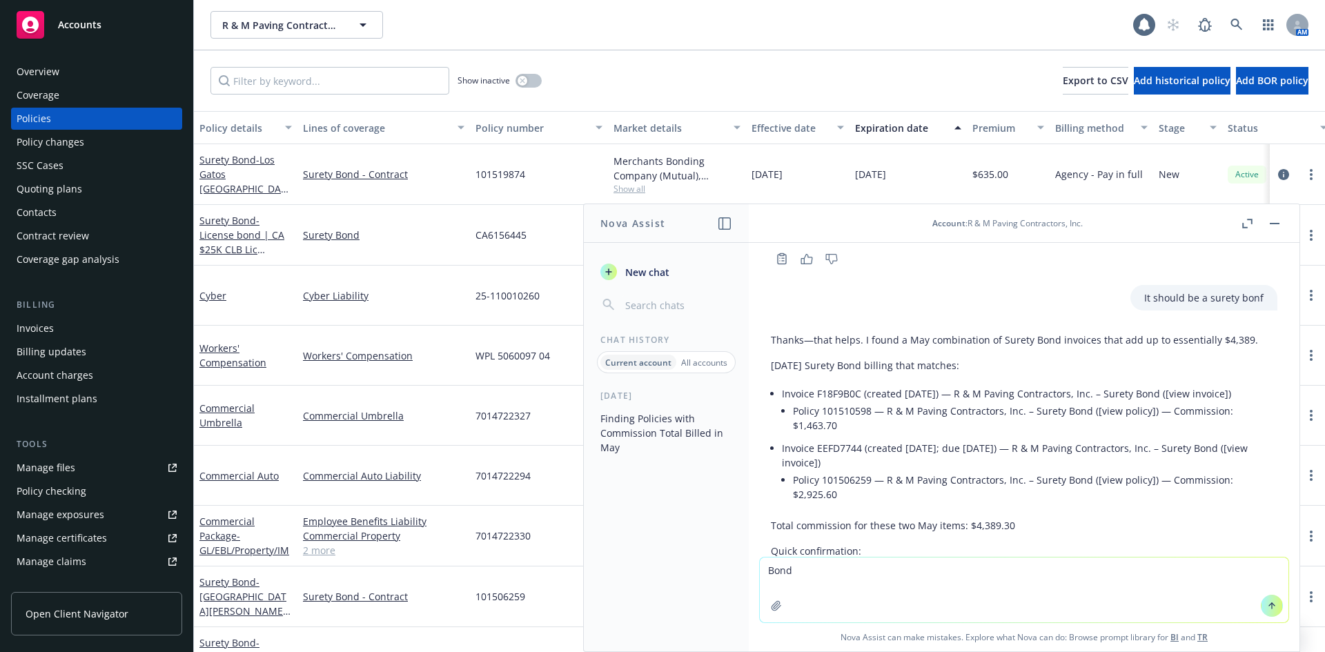
scroll to position [957, 0]
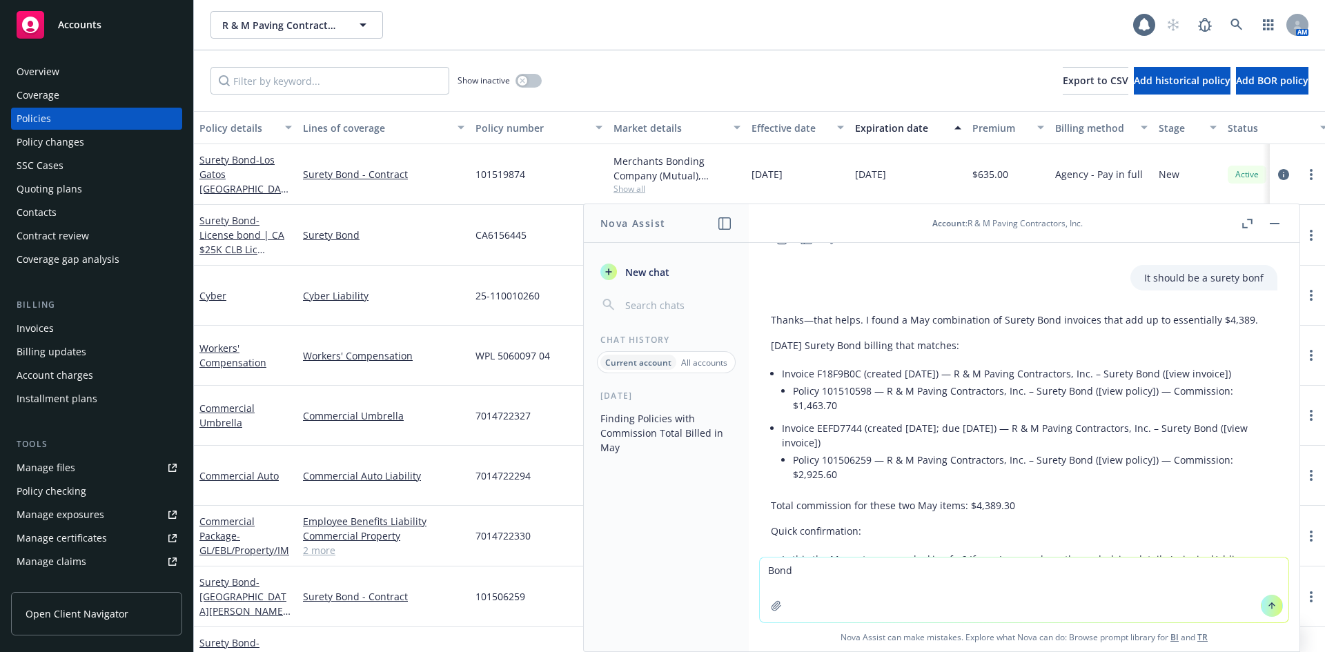
type textarea "Bond"
click at [845, 393] on li "Policy 101510598 — R & M Paving Contractors, Inc. – Surety Bond ([view policy])…" at bounding box center [1035, 398] width 485 height 35
copy li "101510598"
click at [351, 76] on input "Filter by keyword..." at bounding box center [330, 81] width 239 height 28
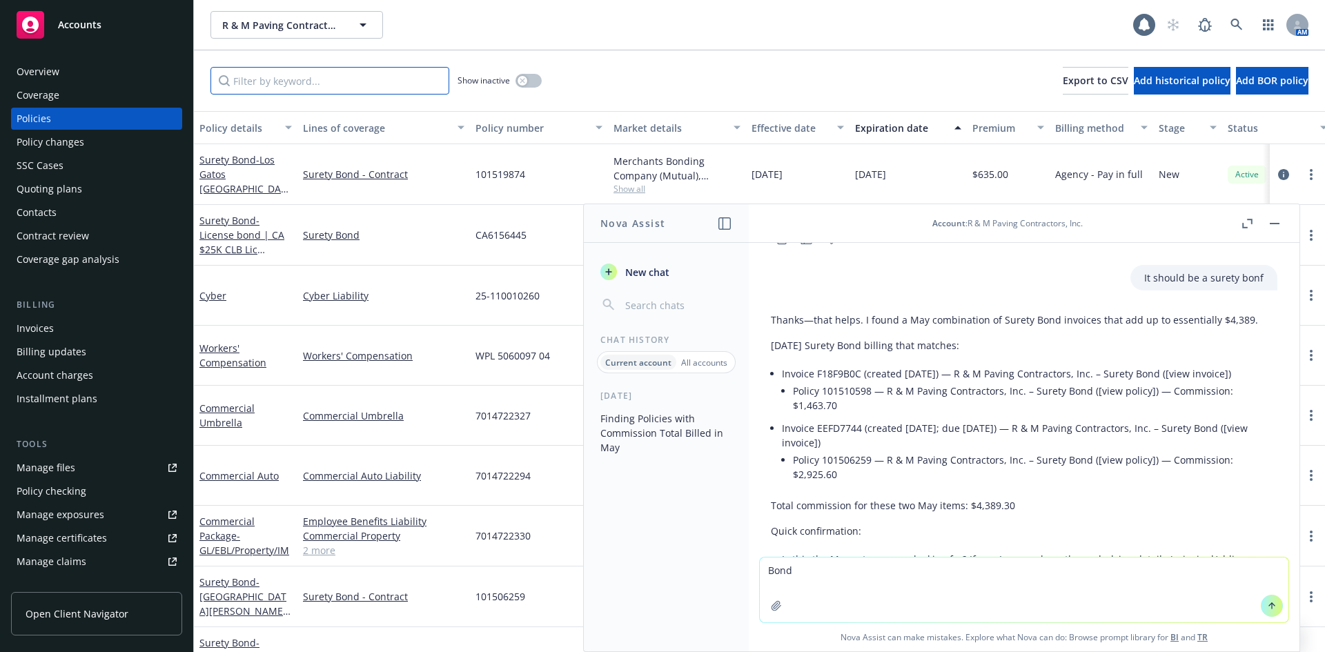
paste input "101510598"
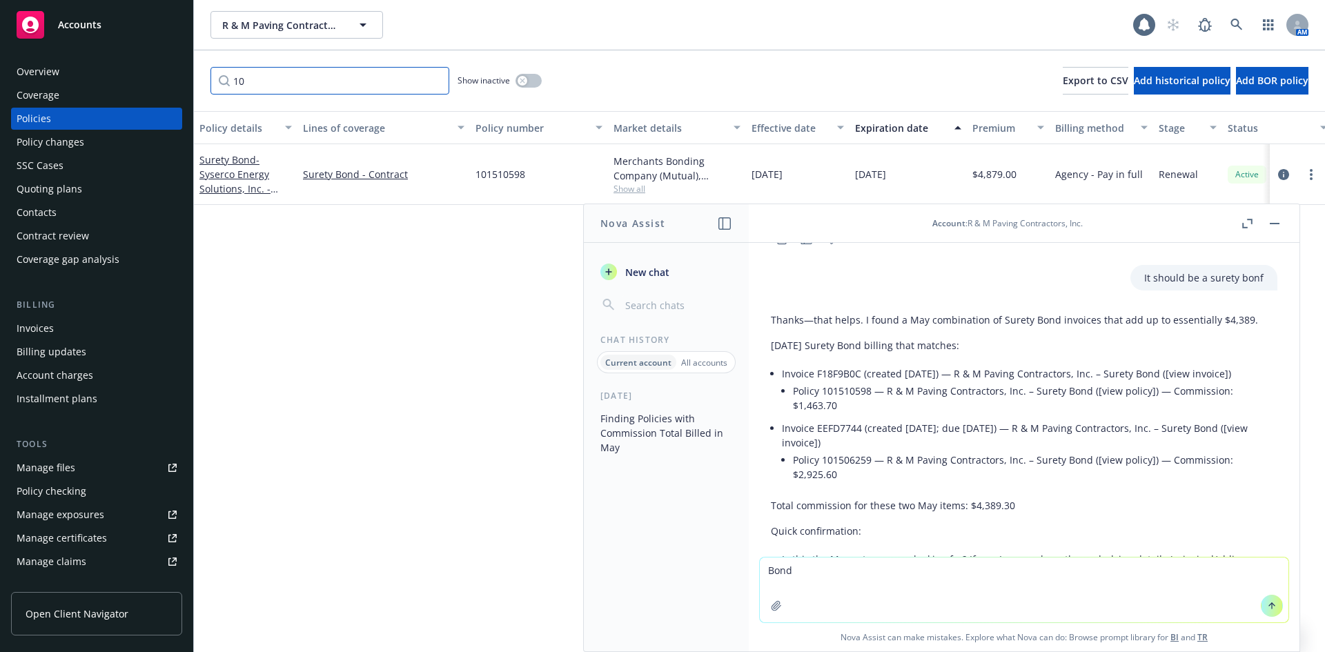
type input "1"
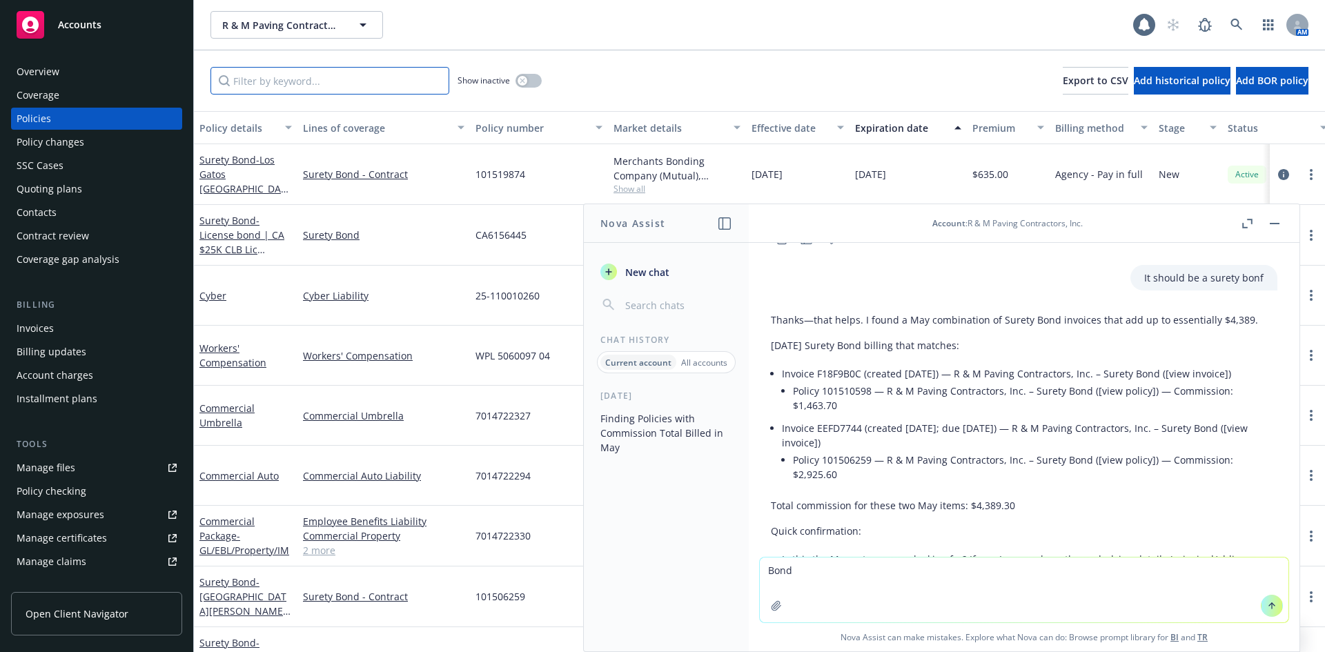
paste input "101510598"
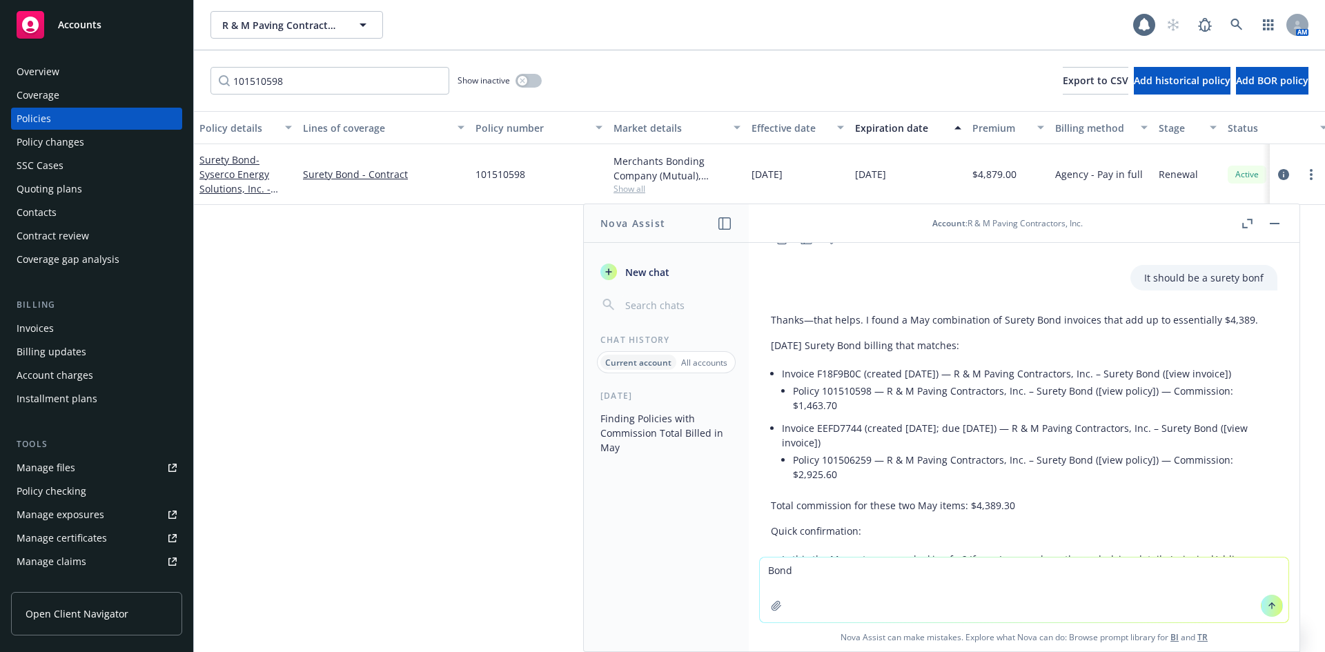
click at [227, 166] on div "Surety Bond - Syserco Energy Solutions, Inc. - Performance & Payment Bond" at bounding box center [245, 174] width 92 height 43
click at [239, 166] on link "Surety Bond - Syserco Energy Solutions, Inc. - Performance & Payment Bond" at bounding box center [234, 188] width 71 height 71
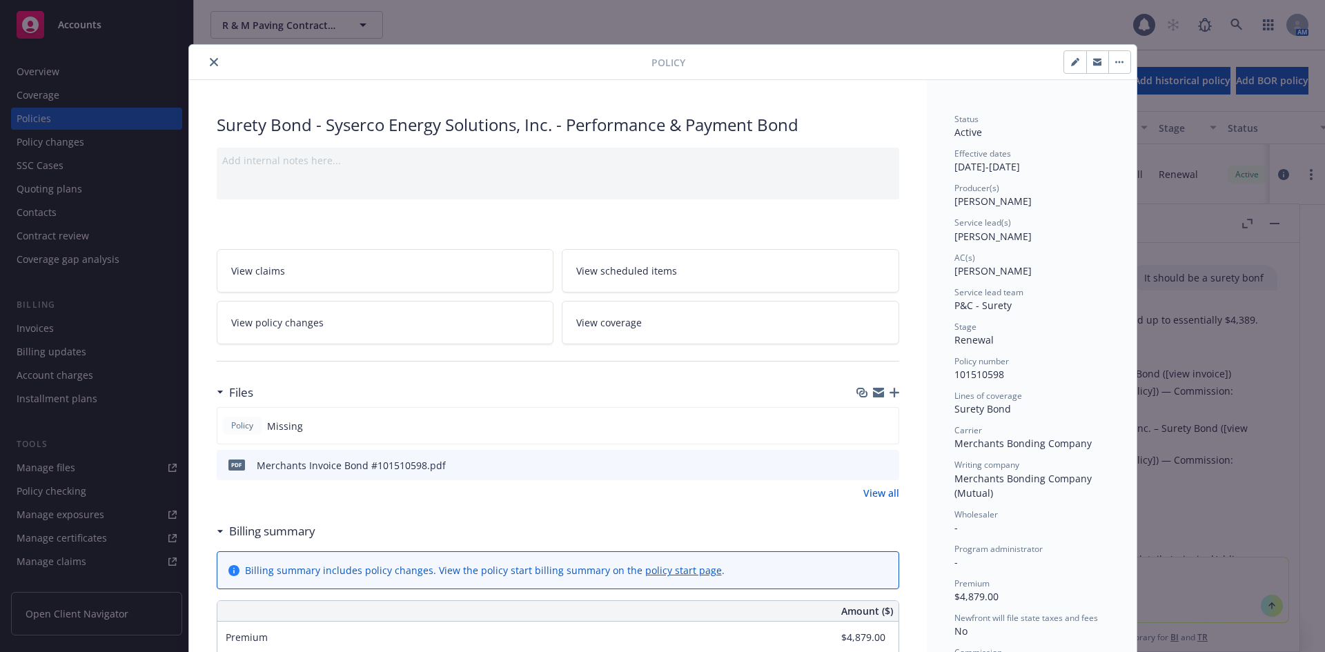
click at [210, 59] on icon "close" at bounding box center [214, 62] width 8 height 8
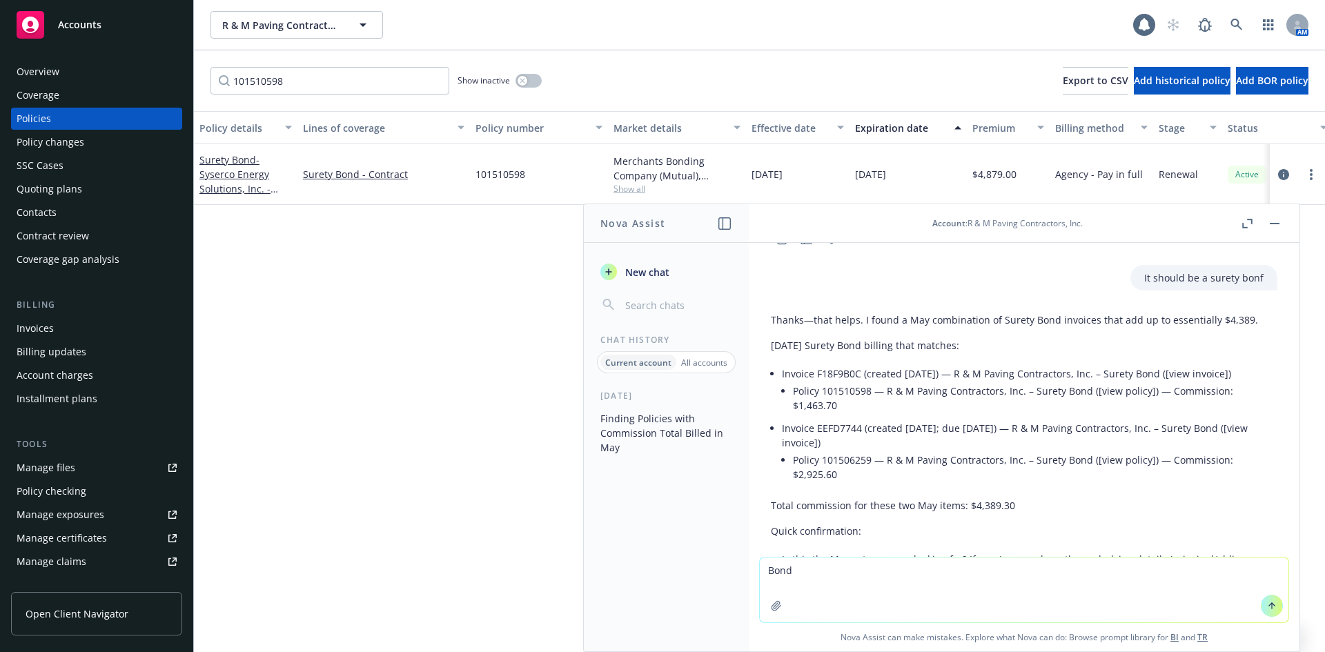
click at [852, 456] on li "Policy 101506259 — R & M Paving Contractors, Inc. – Surety Bond ([view policy])…" at bounding box center [1035, 467] width 485 height 35
copy li "101506259"
click at [329, 84] on input "101510598" at bounding box center [330, 81] width 239 height 28
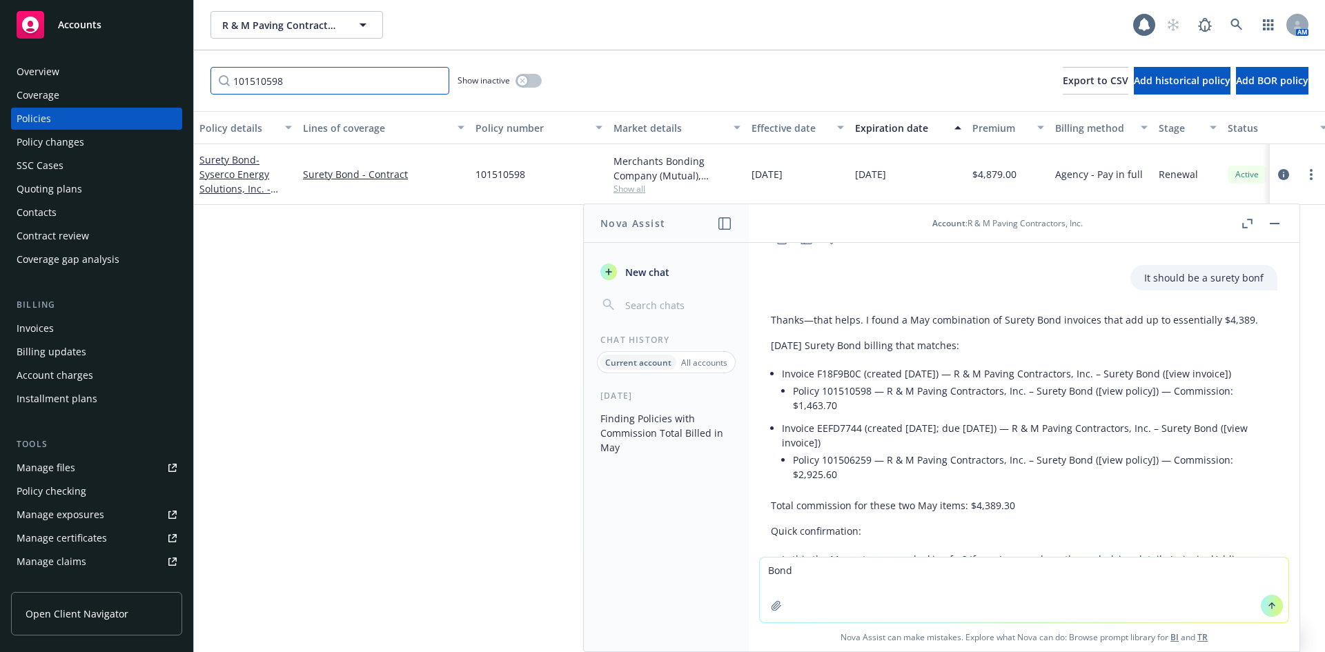
click at [329, 84] on input "101510598" at bounding box center [330, 81] width 239 height 28
paste input "06259"
type input "101506259"
click at [243, 172] on span "- [GEOGRAPHIC_DATA][PERSON_NAME] - Z0534 Paving Maintenance Project 1 (4063C)" at bounding box center [244, 196] width 91 height 86
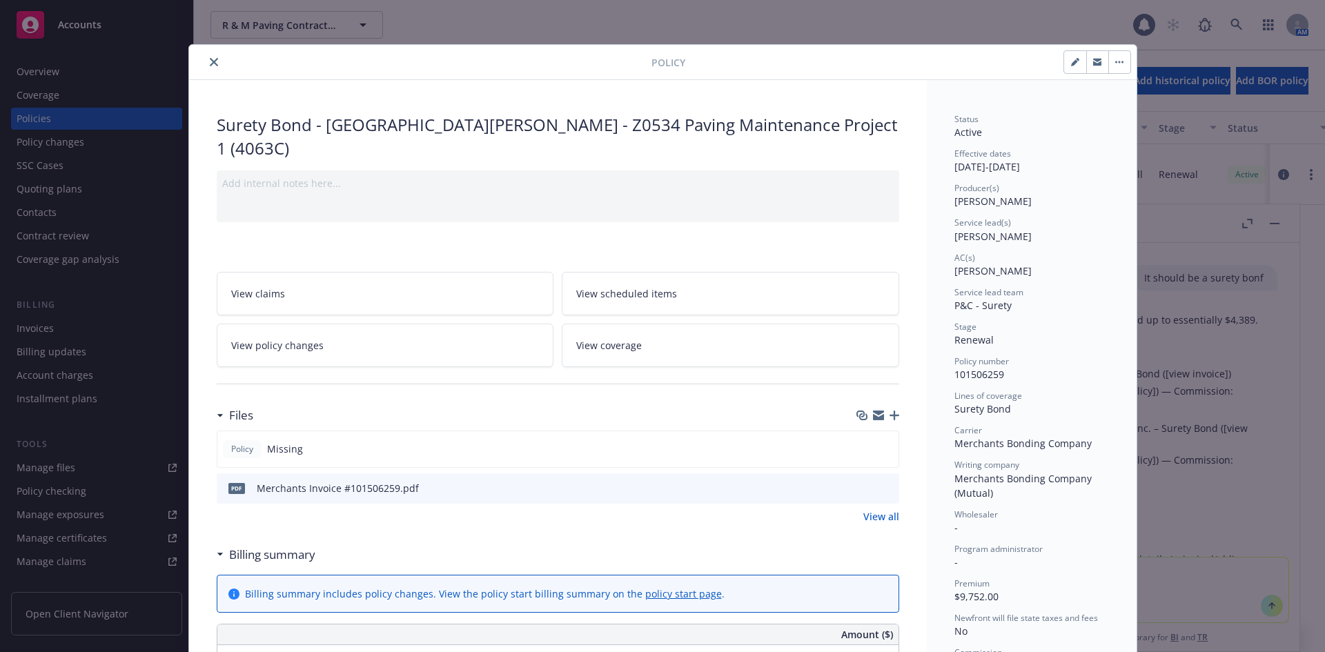
click at [210, 59] on icon "close" at bounding box center [214, 62] width 8 height 8
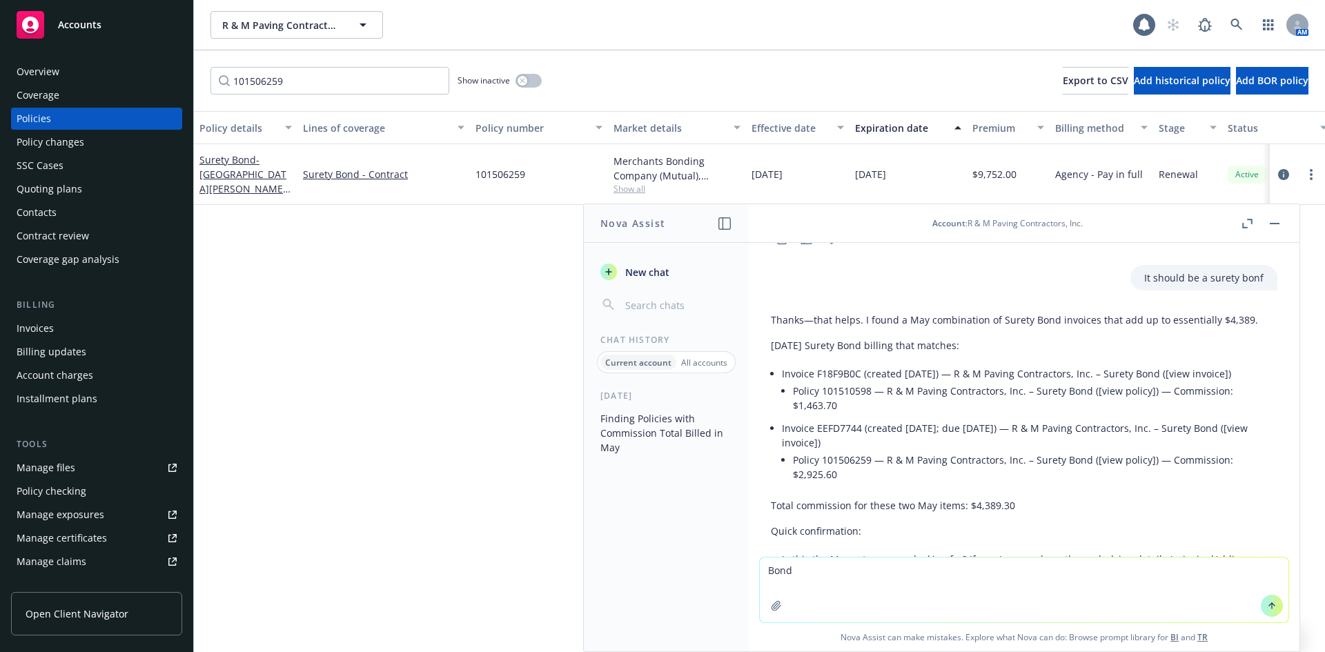
drag, startPoint x: 205, startPoint y: 59, endPoint x: 396, endPoint y: 284, distance: 295.2
click at [396, 284] on div "Policy details Lines of coverage Policy number Market details Effective date Ex…" at bounding box center [759, 381] width 1131 height 541
click at [267, 41] on div "R & M Paving Contractors, Inc. R & M Paving Contractors, Inc. 1 AM" at bounding box center [759, 25] width 1131 height 50
click at [268, 32] on span "R & M Paving Contractors, Inc." at bounding box center [281, 25] width 119 height 14
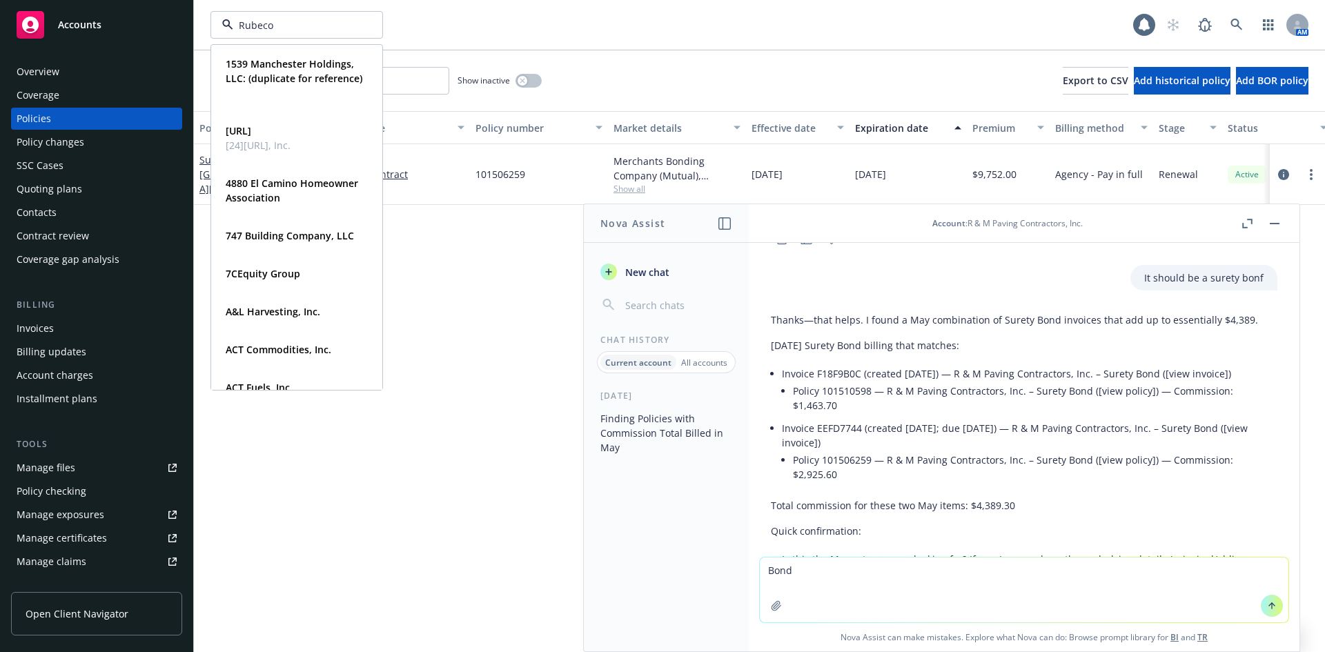
type input "Rubecon"
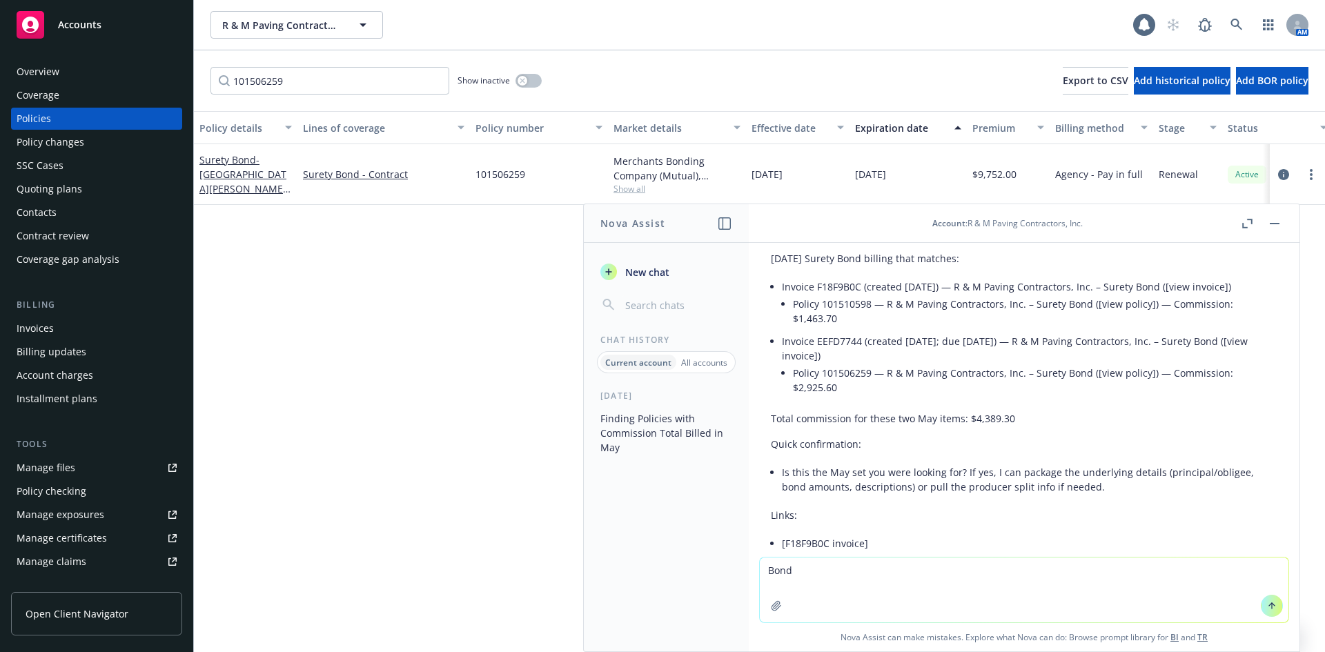
scroll to position [1026, 0]
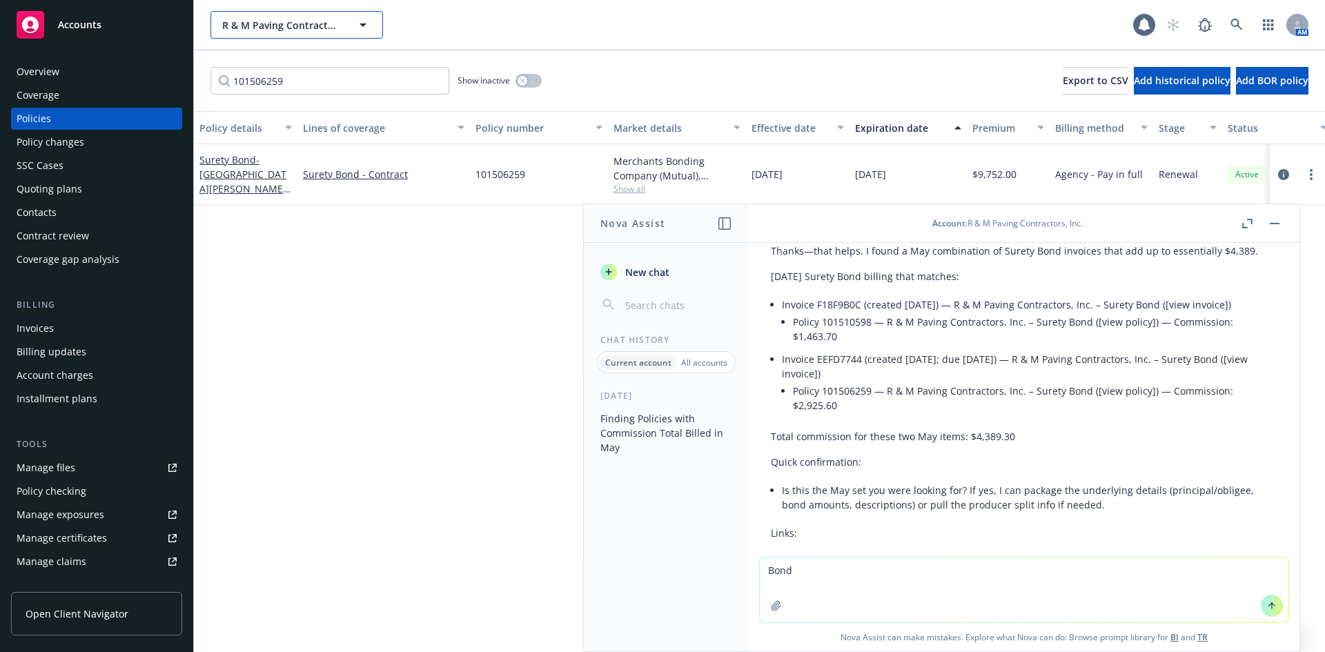
click at [337, 23] on span "R & M Paving Contractors, Inc." at bounding box center [281, 25] width 119 height 14
click at [0, 0] on input at bounding box center [0, 0] width 0 height 0
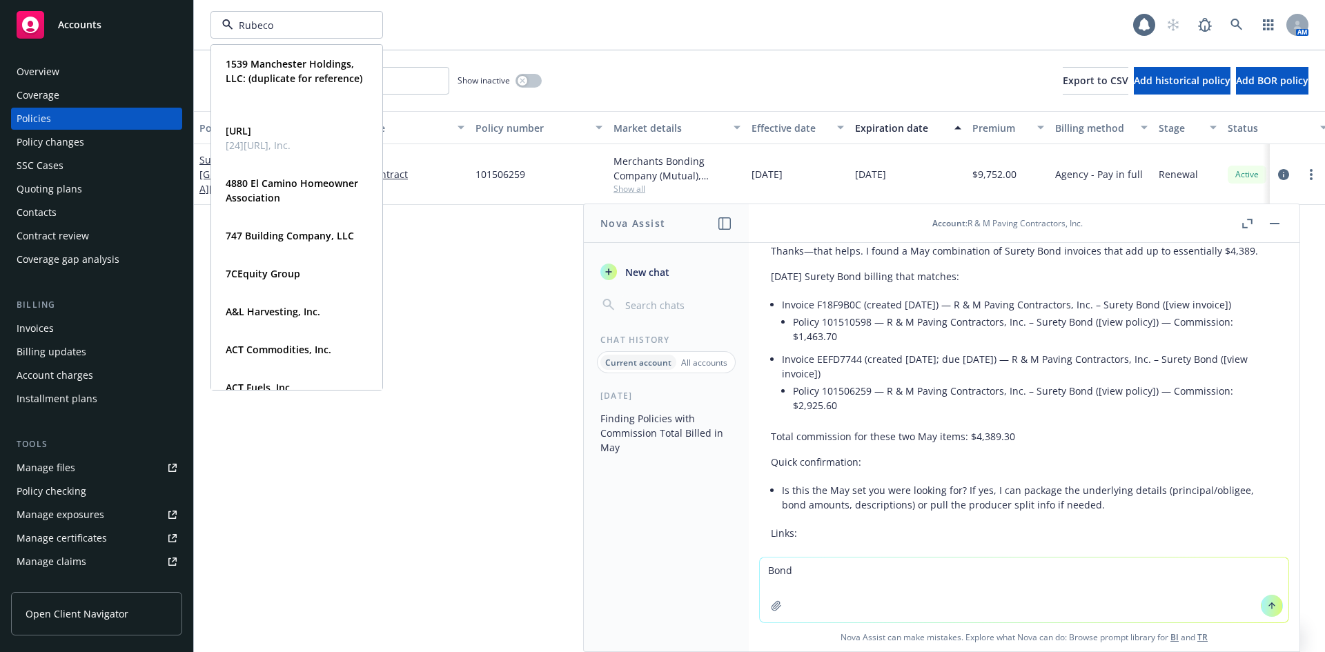
type input "Rubecon"
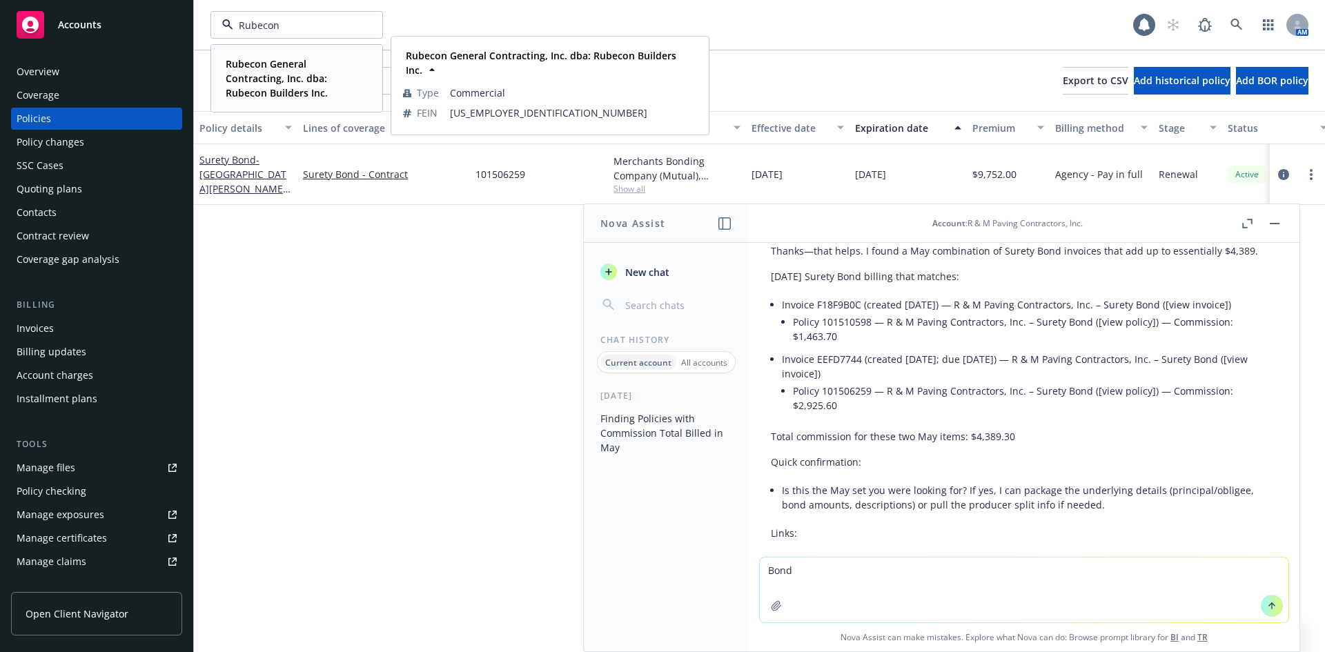
click at [338, 71] on span "Rubecon General Contracting, Inc. dba: Rubecon Builders Inc." at bounding box center [295, 78] width 139 height 43
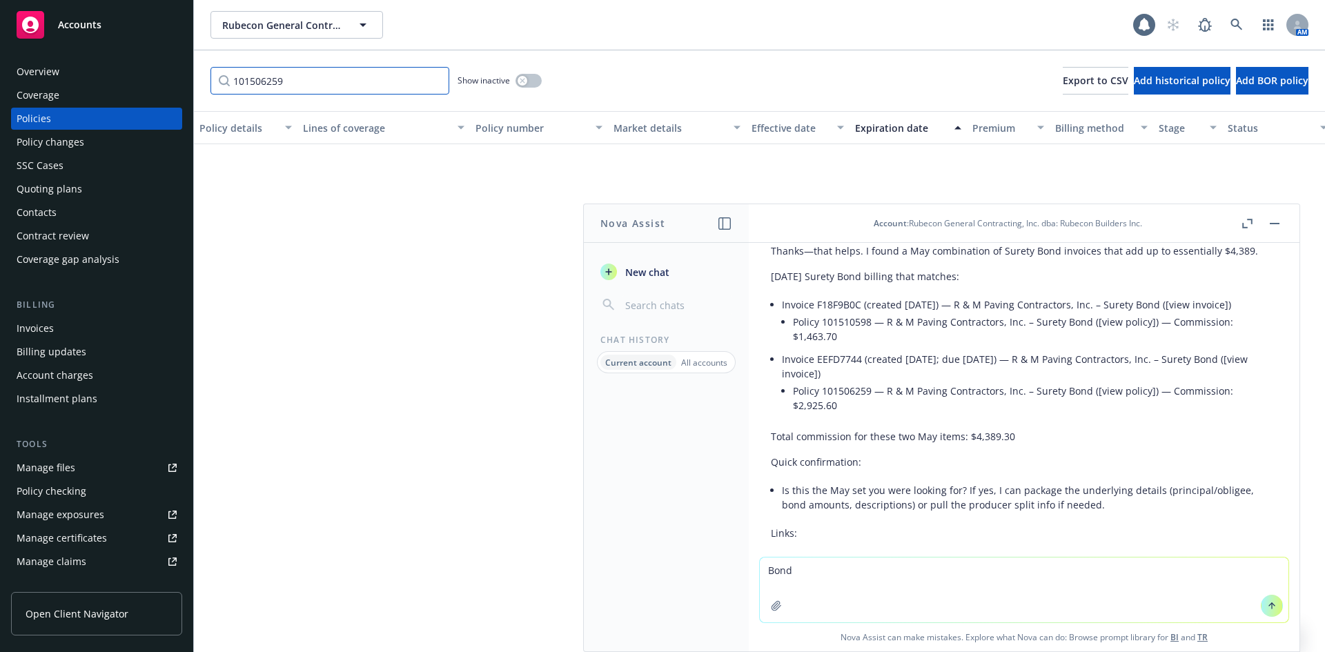
click at [296, 90] on input "101506259" at bounding box center [330, 81] width 239 height 28
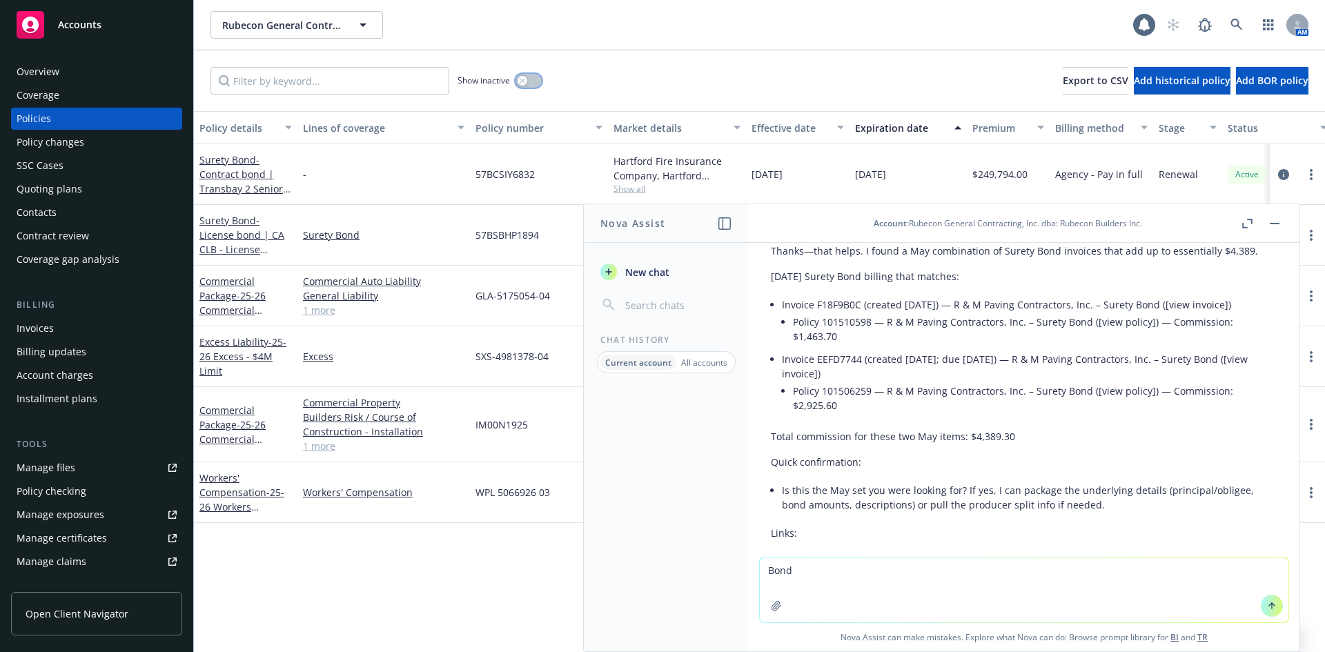
click at [518, 78] on div "button" at bounding box center [523, 81] width 10 height 10
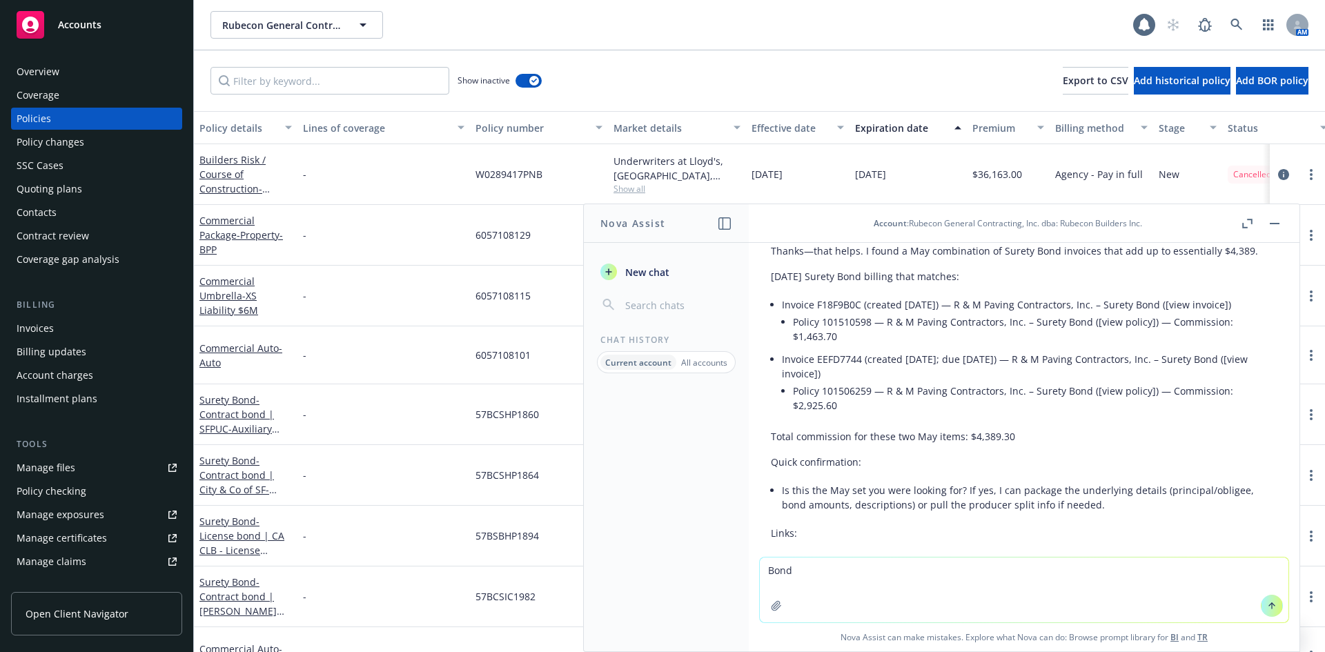
click at [851, 583] on textarea "Bond" at bounding box center [1024, 590] width 529 height 65
click at [651, 278] on span "New chat" at bounding box center [646, 272] width 47 height 14
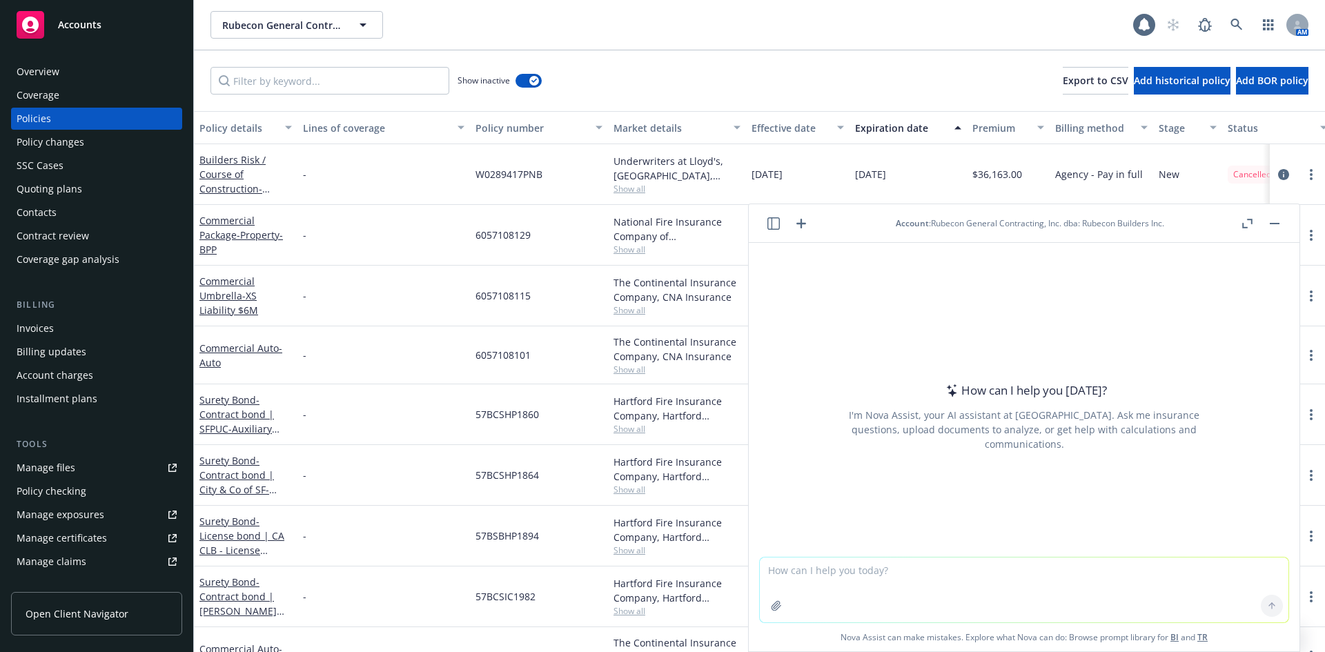
click at [832, 591] on textarea at bounding box center [1024, 590] width 529 height 65
type textarea "Which bonds or combination of bonds has a commission of $4,643?"
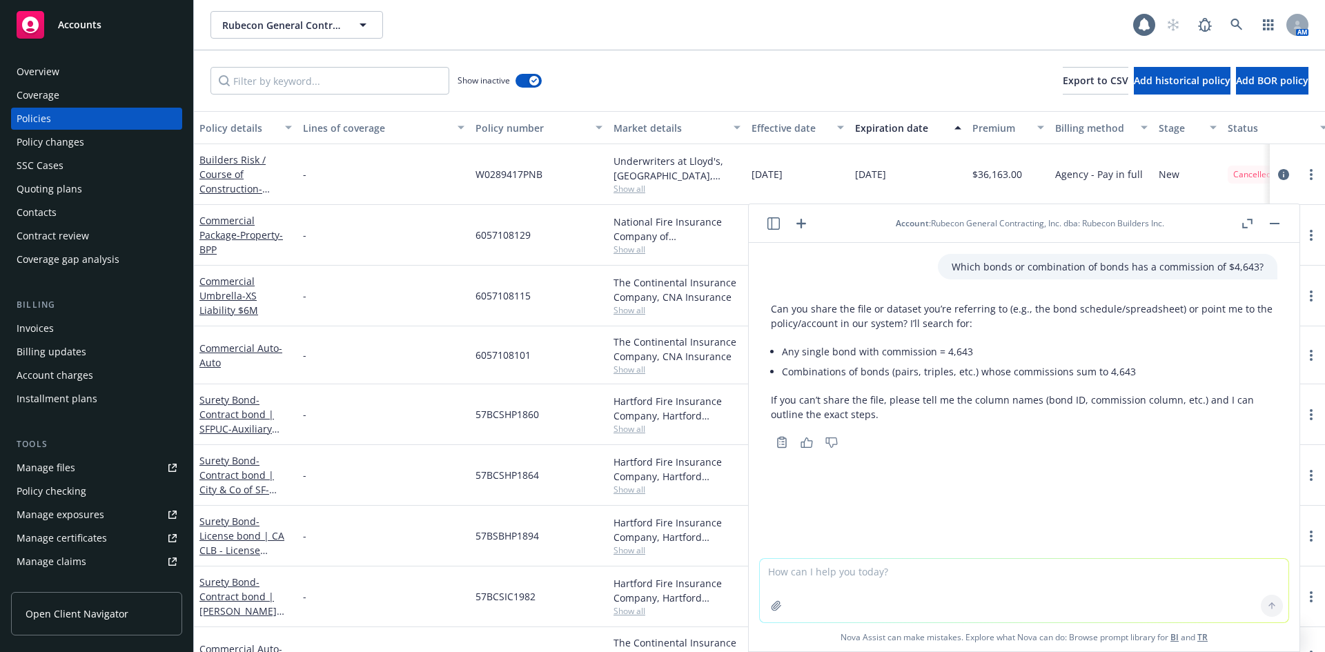
click at [816, 596] on textarea at bounding box center [1024, 590] width 529 height 63
type textarea "It would be for this client"
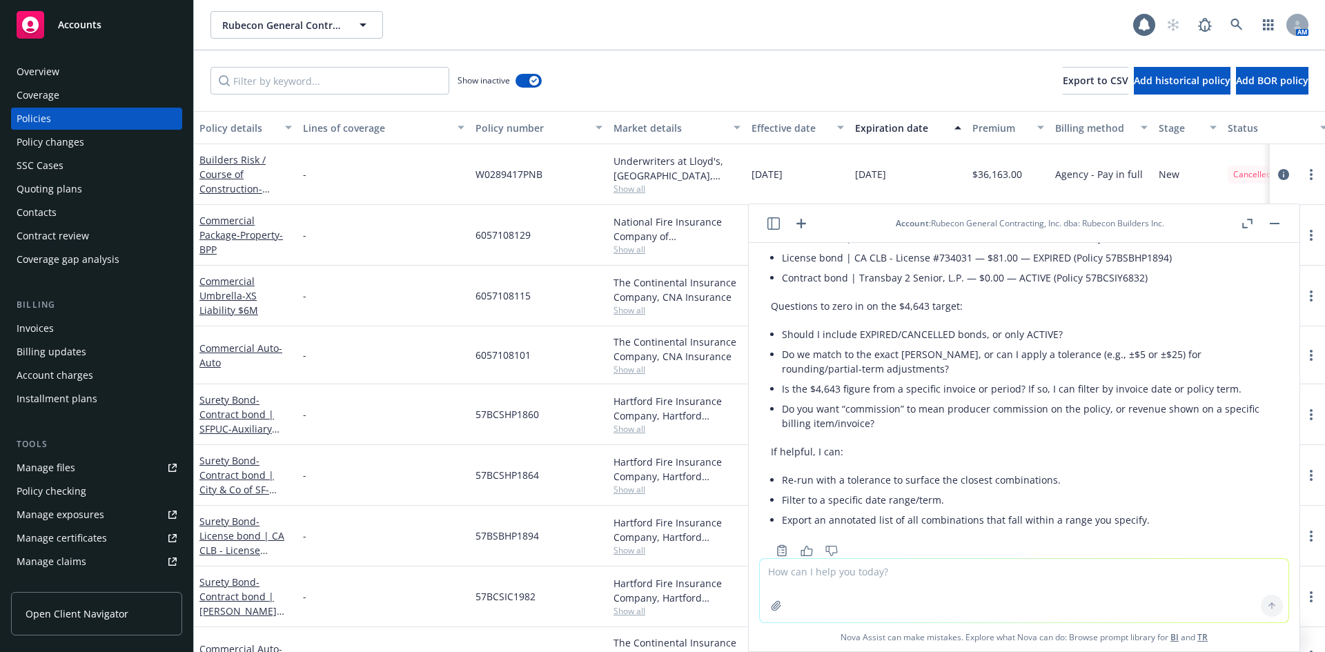
scroll to position [806, 0]
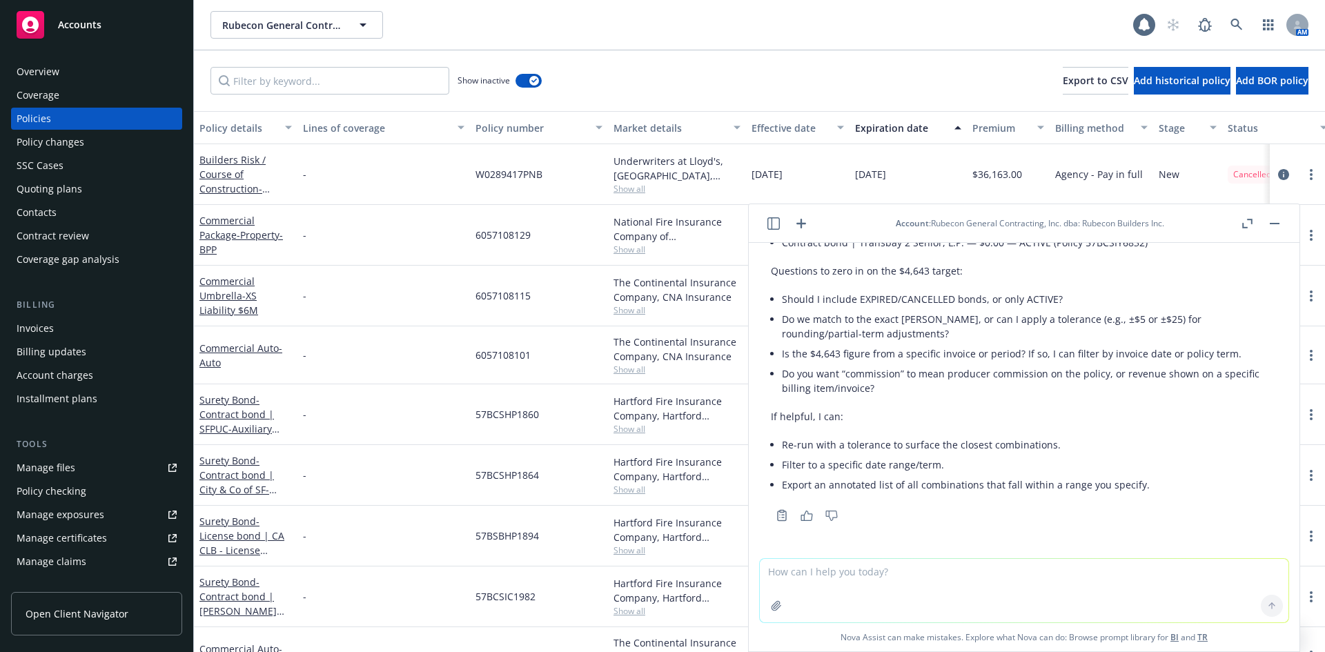
click at [814, 573] on textarea at bounding box center [1024, 590] width 529 height 63
type textarea "The bond was billed in May"
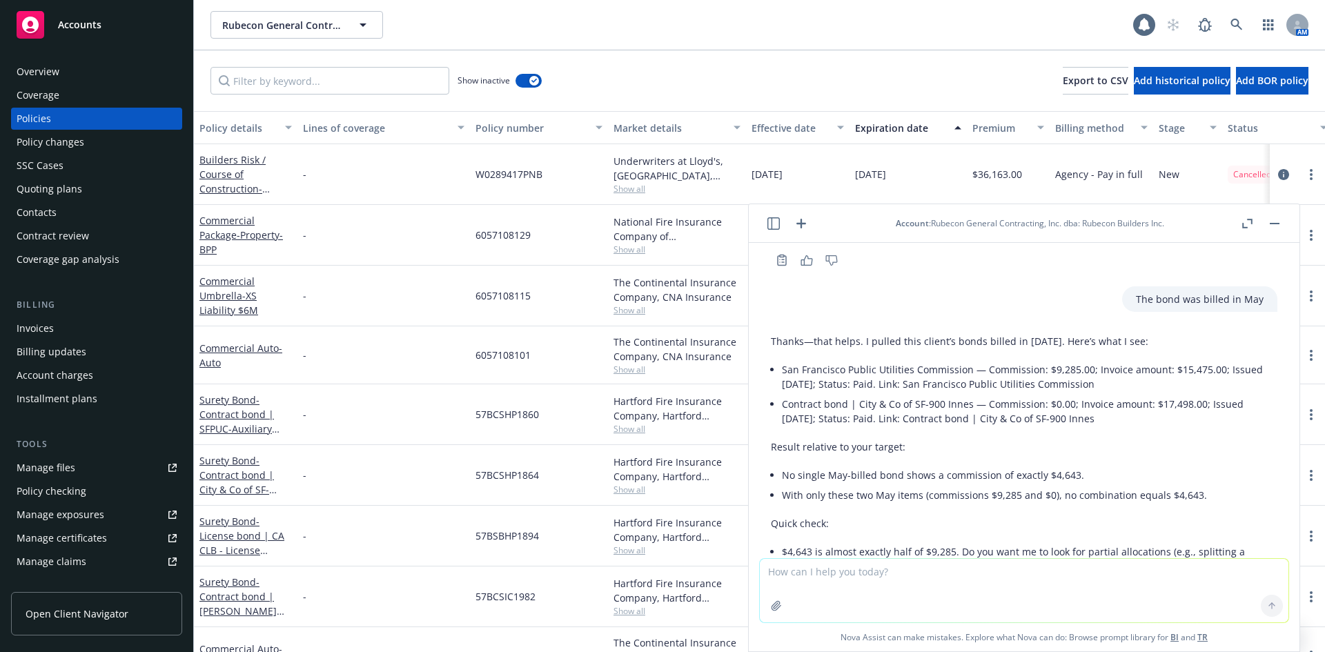
scroll to position [1131, 0]
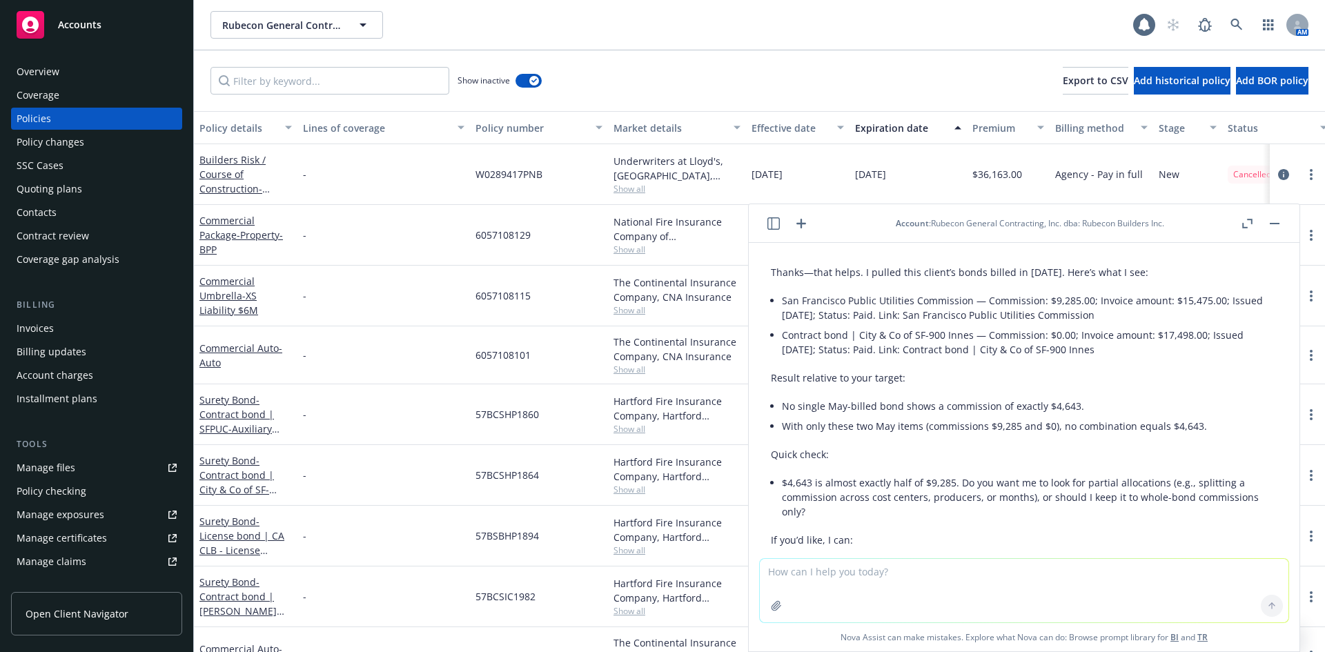
click at [901, 589] on textarea at bounding box center [1024, 590] width 529 height 63
click at [342, 85] on input "Filter by keyword..." at bounding box center [330, 81] width 239 height 28
click at [48, 317] on div "Invoices" at bounding box center [35, 328] width 37 height 22
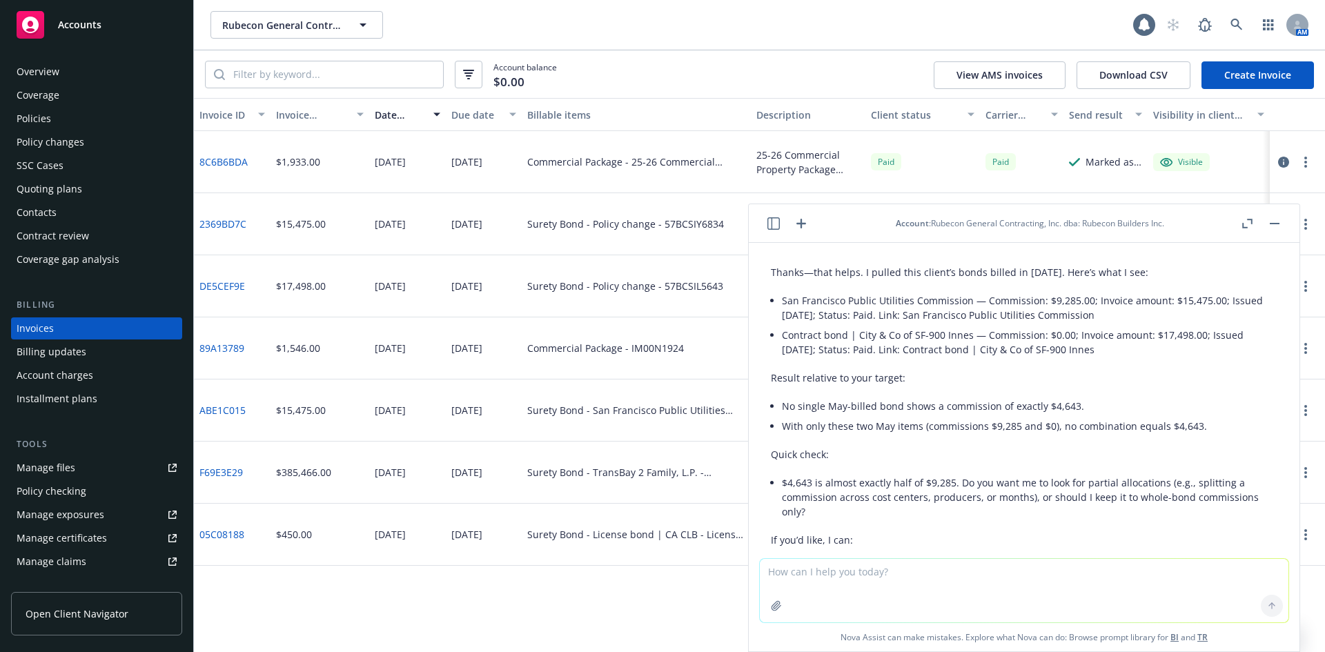
click at [477, 646] on div "Invoice ID Invoice amount Date issued Due date Billable items Description Clien…" at bounding box center [759, 375] width 1131 height 554
click at [1269, 229] on button "button" at bounding box center [1274, 223] width 17 height 17
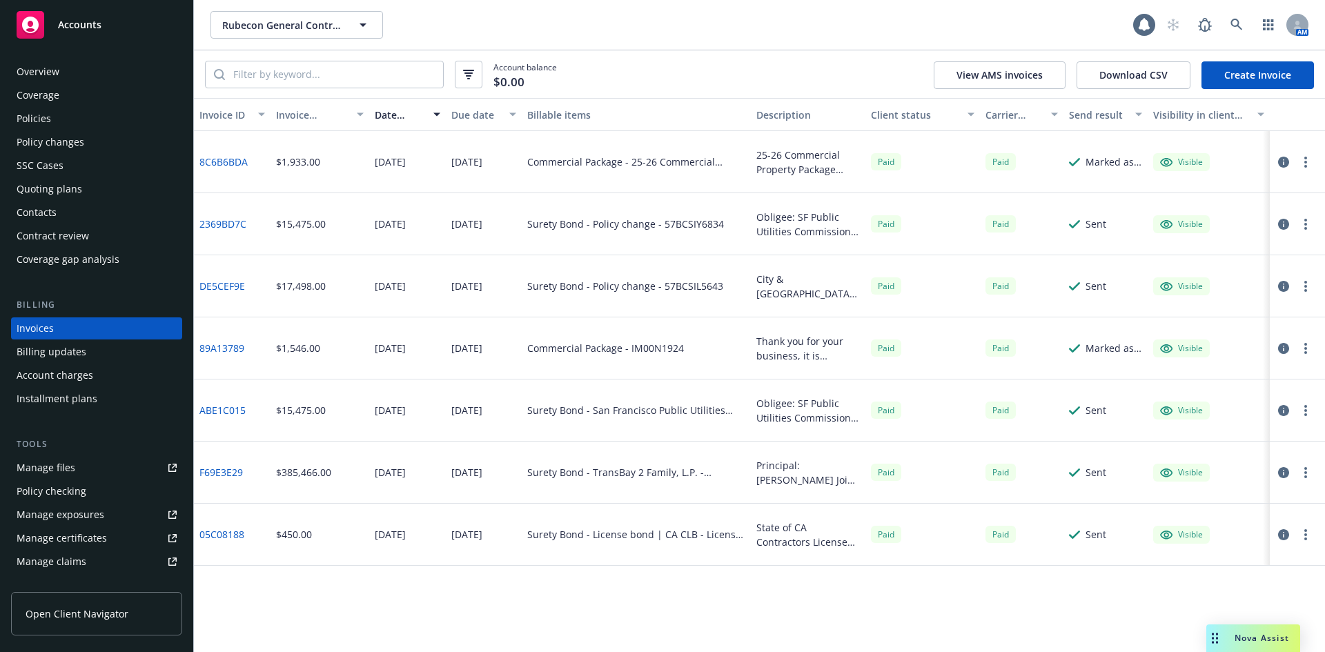
click at [698, 285] on div "Surety Bond - Policy change - 57BCSIL5643" at bounding box center [625, 286] width 196 height 14
copy div "57BCSIL5643"
click at [48, 119] on div "Policies" at bounding box center [34, 119] width 35 height 22
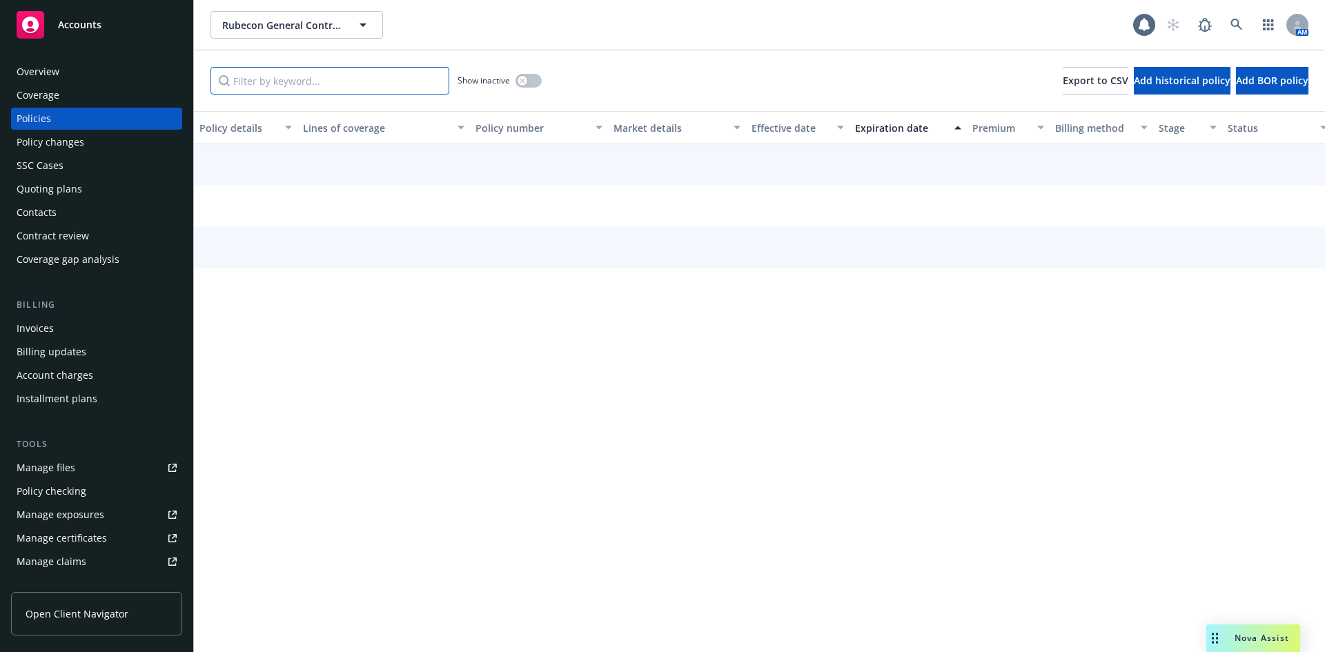
click at [300, 89] on input "Filter by keyword..." at bounding box center [330, 81] width 239 height 28
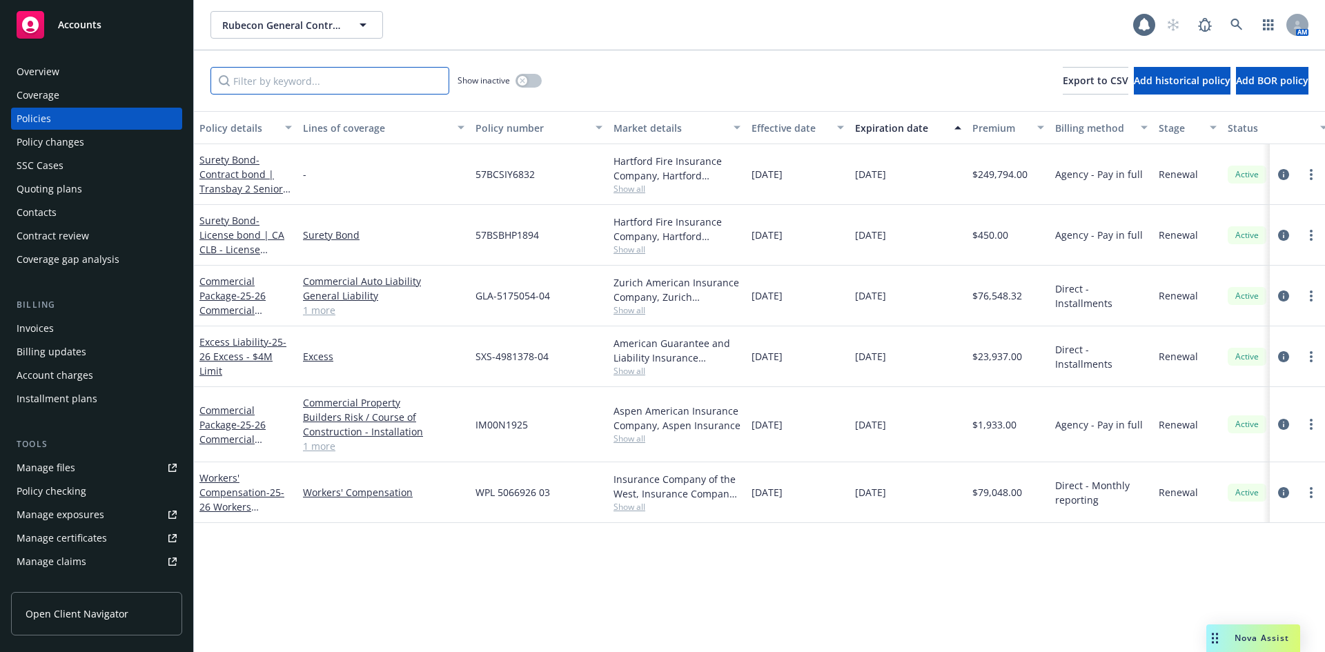
paste input "57BCSIL5643"
type input "57BCSIL5643"
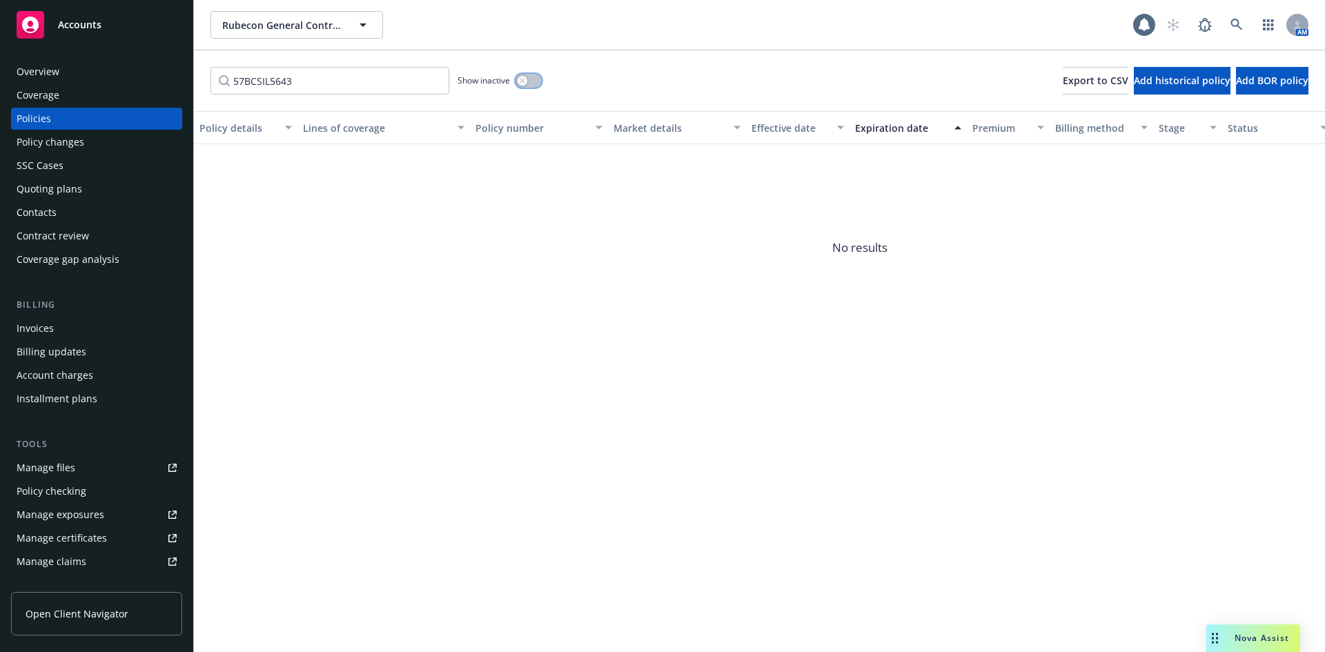
click at [526, 85] on button "button" at bounding box center [529, 81] width 26 height 14
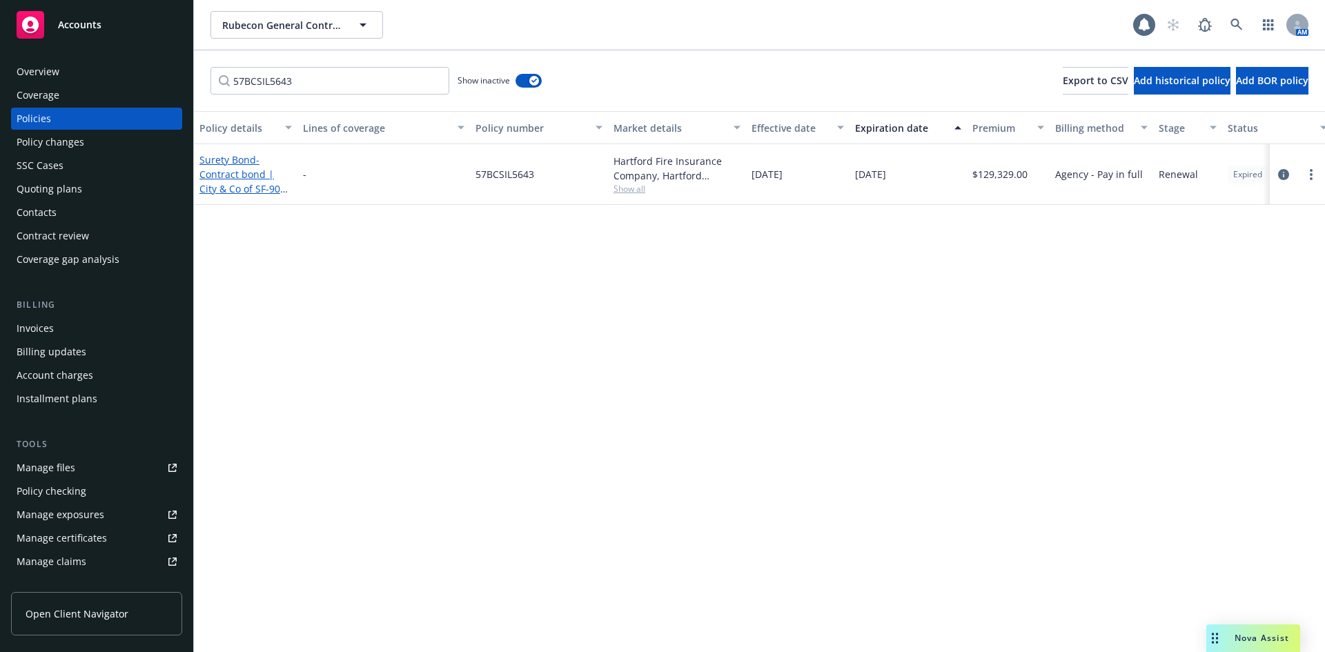
click at [250, 185] on span "- Contract bond | City & Co of SF-900 Innes" at bounding box center [243, 181] width 88 height 57
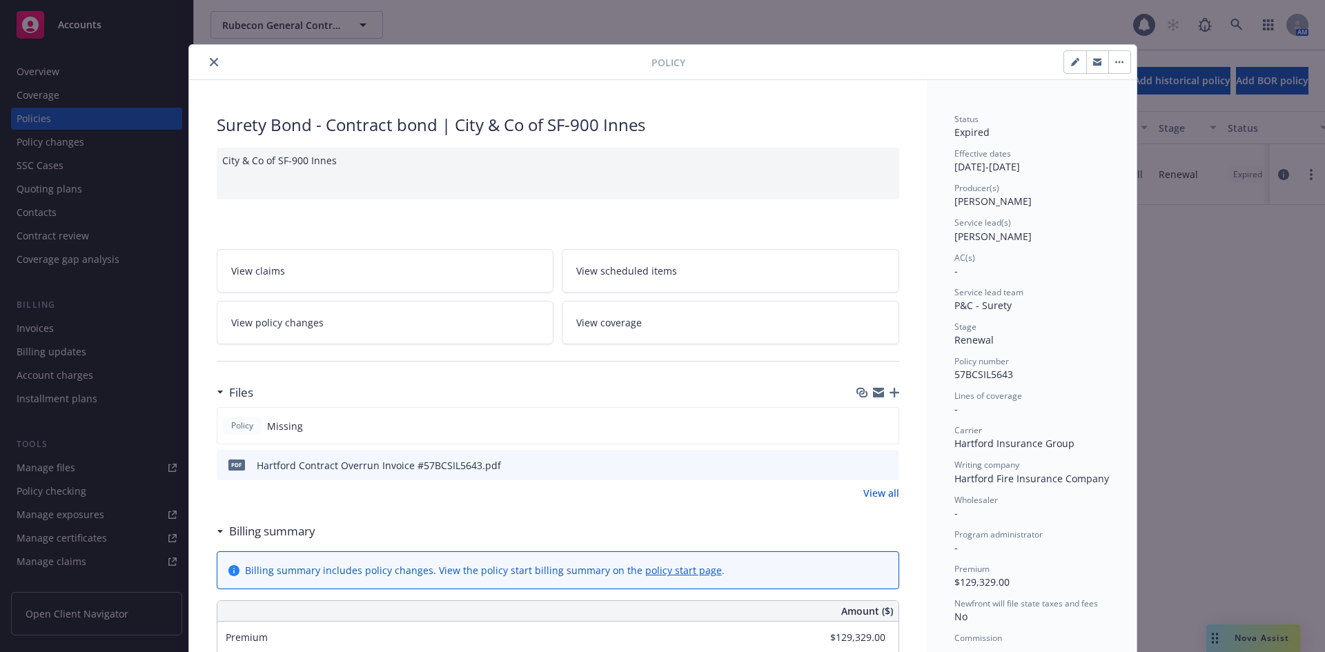
click at [965, 583] on span "$129,329.00" at bounding box center [982, 582] width 55 height 13
copy span "129,329.00"
drag, startPoint x: 204, startPoint y: 68, endPoint x: 204, endPoint y: 82, distance: 14.5
click at [206, 68] on button "close" at bounding box center [214, 62] width 17 height 17
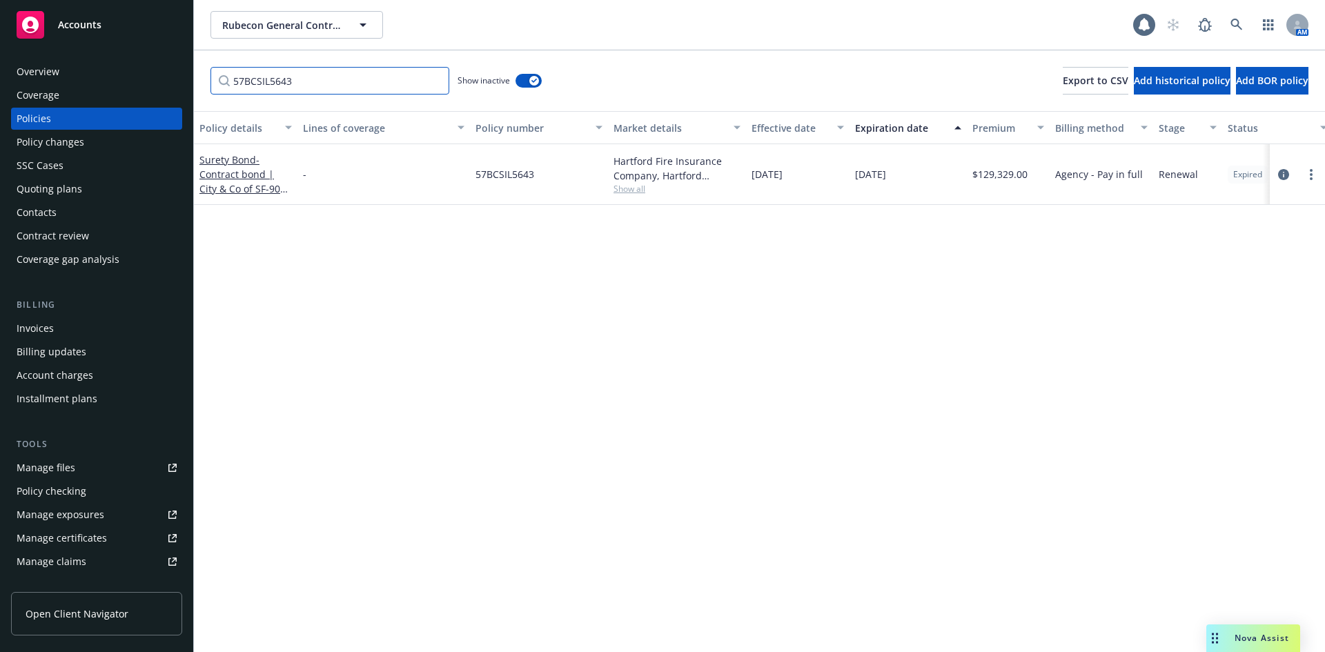
click at [301, 75] on input "57BCSIL5643" at bounding box center [330, 81] width 239 height 28
click at [63, 331] on div "Invoices" at bounding box center [97, 328] width 160 height 22
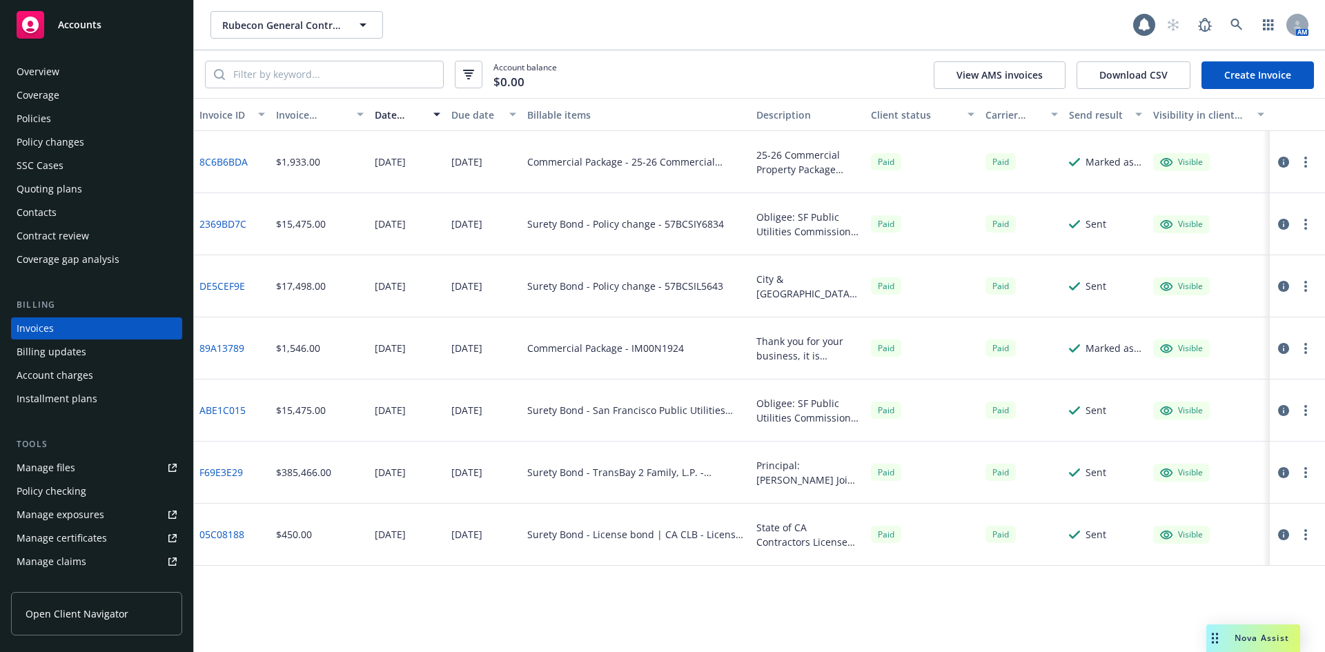
click at [703, 226] on div "Surety Bond - Policy change - 57BCSIY6834" at bounding box center [625, 224] width 197 height 14
copy div "57BCSIY6834"
click at [49, 120] on div "Policies" at bounding box center [34, 119] width 35 height 22
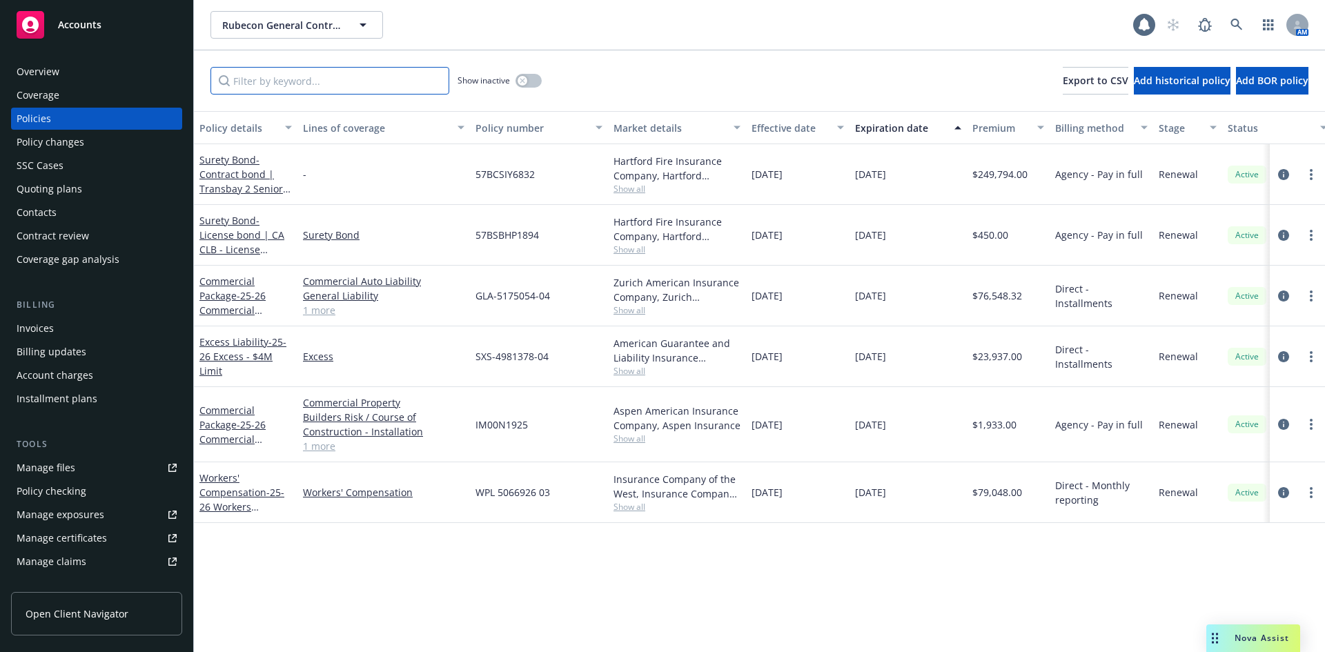
click at [249, 79] on input "Filter by keyword..." at bounding box center [330, 81] width 239 height 28
paste input "57BCSIY6834"
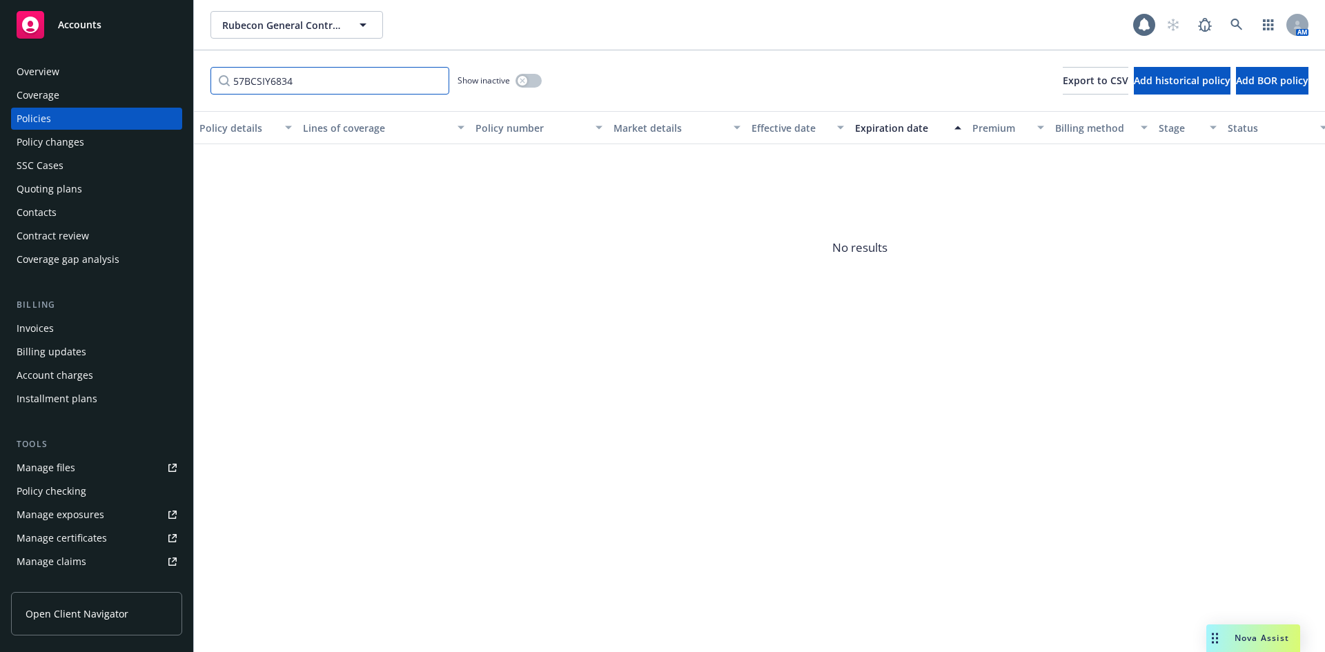
type input "57BCSIY6834"
click at [536, 79] on button "button" at bounding box center [529, 81] width 26 height 14
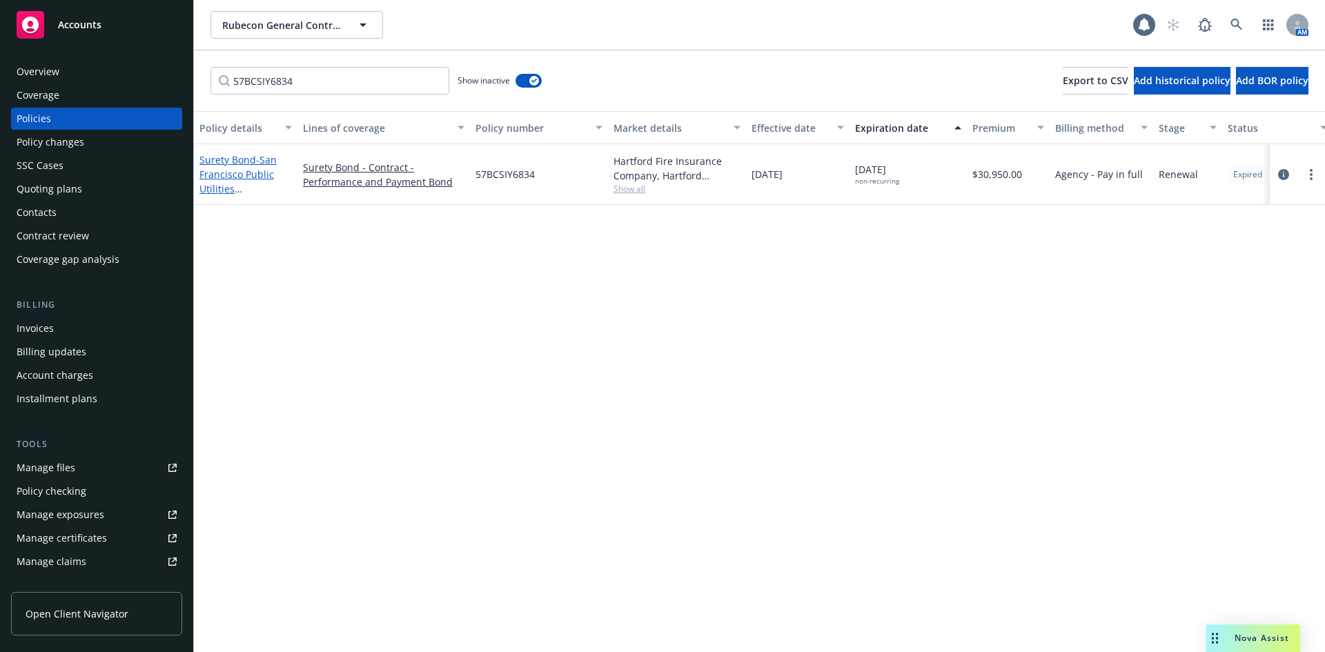
click at [256, 175] on span "- San Francisco Public Utilities Commission" at bounding box center [237, 181] width 77 height 57
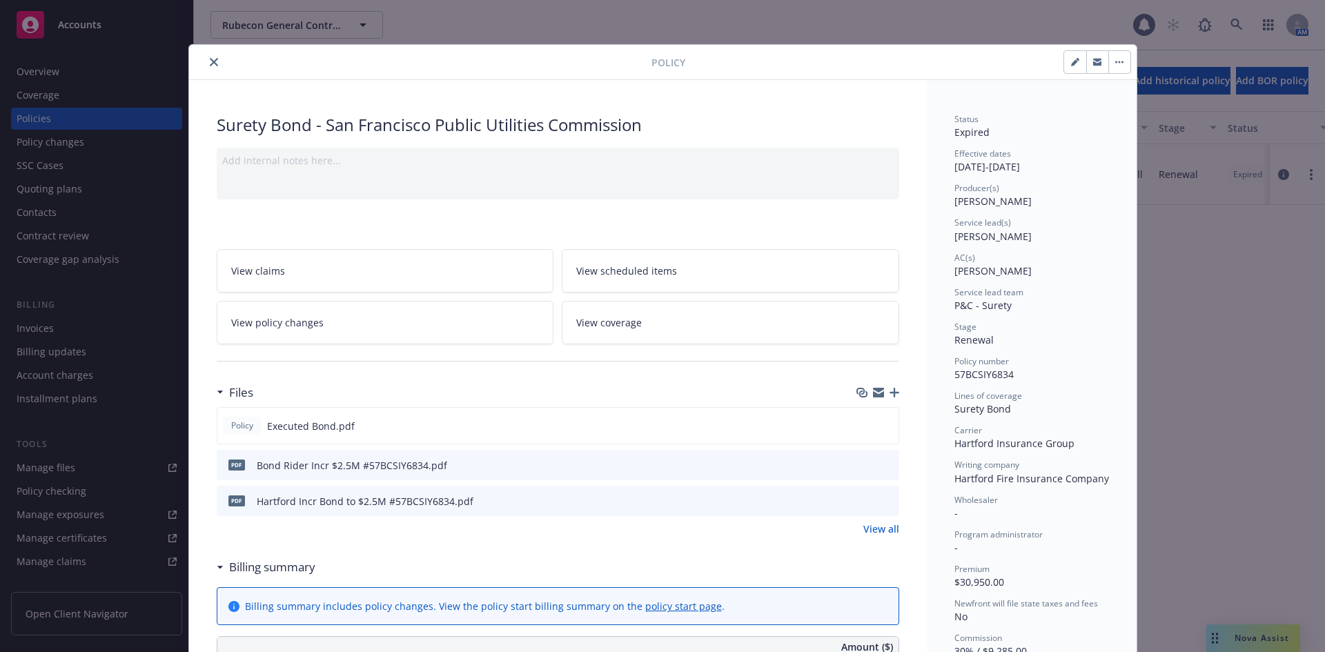
click at [206, 61] on button "close" at bounding box center [214, 62] width 17 height 17
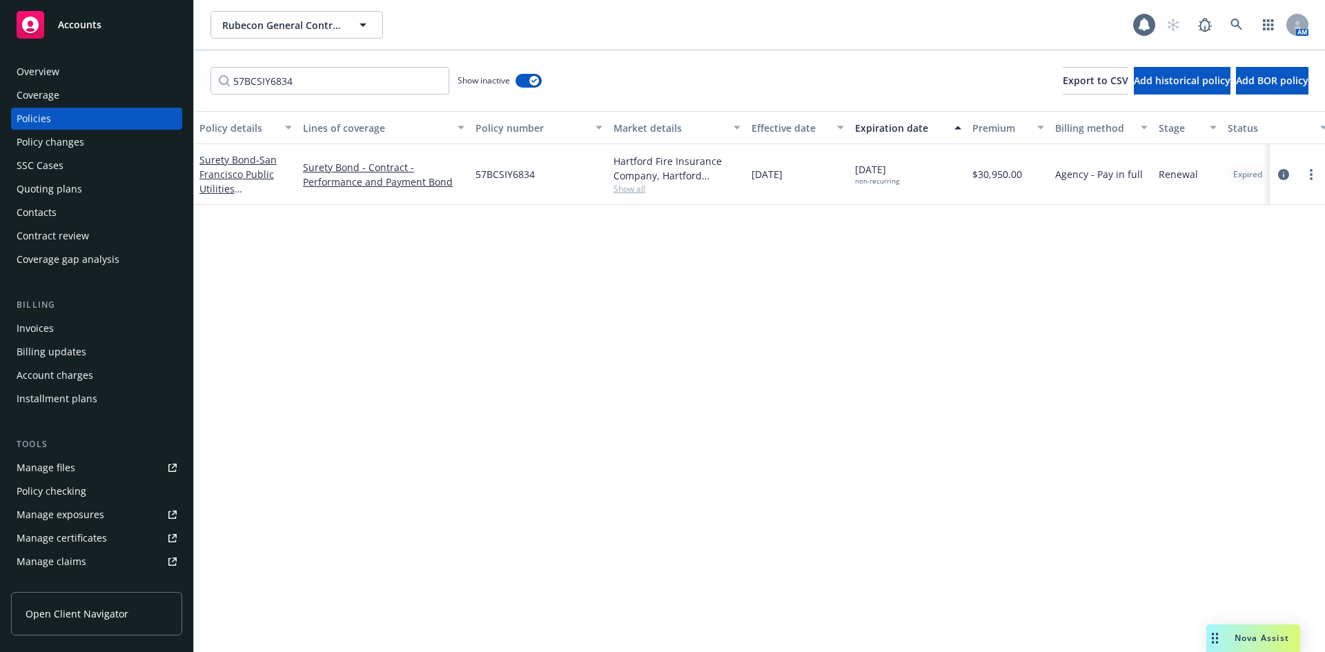
click at [41, 342] on div "Billing updates" at bounding box center [52, 352] width 70 height 22
click at [44, 329] on div "Invoices" at bounding box center [35, 328] width 37 height 22
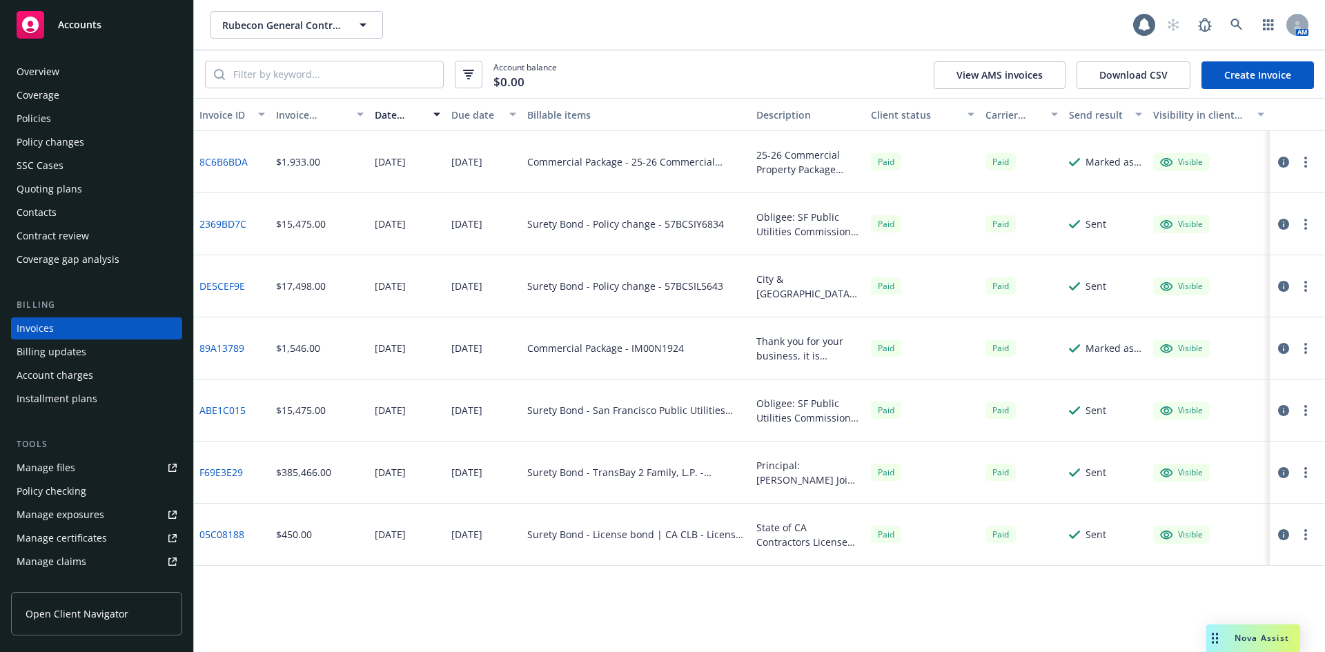
click at [689, 219] on div "Surety Bond - Policy change - 57BCSIY6834" at bounding box center [625, 224] width 197 height 14
copy div "57BCSIY6834"
click at [66, 121] on div "Policies" at bounding box center [97, 119] width 160 height 22
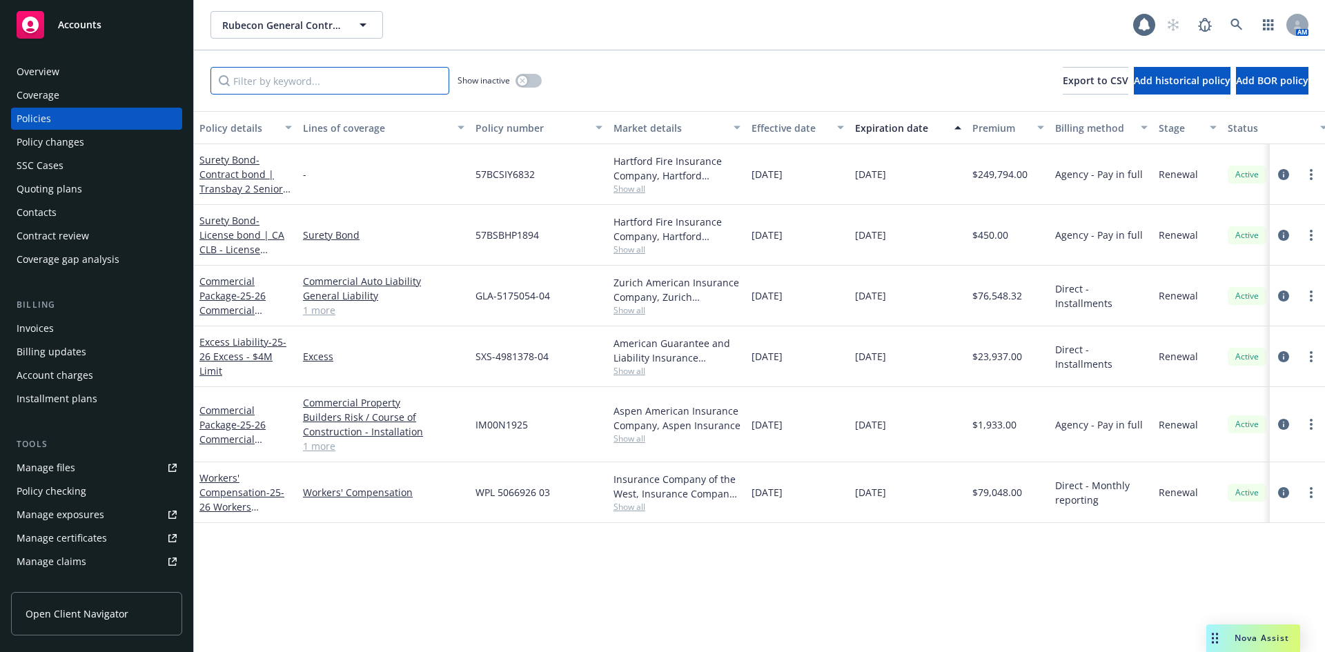
click at [308, 82] on input "Filter by keyword..." at bounding box center [330, 81] width 239 height 28
paste input "57BCSIY6834"
type input "57BCSIY6834"
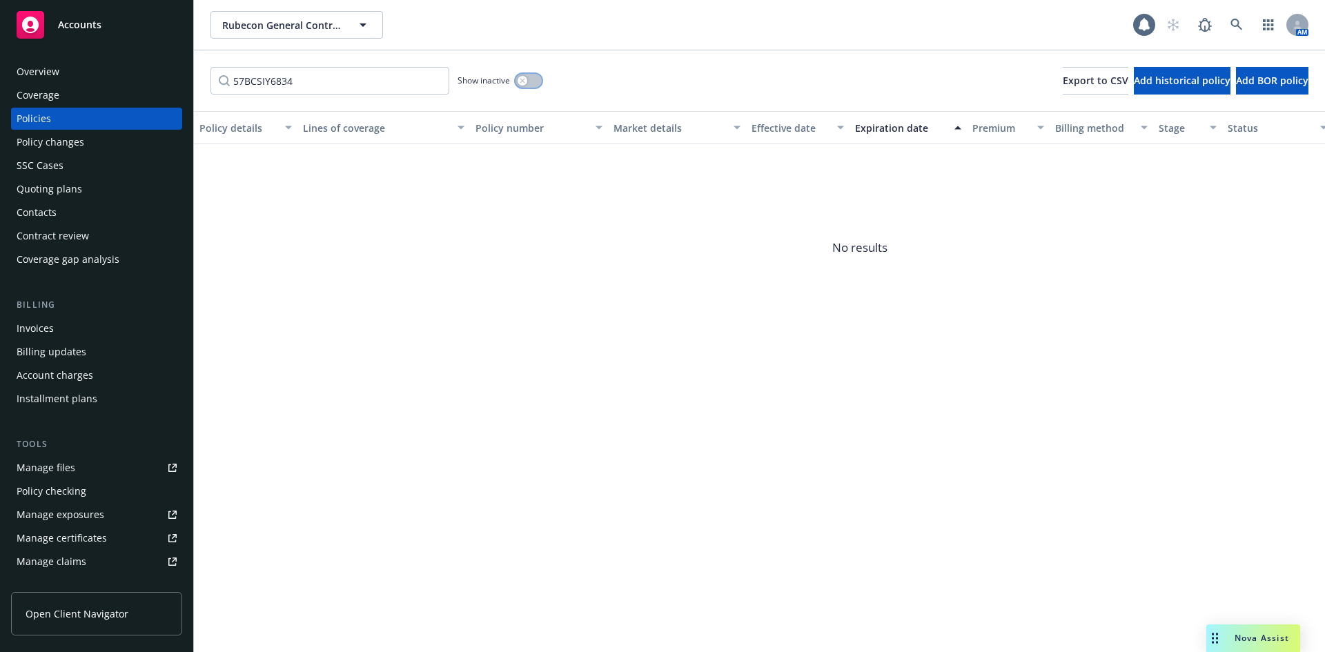
click at [529, 75] on button "button" at bounding box center [529, 81] width 26 height 14
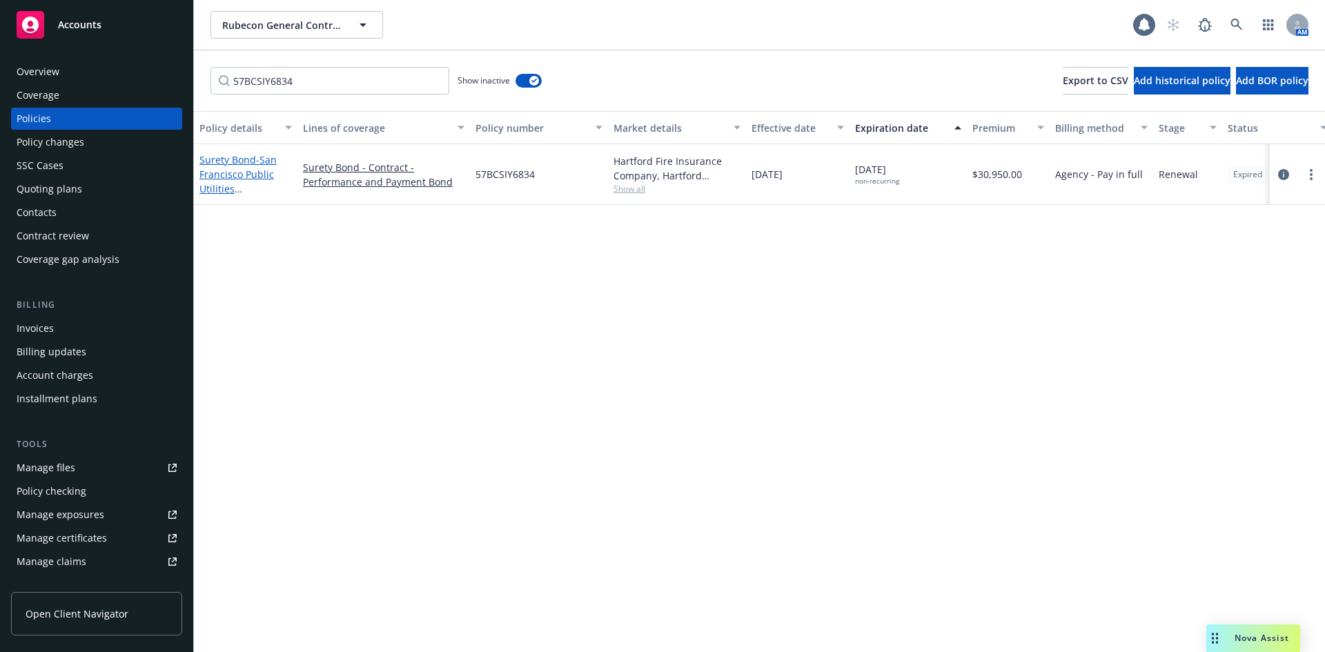
click at [232, 170] on span "- San Francisco Public Utilities Commission" at bounding box center [237, 181] width 77 height 57
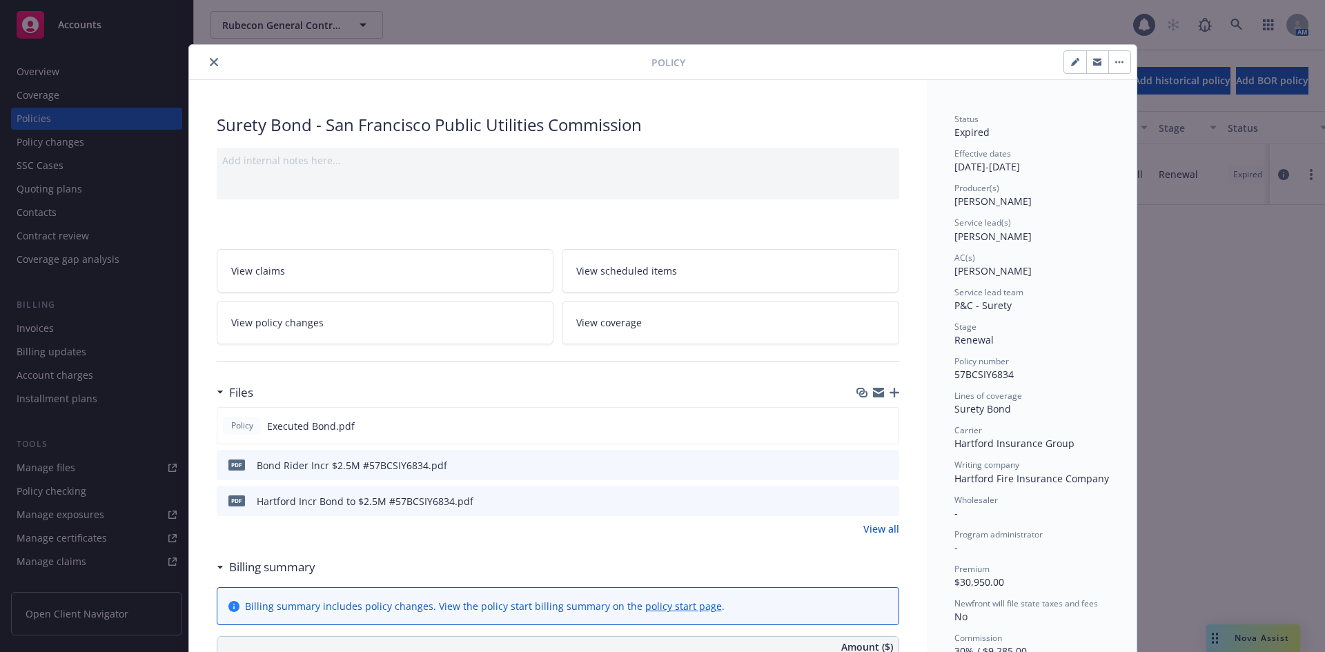
click at [210, 60] on icon "close" at bounding box center [214, 62] width 8 height 8
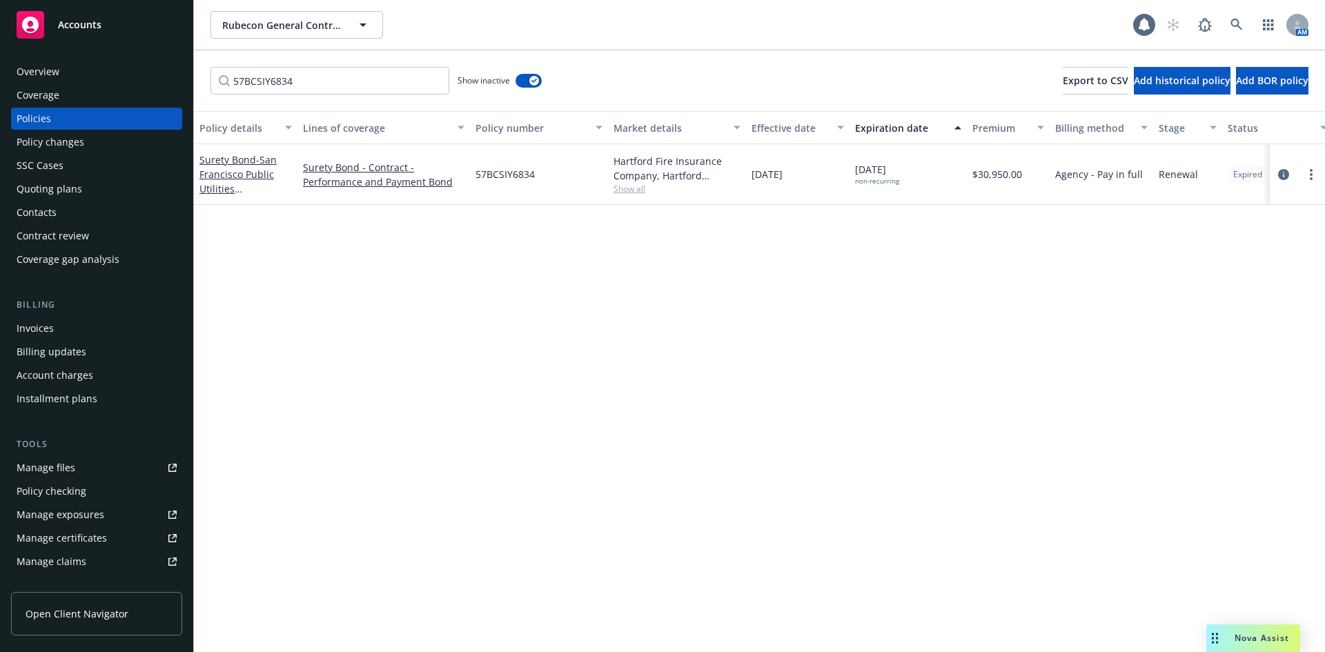
click at [1286, 633] on span "Nova Assist" at bounding box center [1262, 638] width 55 height 12
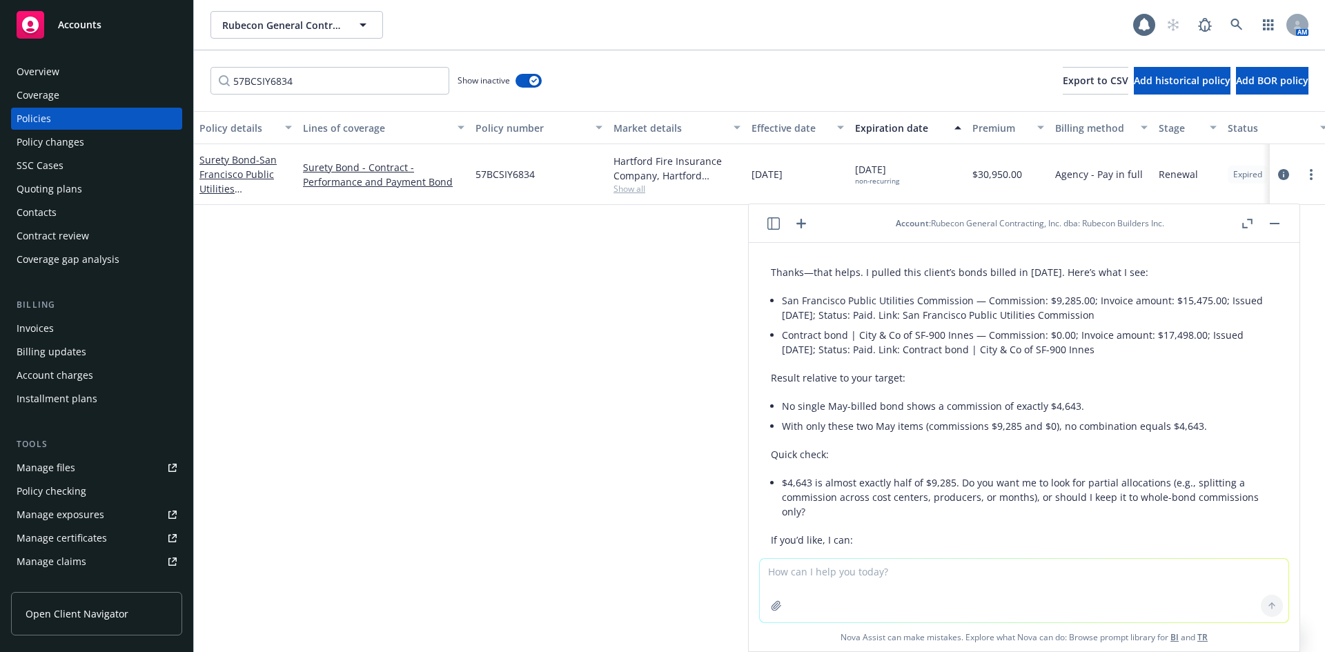
click at [832, 582] on textarea at bounding box center [1024, 590] width 529 height 63
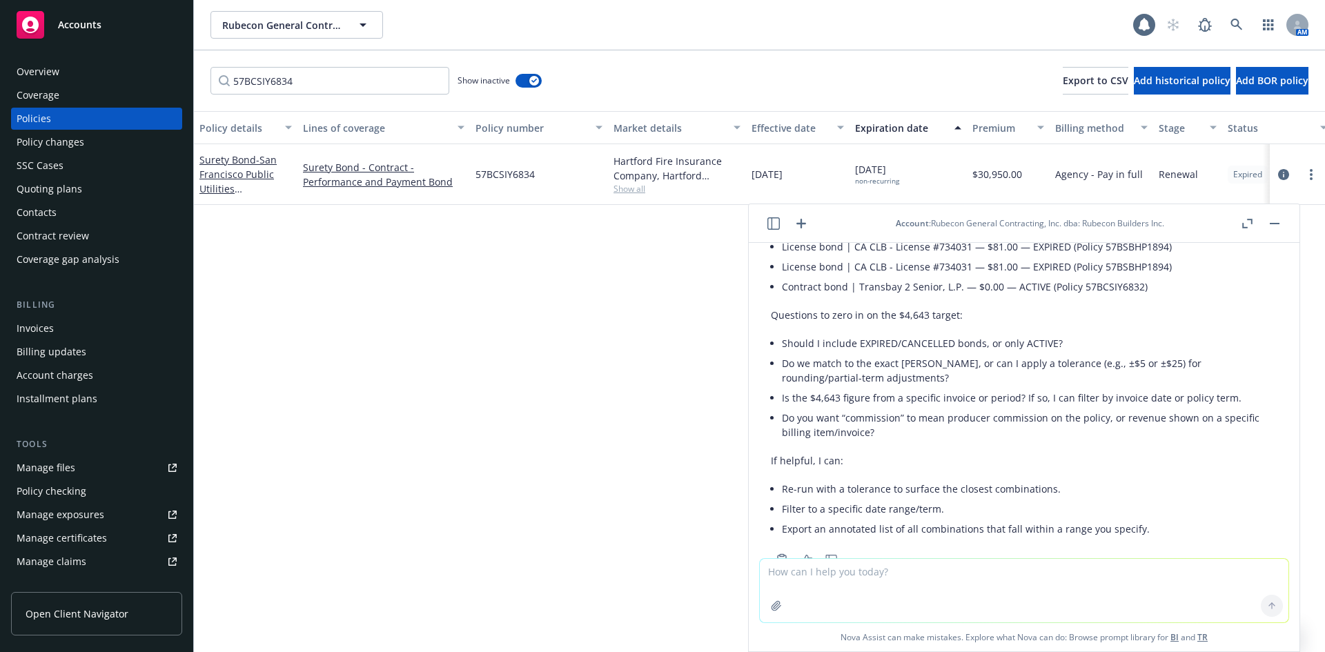
scroll to position [785, 0]
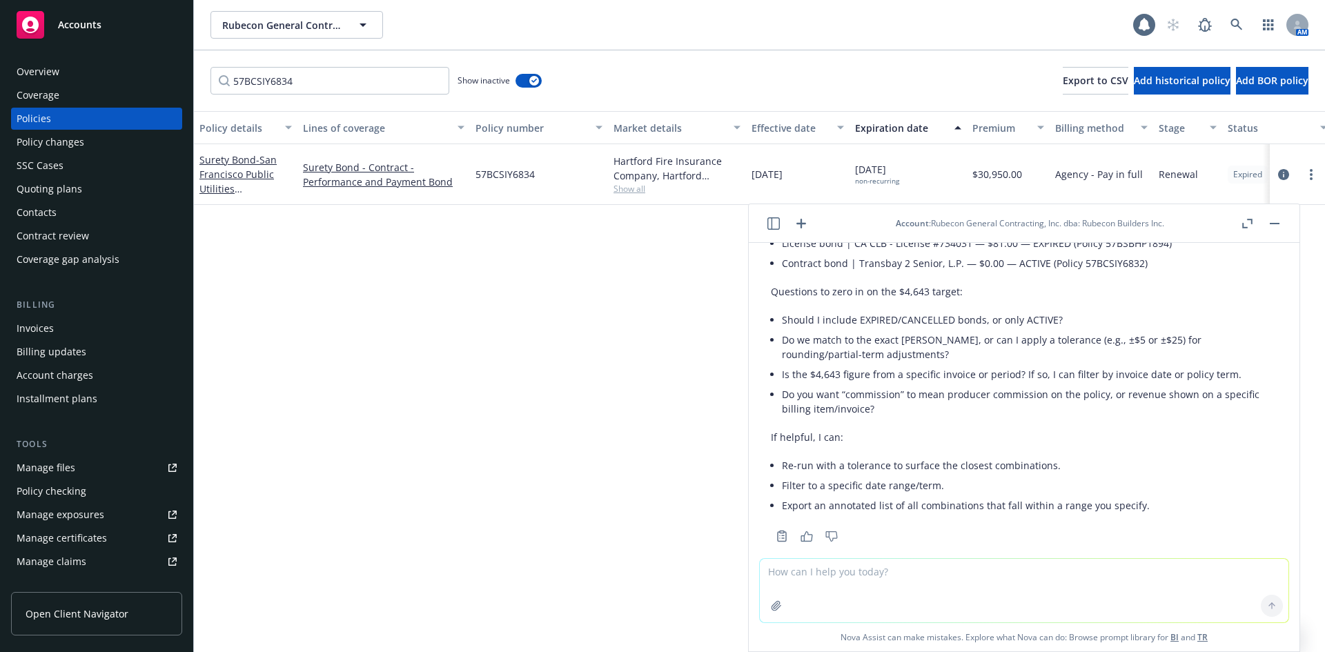
click at [807, 568] on textarea at bounding box center [1024, 590] width 529 height 63
type textarea "Which bond or combination of bonds has a commission of $4,643"
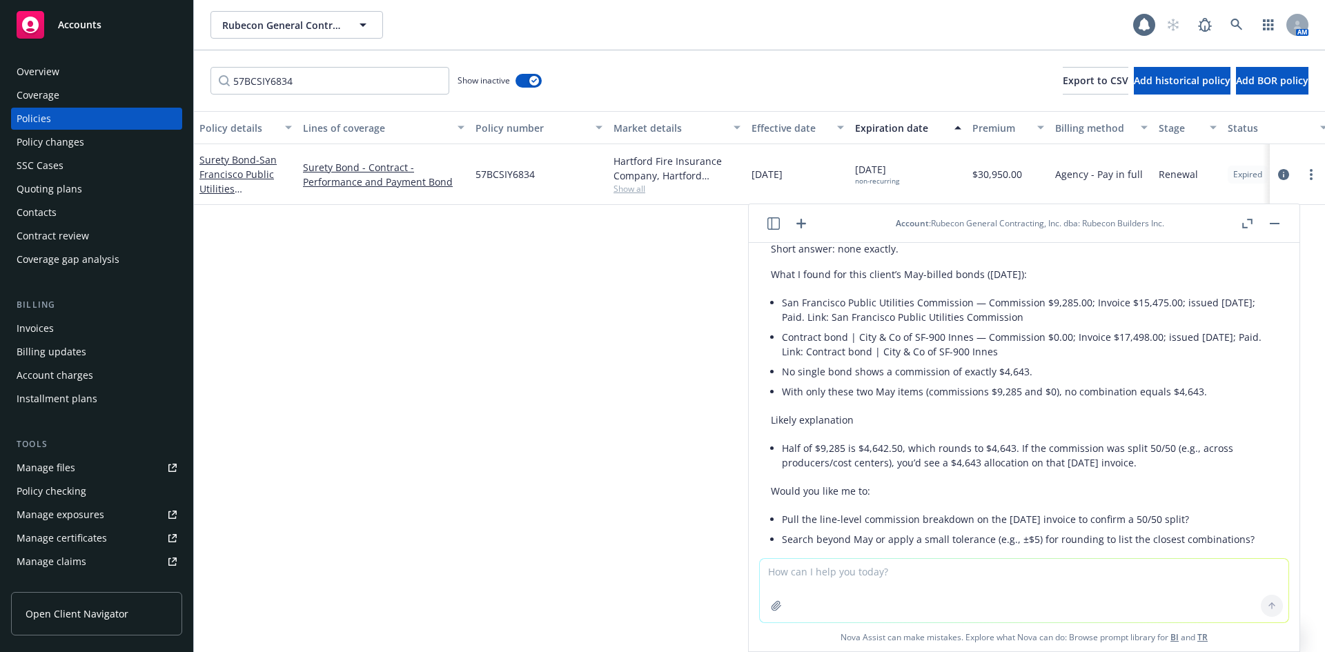
scroll to position [1671, 0]
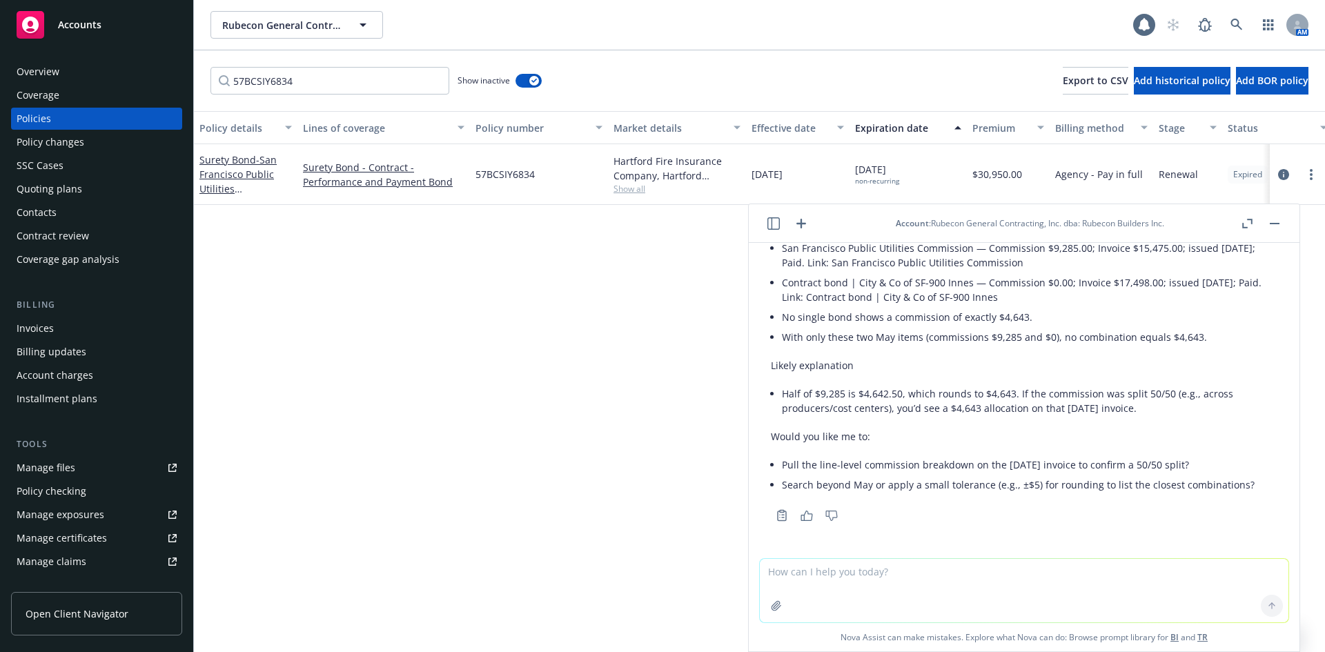
click at [874, 582] on textarea at bounding box center [1024, 590] width 529 height 63
type textarea "Can you find the closest combination? It should have been billed in May"
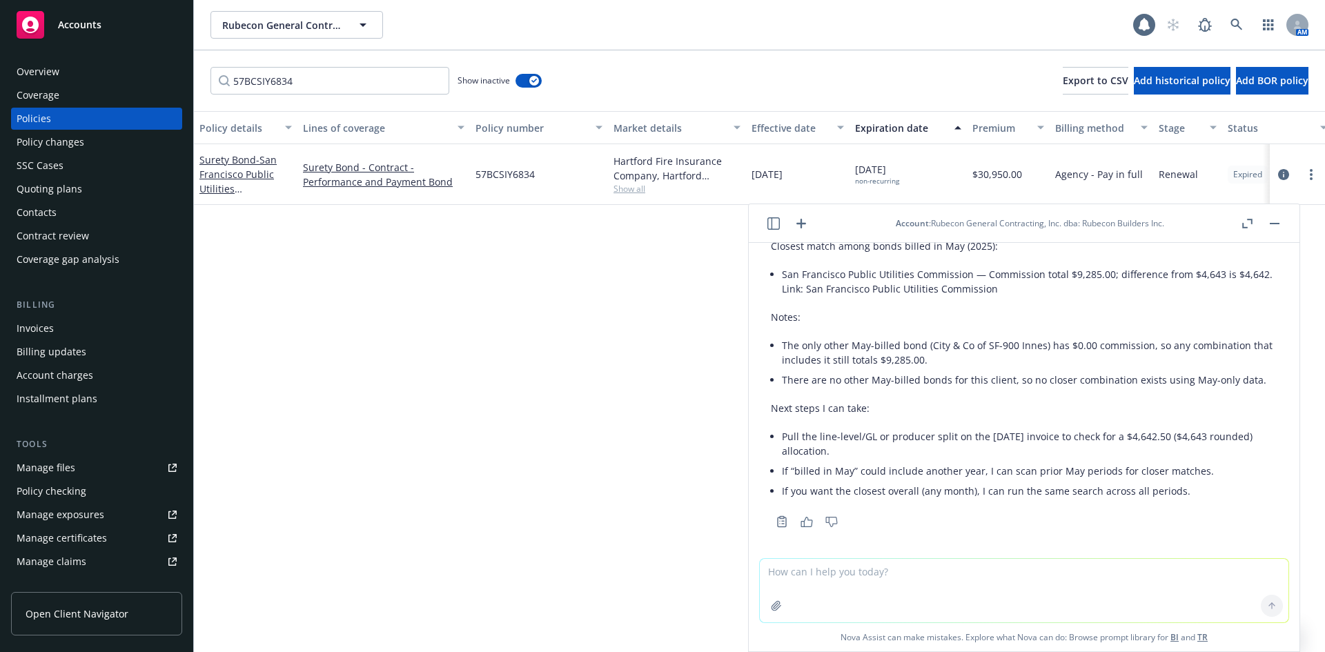
scroll to position [2028, 0]
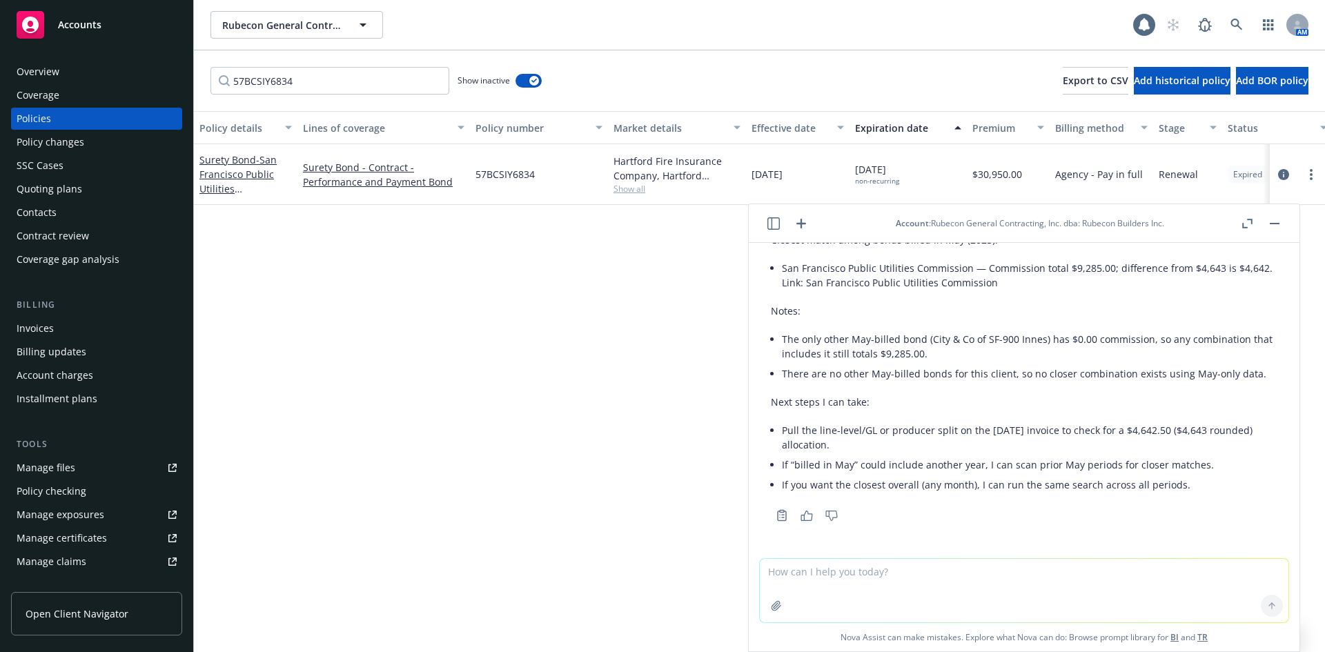
click at [831, 581] on textarea at bounding box center [1024, 590] width 529 height 63
click at [520, 366] on div "Policy details Lines of coverage Policy number Market details Effective date Ex…" at bounding box center [759, 381] width 1131 height 541
click at [585, 242] on div "Policy details Lines of coverage Policy number Market details Effective date Ex…" at bounding box center [759, 381] width 1131 height 541
click at [411, 81] on input "57BCSIY6834" at bounding box center [330, 81] width 239 height 28
click at [435, 79] on input "57BCSIY6834" at bounding box center [330, 81] width 239 height 28
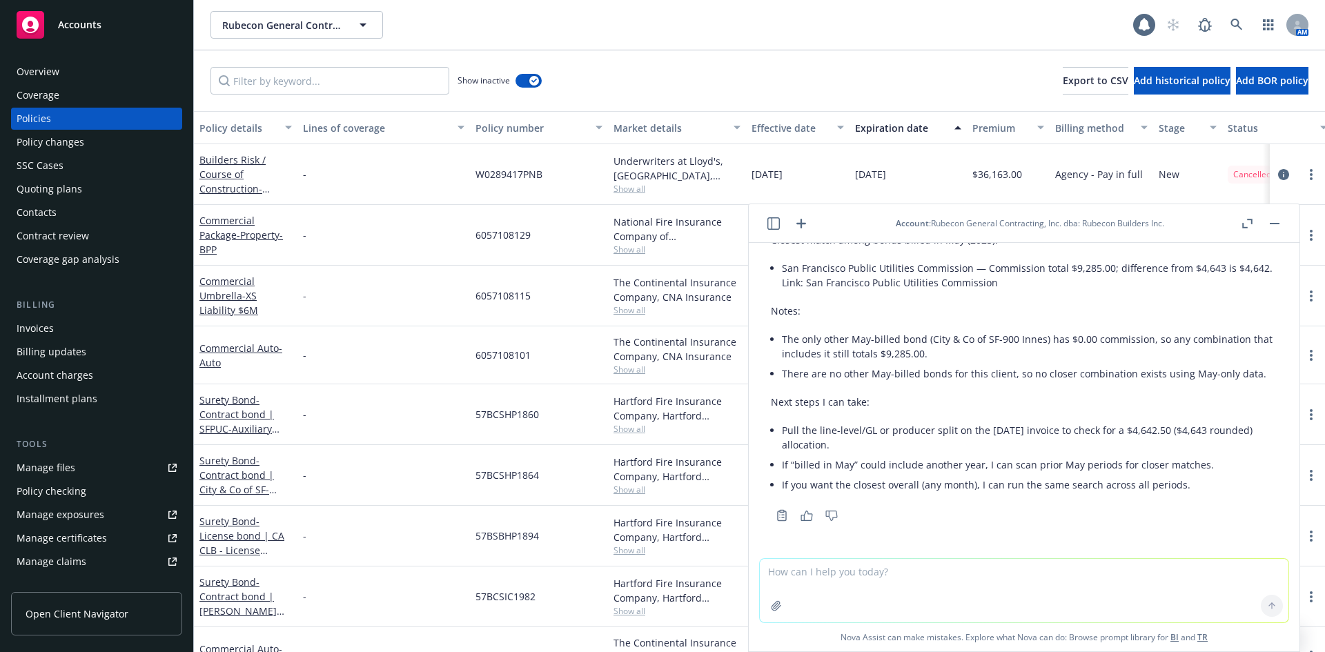
click at [424, 402] on div "Policy details Lines of coverage Policy number Market details Effective date Ex…" at bounding box center [759, 381] width 1131 height 541
click at [1278, 227] on button "button" at bounding box center [1274, 223] width 17 height 17
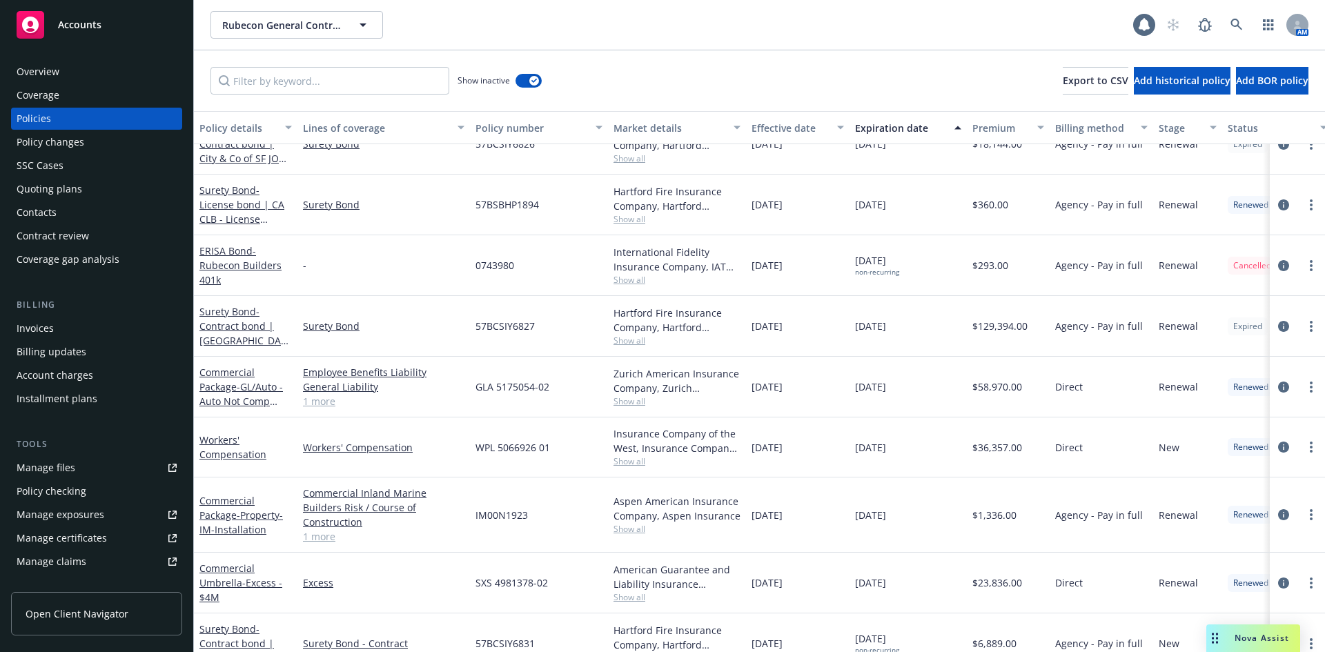
scroll to position [1932, 0]
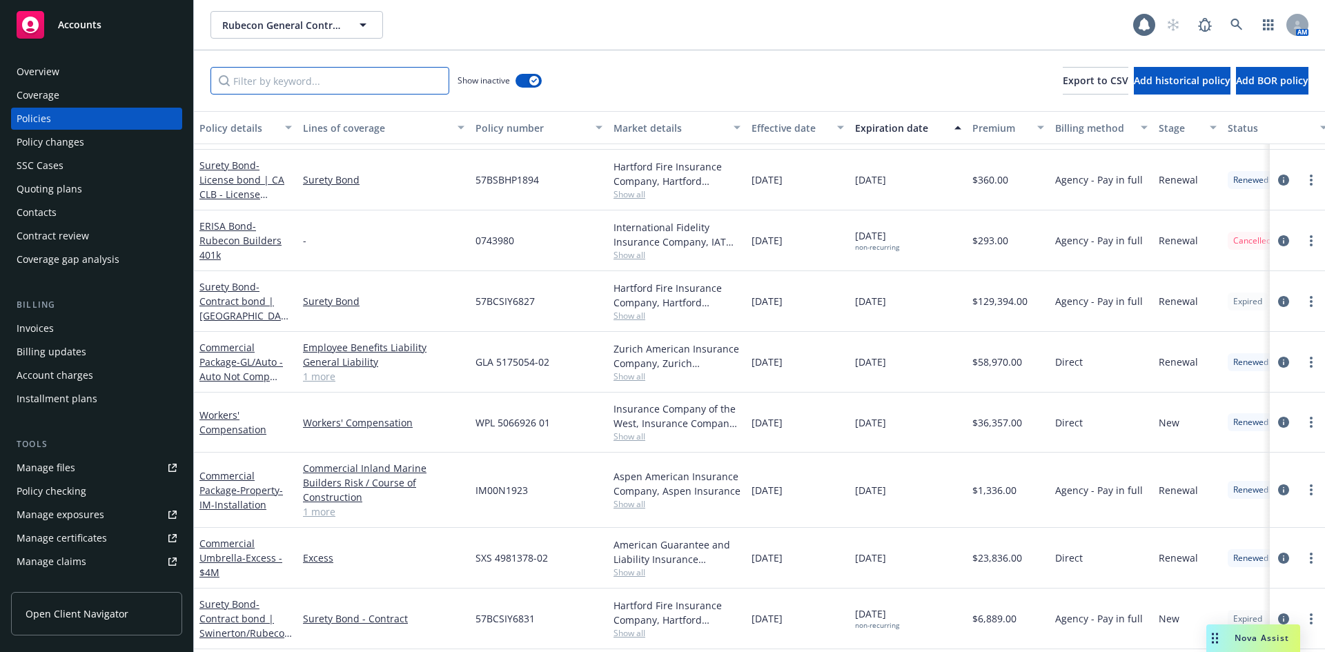
click at [411, 69] on input "Filter by keyword..." at bounding box center [330, 81] width 239 height 28
type input "surety"
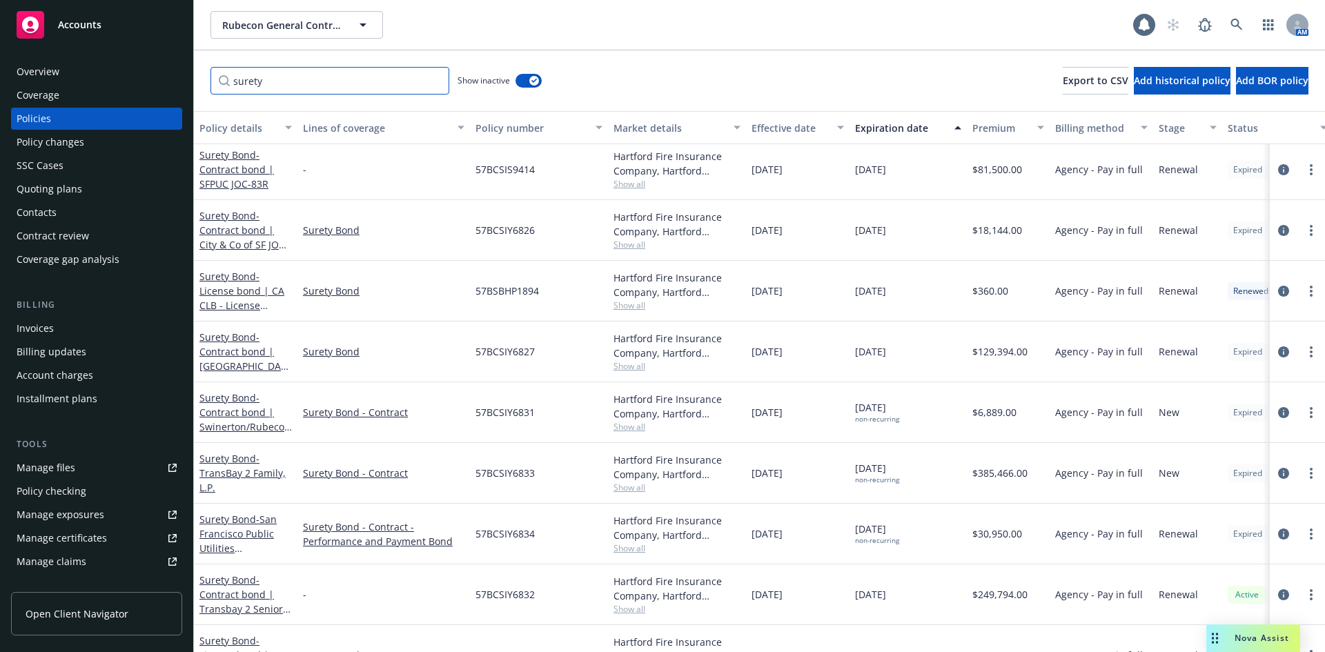
scroll to position [607, 0]
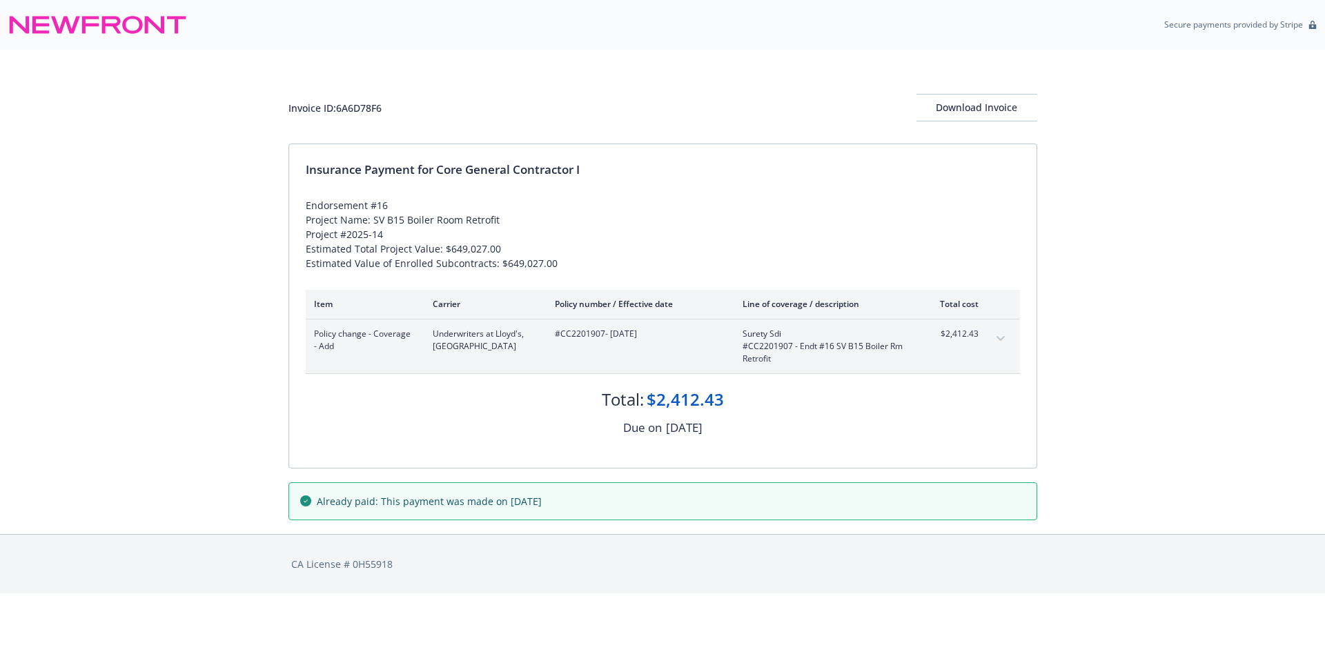
click at [575, 335] on span "#CC2201907 - 08/11/2025" at bounding box center [638, 334] width 166 height 12
